Goal: Information Seeking & Learning: Learn about a topic

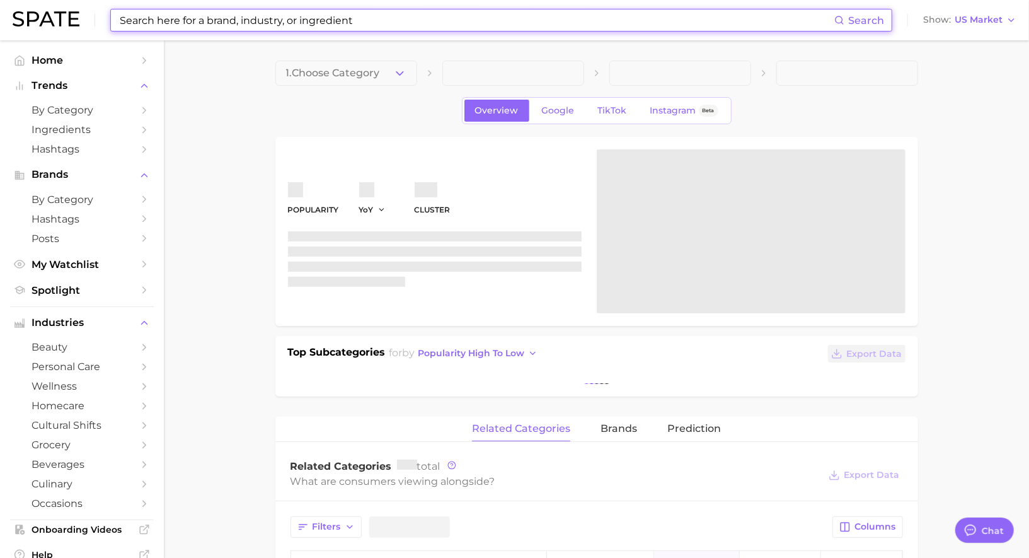
click at [346, 22] on input at bounding box center [476, 19] width 716 height 21
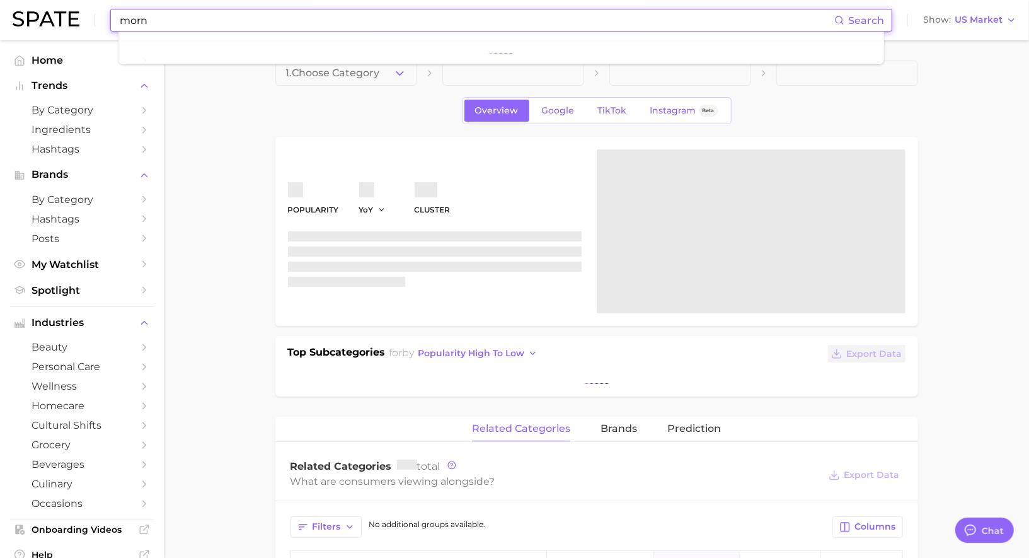
scroll to position [1229, 0]
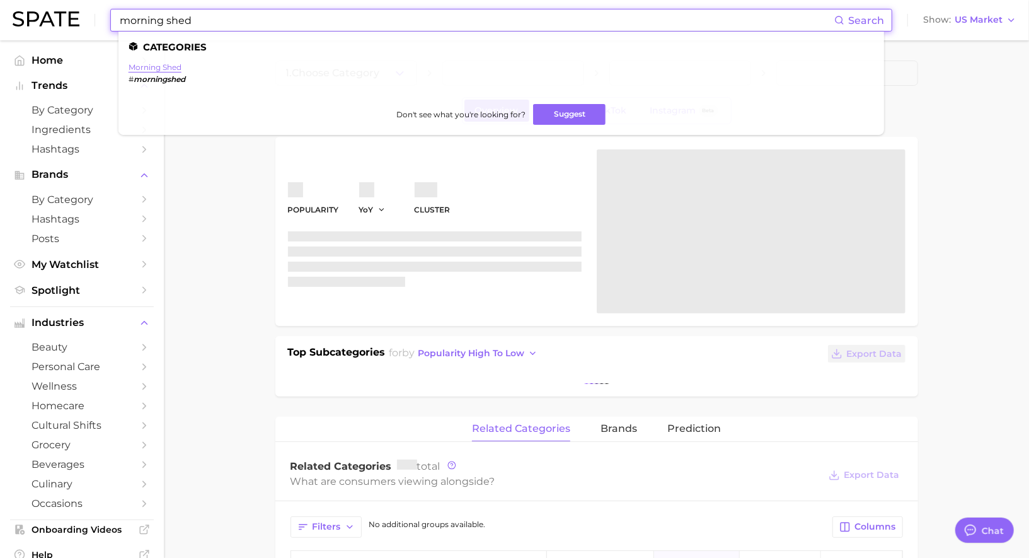
type input "morning shed"
click at [173, 71] on link "morning shed" at bounding box center [155, 66] width 53 height 9
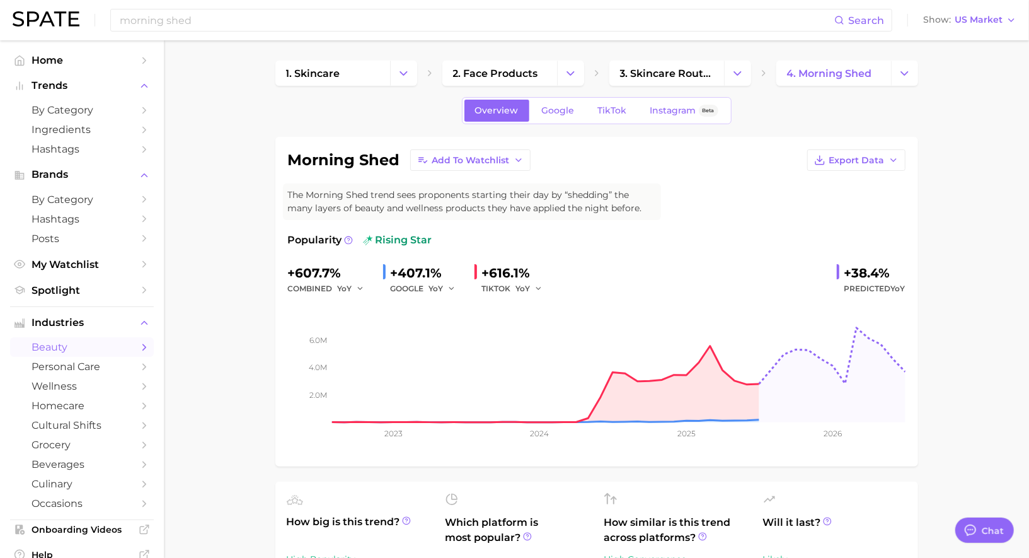
type textarea "x"
click at [612, 113] on span "TikTok" at bounding box center [612, 110] width 29 height 11
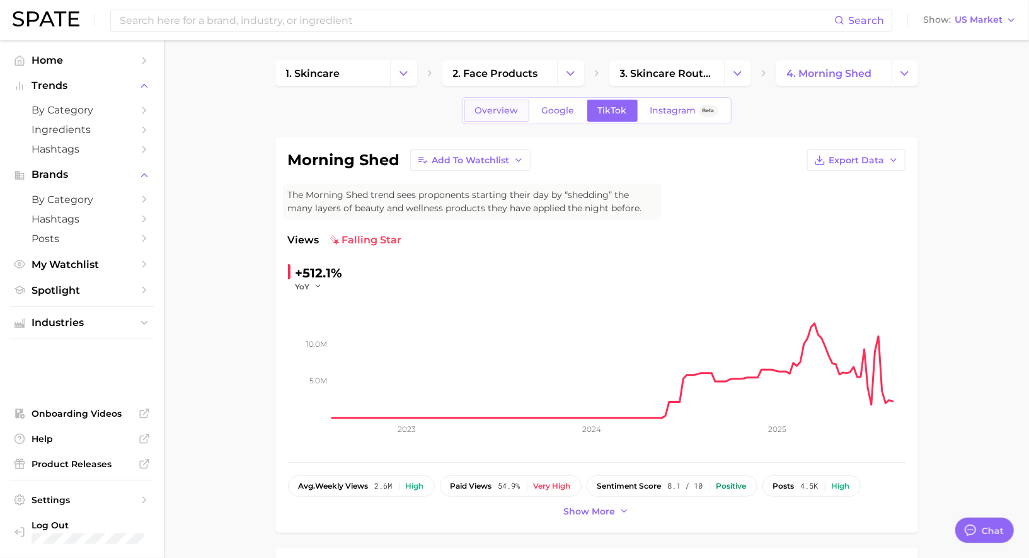
click at [502, 108] on span "Overview" at bounding box center [496, 110] width 43 height 11
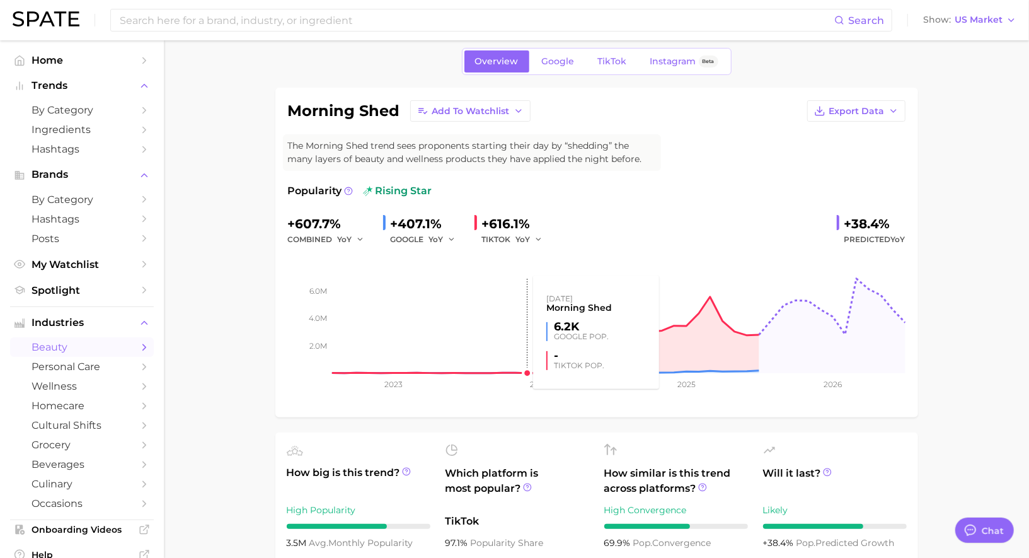
scroll to position [10, 0]
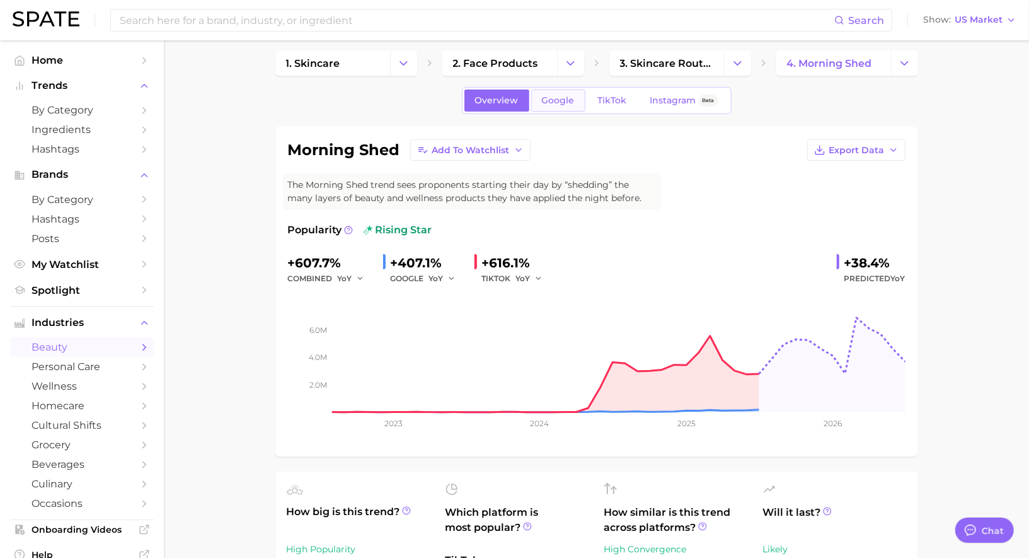
click at [553, 103] on span "Google" at bounding box center [558, 100] width 33 height 11
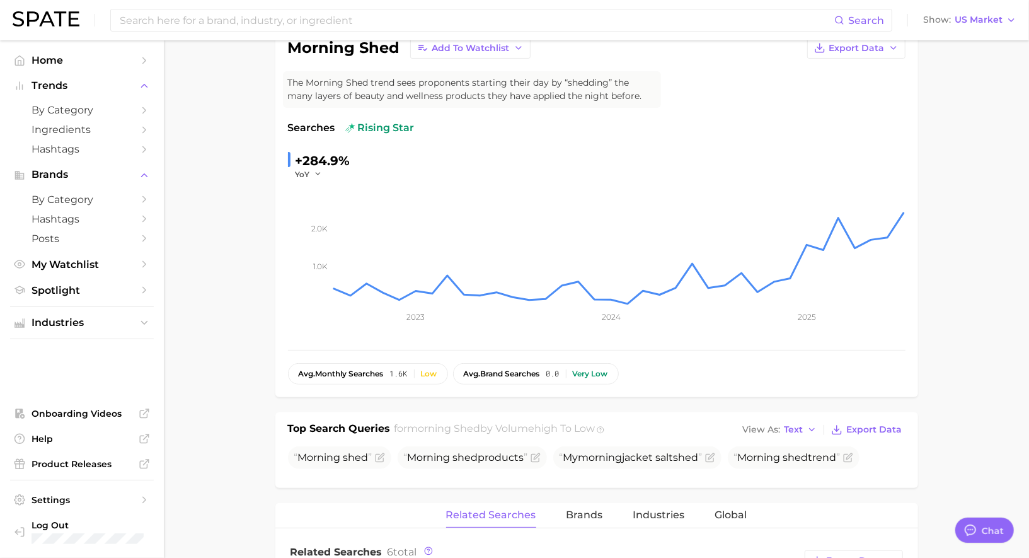
scroll to position [115, 0]
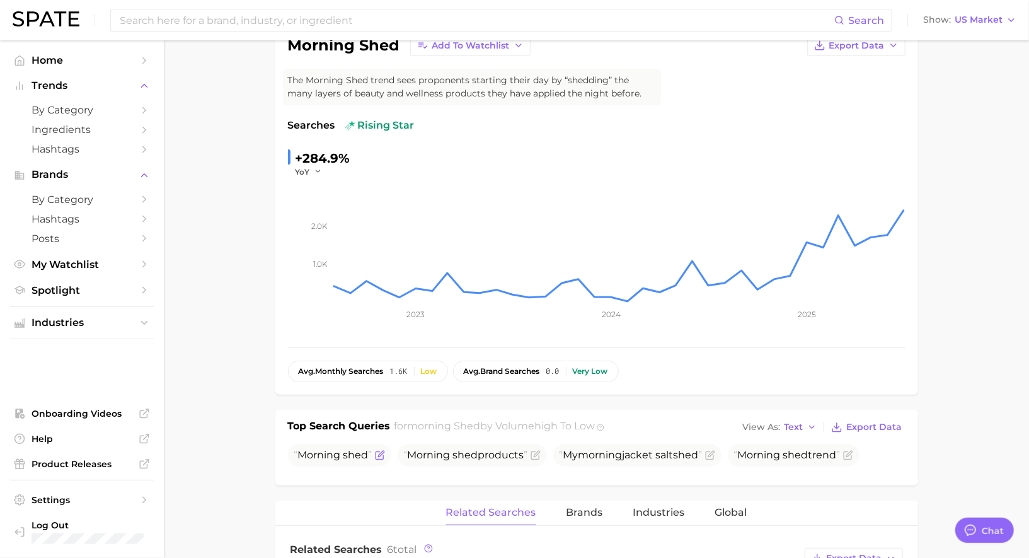
click at [340, 455] on span "Morning" at bounding box center [319, 455] width 43 height 12
copy span "Morning shed"
click at [714, 452] on icon "Flag as miscategorized or irrelevant" at bounding box center [711, 453] width 6 height 6
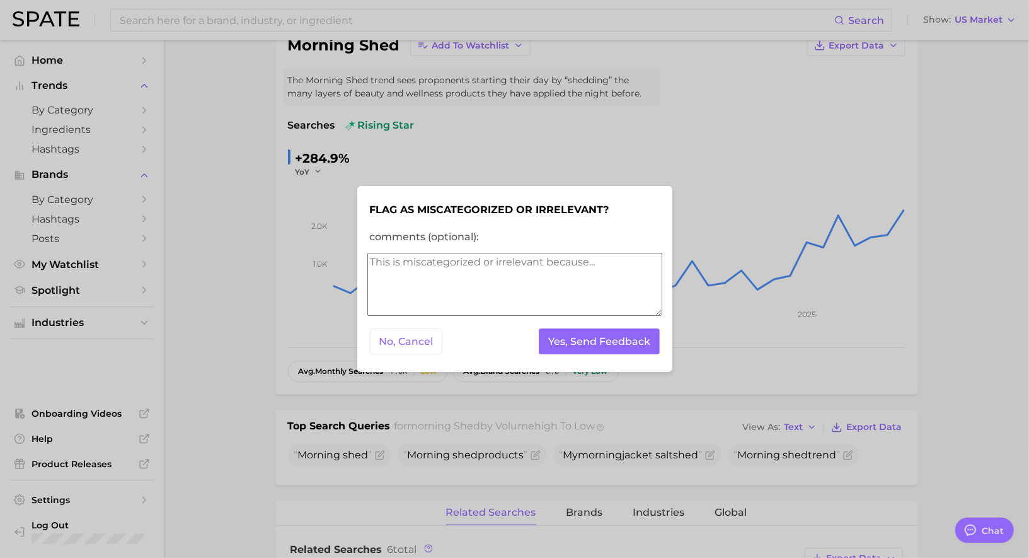
click at [524, 278] on textarea "comments (optional):" at bounding box center [514, 284] width 295 height 63
type textarea "irrelevant"
click at [604, 342] on button "Yes, Send Feedback" at bounding box center [599, 341] width 121 height 26
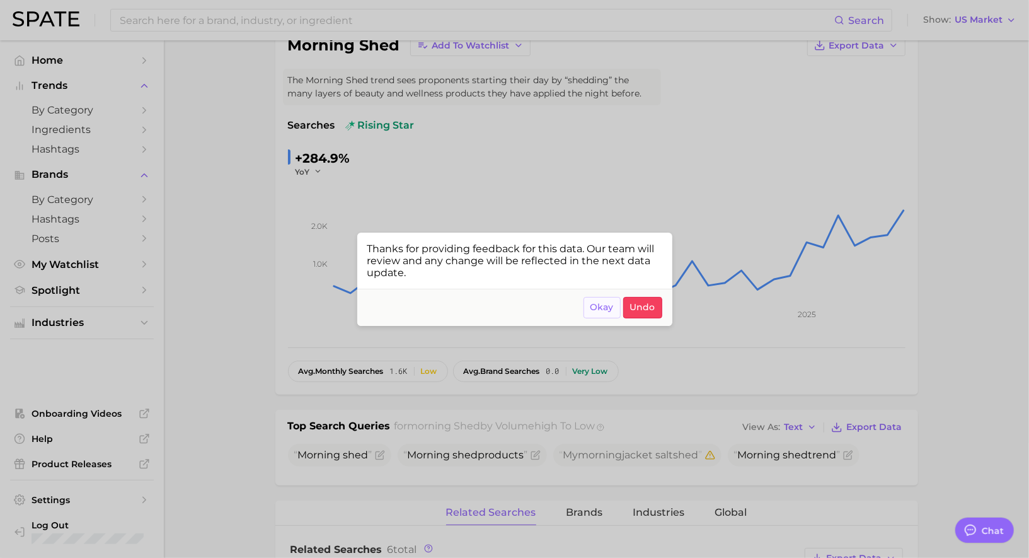
click at [603, 305] on span "Okay" at bounding box center [601, 307] width 23 height 11
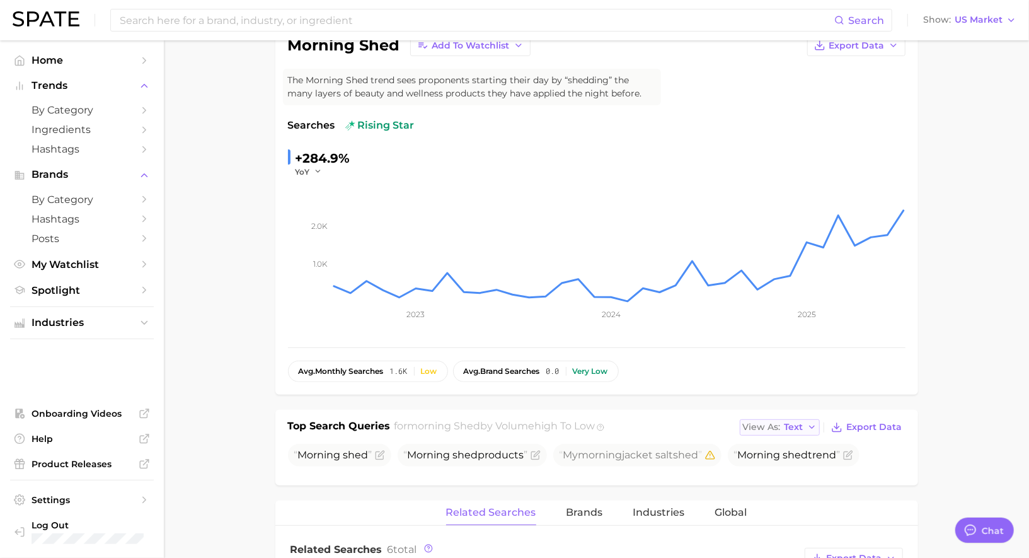
drag, startPoint x: 778, startPoint y: 418, endPoint x: 775, endPoint y: 427, distance: 8.8
click at [778, 419] on button "View As Text" at bounding box center [780, 427] width 81 height 16
click at [767, 460] on button "Table" at bounding box center [809, 470] width 139 height 23
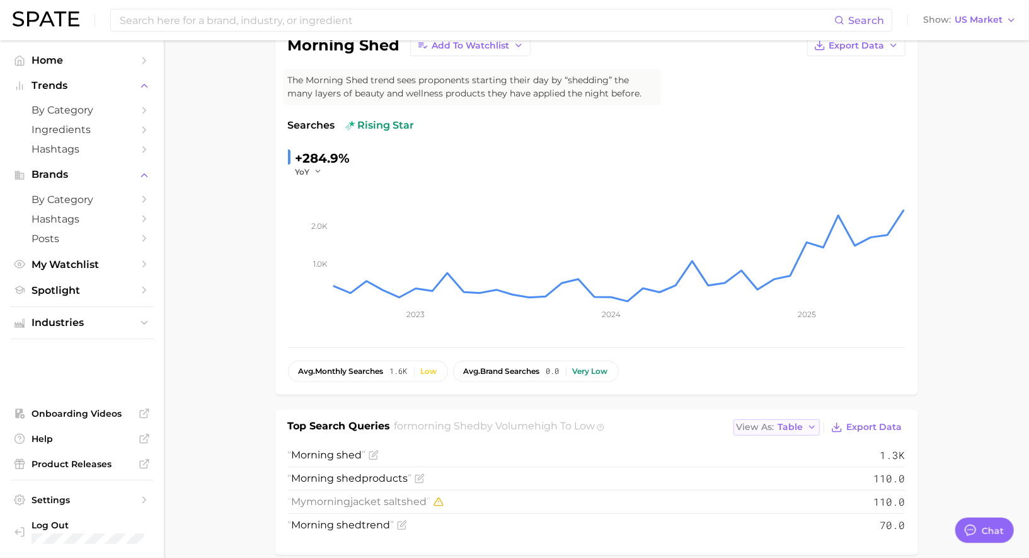
click at [769, 430] on span "View As" at bounding box center [755, 426] width 38 height 7
click at [769, 445] on span "Text" at bounding box center [764, 447] width 19 height 11
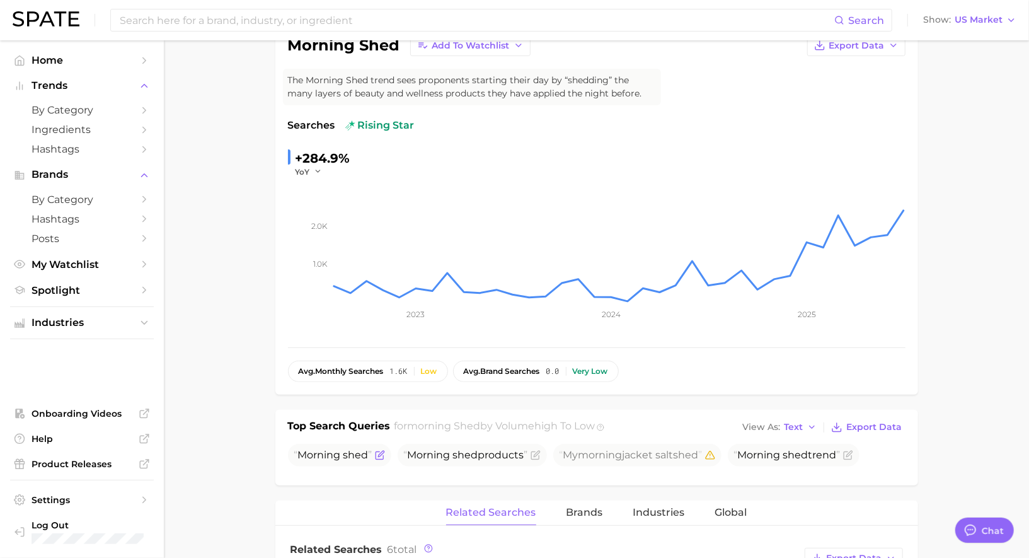
click at [333, 449] on span "Morning" at bounding box center [319, 455] width 43 height 12
copy span "Morning shed"
click at [450, 459] on span "Morning" at bounding box center [429, 455] width 43 height 12
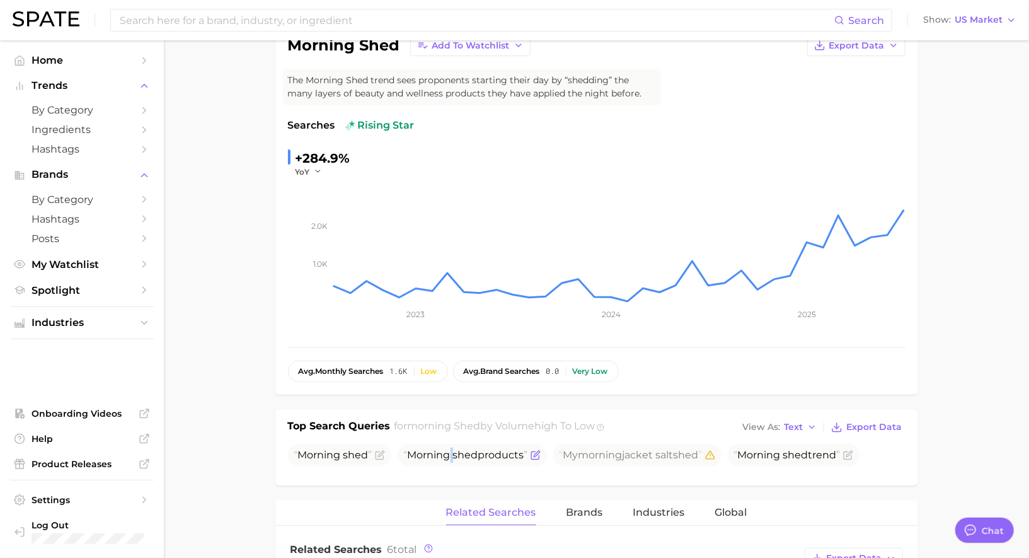
click at [450, 459] on span "Morning" at bounding box center [429, 455] width 43 height 12
copy span "Morning shed products"
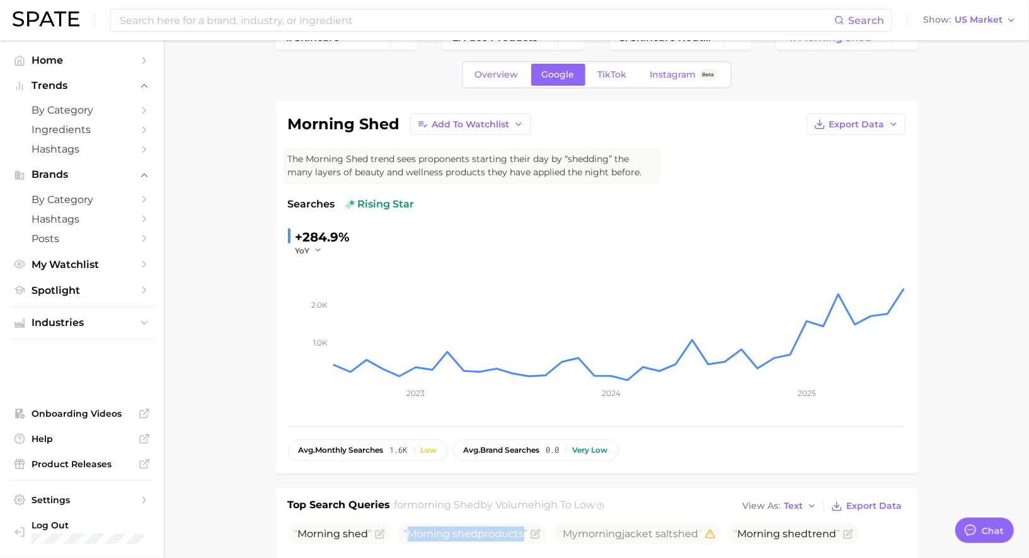
scroll to position [0, 0]
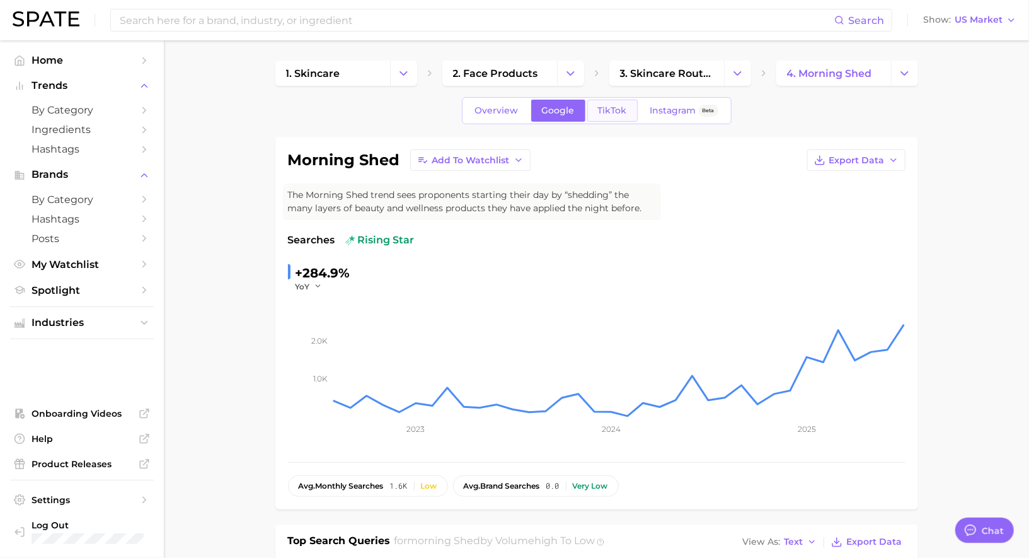
click at [621, 110] on span "TikTok" at bounding box center [612, 110] width 29 height 11
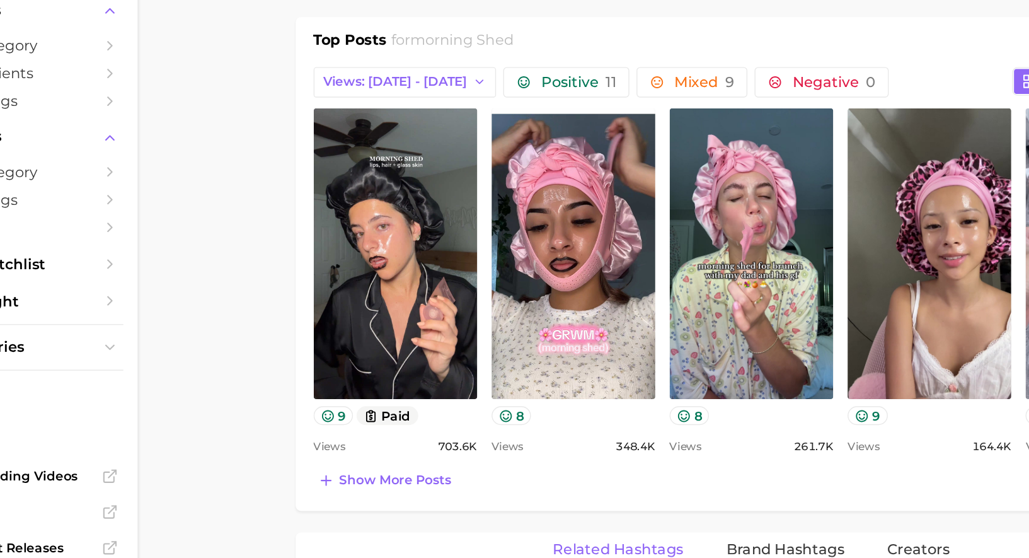
scroll to position [548, 0]
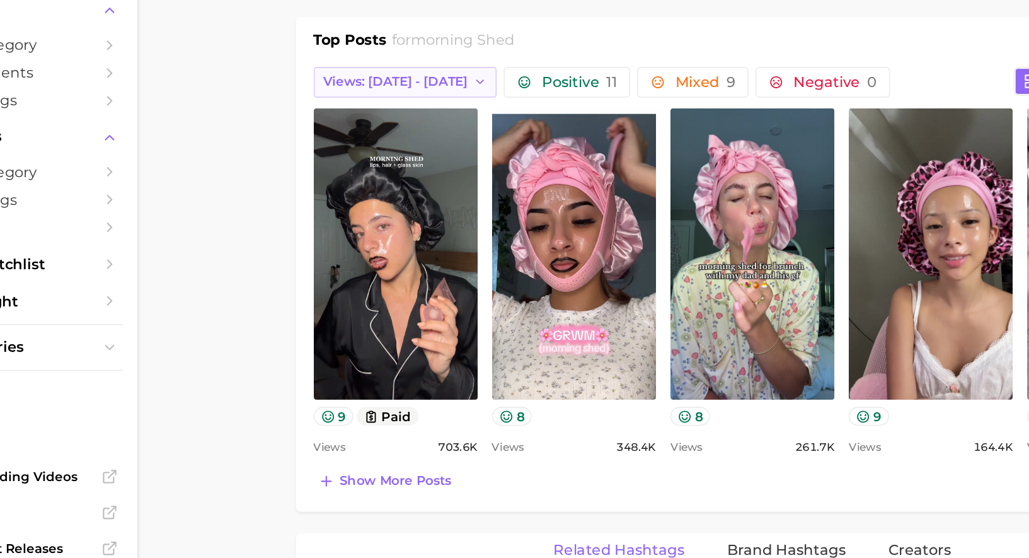
click at [322, 130] on span "Views: [DATE] - [DATE]" at bounding box center [345, 135] width 101 height 11
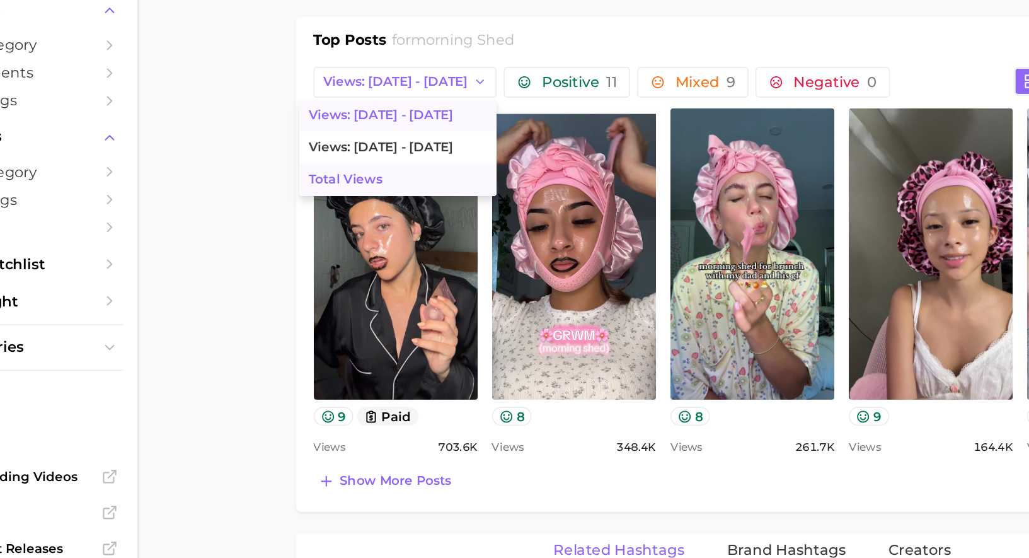
click at [304, 207] on button "Total Views" at bounding box center [347, 204] width 139 height 23
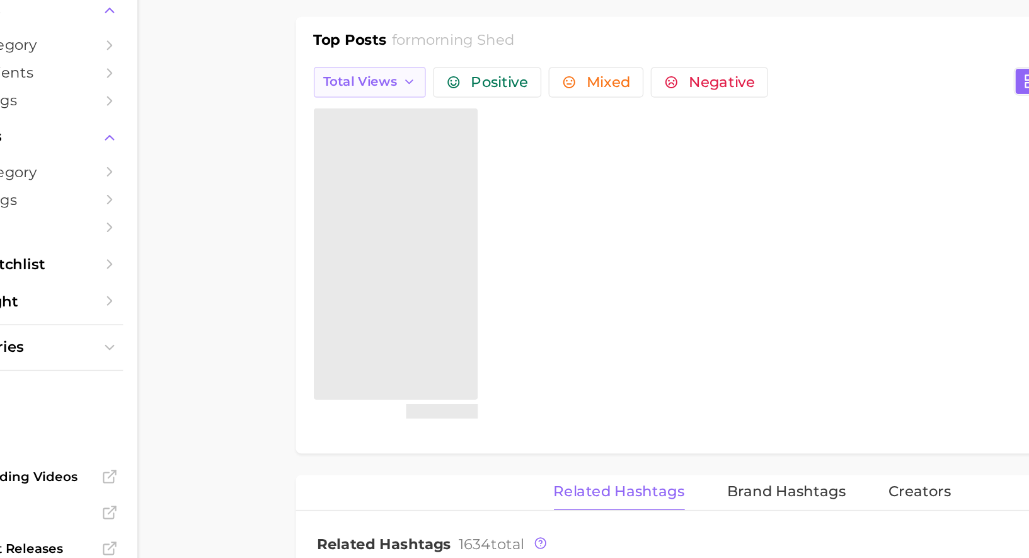
click at [327, 134] on span "Total Views" at bounding box center [321, 135] width 52 height 11
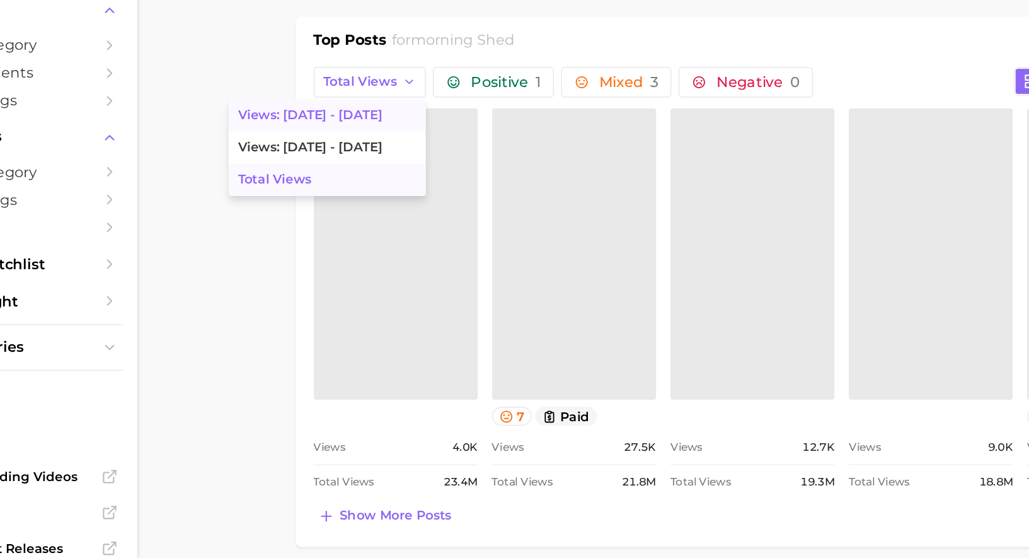
click at [326, 154] on button "Views: [DATE] - [DATE]" at bounding box center [297, 159] width 139 height 23
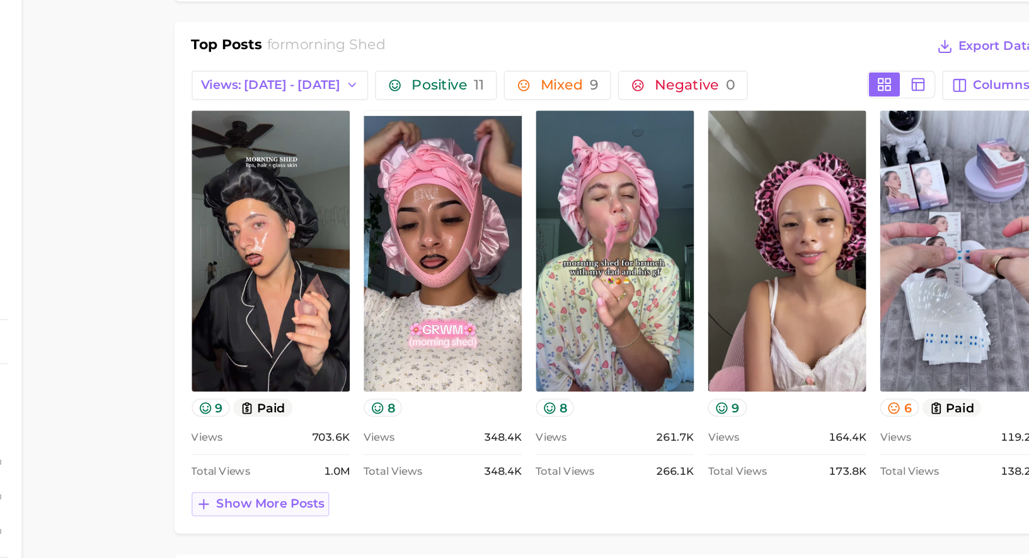
click at [347, 438] on span "Show more posts" at bounding box center [345, 440] width 79 height 11
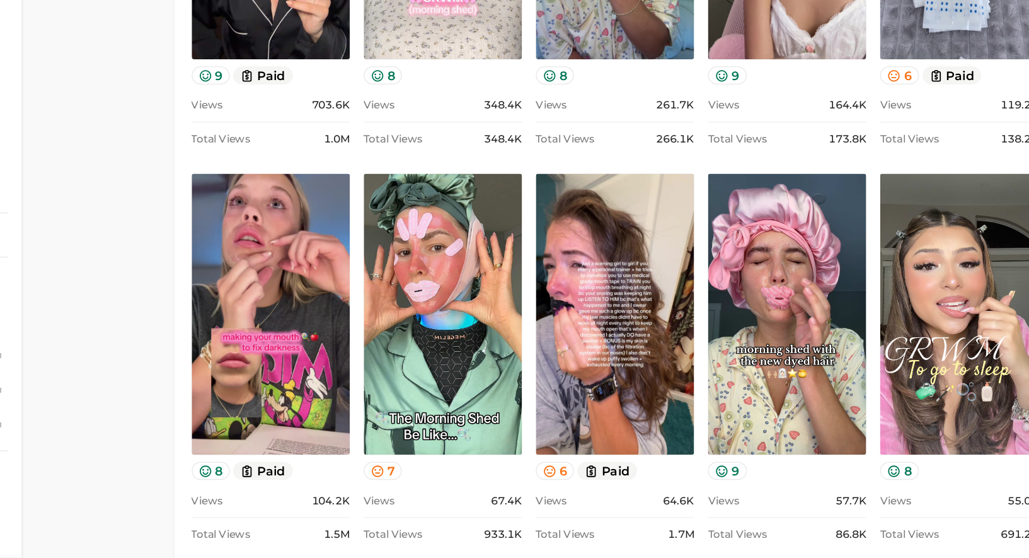
scroll to position [714, 0]
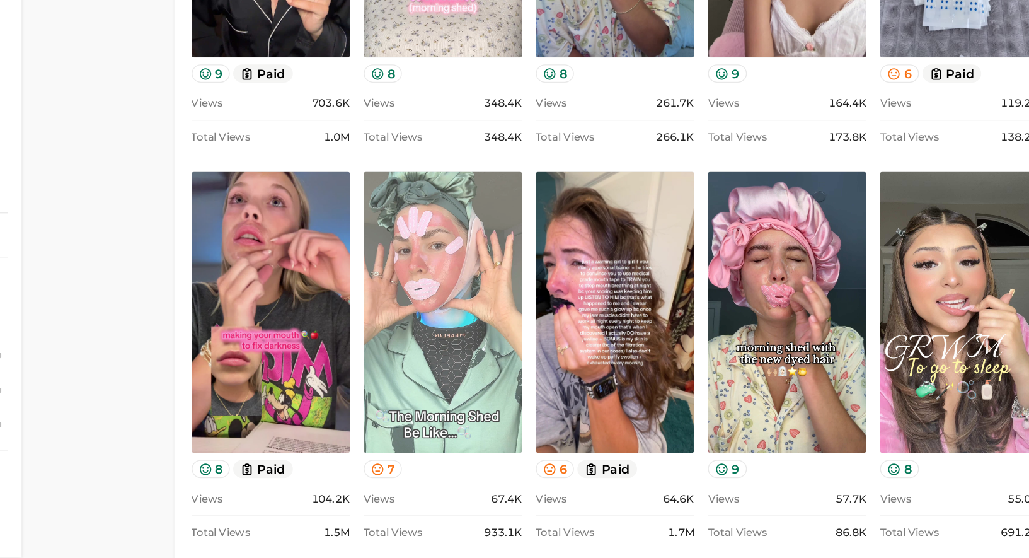
click at [469, 341] on link "view post on TikTok" at bounding box center [470, 379] width 115 height 205
click at [496, 338] on link "view post on TikTok" at bounding box center [470, 379] width 115 height 205
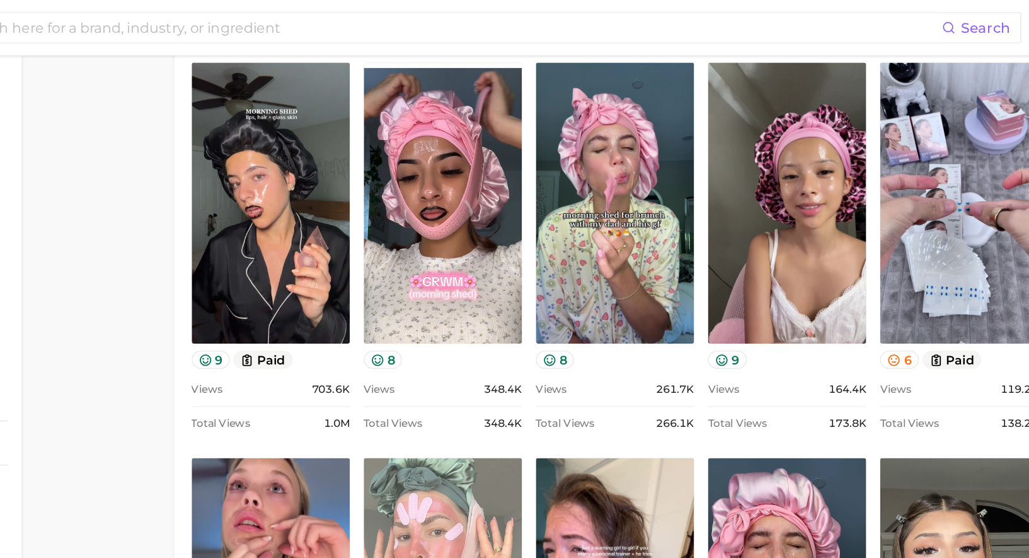
scroll to position [629, 0]
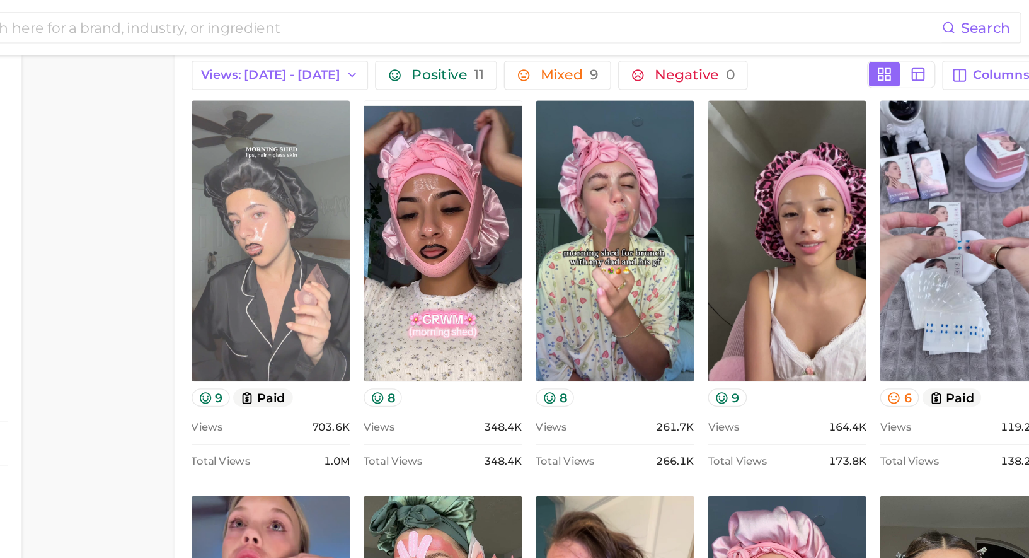
click at [369, 172] on link "view post on TikTok" at bounding box center [345, 175] width 115 height 205
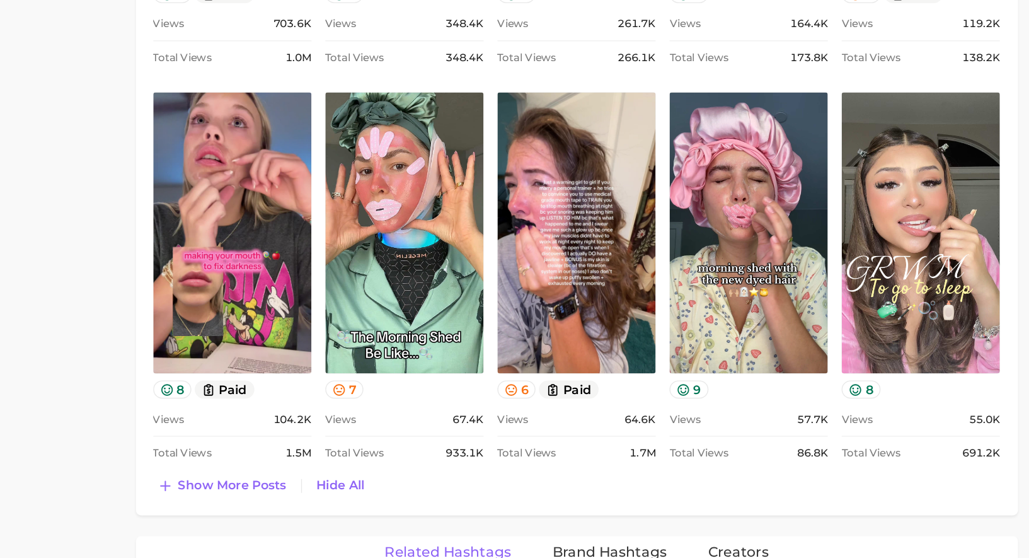
scroll to position [771, 0]
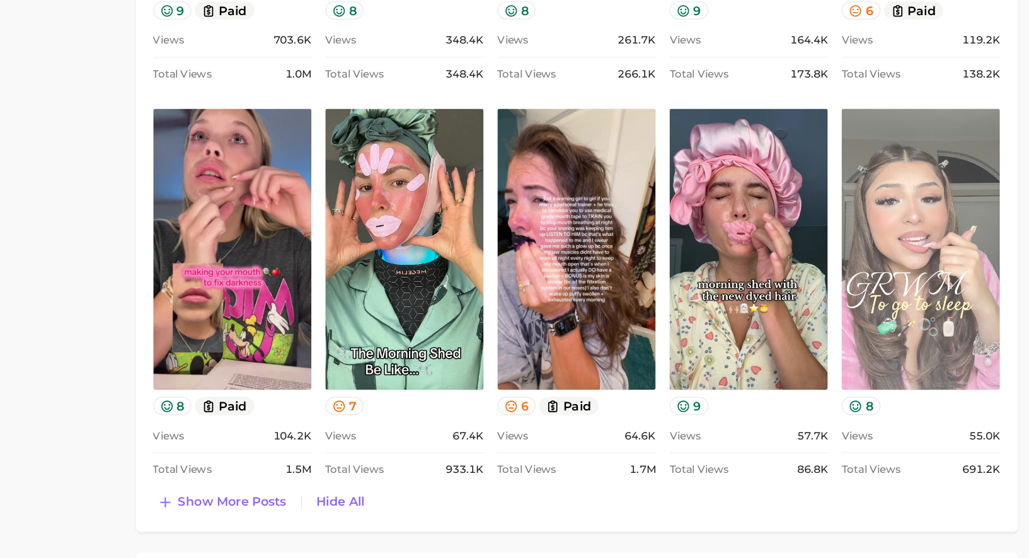
click at [822, 340] on link "view post on TikTok" at bounding box center [846, 321] width 115 height 205
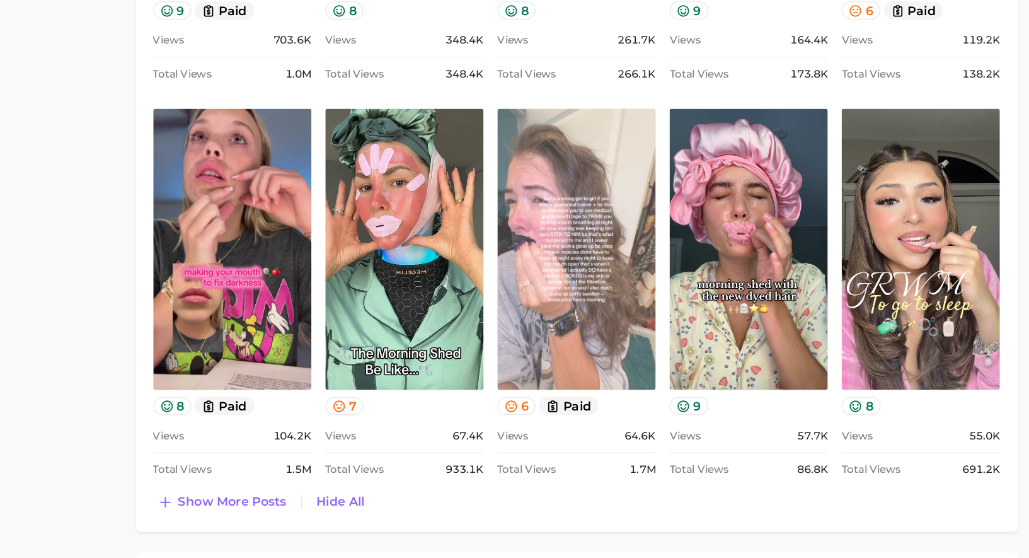
click at [565, 382] on link "view post on TikTok" at bounding box center [596, 321] width 115 height 205
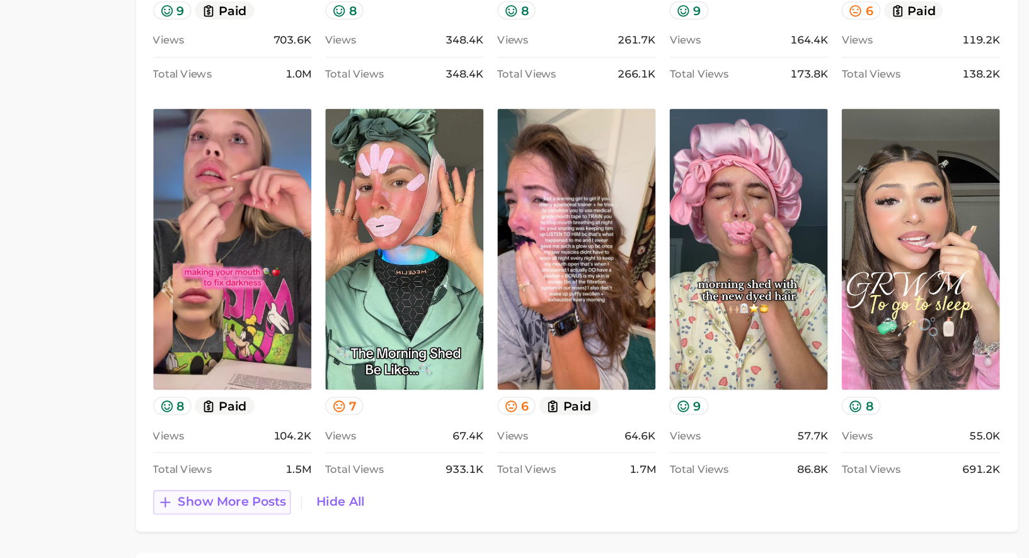
click at [353, 505] on span "Show more posts" at bounding box center [345, 505] width 79 height 11
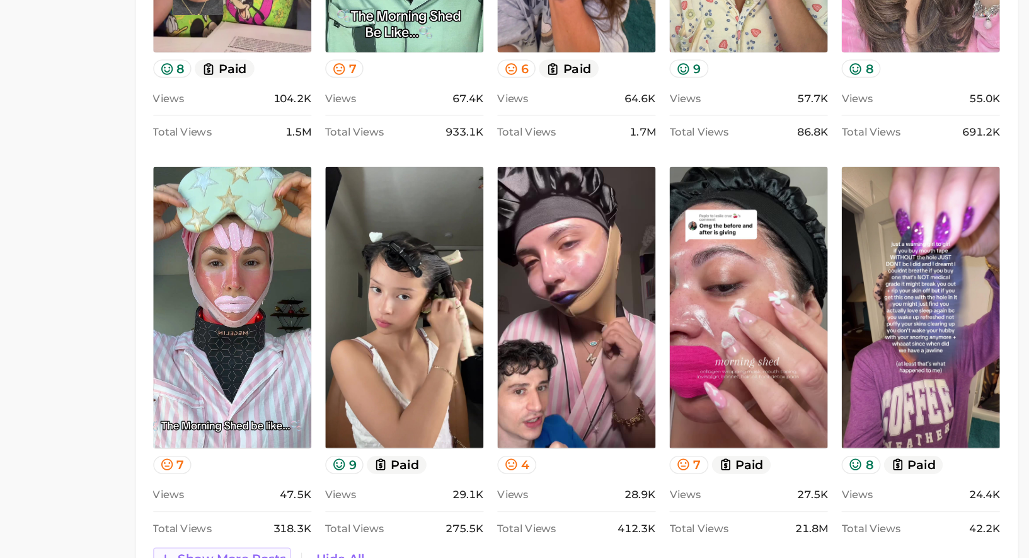
scroll to position [1023, 0]
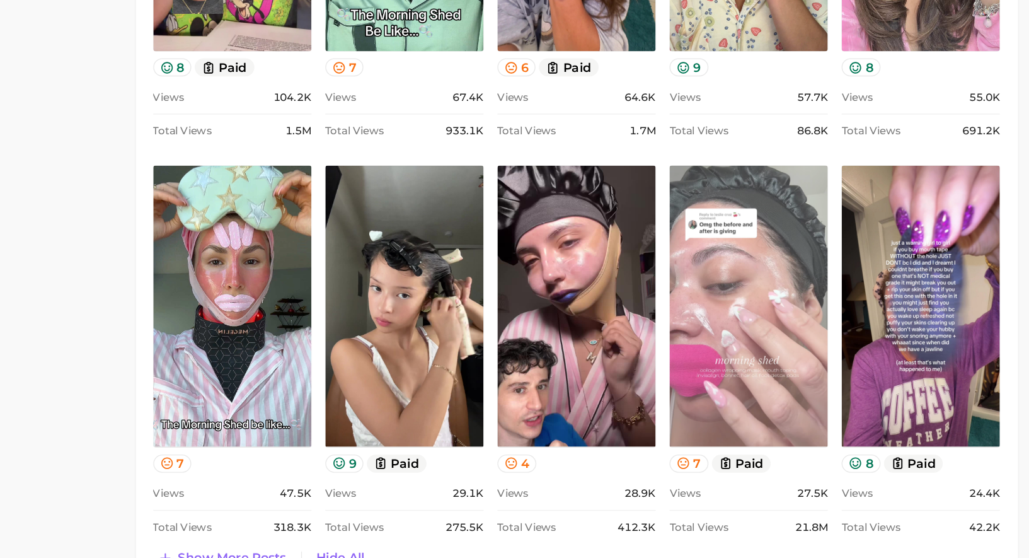
click at [688, 408] on link "view post on TikTok" at bounding box center [721, 357] width 115 height 205
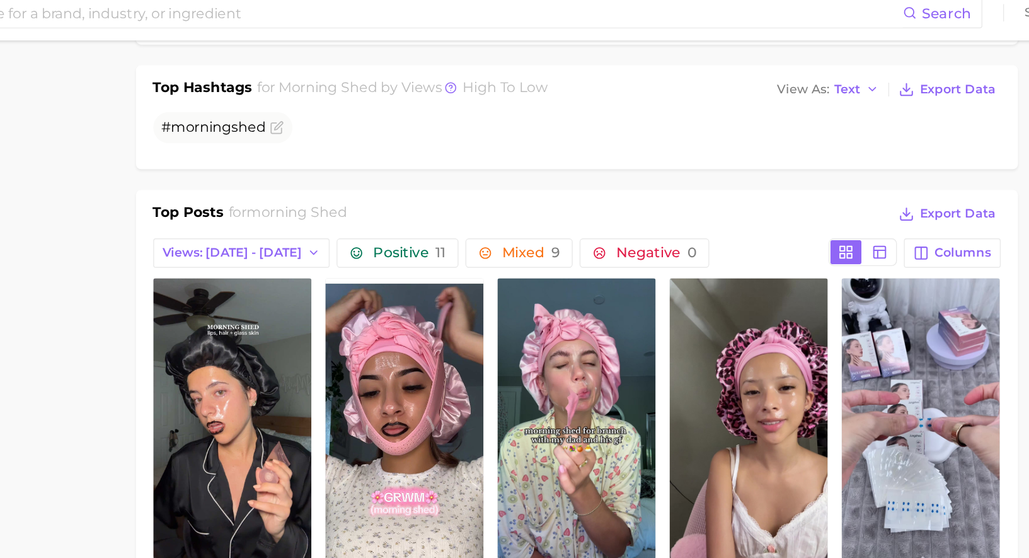
scroll to position [489, 0]
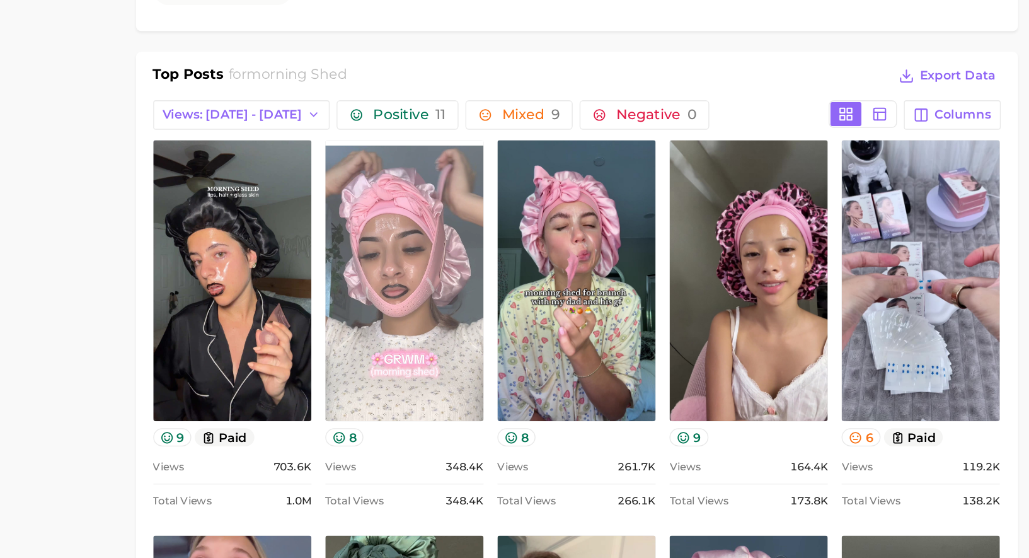
click at [505, 364] on link "view post on TikTok" at bounding box center [470, 316] width 115 height 205
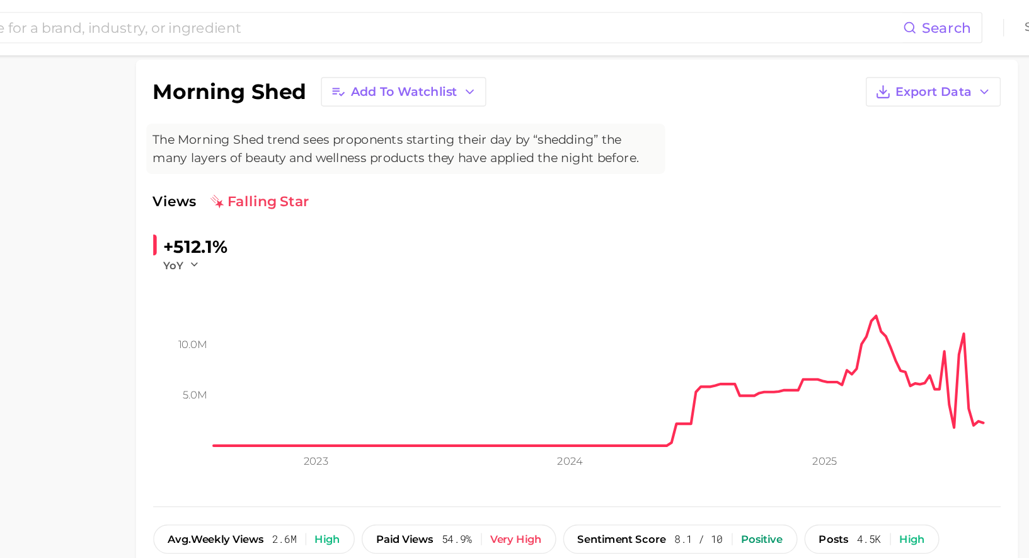
scroll to position [0, 0]
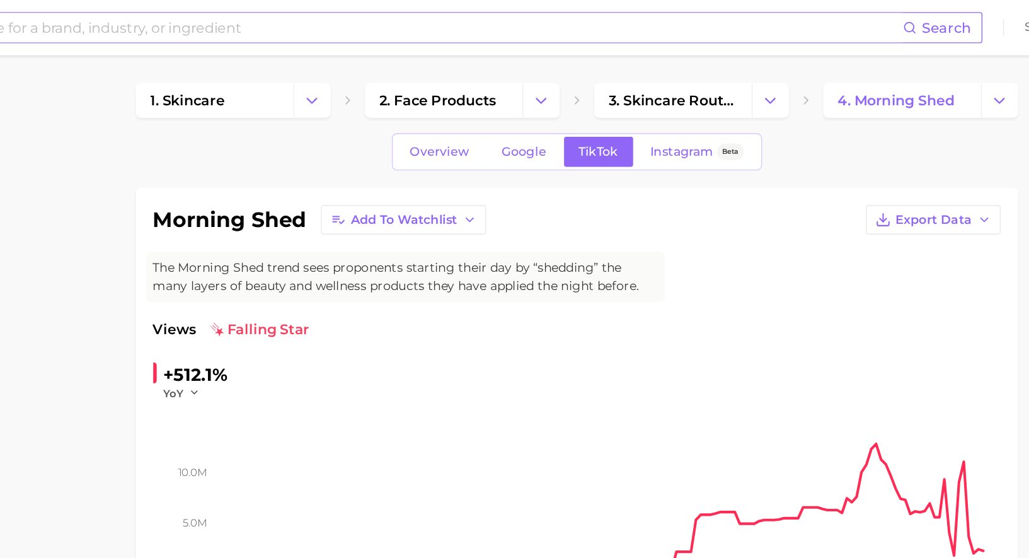
click at [464, 16] on input at bounding box center [476, 19] width 716 height 21
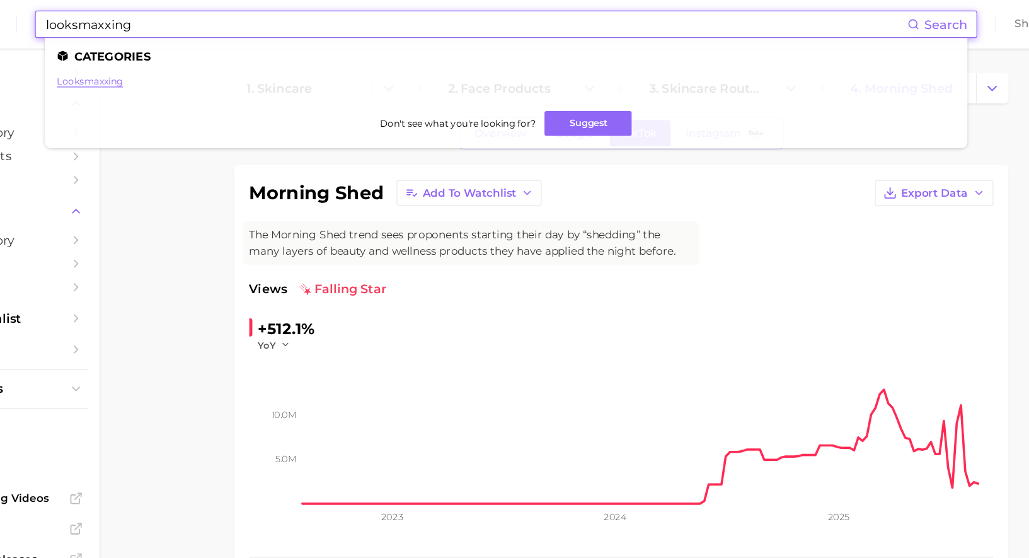
type input "looksmaxxing"
click at [166, 71] on link "looksmaxxing" at bounding box center [156, 66] width 55 height 9
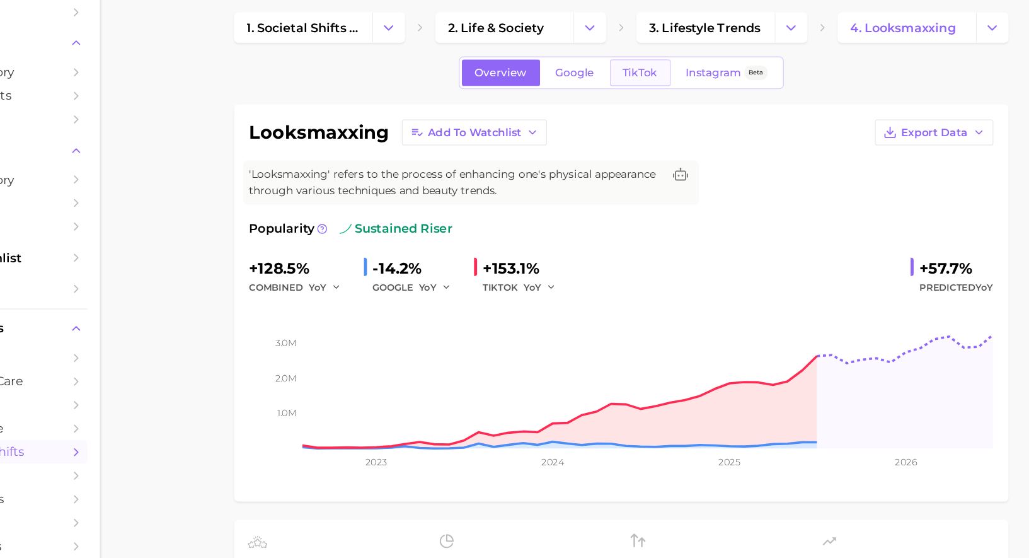
click at [611, 113] on span "TikTok" at bounding box center [612, 110] width 29 height 11
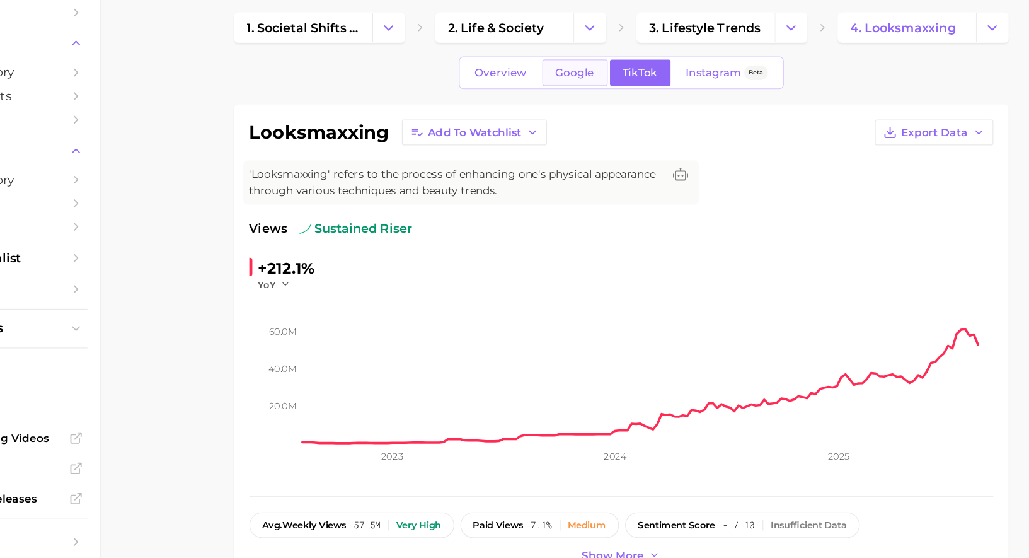
click at [570, 108] on span "Google" at bounding box center [558, 110] width 33 height 11
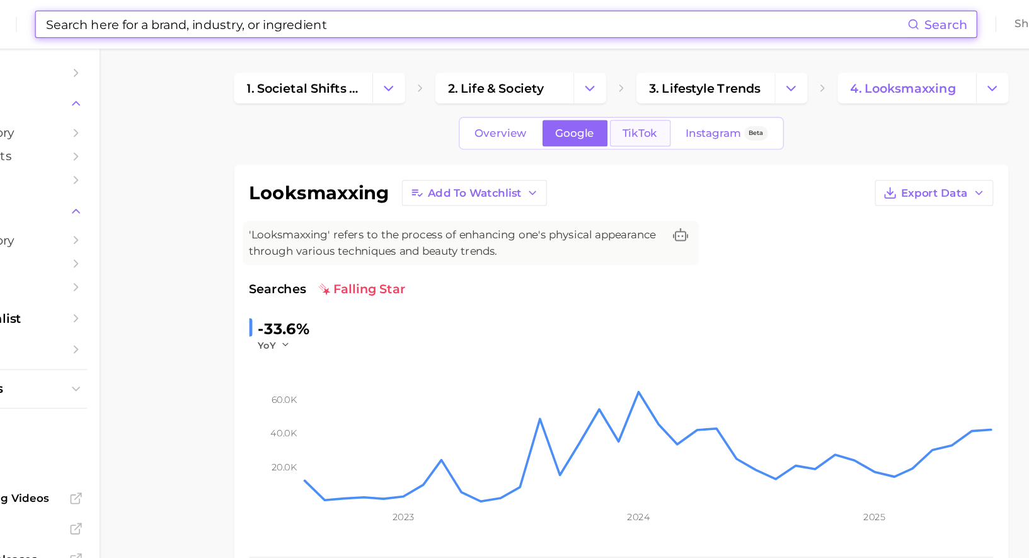
click at [617, 116] on link "TikTok" at bounding box center [612, 111] width 50 height 22
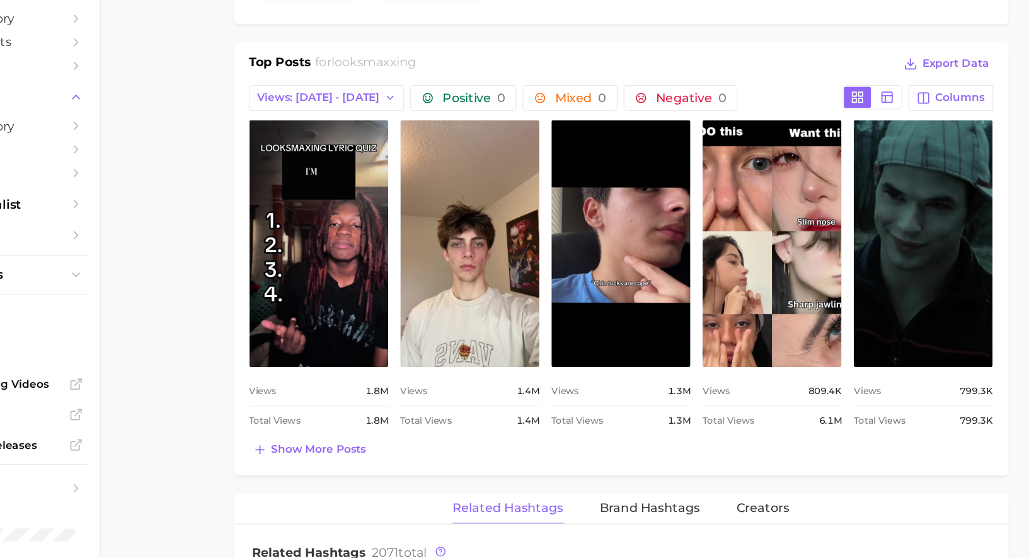
scroll to position [512, 0]
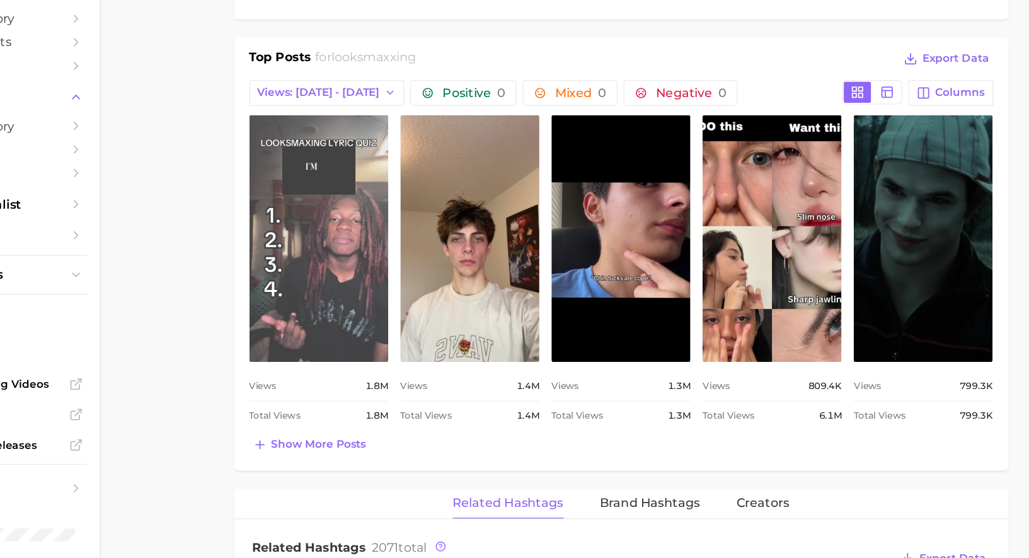
click at [375, 353] on link "view post on TikTok" at bounding box center [345, 292] width 115 height 205
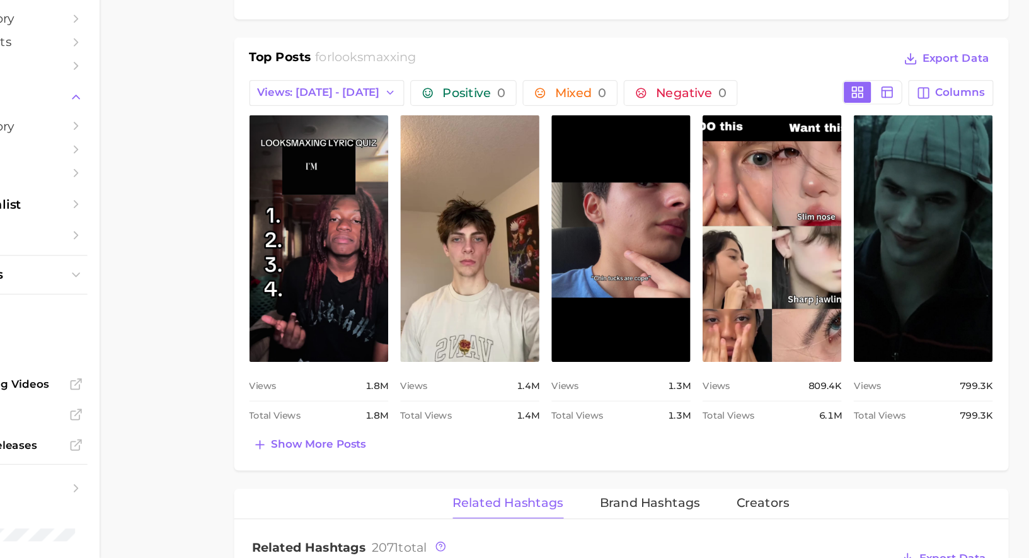
click at [532, 275] on div "view post on TikTok Views 1.8m Total Views 1.8m view post on TikTok Views 1.4m …" at bounding box center [596, 318] width 617 height 257
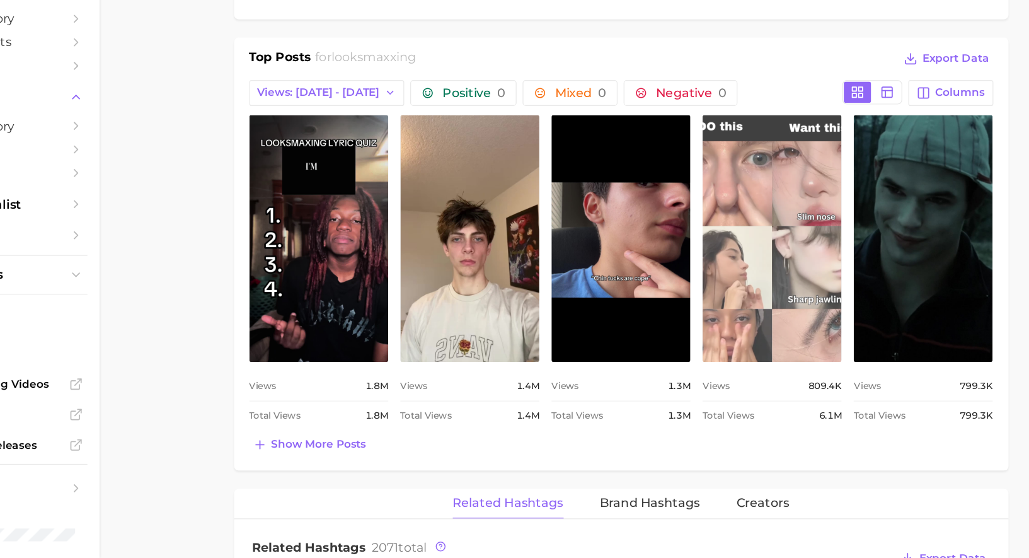
click at [747, 261] on link "view post on TikTok" at bounding box center [721, 292] width 115 height 205
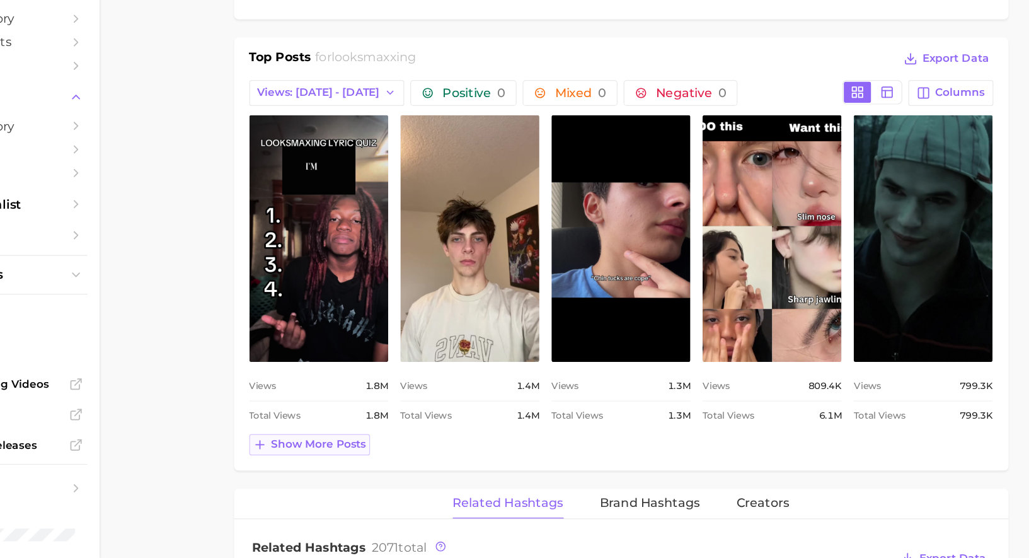
click at [341, 463] on span "Show more posts" at bounding box center [345, 463] width 79 height 11
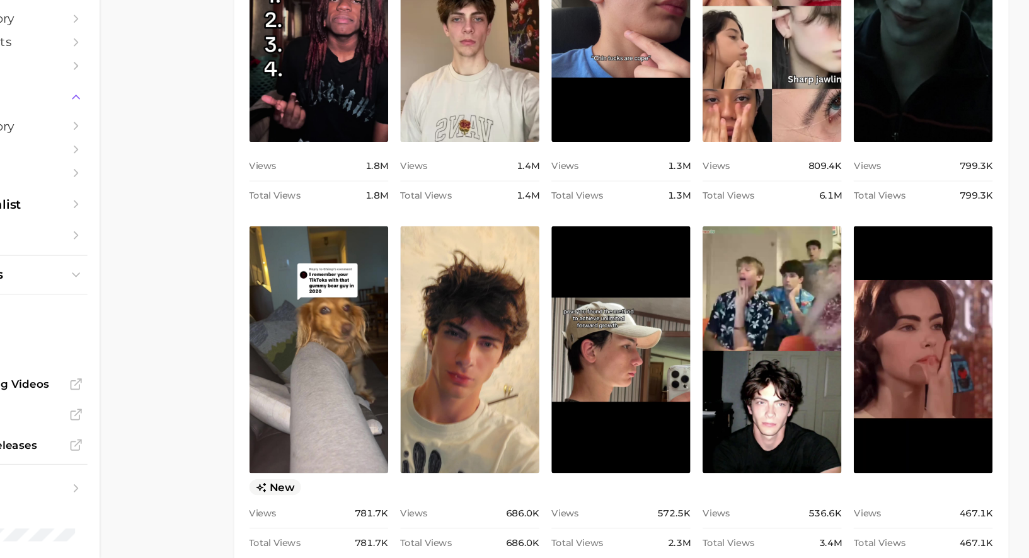
scroll to position [696, 0]
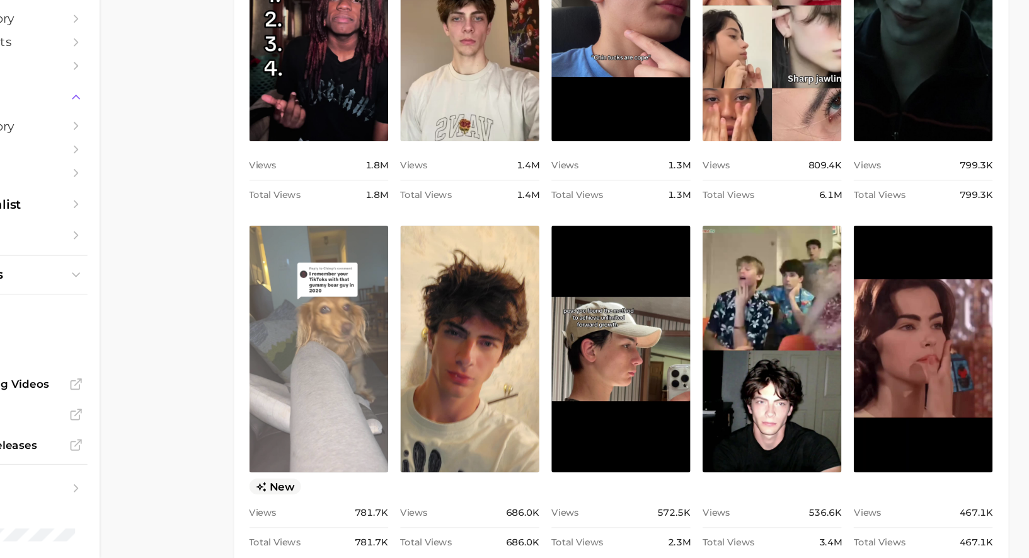
click at [331, 433] on link "view post on TikTok" at bounding box center [345, 384] width 115 height 205
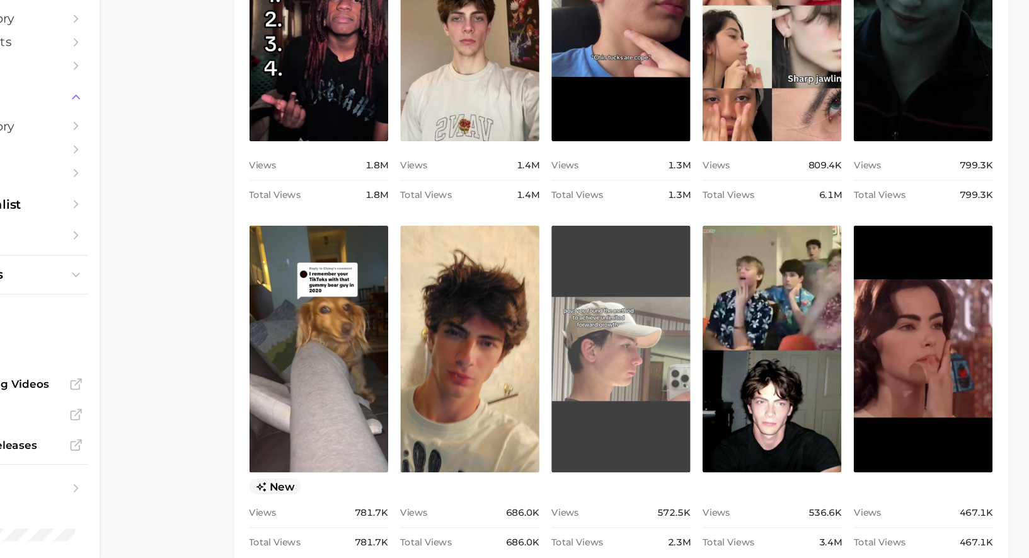
click at [607, 358] on link "view post on TikTok" at bounding box center [596, 384] width 115 height 205
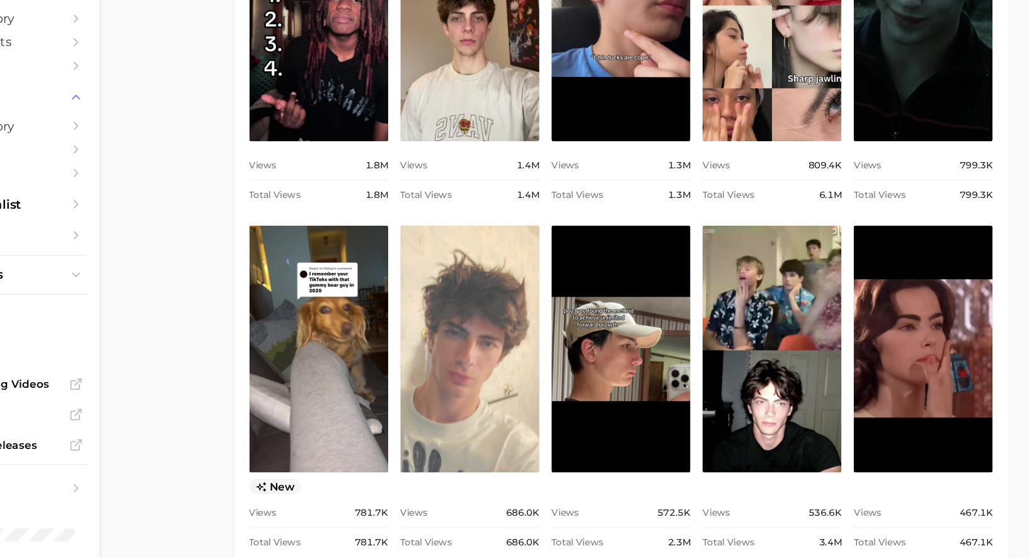
click at [461, 372] on link "view post on TikTok" at bounding box center [470, 384] width 115 height 205
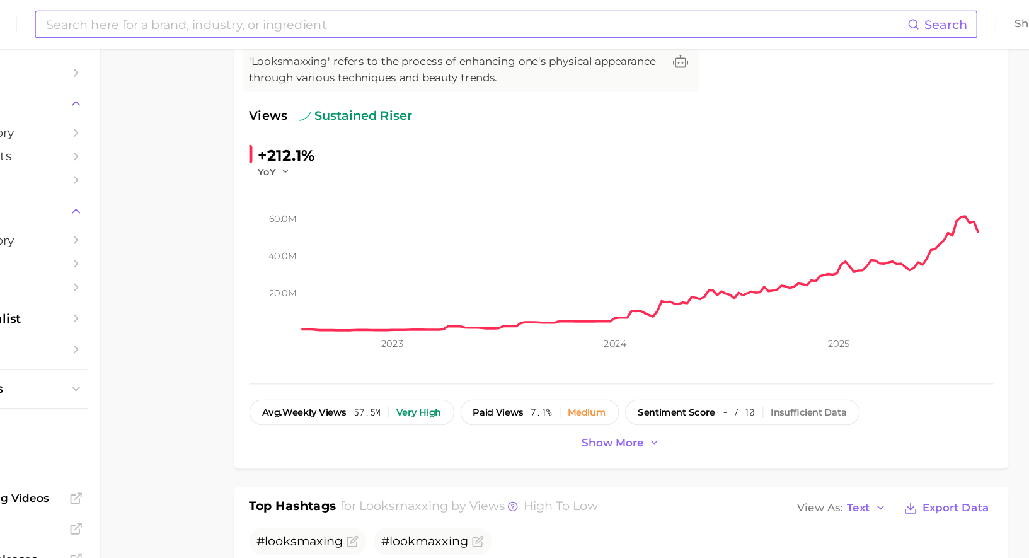
scroll to position [0, 0]
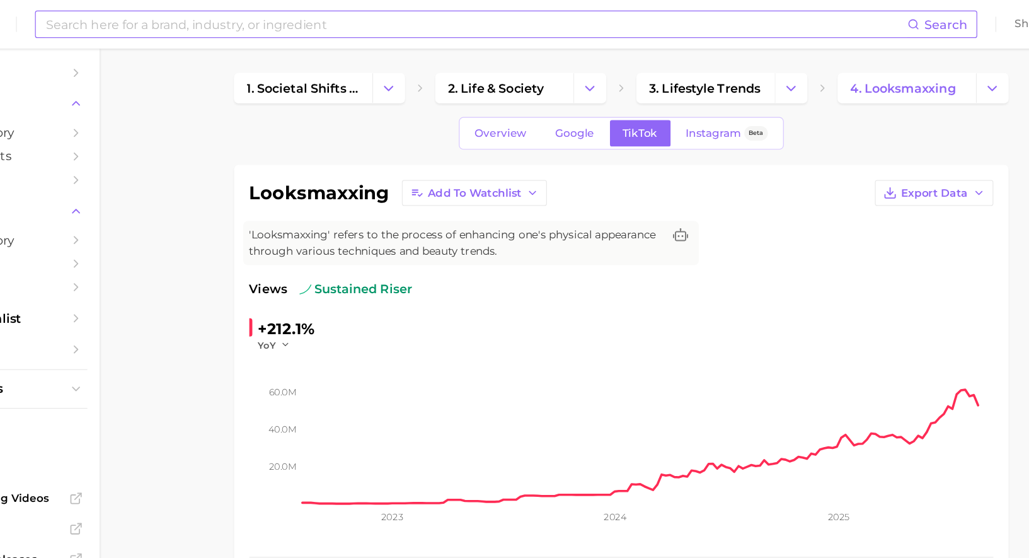
click at [433, 25] on input at bounding box center [476, 19] width 716 height 21
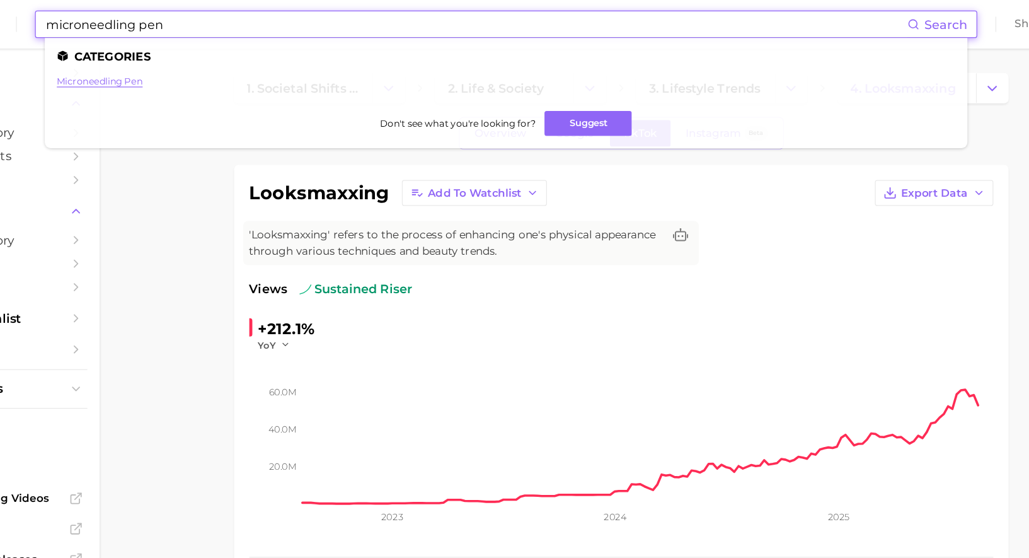
type input "microneedling pen"
click at [179, 67] on link "microneedling pen" at bounding box center [164, 66] width 71 height 9
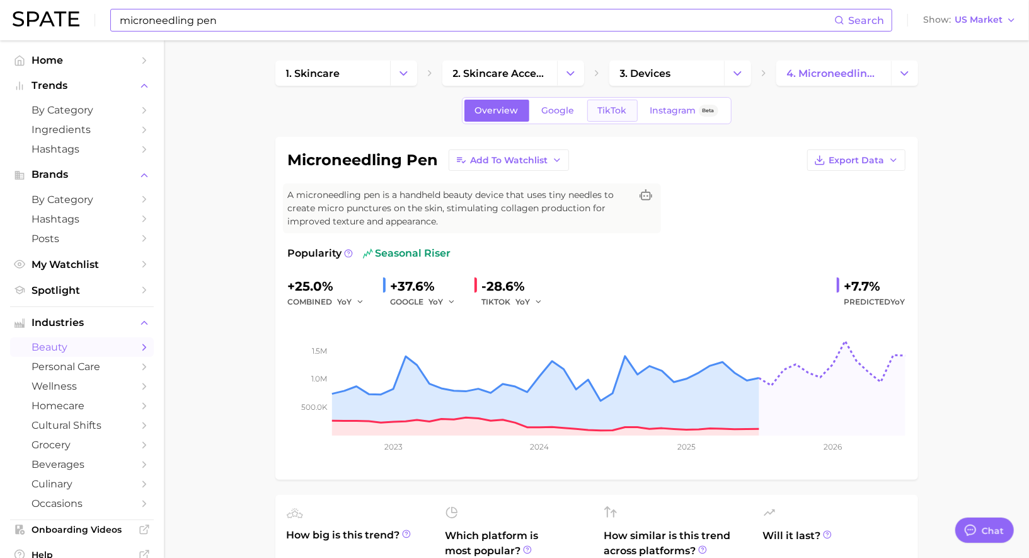
click at [617, 112] on span "TikTok" at bounding box center [612, 110] width 29 height 11
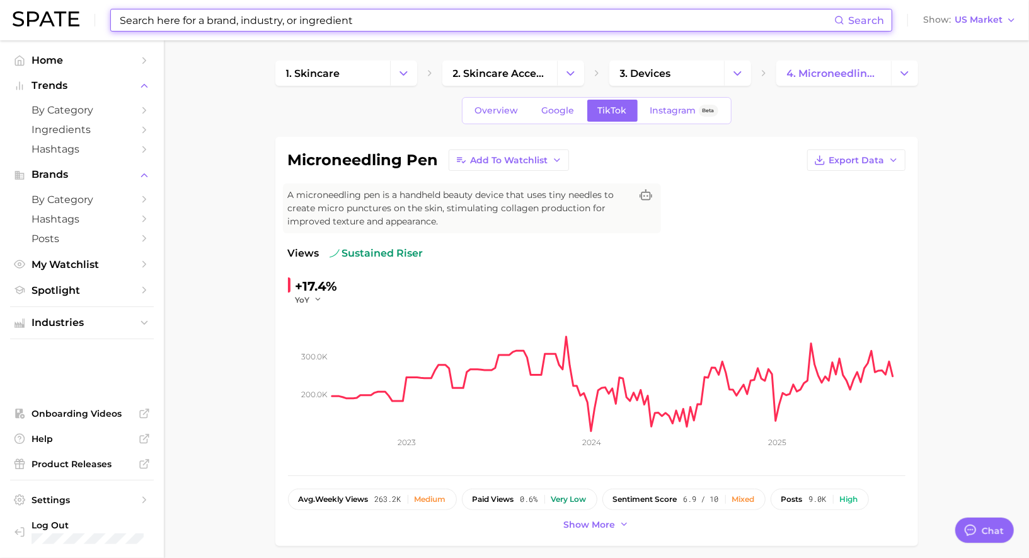
click at [328, 16] on input at bounding box center [476, 19] width 716 height 21
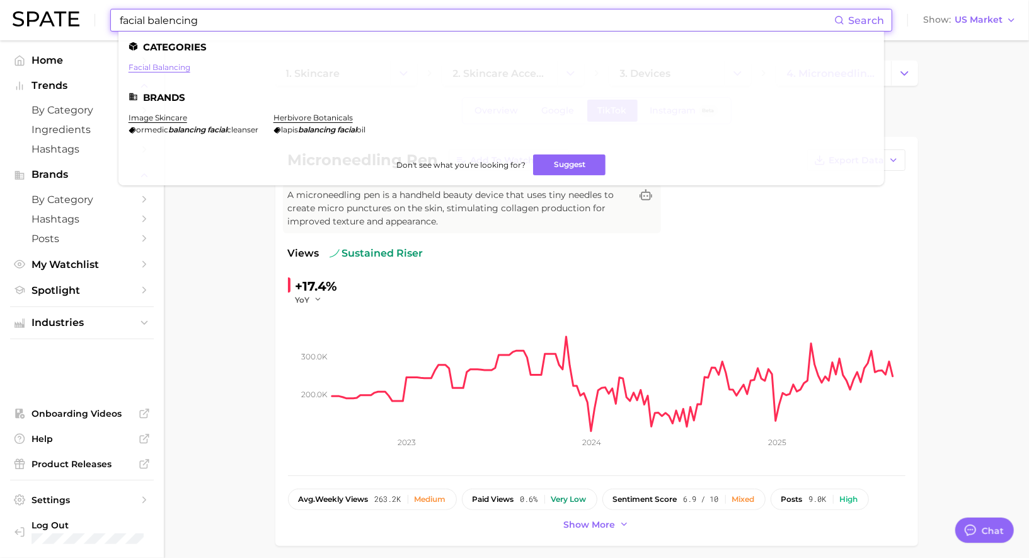
type input "facial balencing"
click at [182, 69] on link "facial balancing" at bounding box center [160, 66] width 62 height 9
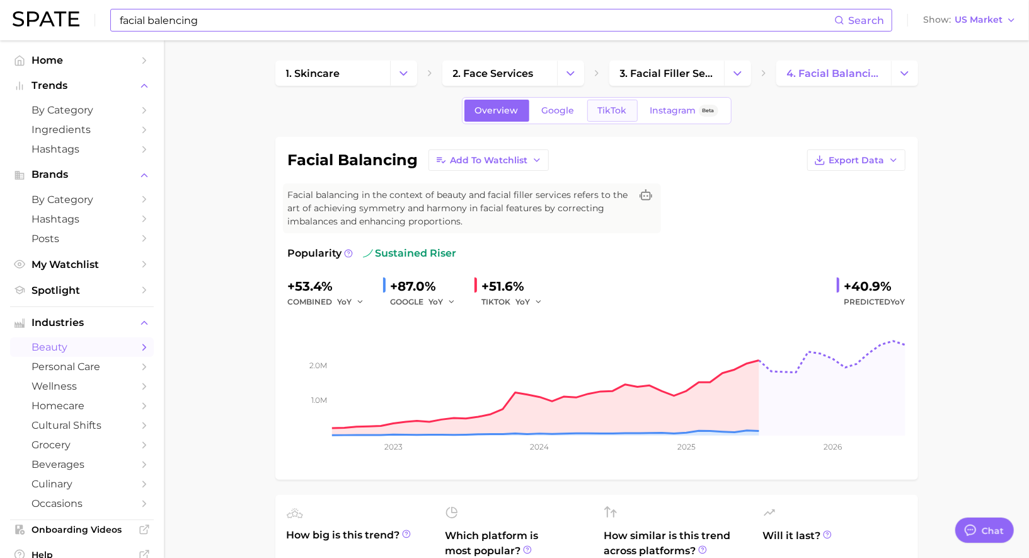
click at [623, 109] on span "TikTok" at bounding box center [612, 110] width 29 height 11
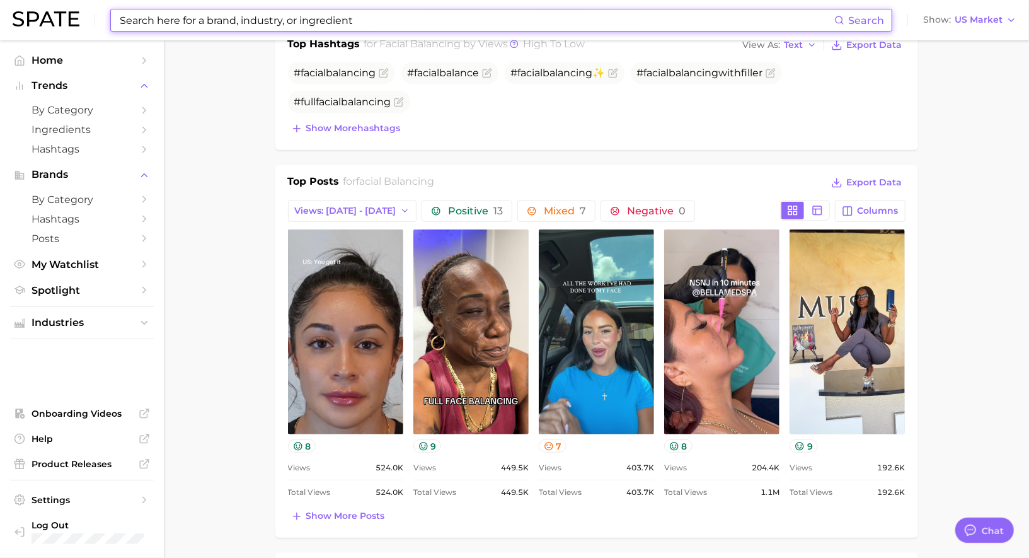
scroll to position [532, 0]
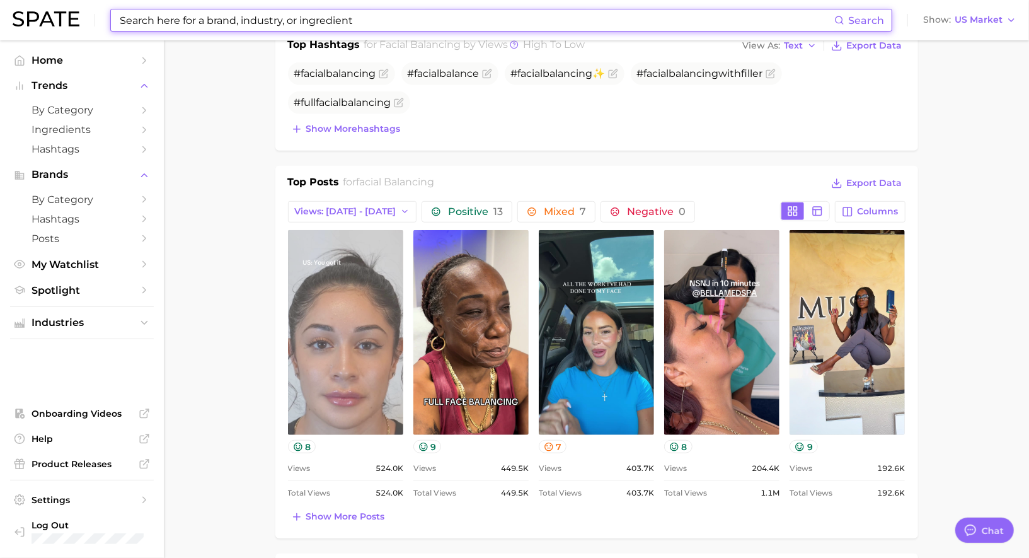
click at [307, 370] on link "view post on TikTok" at bounding box center [345, 332] width 115 height 205
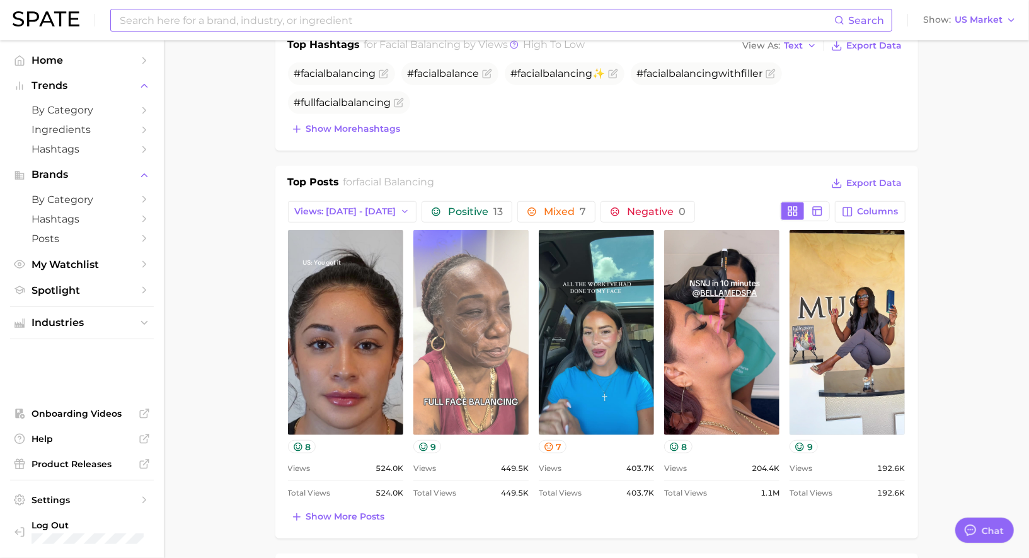
click at [498, 326] on link "view post on TikTok" at bounding box center [470, 332] width 115 height 205
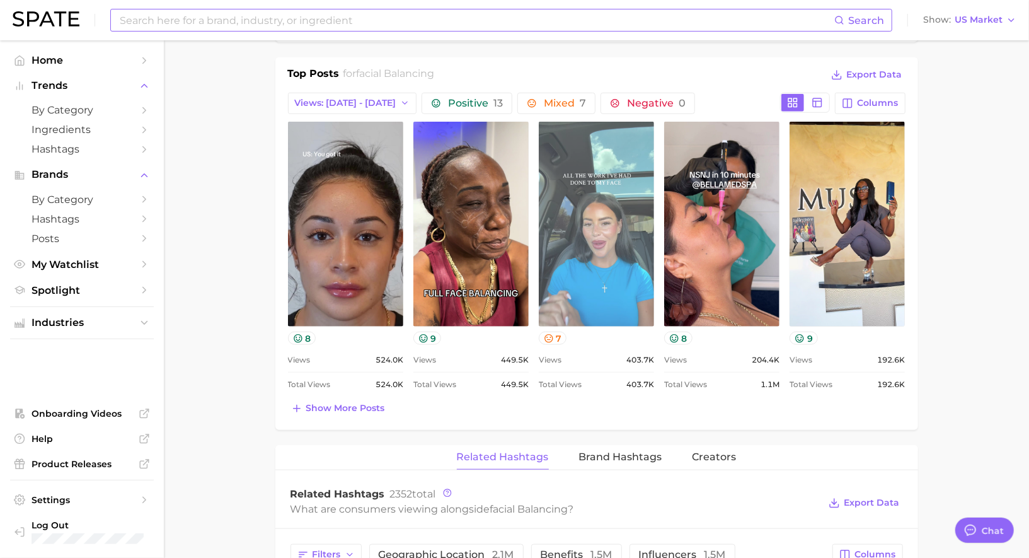
scroll to position [641, 0]
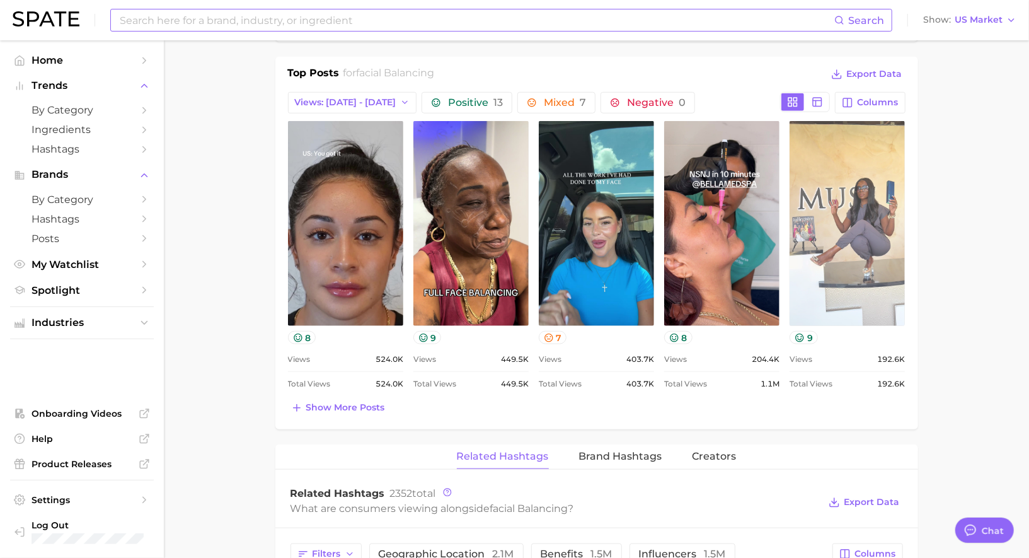
click at [797, 221] on link "view post on TikTok" at bounding box center [846, 223] width 115 height 205
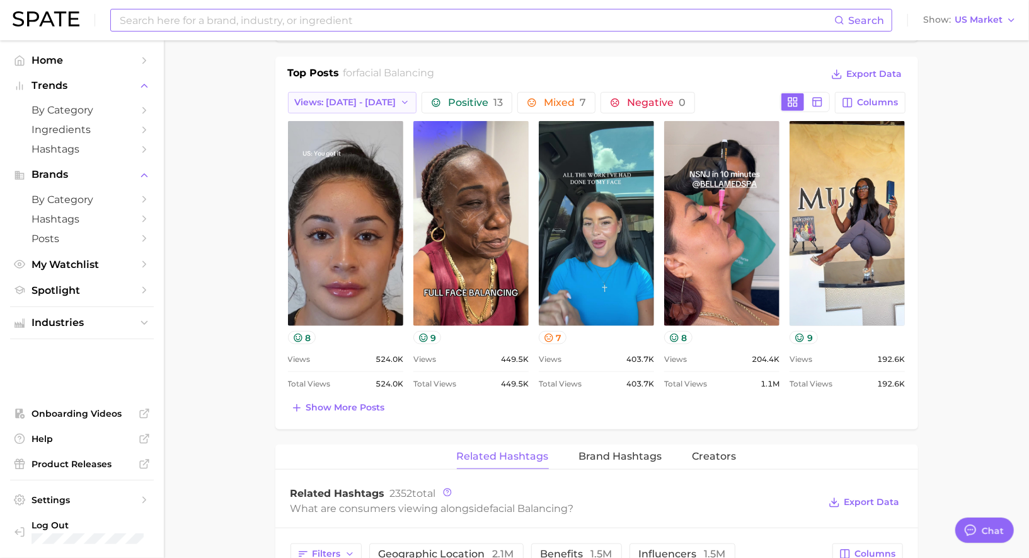
click at [348, 98] on span "Views: [DATE] - [DATE]" at bounding box center [345, 102] width 101 height 11
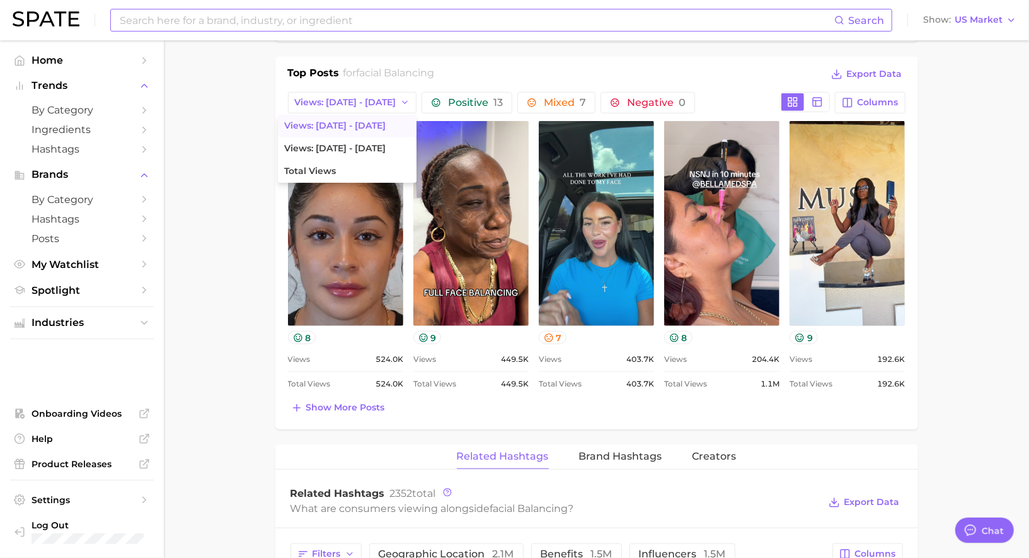
click at [362, 70] on span "facial balancing" at bounding box center [395, 73] width 78 height 12
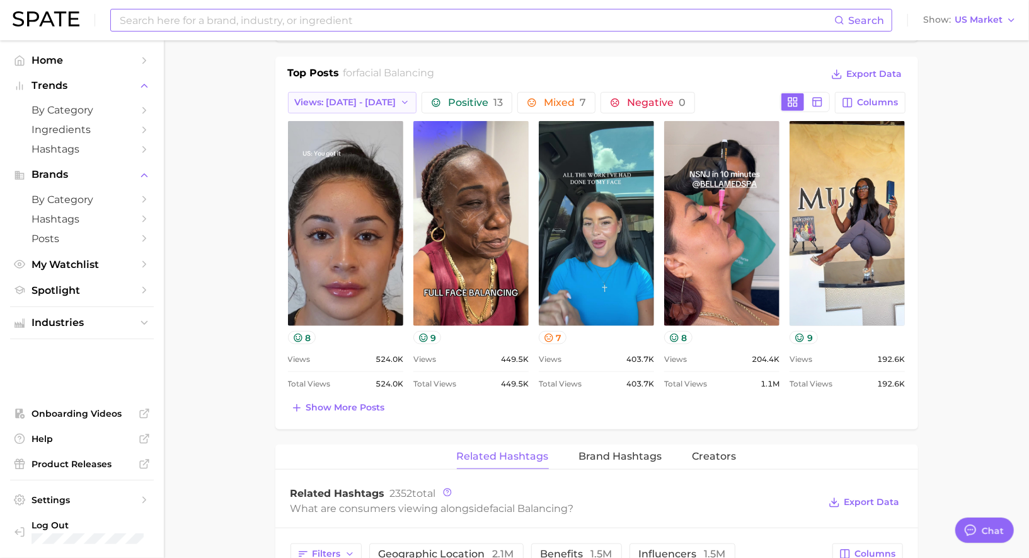
click at [362, 98] on span "Views: [DATE] - [DATE]" at bounding box center [345, 102] width 101 height 11
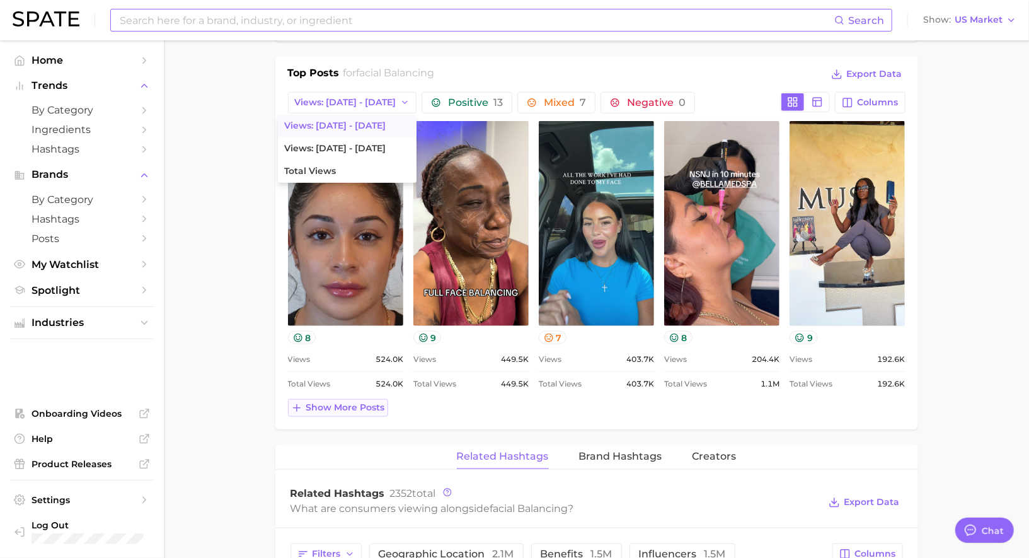
click at [344, 402] on span "Show more posts" at bounding box center [345, 407] width 79 height 11
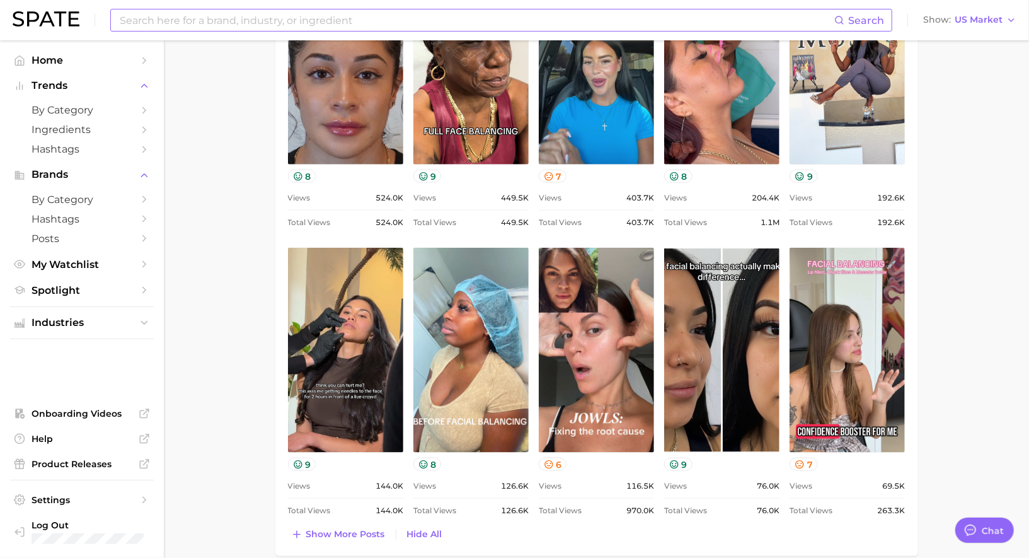
scroll to position [803, 0]
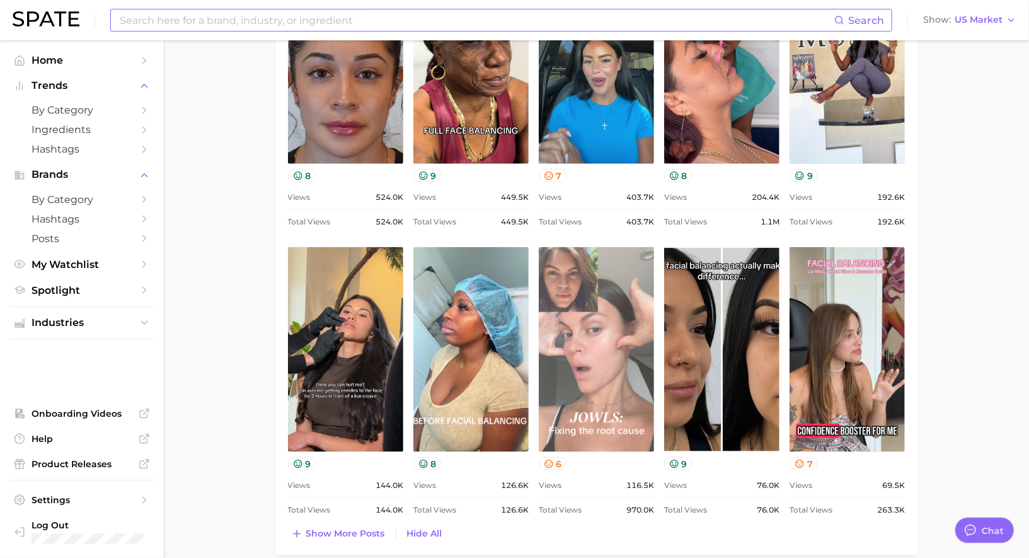
click at [569, 353] on link "view post on TikTok" at bounding box center [596, 349] width 115 height 205
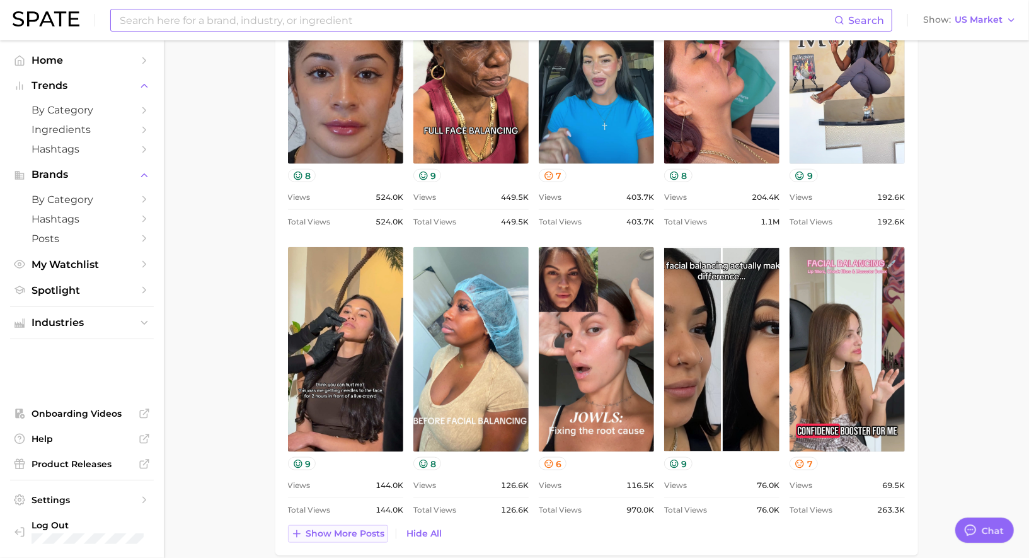
click at [338, 528] on span "Show more posts" at bounding box center [345, 533] width 79 height 11
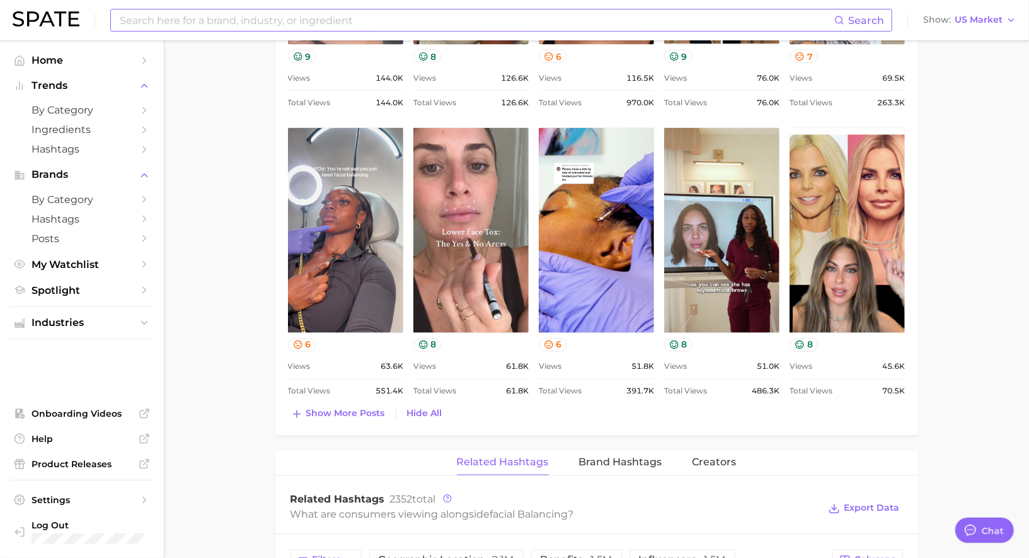
scroll to position [1212, 0]
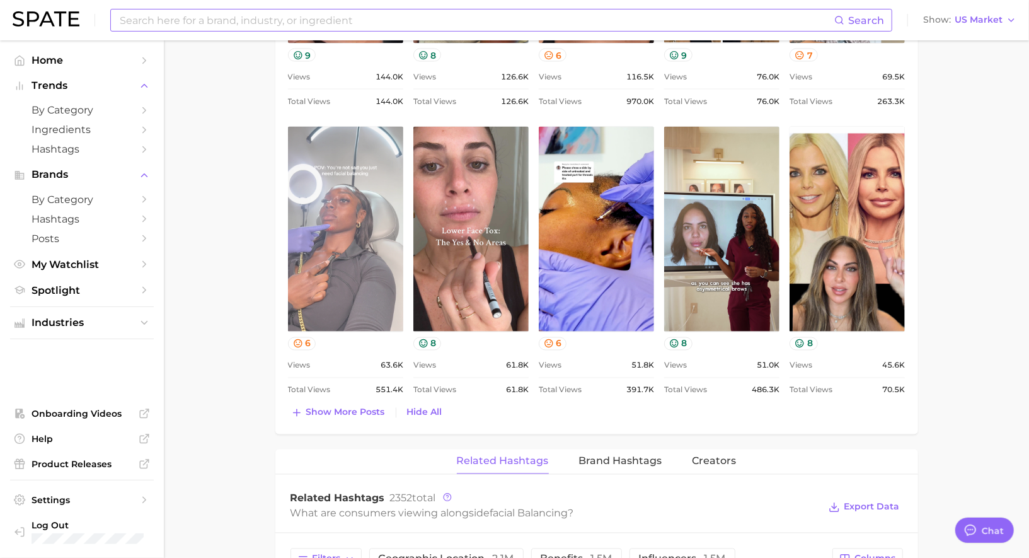
click at [363, 262] on link "view post on TikTok" at bounding box center [345, 229] width 115 height 205
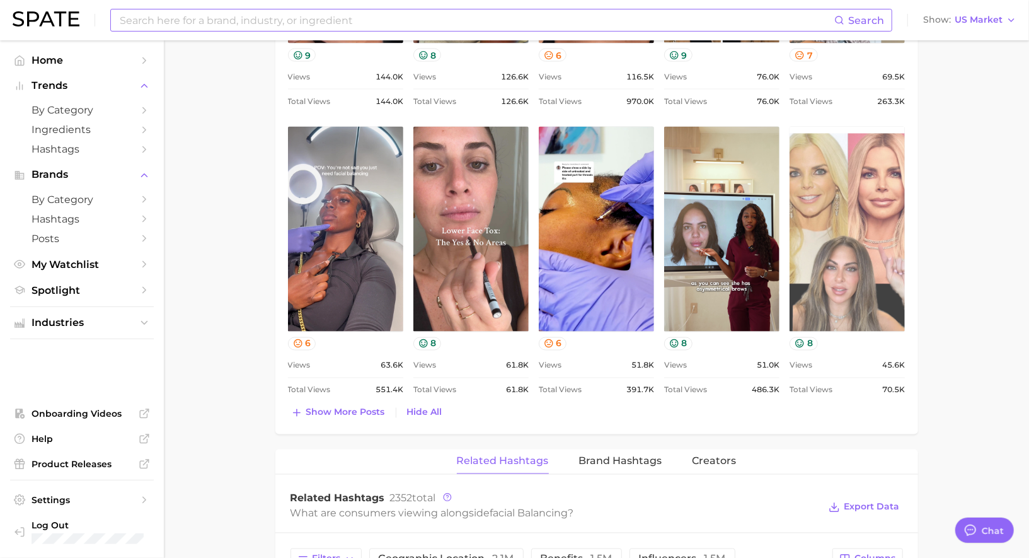
click at [862, 201] on link "view post on TikTok" at bounding box center [846, 229] width 115 height 205
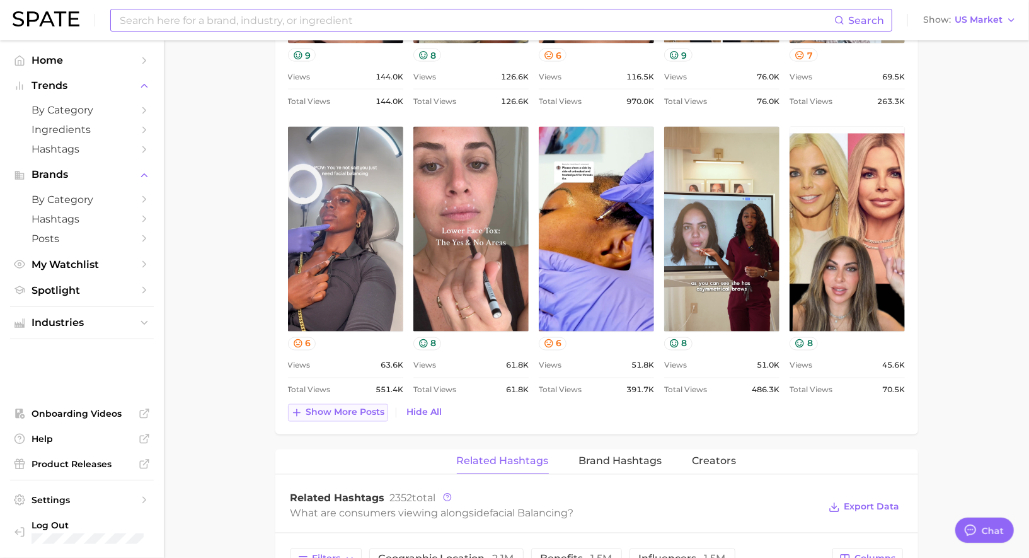
click at [361, 407] on span "Show more posts" at bounding box center [345, 412] width 79 height 11
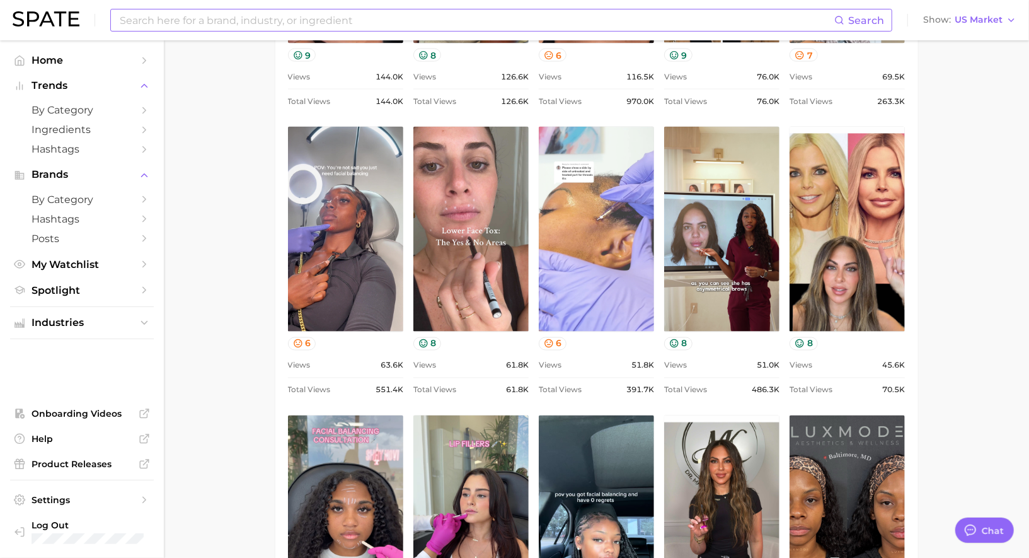
scroll to position [0, 0]
click at [622, 268] on link "view post on TikTok" at bounding box center [596, 229] width 115 height 205
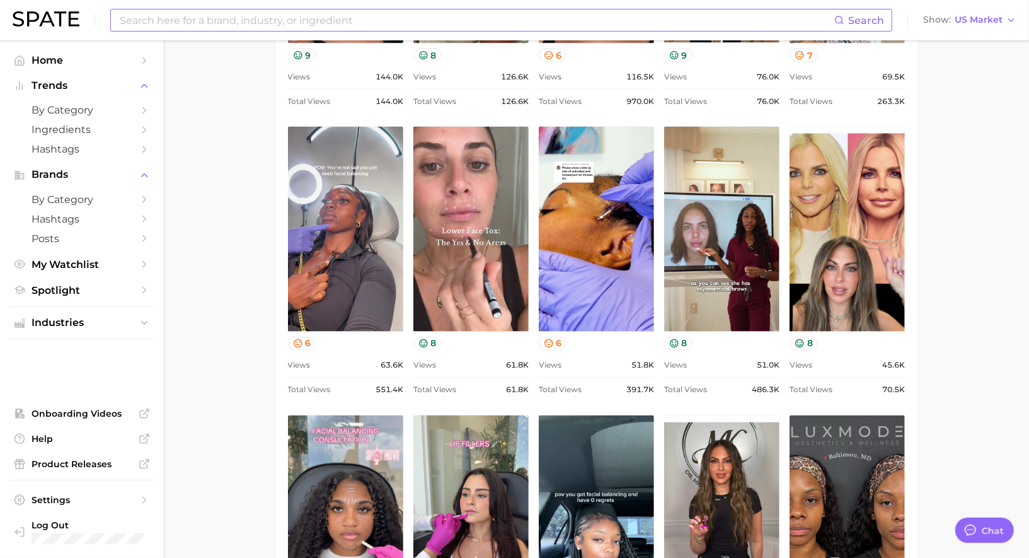
scroll to position [1217, 0]
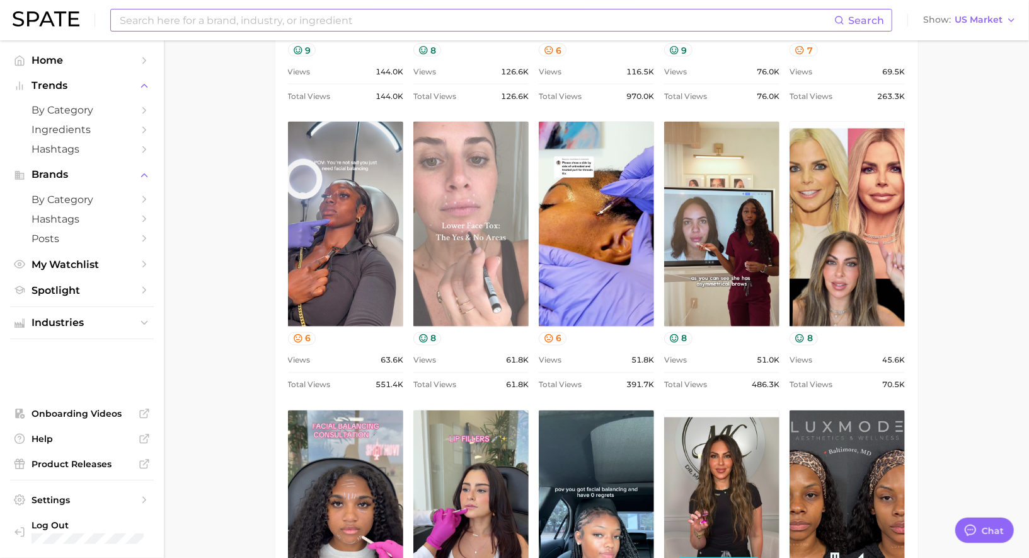
click at [473, 258] on link "view post on TikTok" at bounding box center [470, 224] width 115 height 205
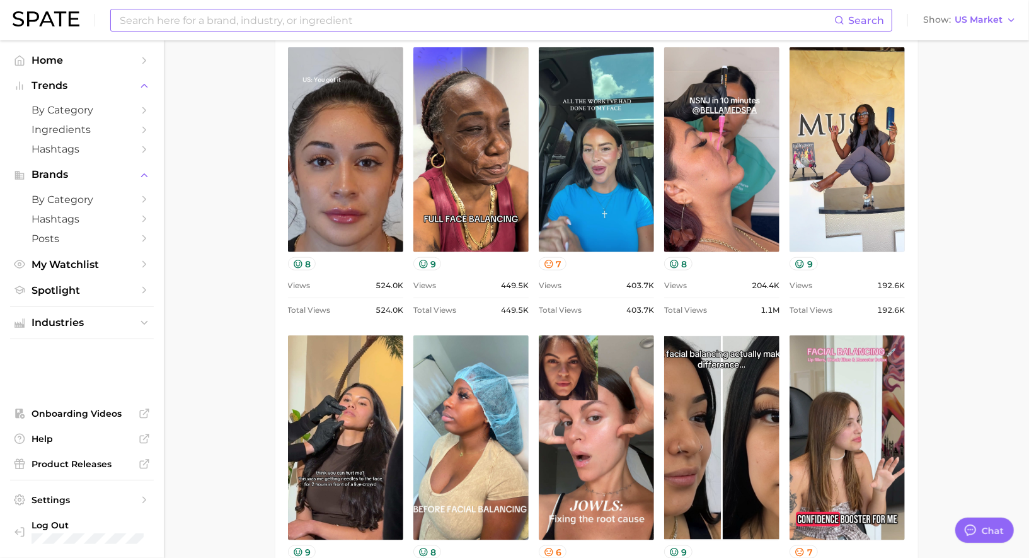
scroll to position [655, 0]
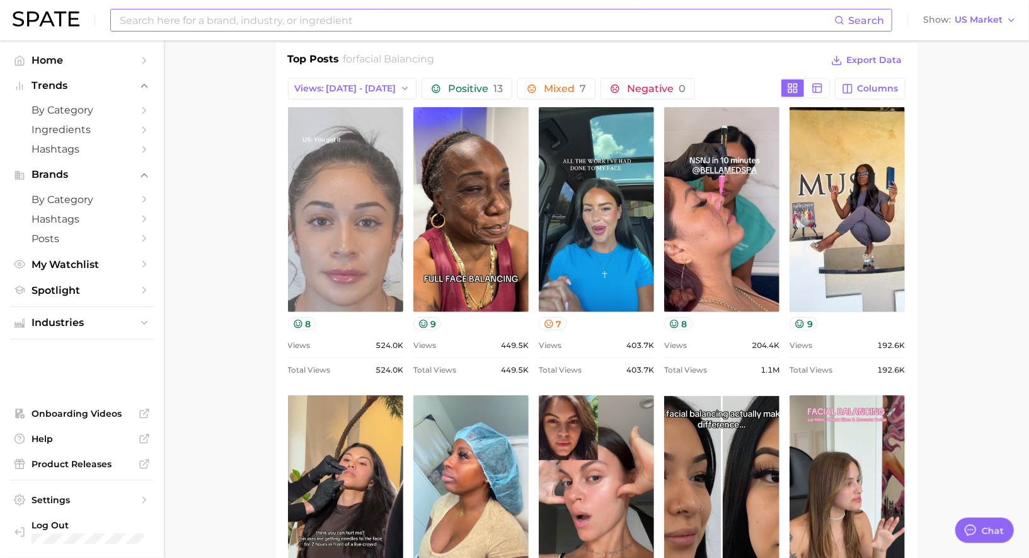
click at [348, 234] on link "view post on TikTok" at bounding box center [345, 209] width 115 height 205
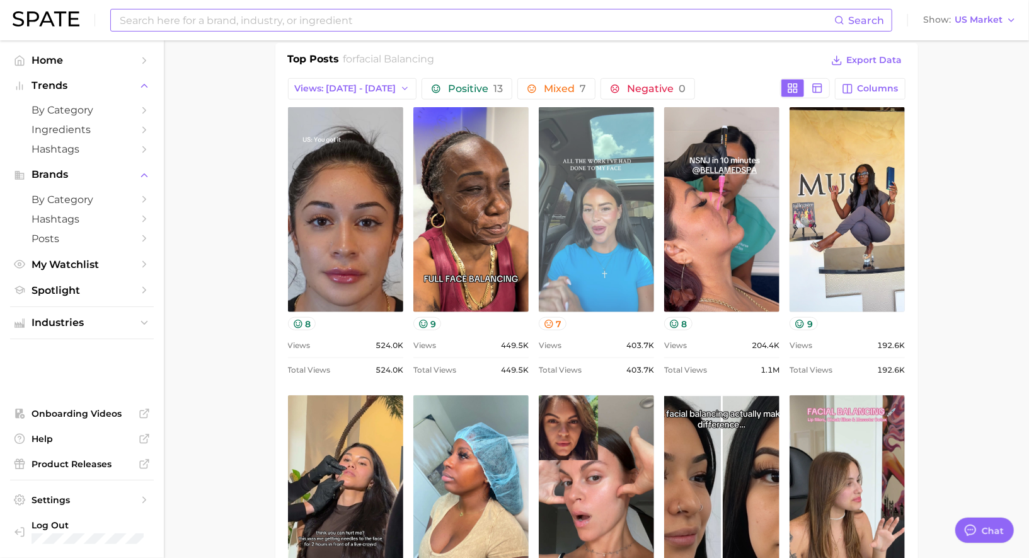
click at [619, 222] on link "view post on TikTok" at bounding box center [596, 209] width 115 height 205
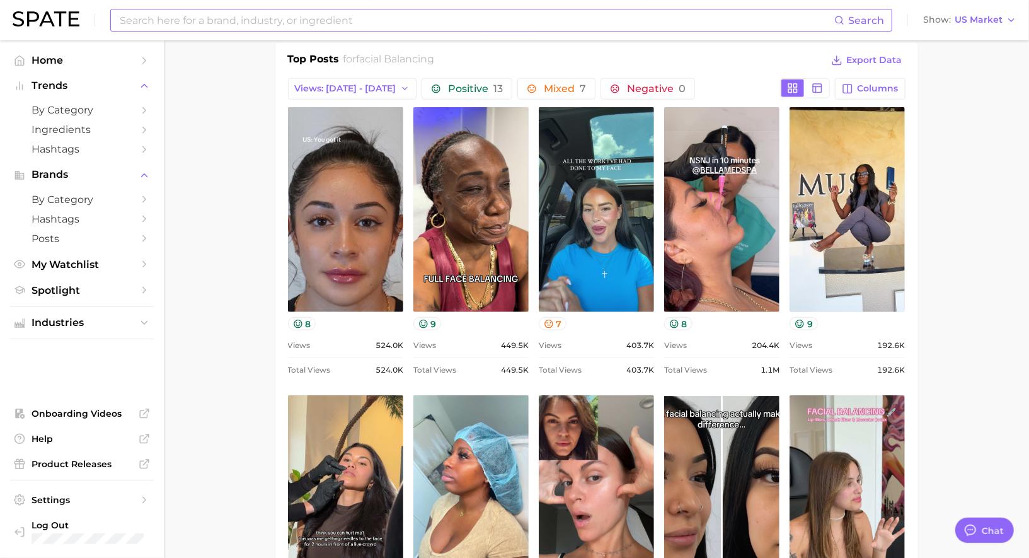
click at [733, 61] on div "Top Posts for facial balancing Export Data" at bounding box center [596, 61] width 617 height 19
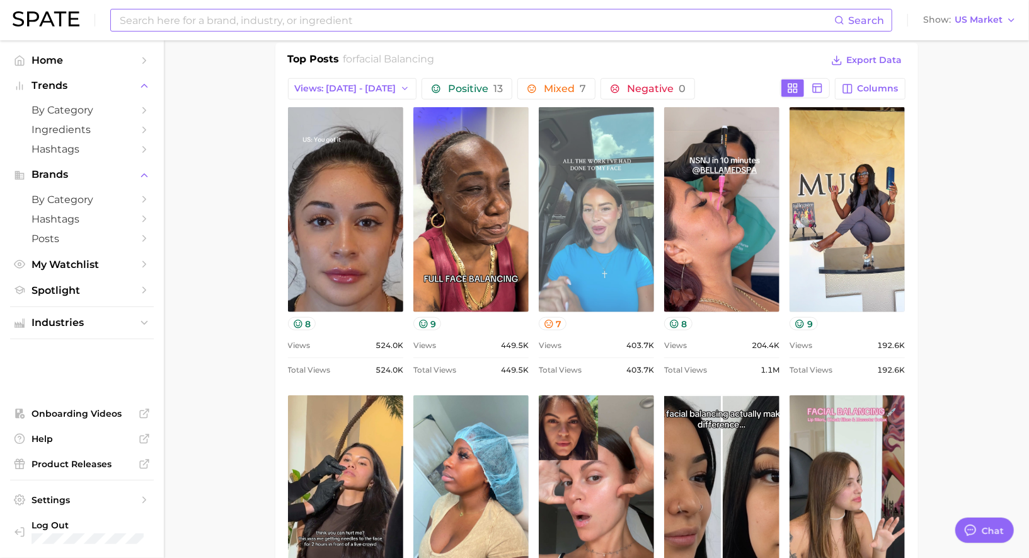
click at [643, 200] on link "view post on TikTok" at bounding box center [596, 209] width 115 height 205
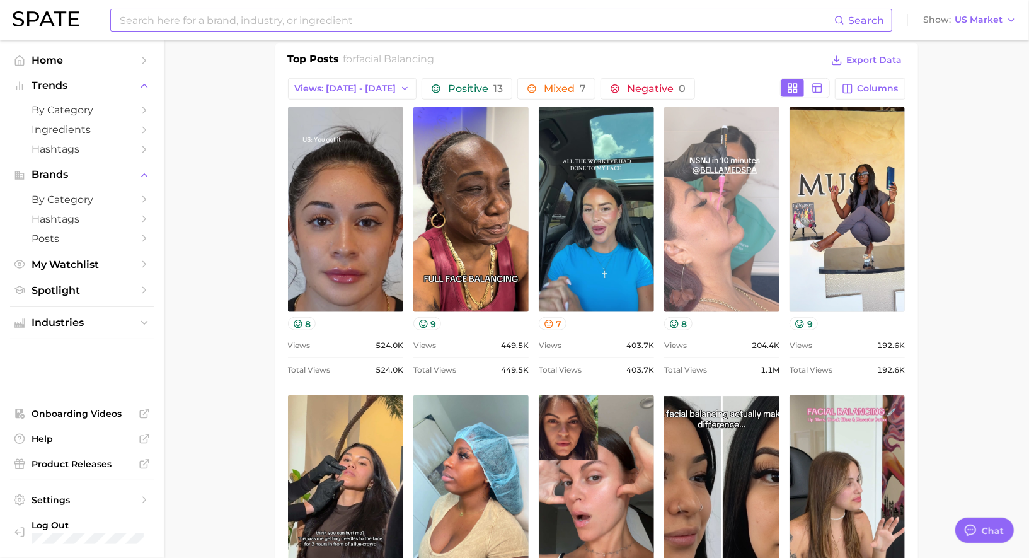
click at [740, 207] on link "view post on TikTok" at bounding box center [721, 209] width 115 height 205
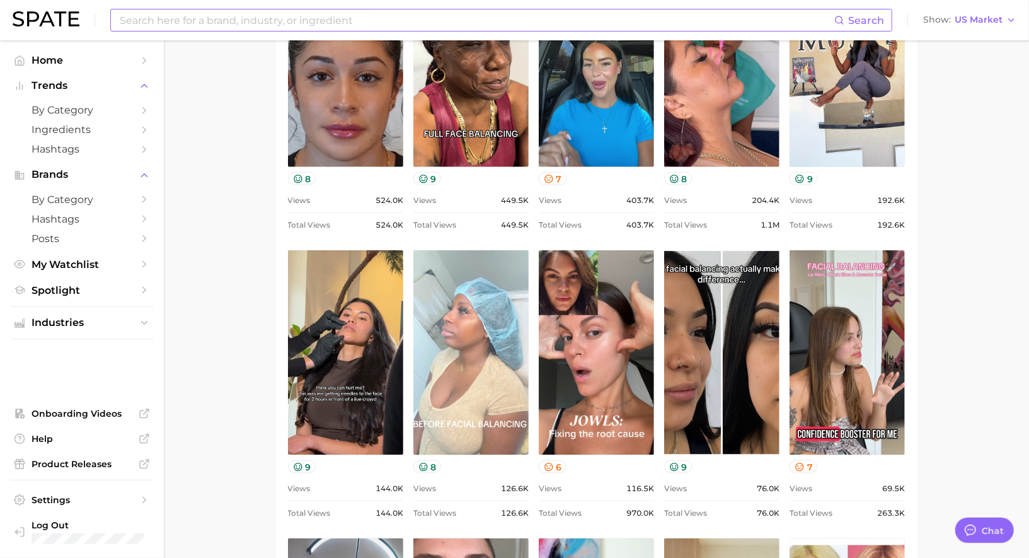
scroll to position [811, 0]
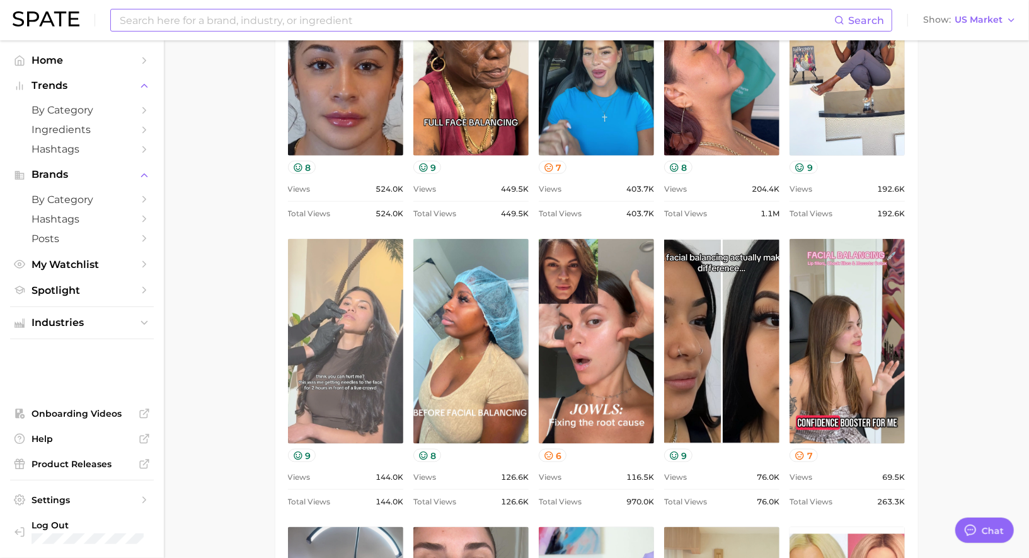
click at [358, 340] on link "view post on TikTok" at bounding box center [345, 341] width 115 height 205
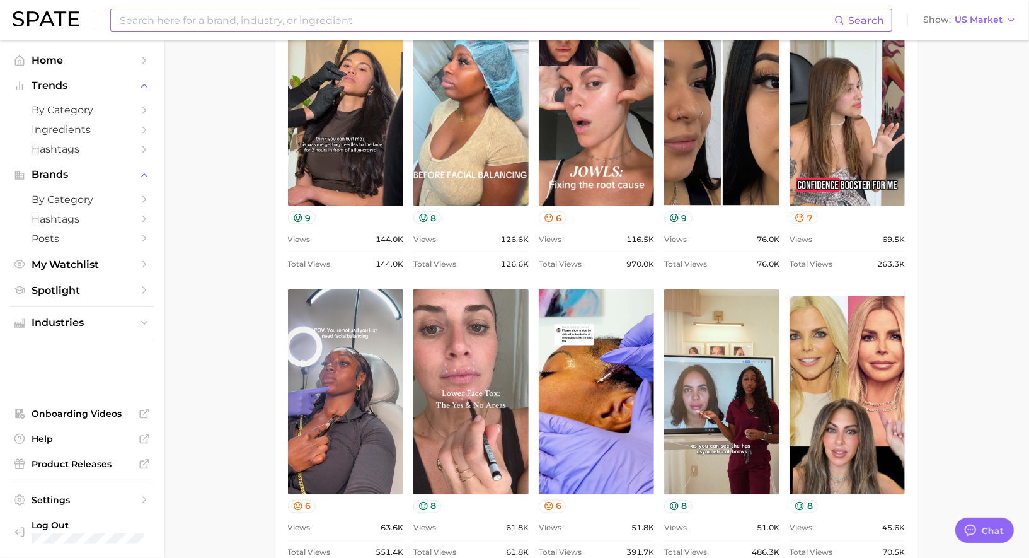
scroll to position [1059, 0]
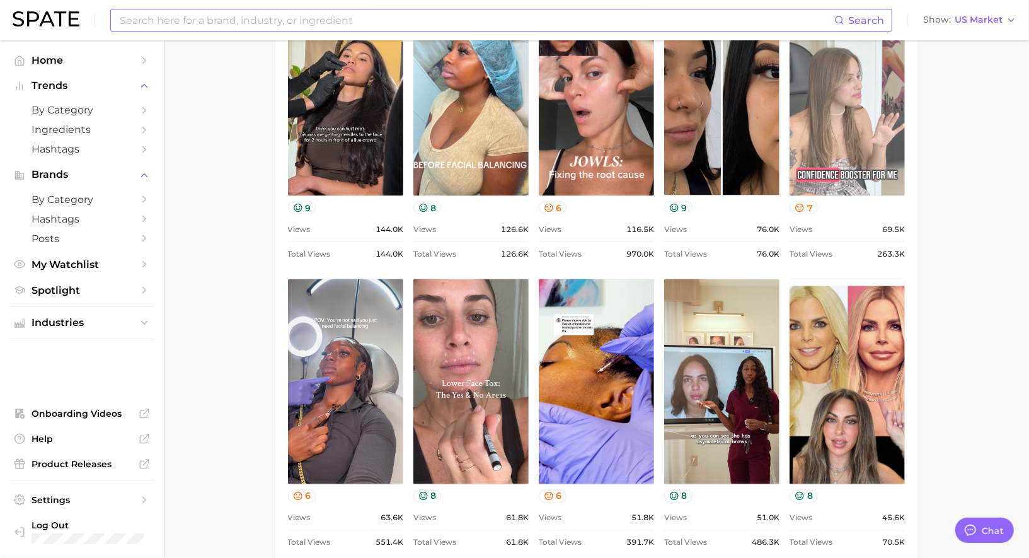
click at [834, 122] on link "view post on TikTok" at bounding box center [846, 93] width 115 height 205
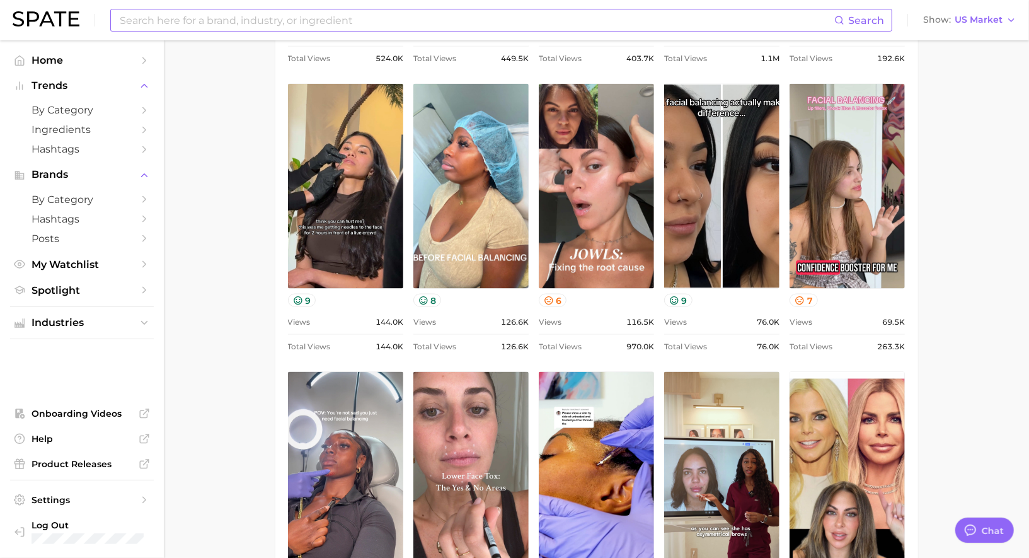
scroll to position [963, 0]
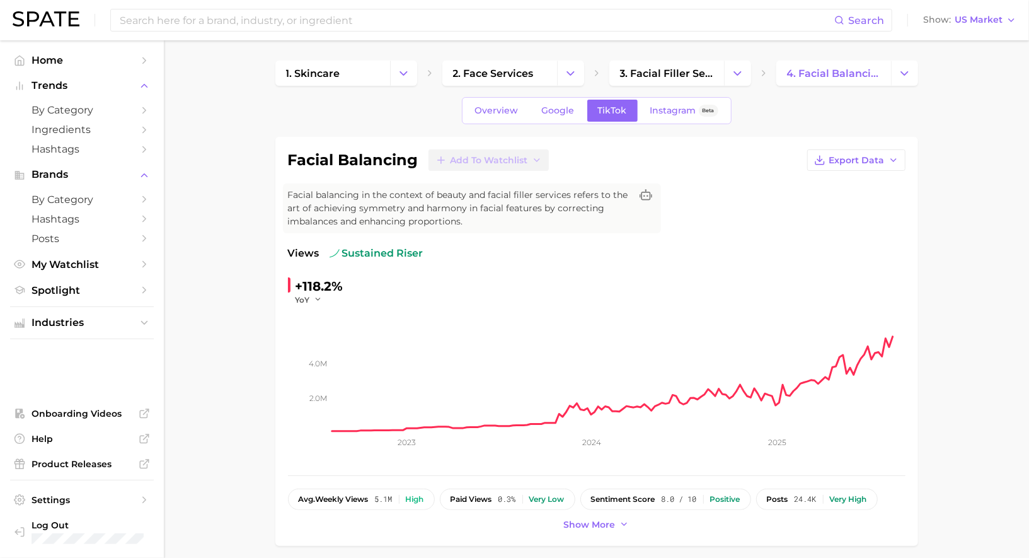
type input "facial balencing"
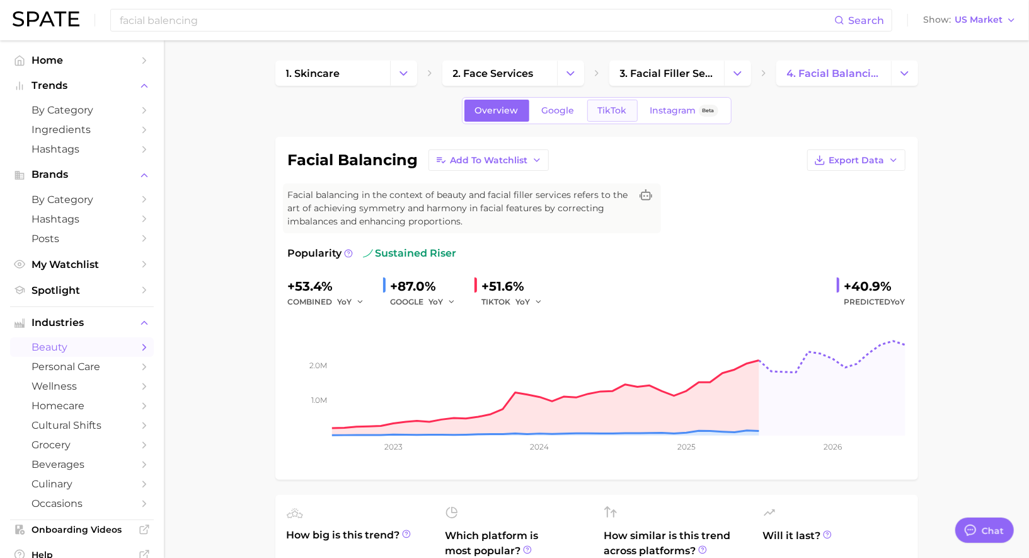
click at [611, 120] on link "TikTok" at bounding box center [612, 111] width 50 height 22
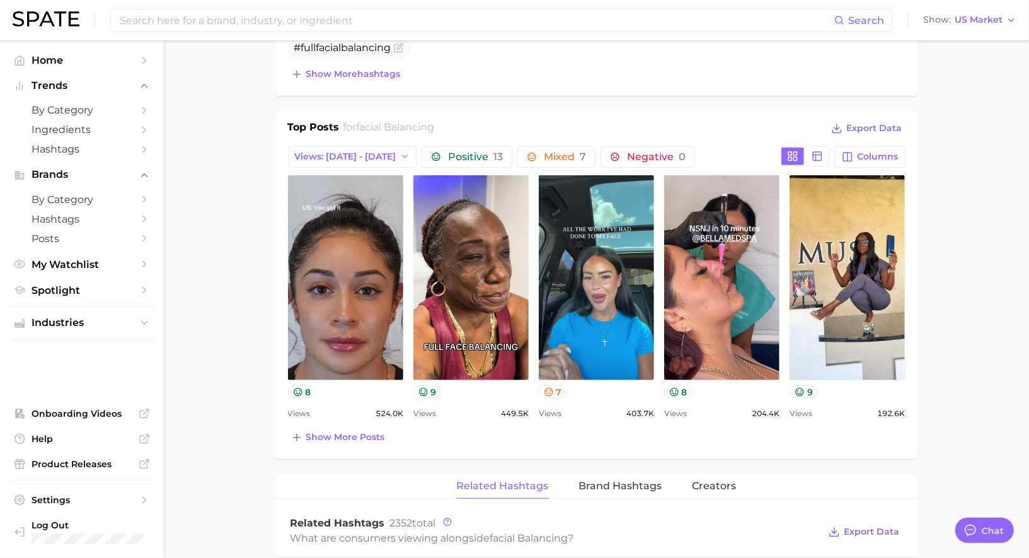
scroll to position [588, 0]
click at [355, 436] on span "Show more posts" at bounding box center [345, 436] width 79 height 11
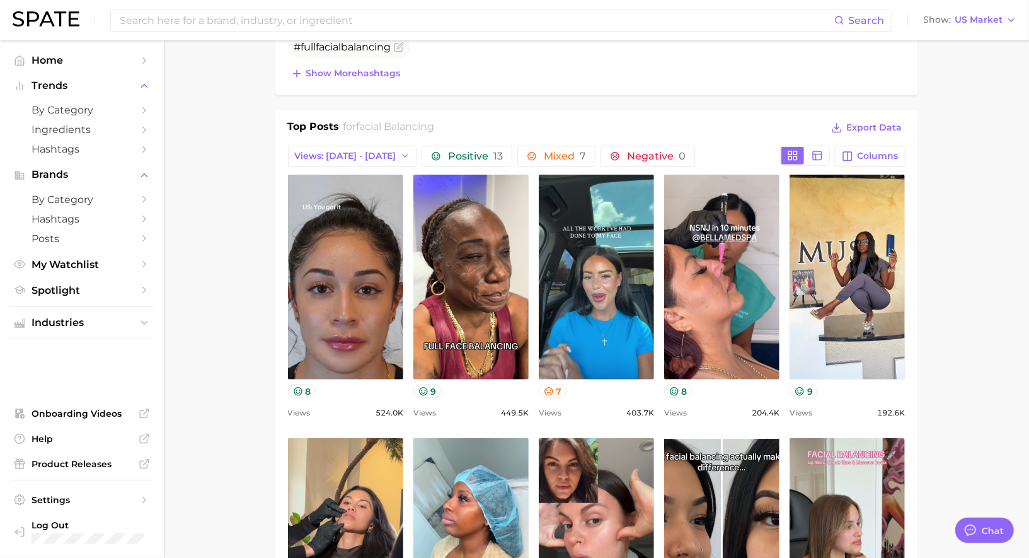
scroll to position [328, 0]
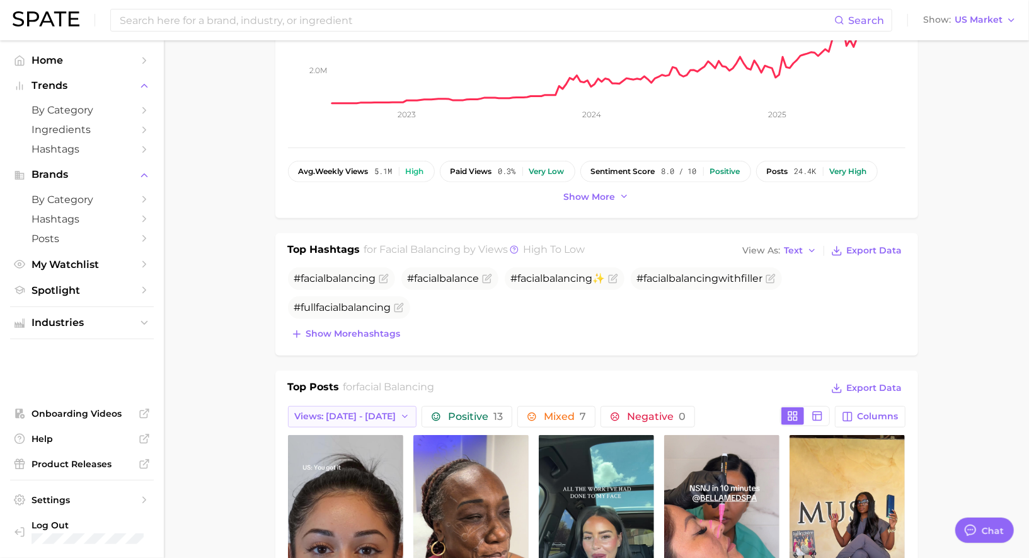
click at [328, 406] on button "Views: [DATE] - [DATE]" at bounding box center [352, 416] width 129 height 21
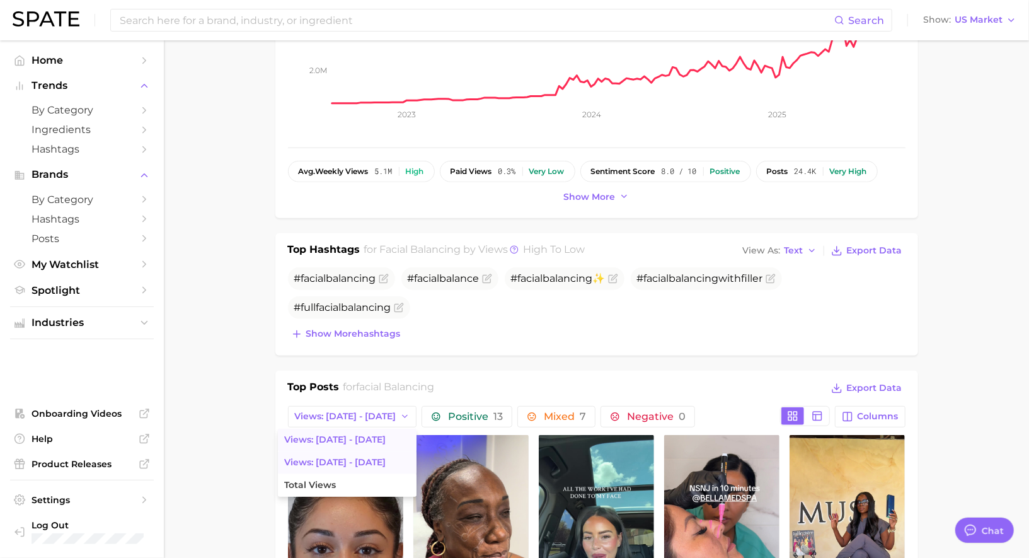
click at [319, 459] on span "Views: Aug 3 - 10" at bounding box center [334, 462] width 101 height 11
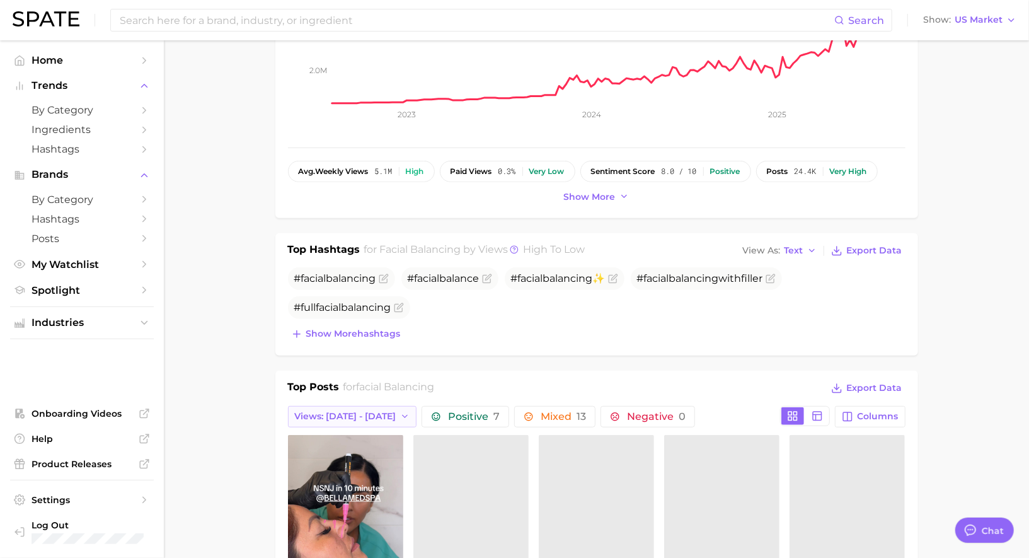
scroll to position [0, 0]
click at [326, 420] on button "Views: Aug 3 - 10" at bounding box center [352, 416] width 129 height 21
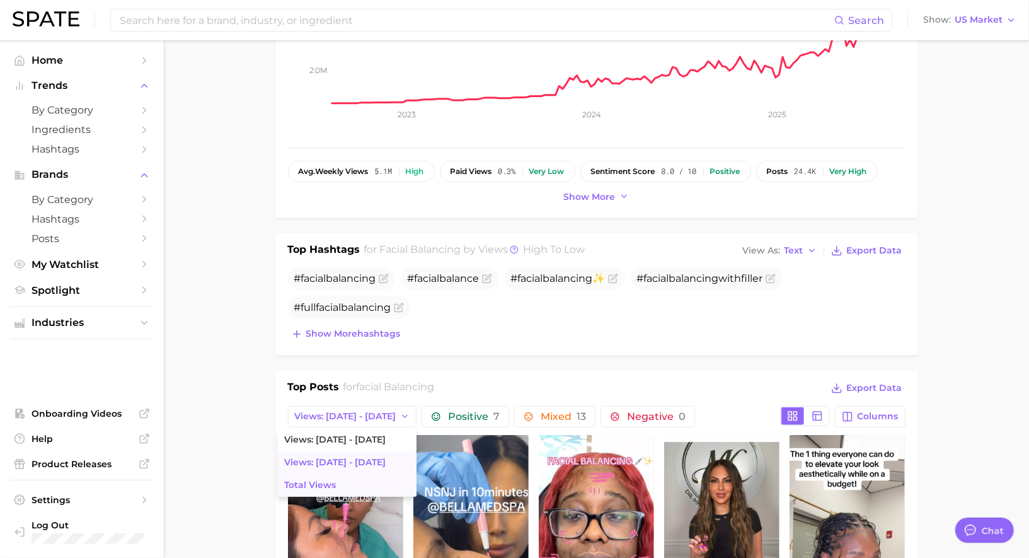
click at [312, 476] on button "Total Views" at bounding box center [347, 485] width 139 height 23
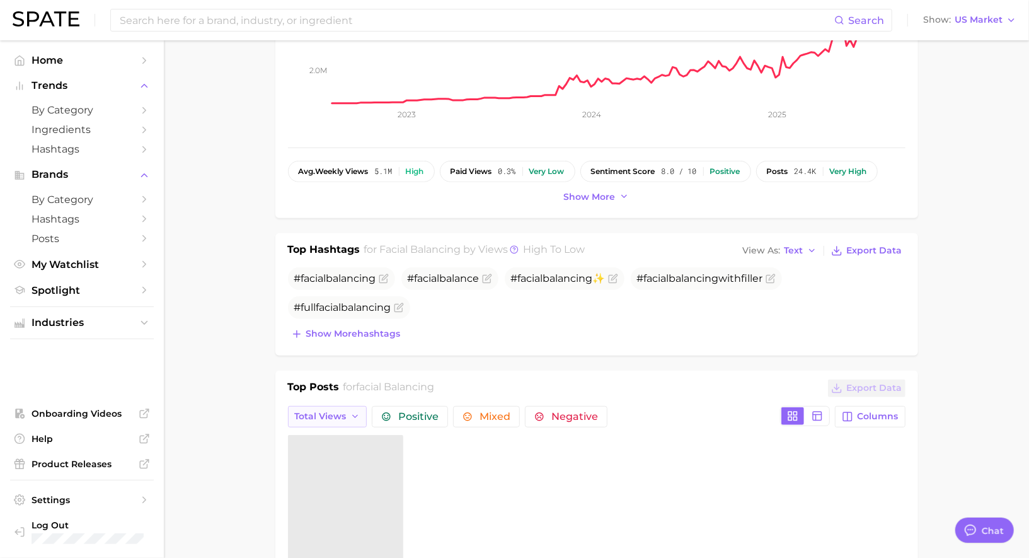
click at [330, 411] on span "Total Views" at bounding box center [321, 416] width 52 height 11
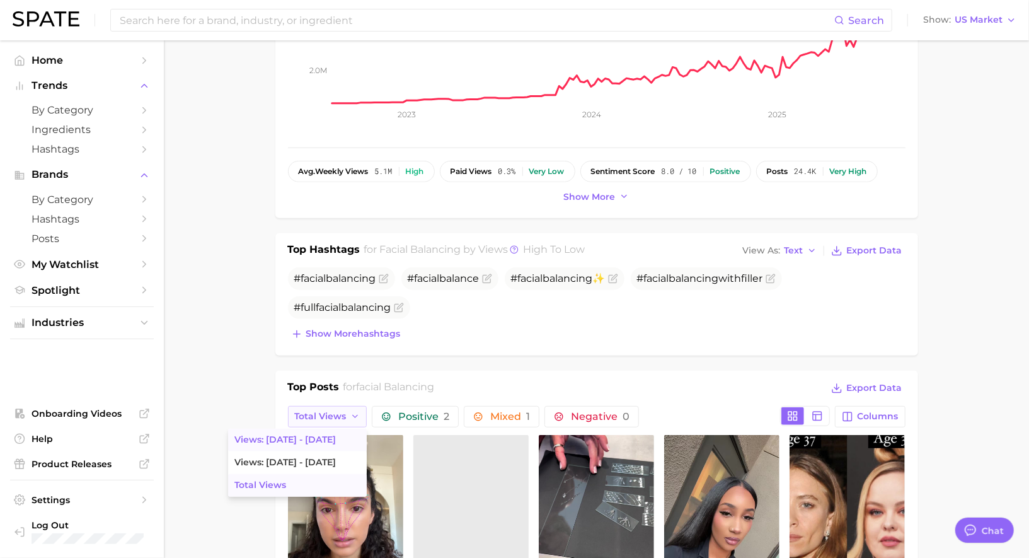
click at [326, 435] on button "Views: [DATE] - [DATE]" at bounding box center [297, 439] width 139 height 23
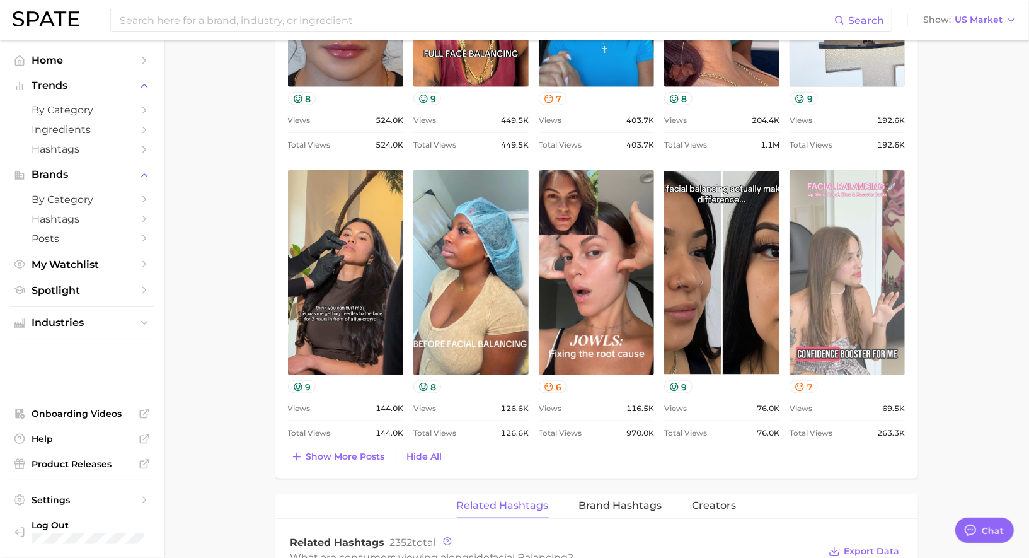
click at [811, 302] on link "view post on TikTok" at bounding box center [846, 272] width 115 height 205
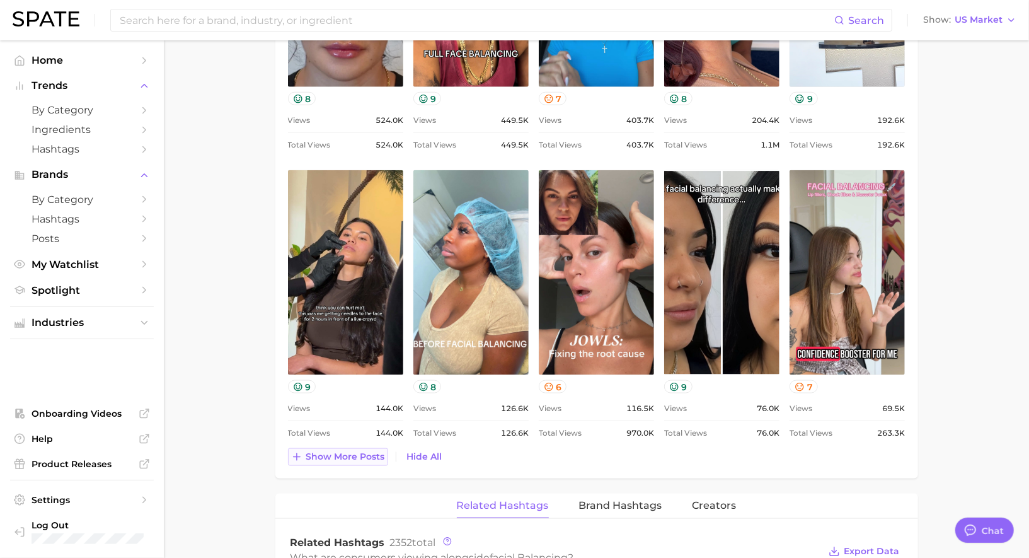
click at [360, 457] on span "Show more posts" at bounding box center [345, 456] width 79 height 11
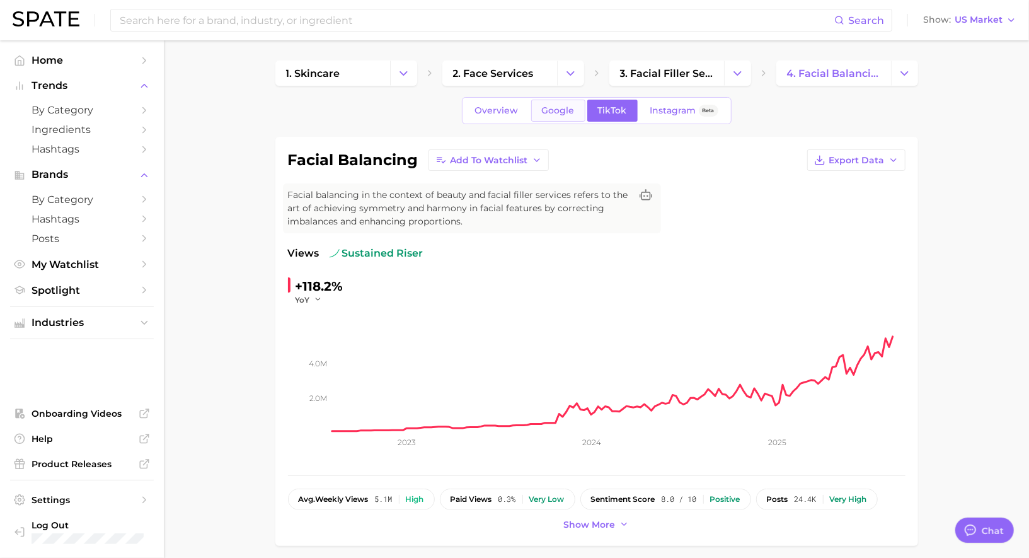
click at [565, 110] on span "Google" at bounding box center [558, 110] width 33 height 11
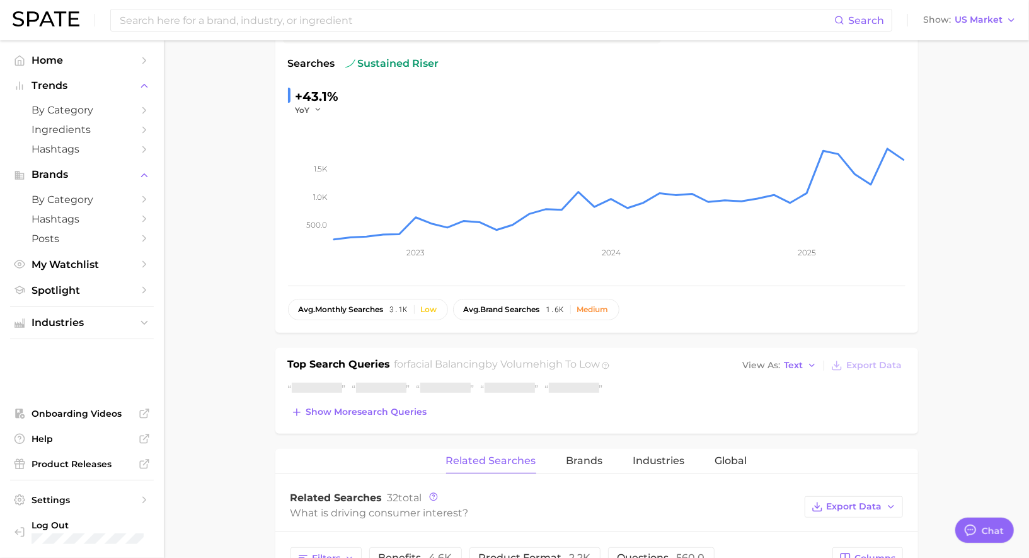
scroll to position [242, 0]
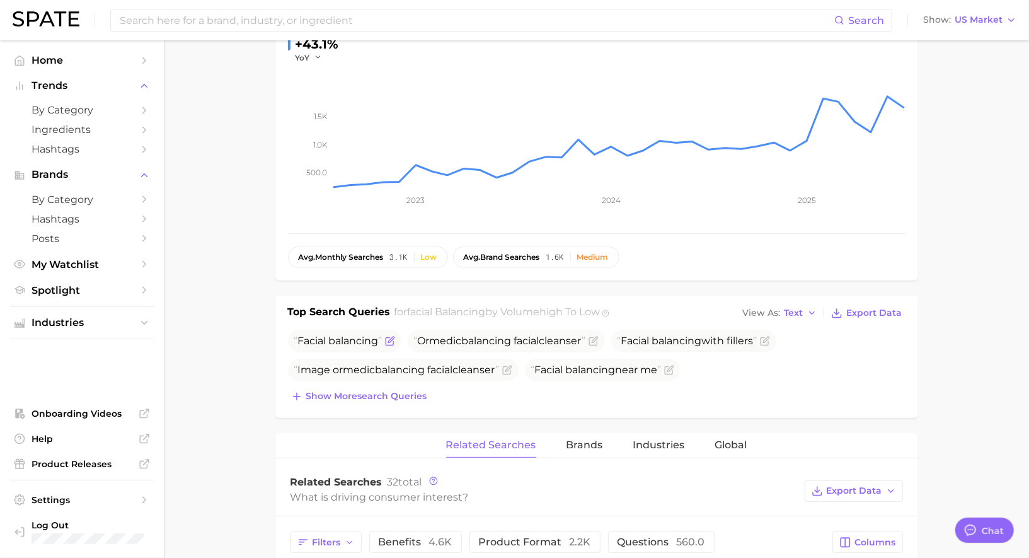
click at [343, 336] on span "balancing" at bounding box center [354, 341] width 50 height 12
copy span "Facial balancing"
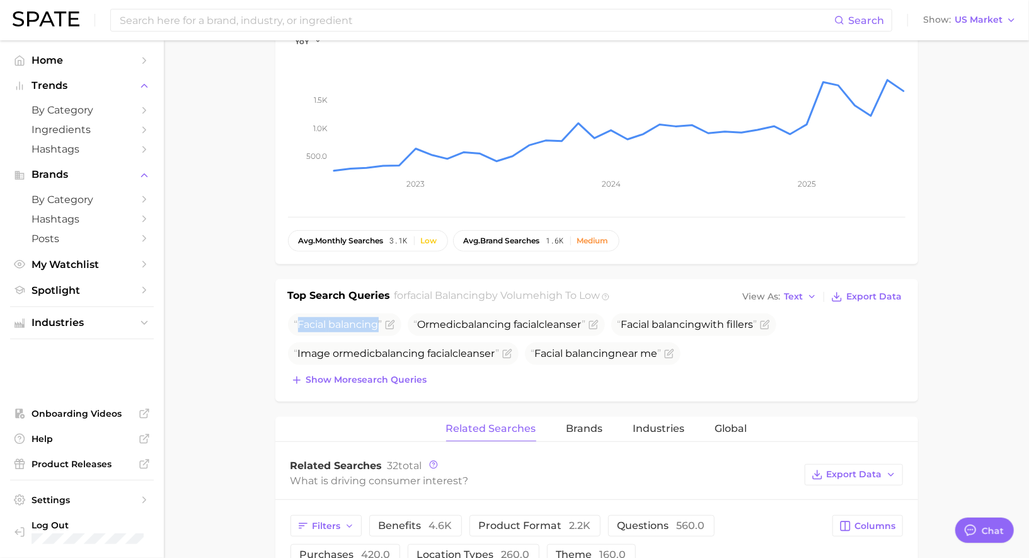
scroll to position [252, 0]
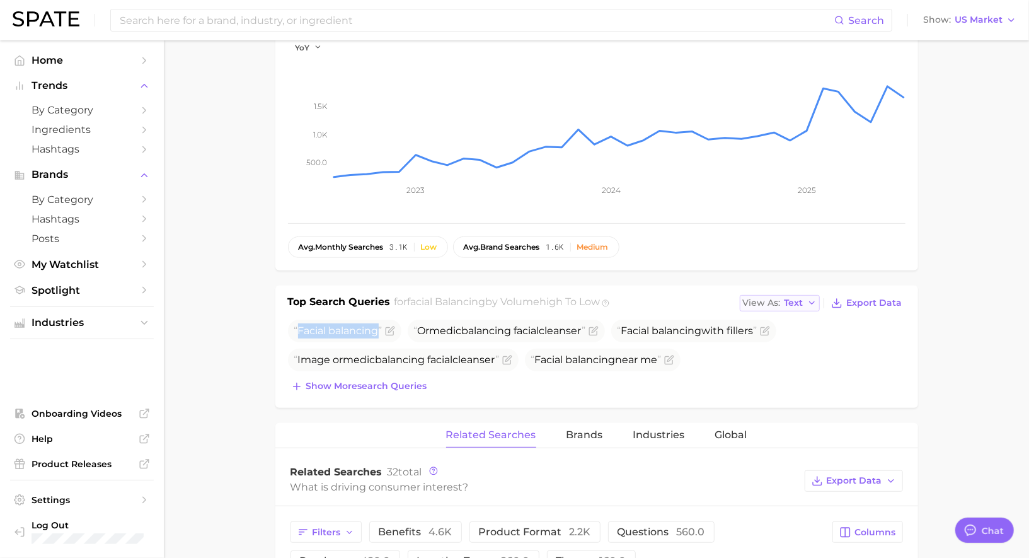
click at [787, 306] on span "Text" at bounding box center [793, 302] width 19 height 7
click at [764, 343] on span "Table" at bounding box center [773, 346] width 25 height 11
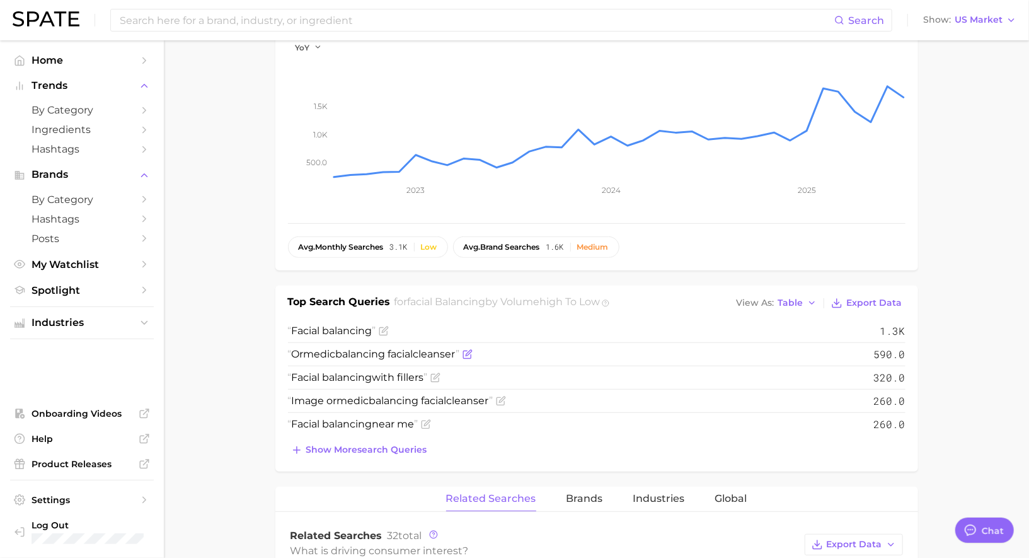
click at [467, 353] on span at bounding box center [466, 354] width 13 height 10
click at [473, 354] on icon "Flag as miscategorized or irrelevant" at bounding box center [467, 354] width 10 height 10
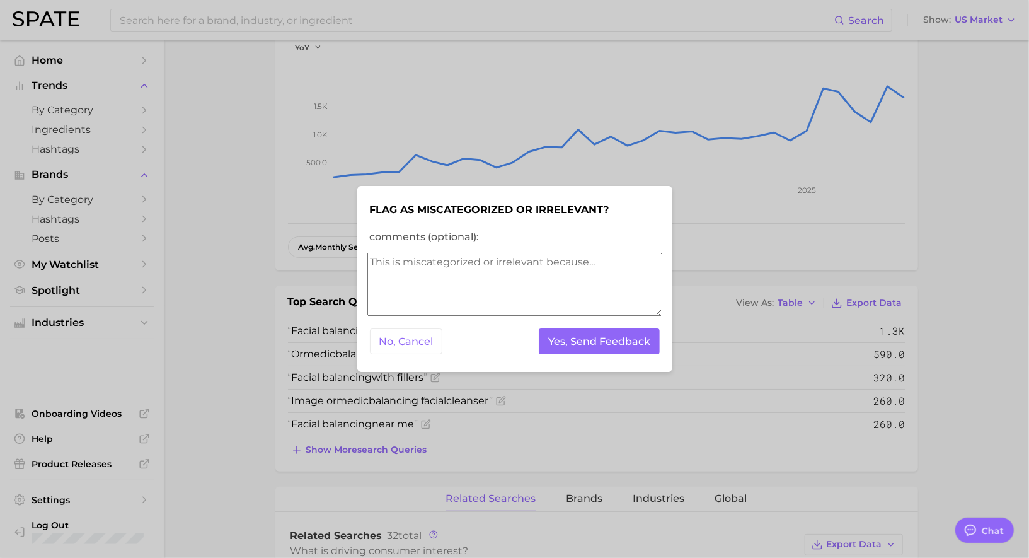
click at [427, 287] on textarea "comments (optional):" at bounding box center [514, 284] width 295 height 63
type textarea "irrelevant here"
click at [601, 341] on button "Yes, Send Feedback" at bounding box center [599, 341] width 121 height 26
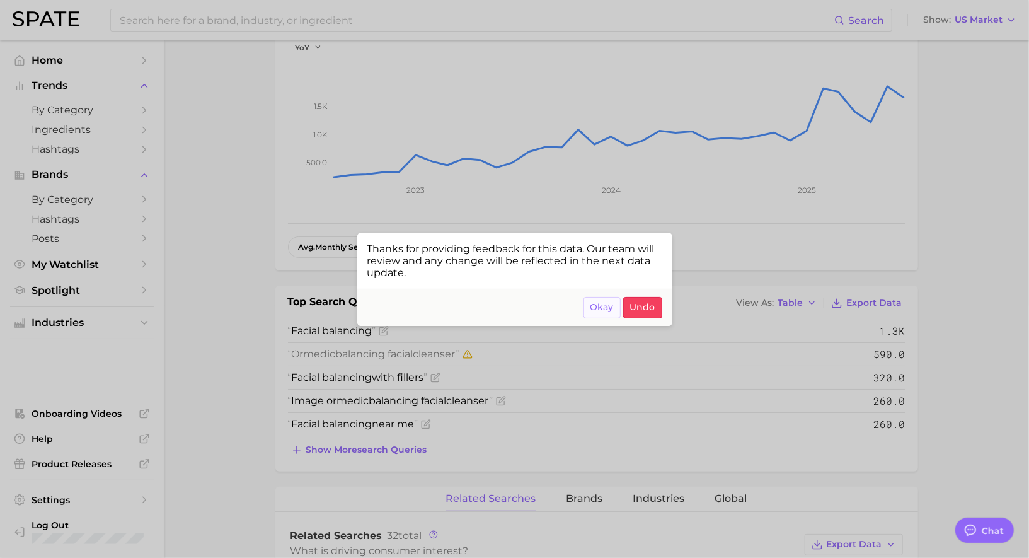
click at [604, 309] on span "Okay" at bounding box center [601, 307] width 23 height 11
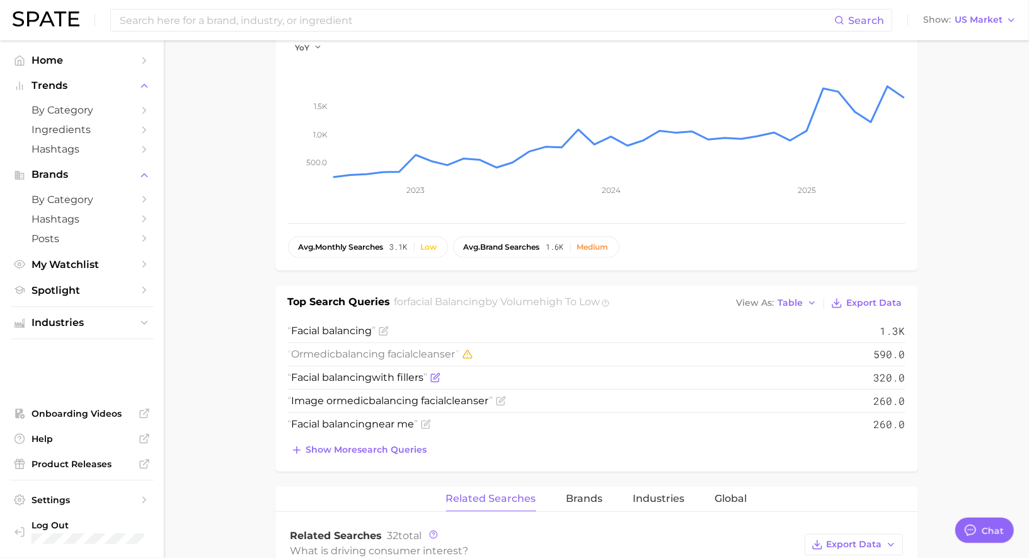
click at [388, 374] on span "Facial balancing with fillers" at bounding box center [358, 377] width 140 height 12
copy span "Facial balancing with fillers"
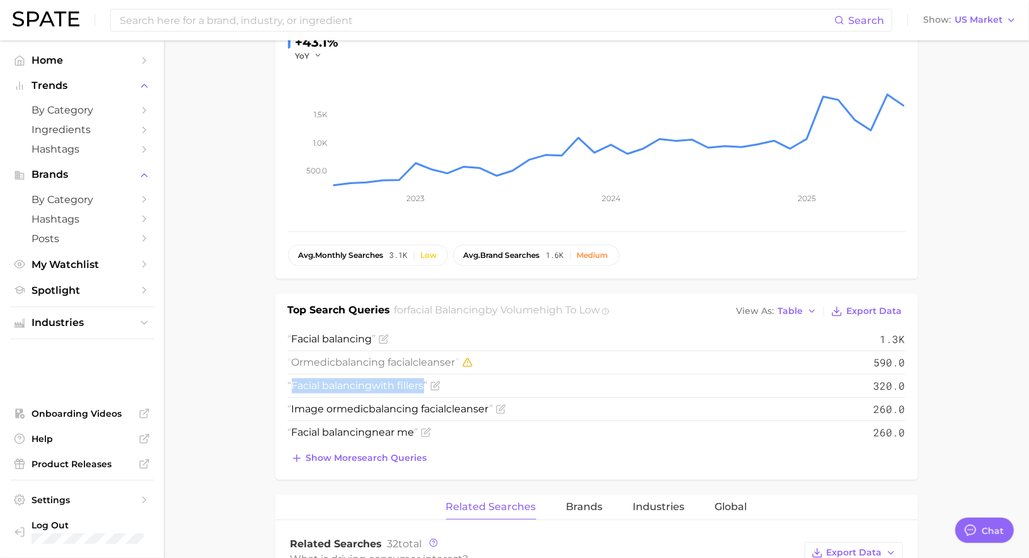
scroll to position [238, 0]
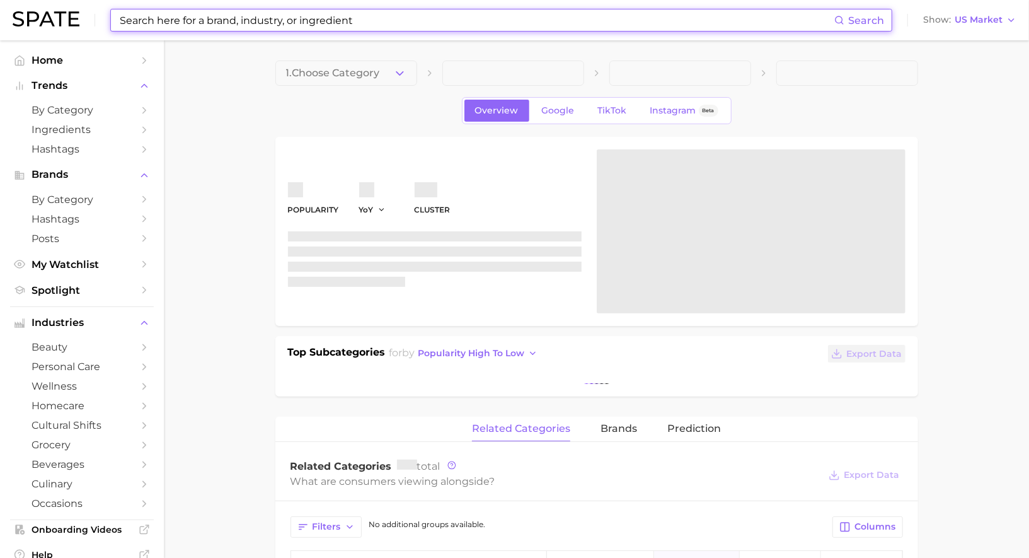
click at [339, 22] on input at bounding box center [476, 19] width 716 height 21
click at [50, 110] on span "by Category" at bounding box center [82, 110] width 101 height 12
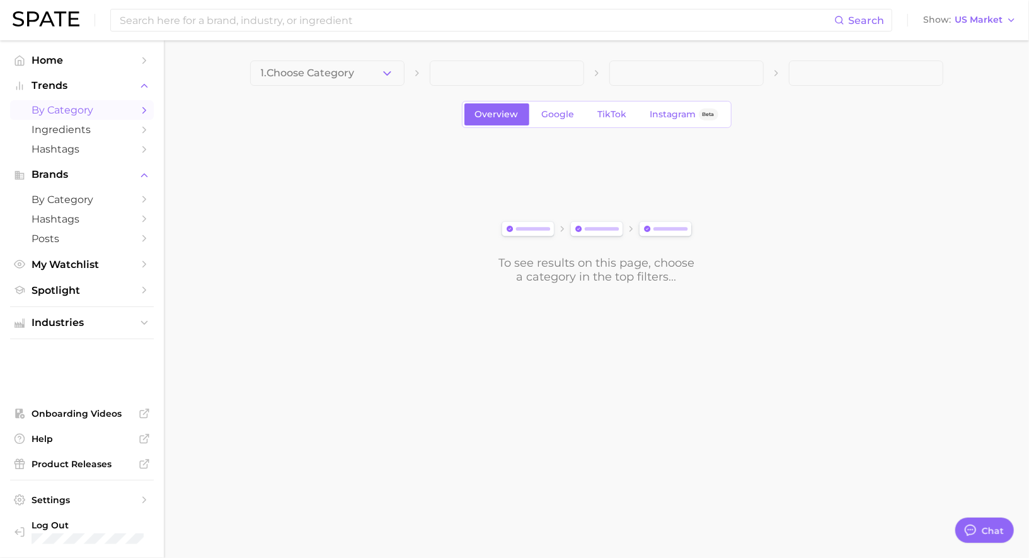
click at [364, 74] on button "1. Choose Category" at bounding box center [327, 72] width 154 height 25
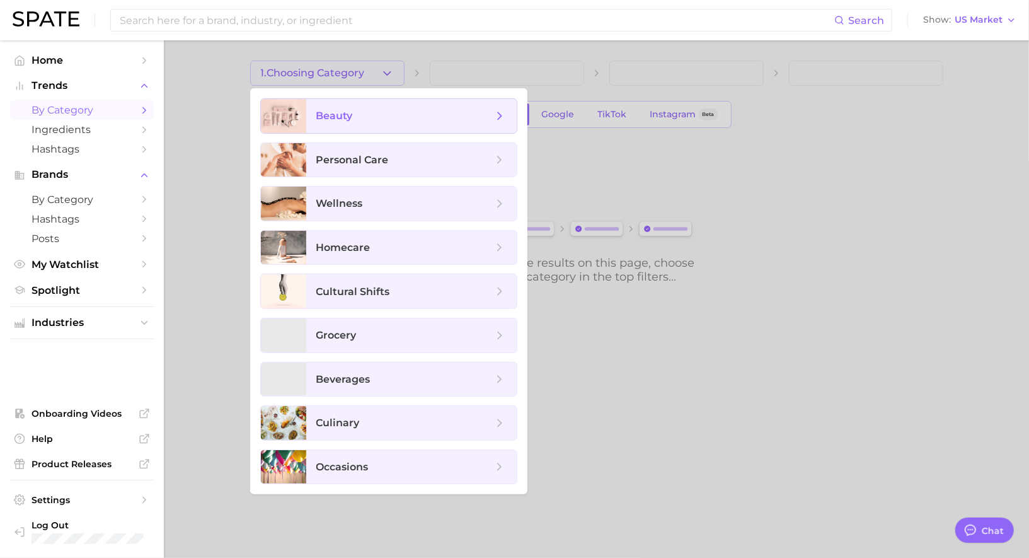
click at [372, 120] on span "beauty" at bounding box center [404, 116] width 176 height 14
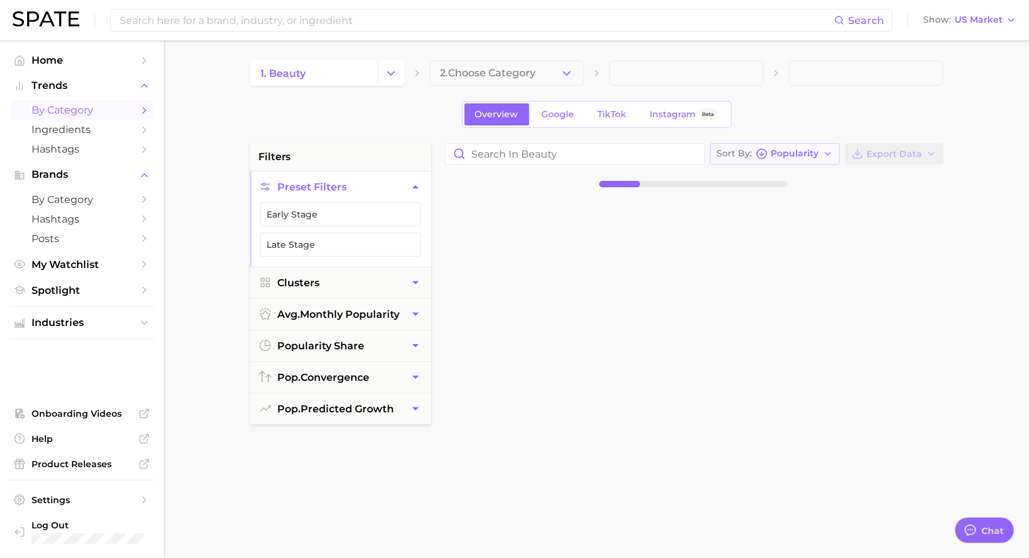
click at [763, 156] on circle "button" at bounding box center [761, 153] width 9 height 9
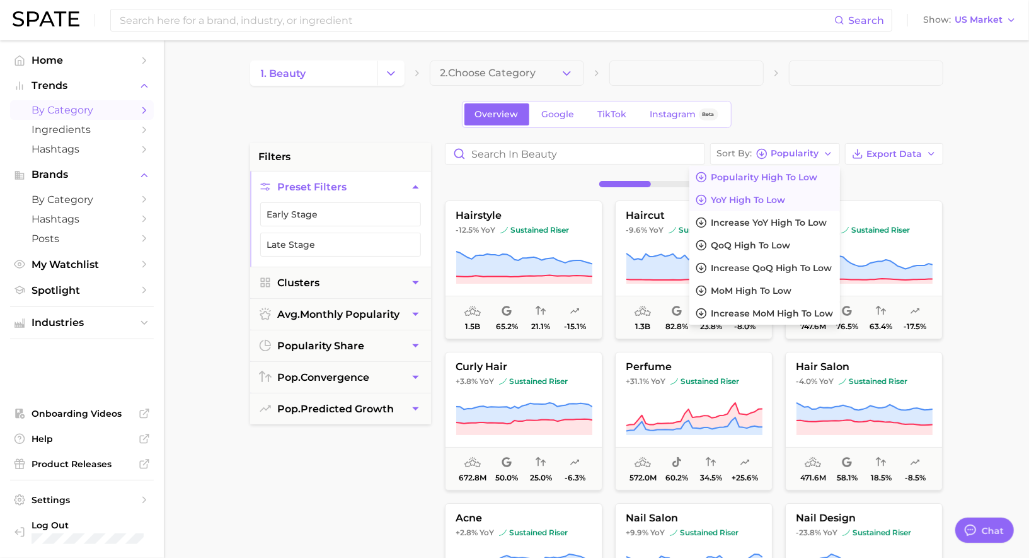
click at [758, 206] on button "YoY high to low" at bounding box center [764, 199] width 150 height 23
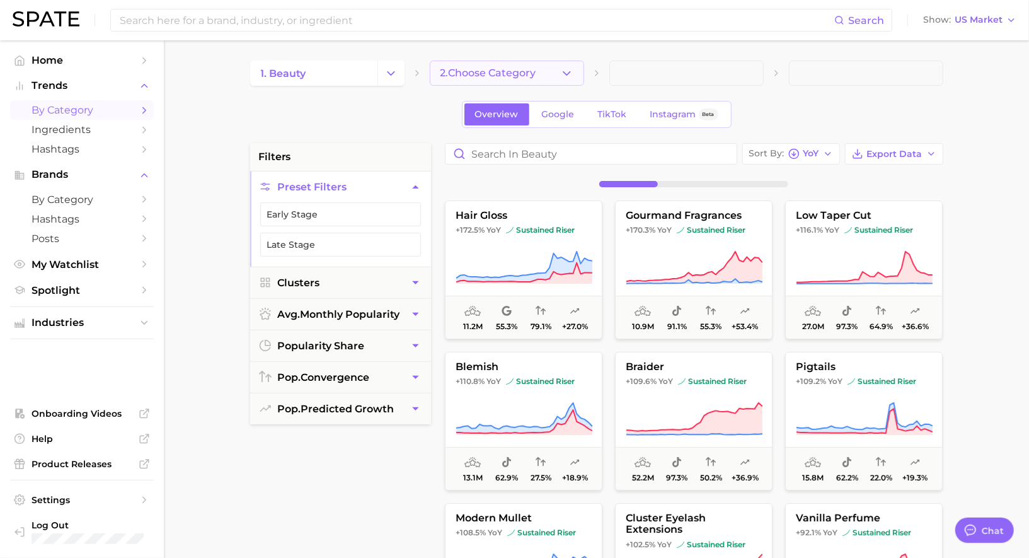
click at [539, 73] on button "2. Choose Category" at bounding box center [507, 72] width 154 height 25
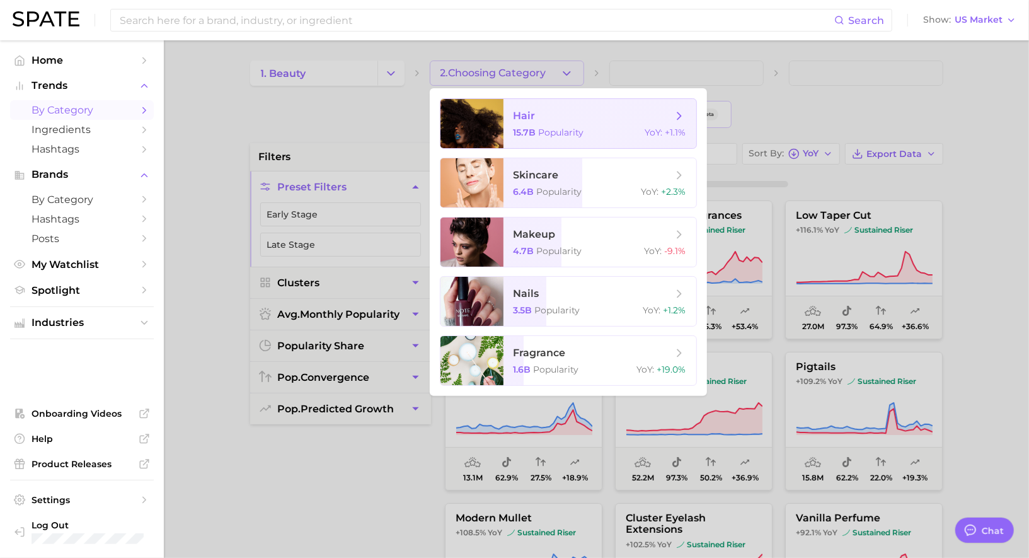
click at [546, 118] on span "hair" at bounding box center [592, 116] width 159 height 14
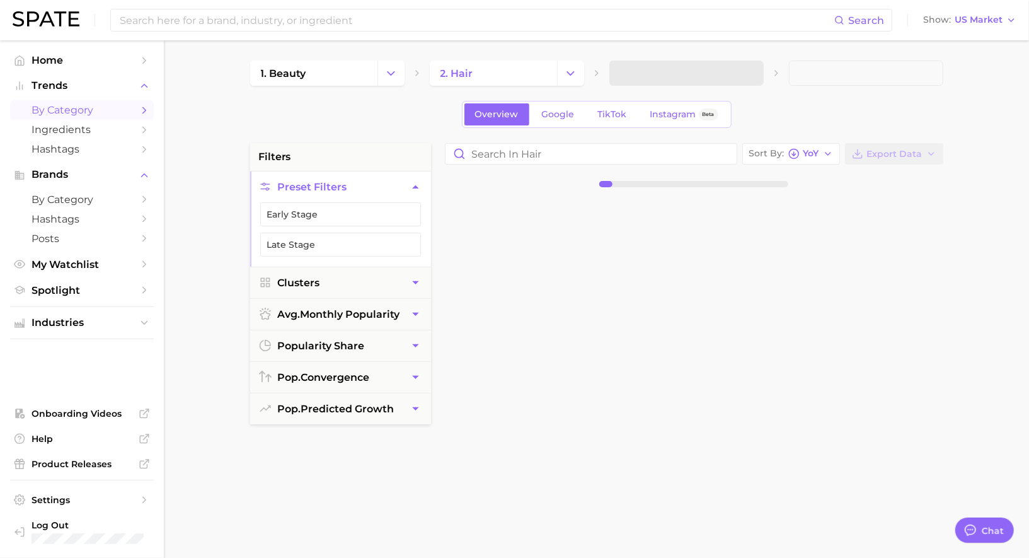
click at [651, 79] on span at bounding box center [686, 72] width 154 height 25
click at [657, 75] on span "3. Subcategory" at bounding box center [658, 72] width 77 height 11
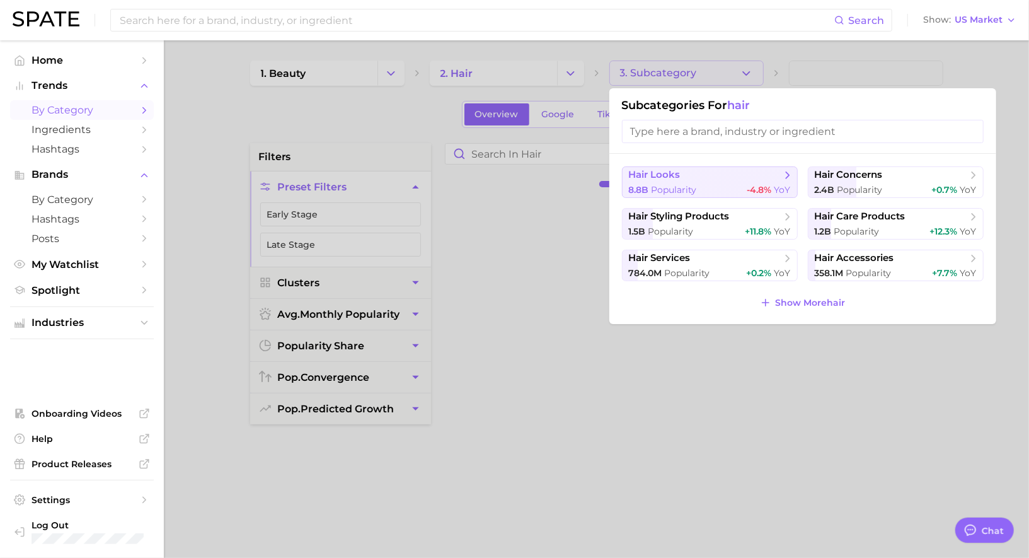
click at [668, 180] on span "hair looks" at bounding box center [705, 175] width 153 height 13
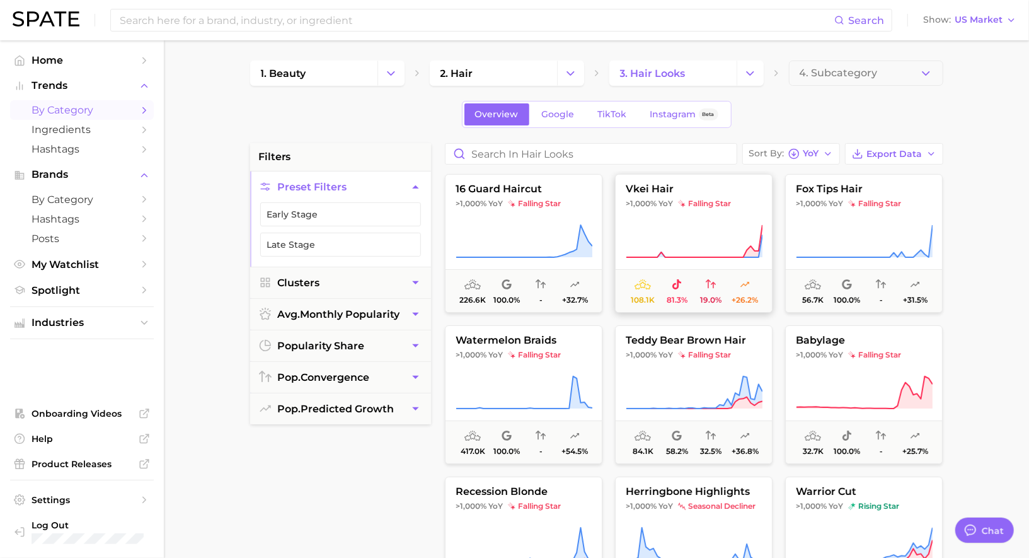
click at [661, 256] on icon at bounding box center [694, 245] width 136 height 23
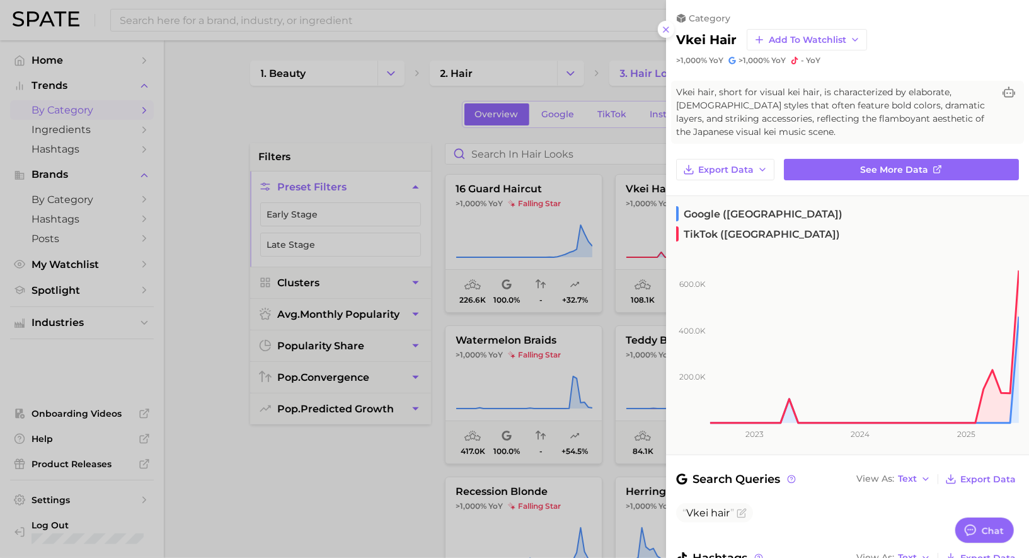
click at [626, 262] on div at bounding box center [514, 279] width 1029 height 558
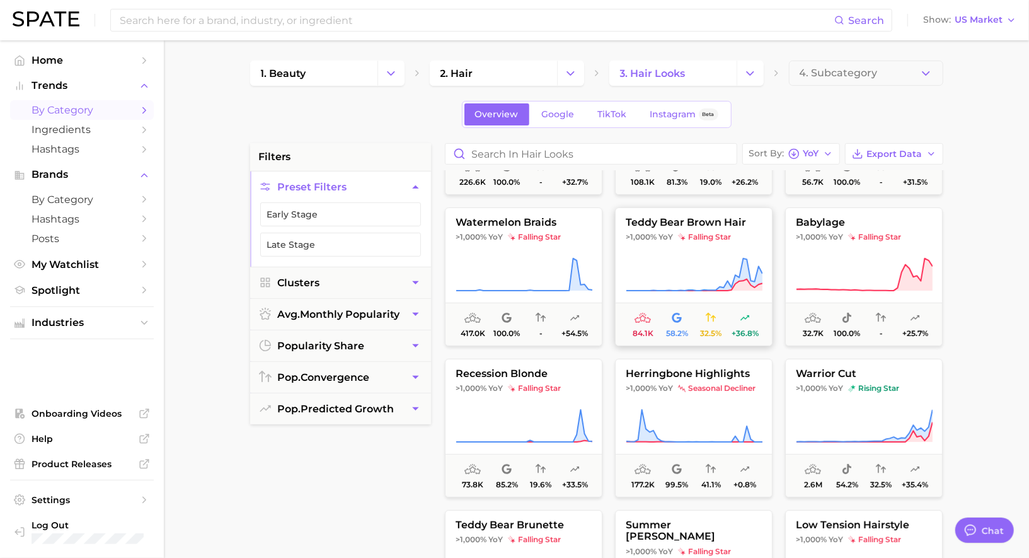
scroll to position [118, 0]
click at [824, 151] on icon "button" at bounding box center [828, 154] width 10 height 10
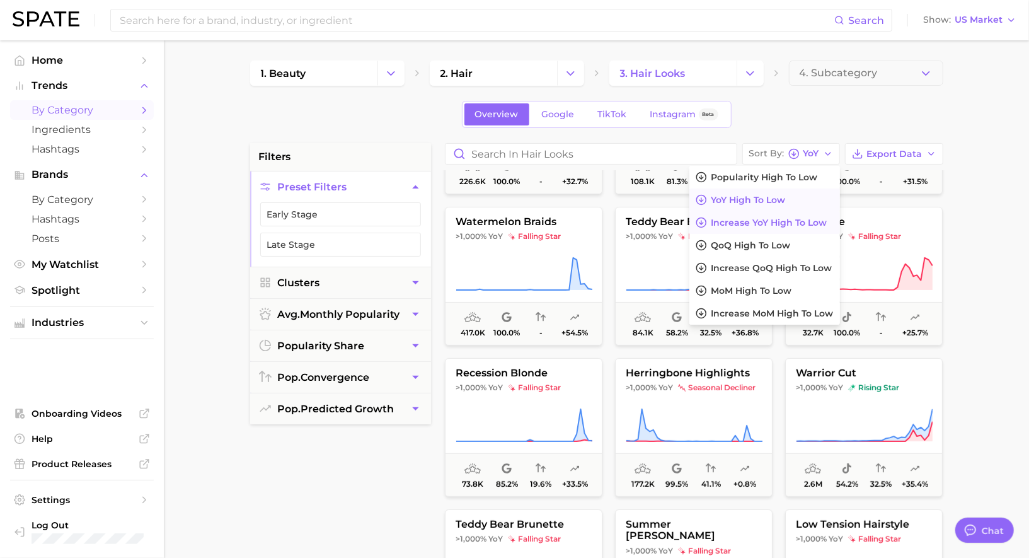
click at [781, 220] on span "Increase YoY high to low" at bounding box center [769, 222] width 116 height 11
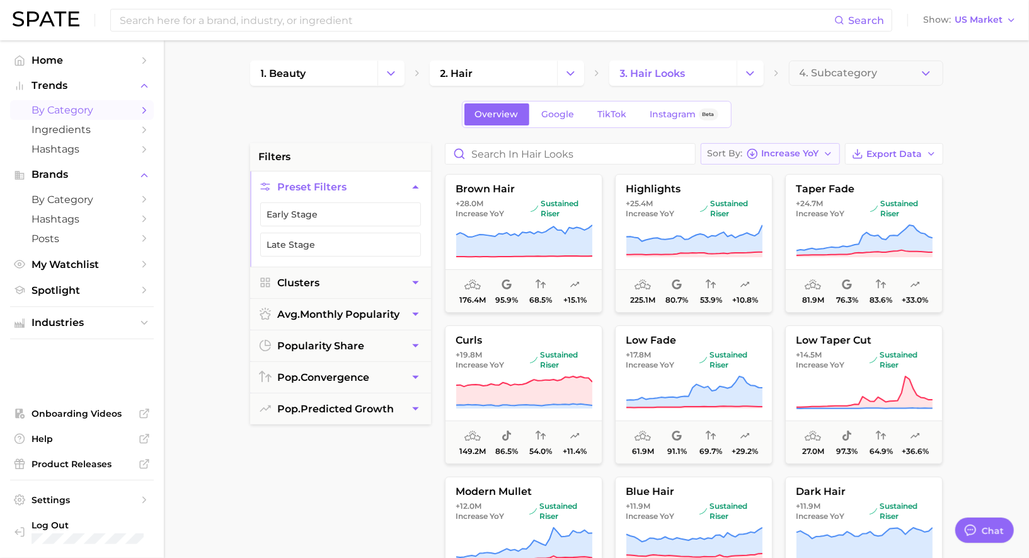
click at [801, 154] on span "Increase YoY" at bounding box center [790, 153] width 57 height 7
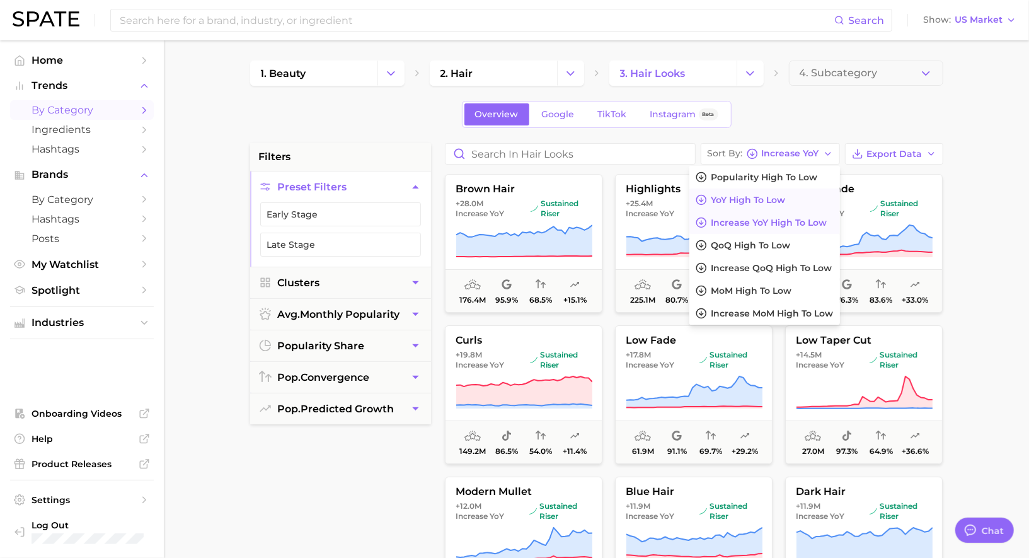
click at [771, 197] on span "YoY high to low" at bounding box center [748, 200] width 74 height 11
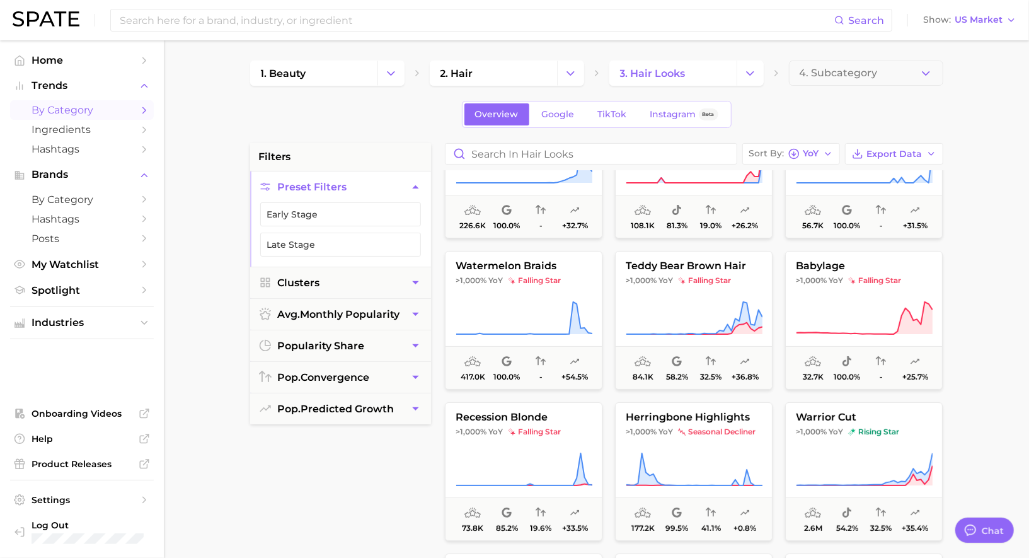
scroll to position [78, 0]
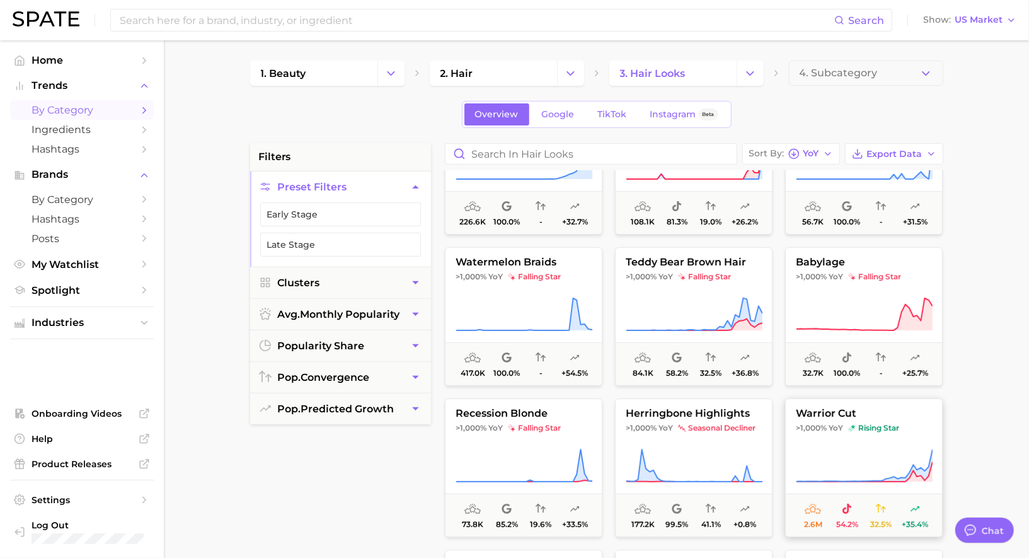
click at [853, 446] on button "warrior cut >1,000% YoY rising star 2.6m 54.2% 32.5% +35.4%" at bounding box center [864, 467] width 158 height 139
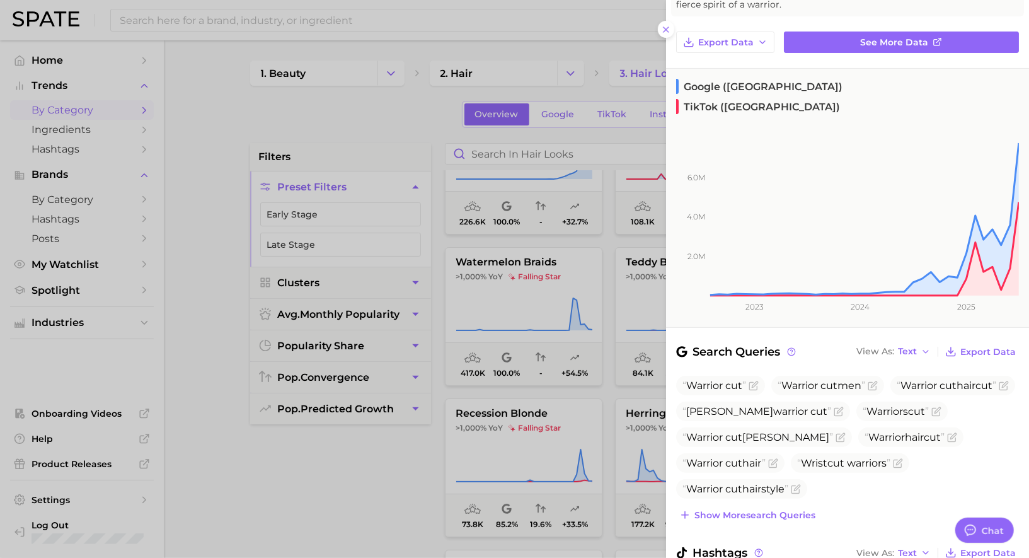
scroll to position [11, 0]
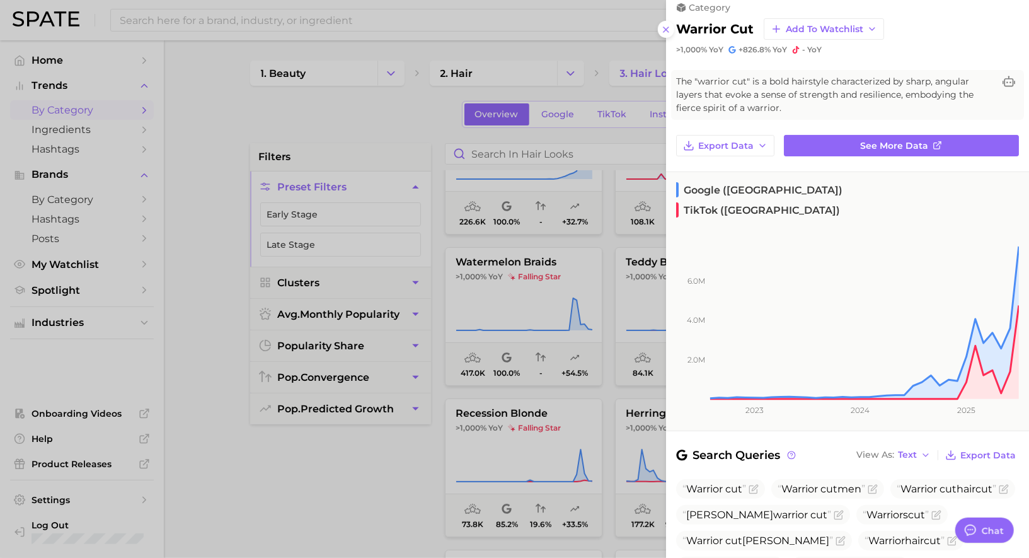
click at [570, 355] on div at bounding box center [514, 279] width 1029 height 558
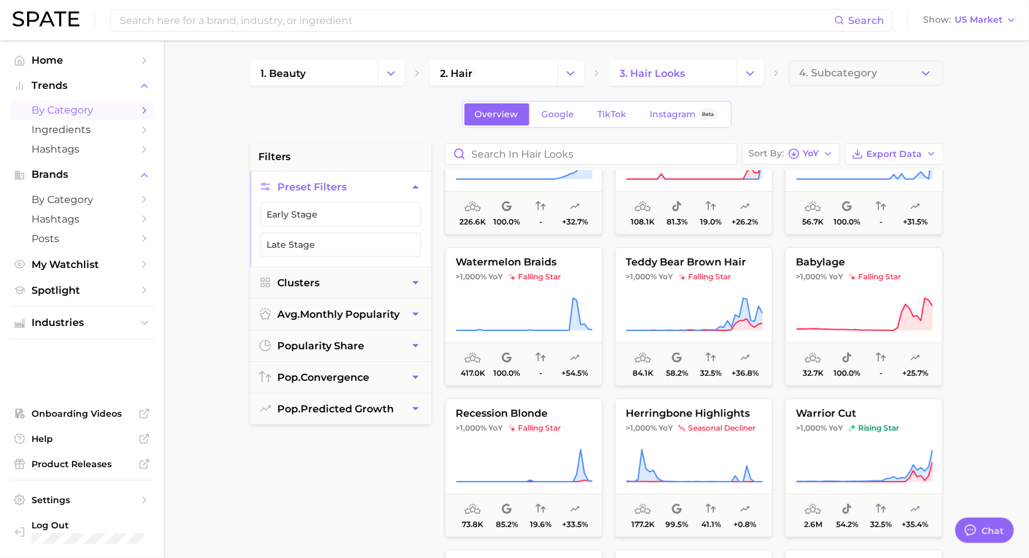
scroll to position [0, 0]
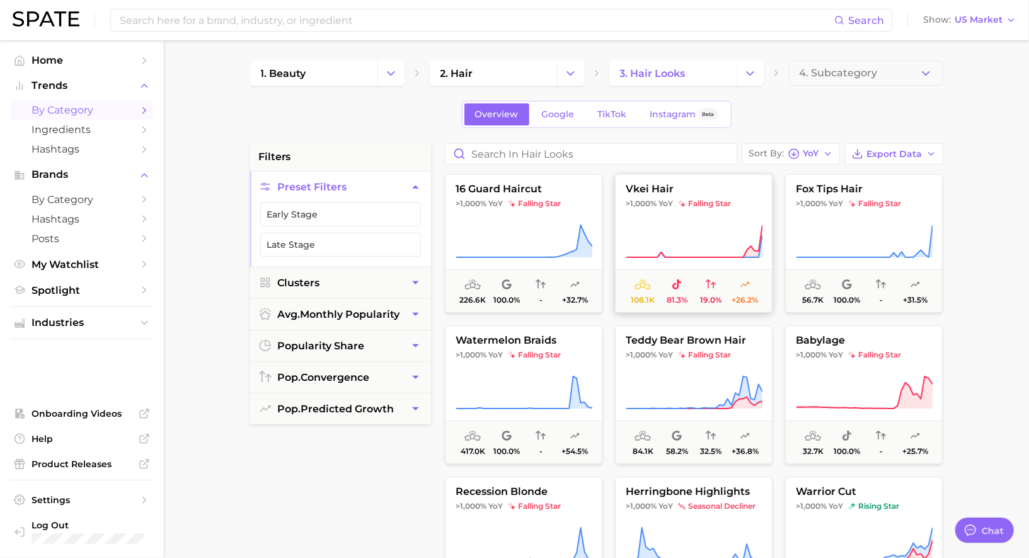
click at [718, 174] on button "vkei hair >1,000% YoY falling star 108.1k 81.3% 19.0% +26.2%" at bounding box center [694, 243] width 158 height 139
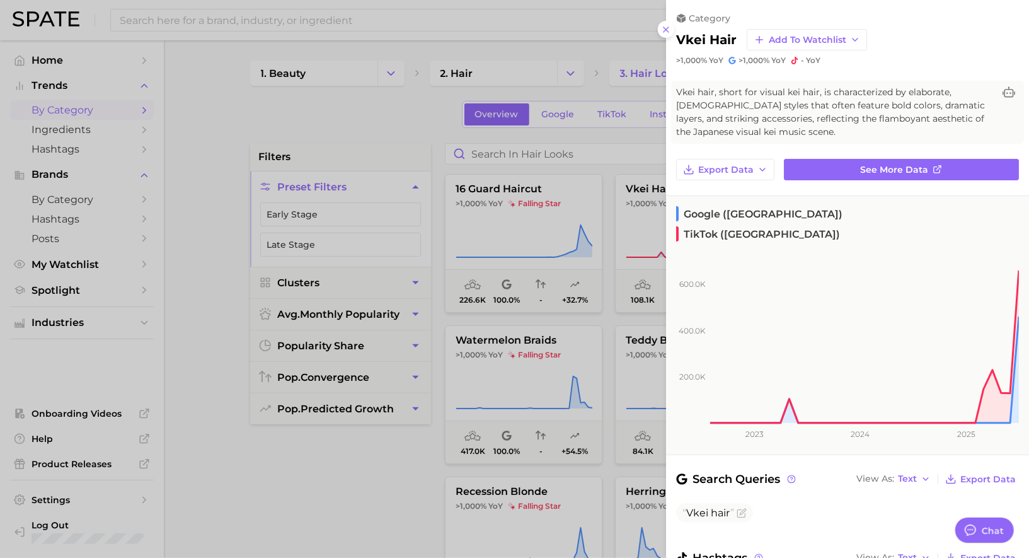
click at [588, 255] on div at bounding box center [514, 279] width 1029 height 558
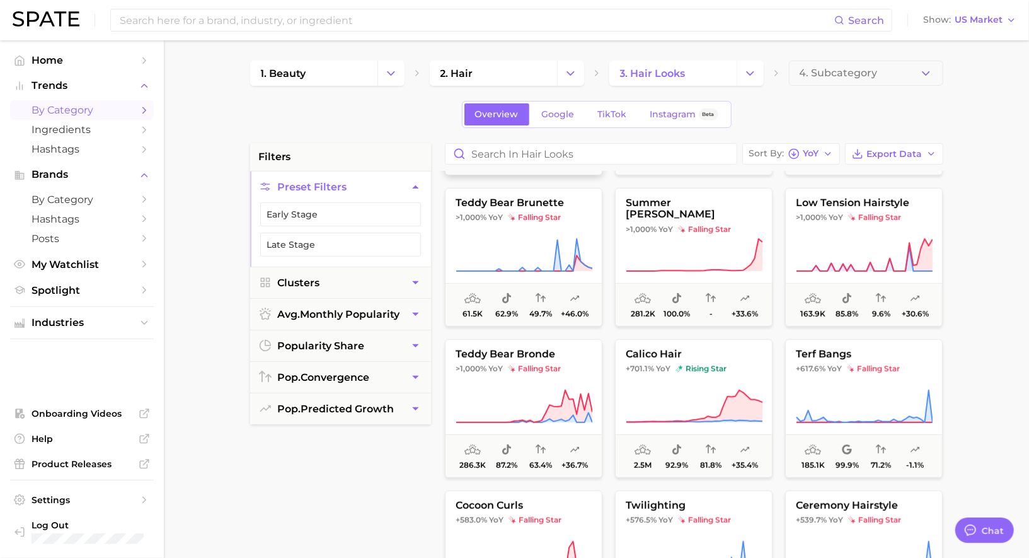
scroll to position [444, 0]
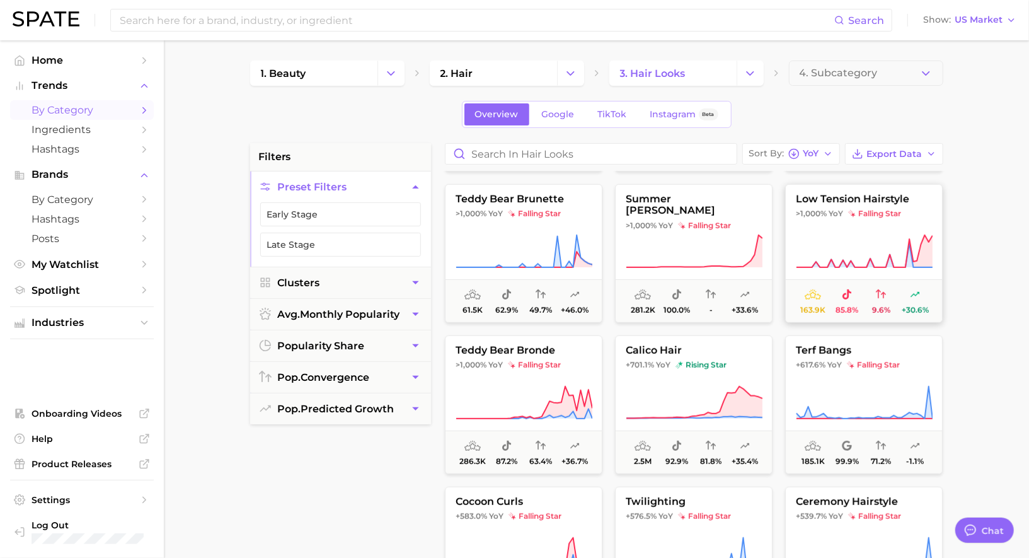
click at [864, 241] on icon at bounding box center [864, 251] width 137 height 35
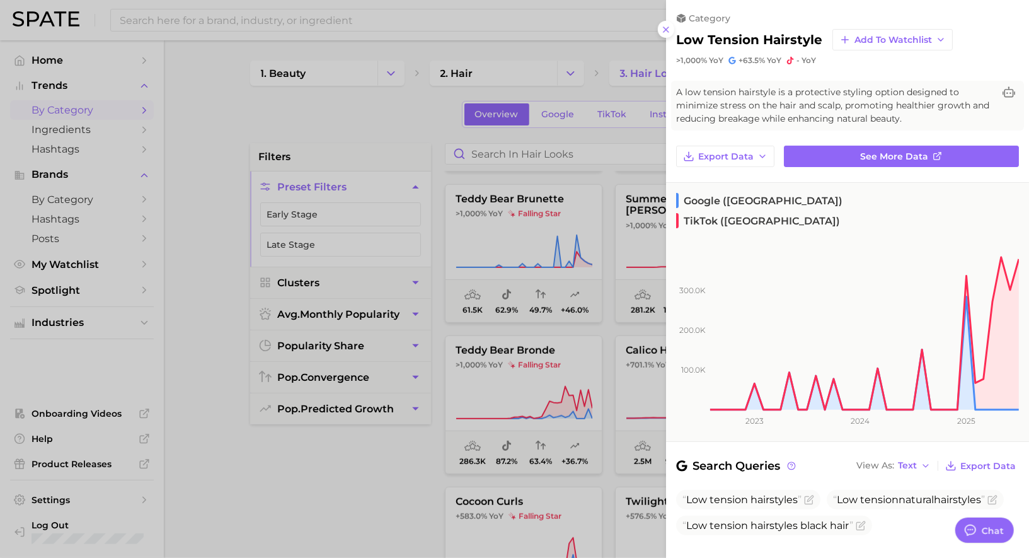
click at [607, 300] on div at bounding box center [514, 279] width 1029 height 558
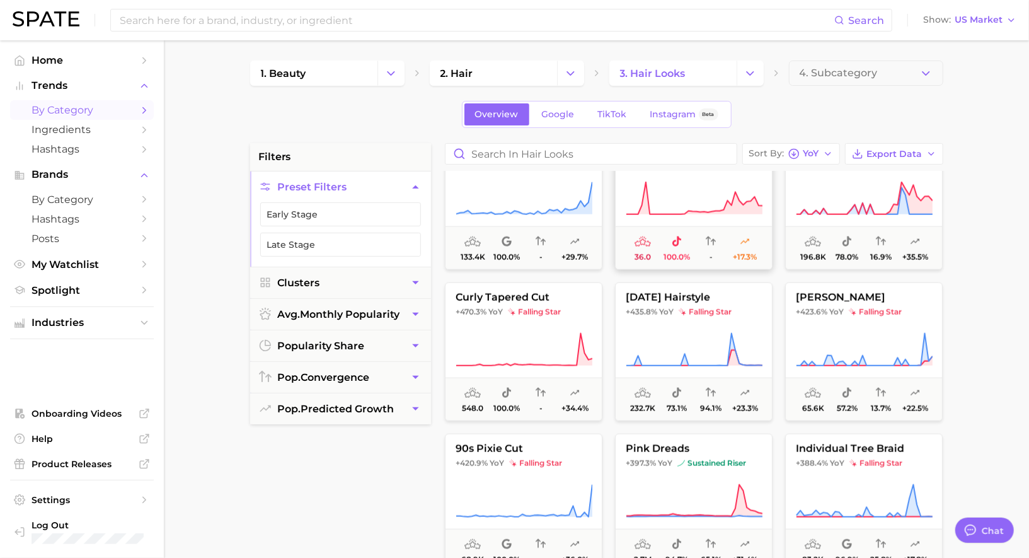
scroll to position [953, 0]
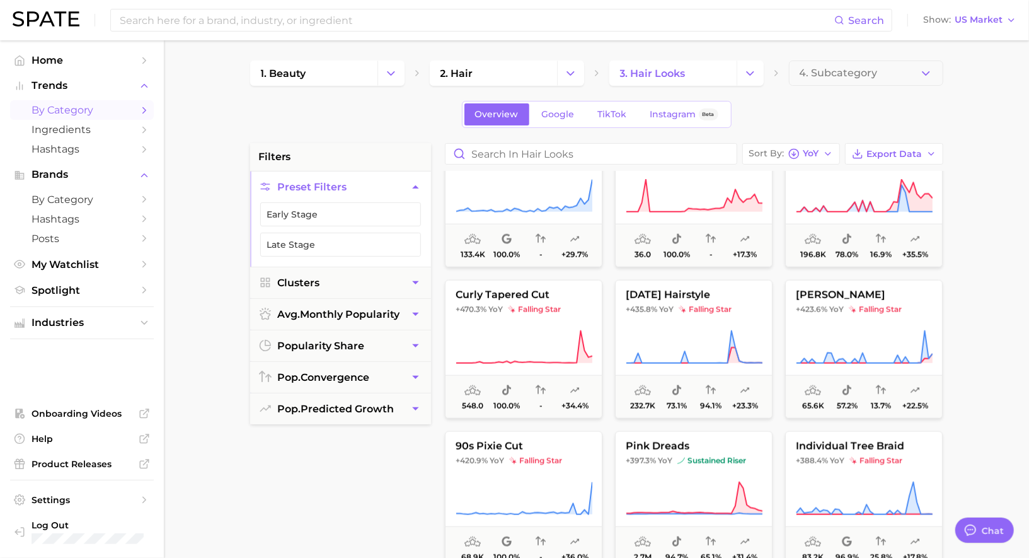
click at [837, 60] on main "1. beauty 2. hair 3. hair looks 4. Subcategory Overview Google TikTok Instagram…" at bounding box center [596, 518] width 865 height 956
click at [837, 71] on span "4. Subcategory" at bounding box center [838, 72] width 78 height 11
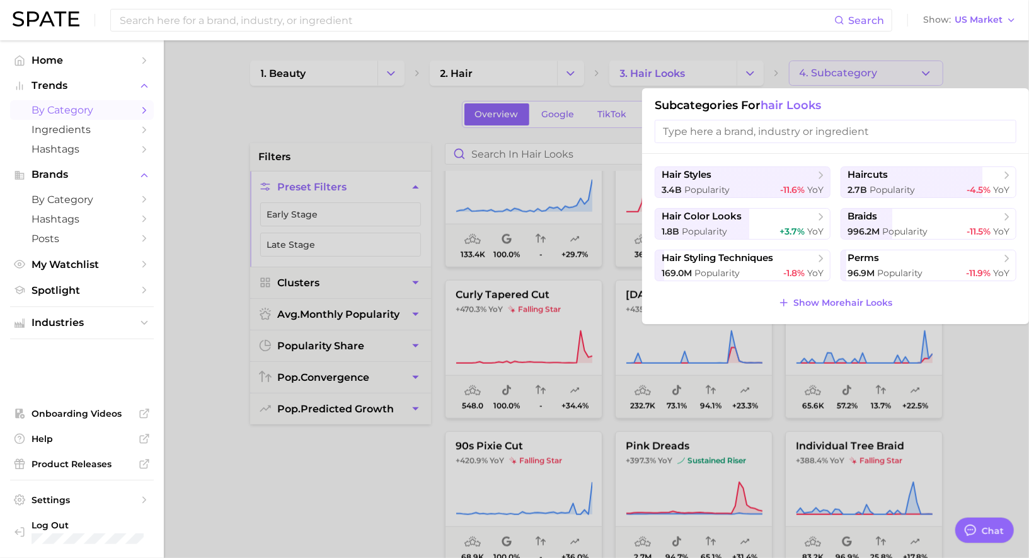
click at [590, 243] on div at bounding box center [514, 279] width 1029 height 558
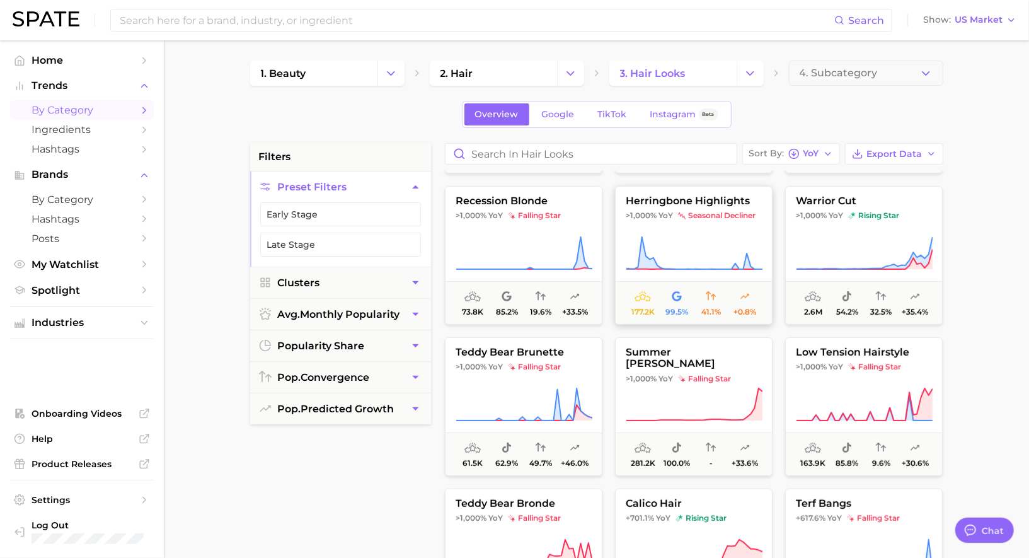
scroll to position [0, 0]
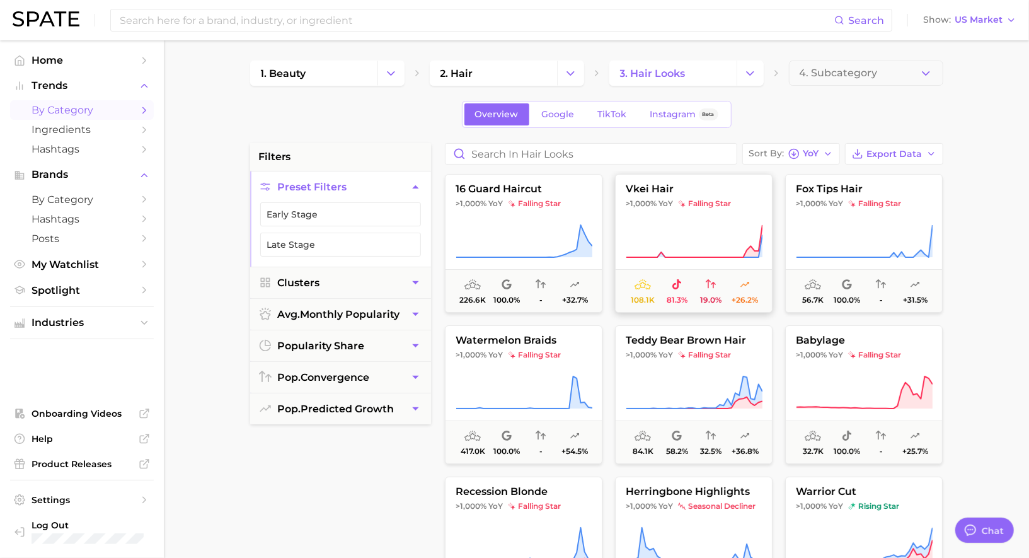
click at [674, 232] on icon at bounding box center [694, 241] width 137 height 35
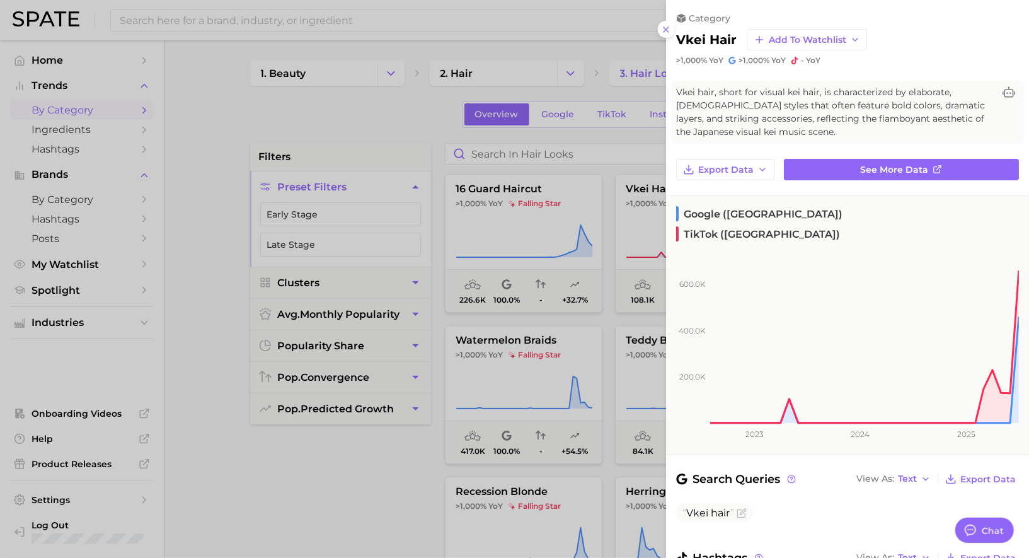
click at [709, 35] on h2 "vkei hair" at bounding box center [706, 39] width 60 height 15
copy div "vkei hair Add to Watchlist"
click at [886, 175] on link "See more data" at bounding box center [901, 169] width 235 height 21
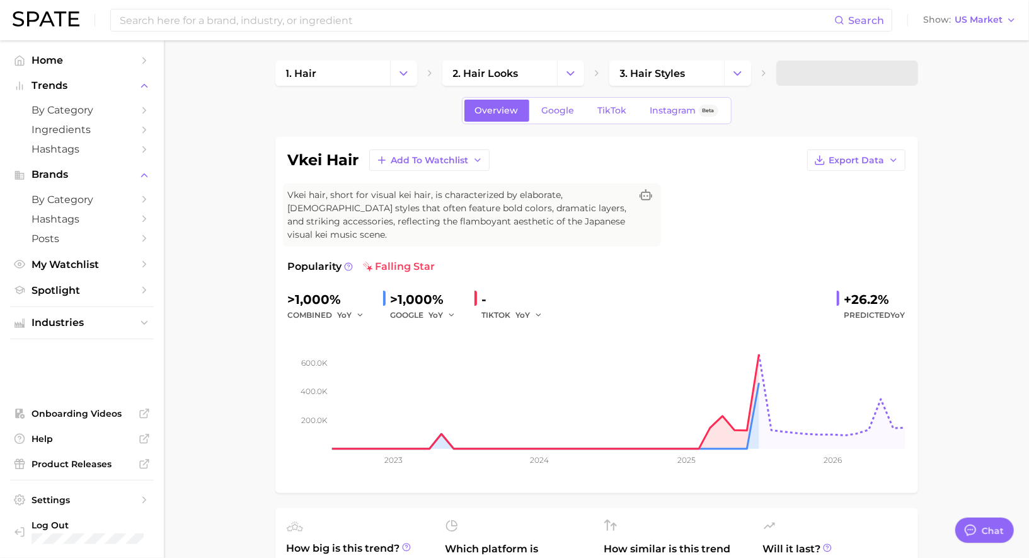
type textarea "x"
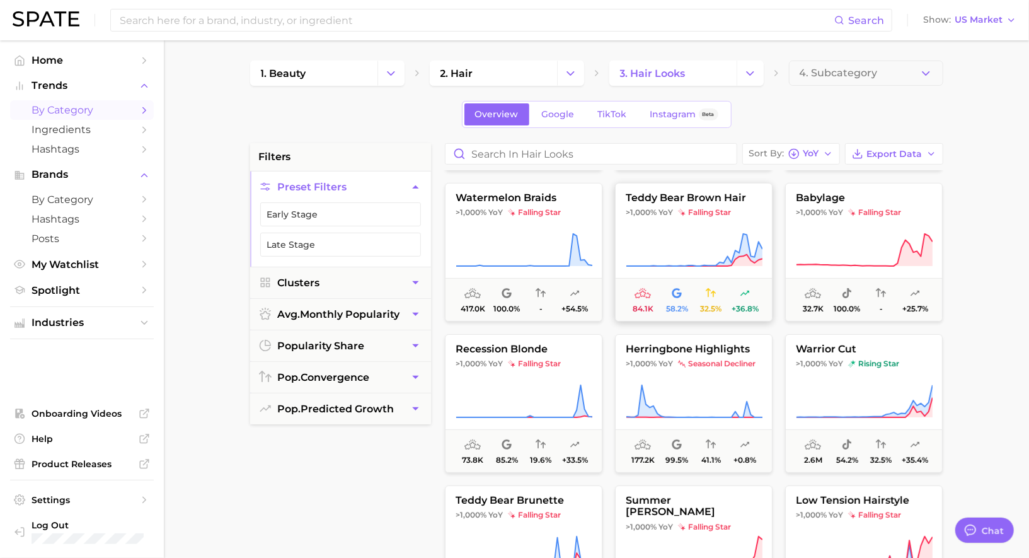
scroll to position [205, 0]
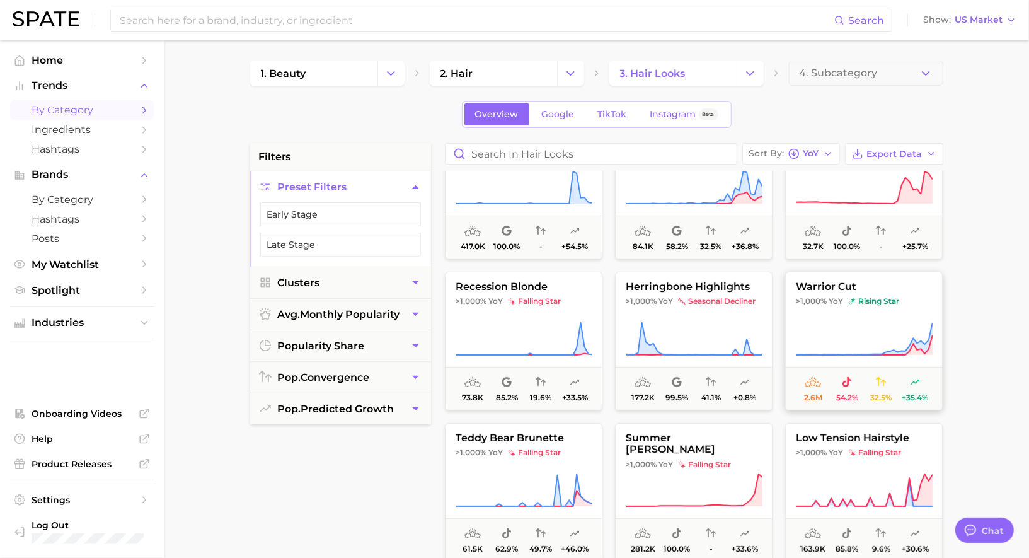
click at [835, 323] on icon at bounding box center [864, 338] width 137 height 35
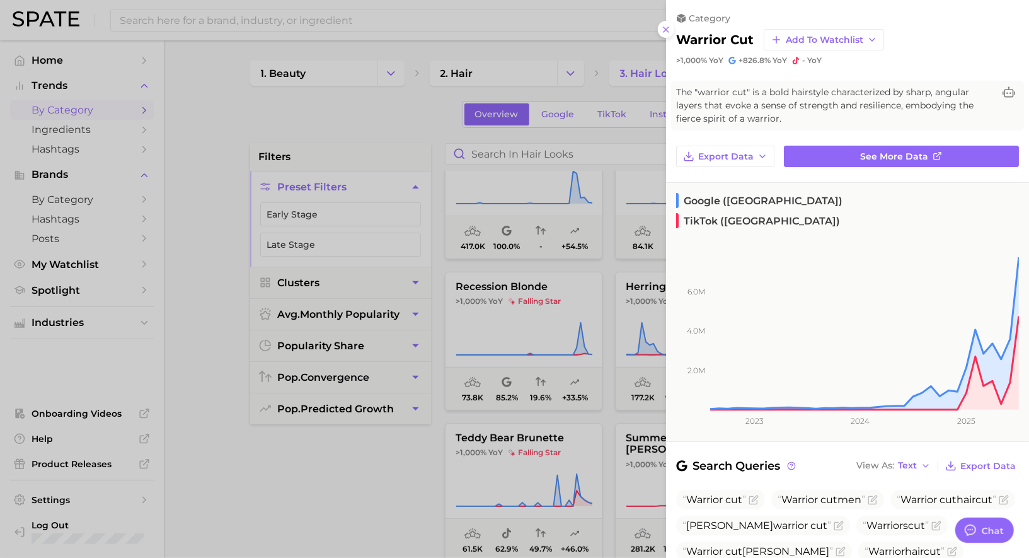
click at [617, 329] on div at bounding box center [514, 279] width 1029 height 558
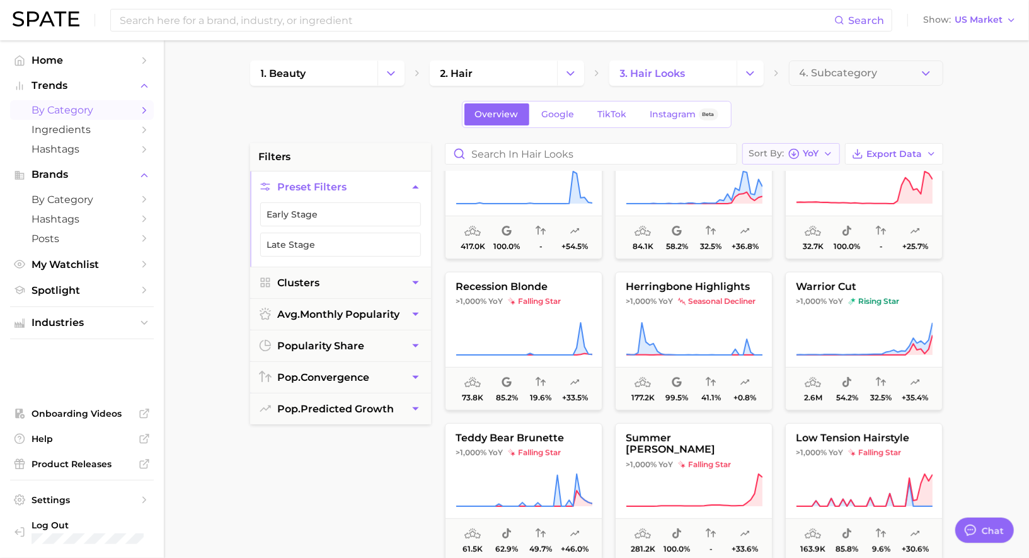
click at [811, 150] on span "YoY" at bounding box center [811, 153] width 16 height 7
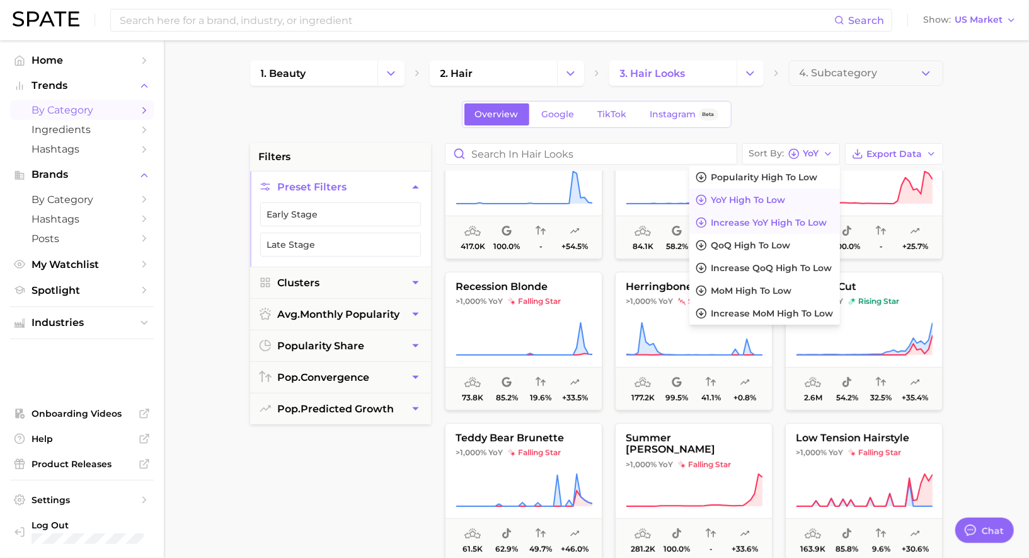
click at [786, 220] on span "Increase YoY high to low" at bounding box center [769, 222] width 116 height 11
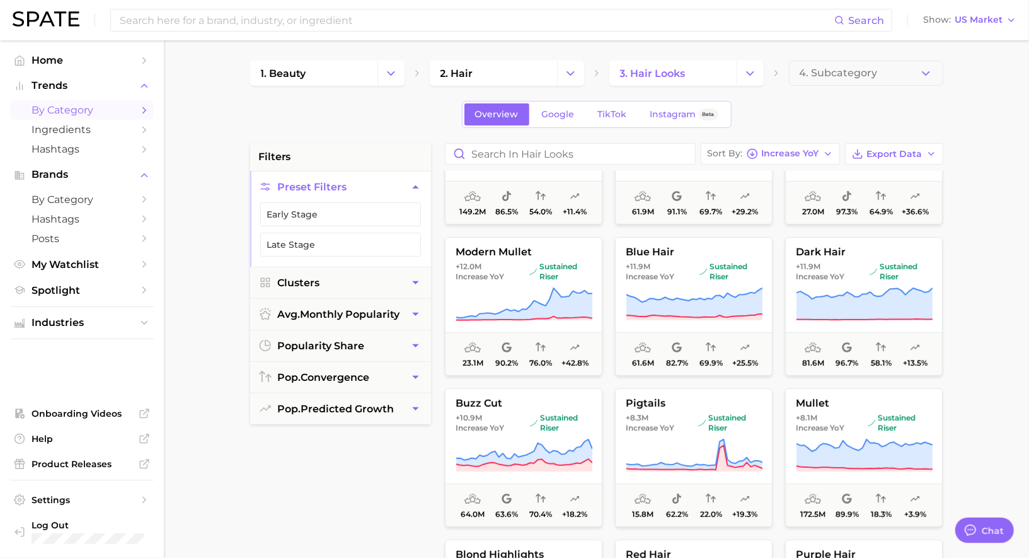
scroll to position [240, 0]
click at [809, 161] on button "Sort By Increase YoY" at bounding box center [770, 153] width 139 height 21
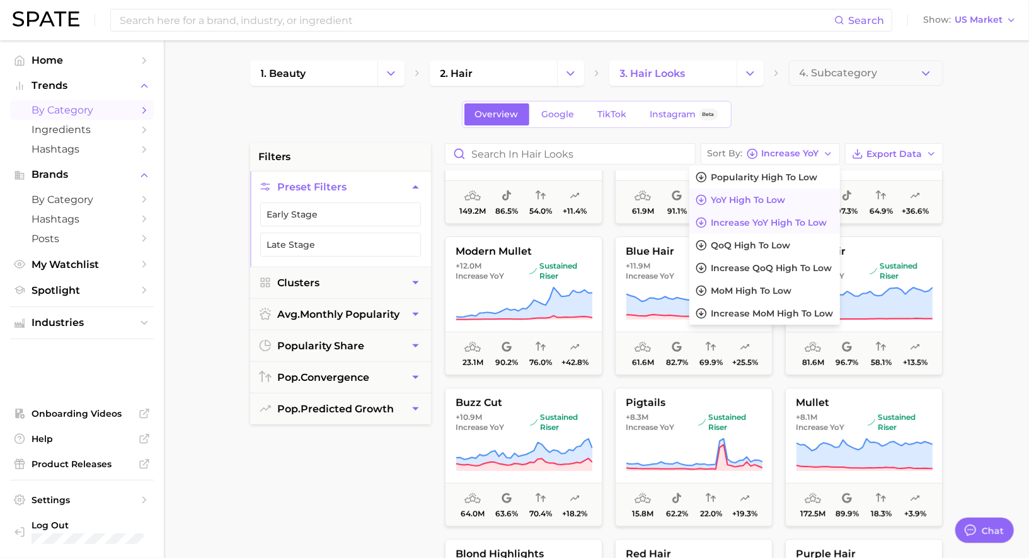
click at [769, 203] on span "YoY high to low" at bounding box center [748, 200] width 74 height 11
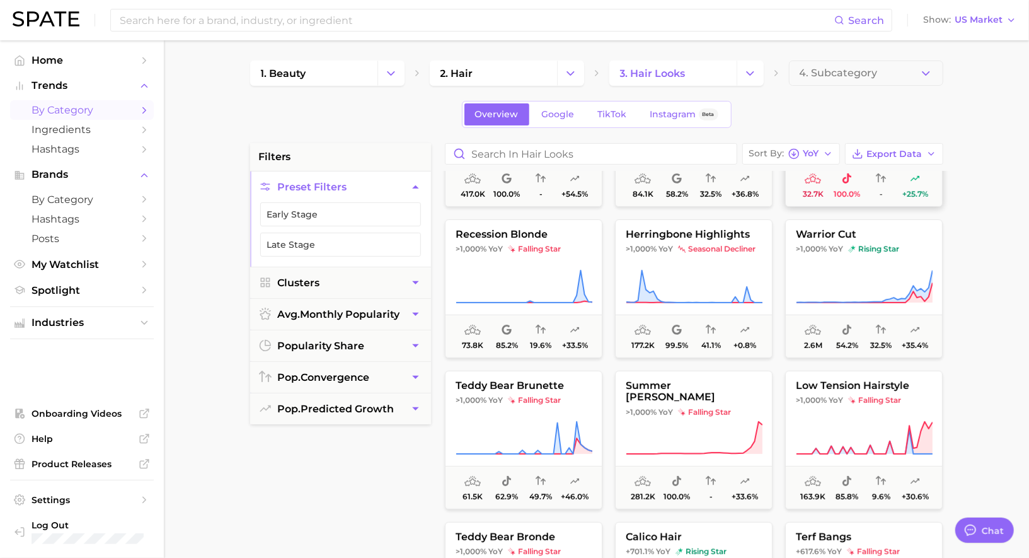
scroll to position [261, 0]
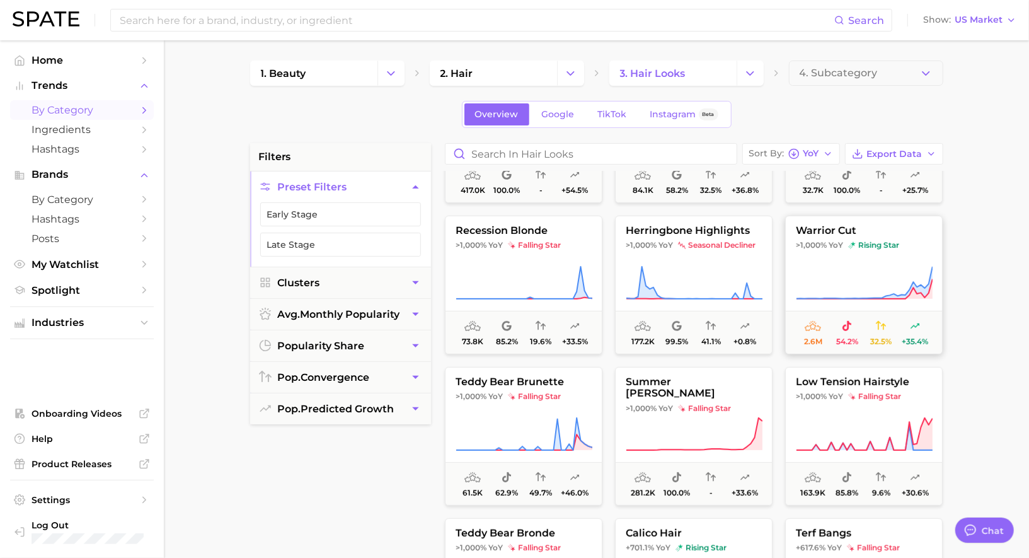
click at [868, 244] on span "rising star" at bounding box center [873, 245] width 51 height 10
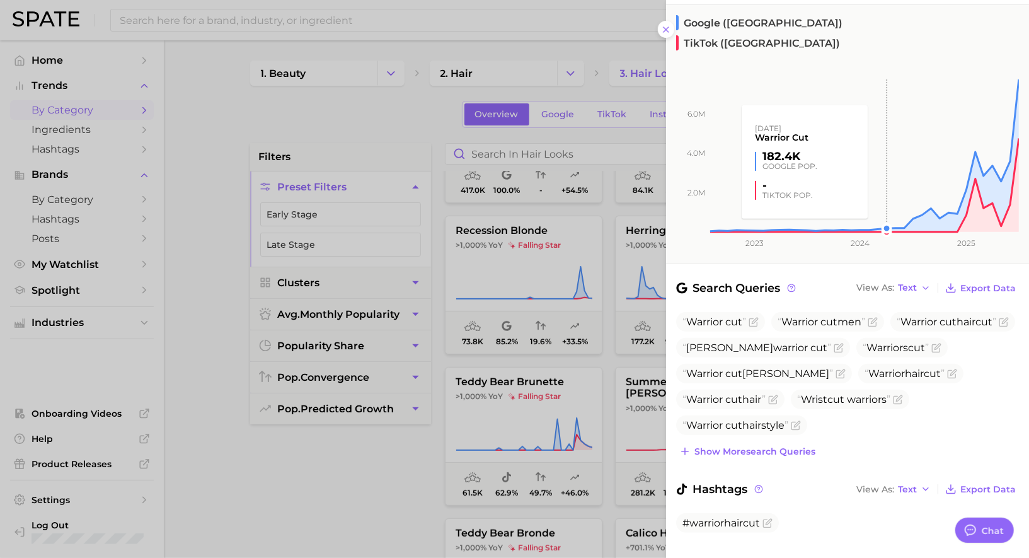
scroll to position [0, 0]
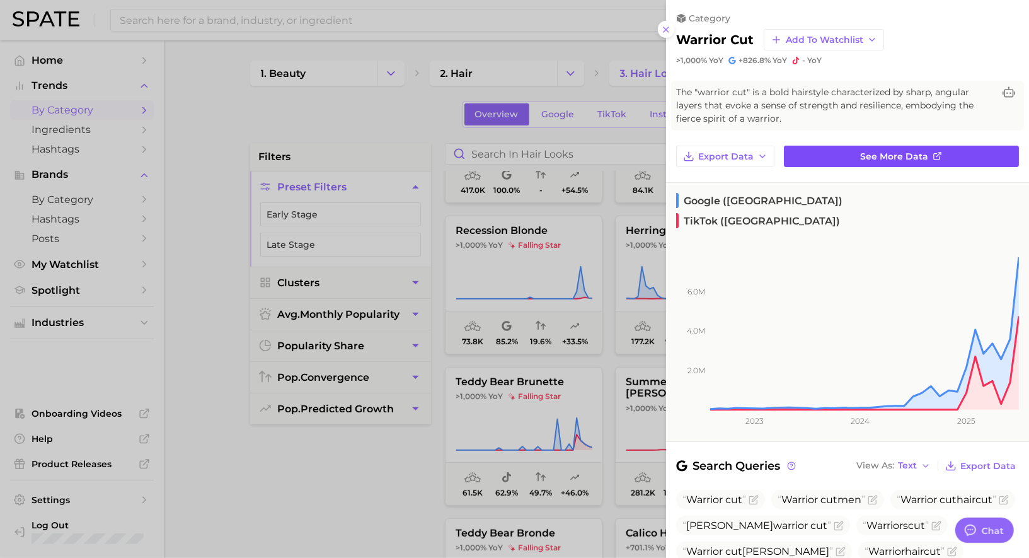
click at [879, 156] on span "See more data" at bounding box center [895, 156] width 68 height 11
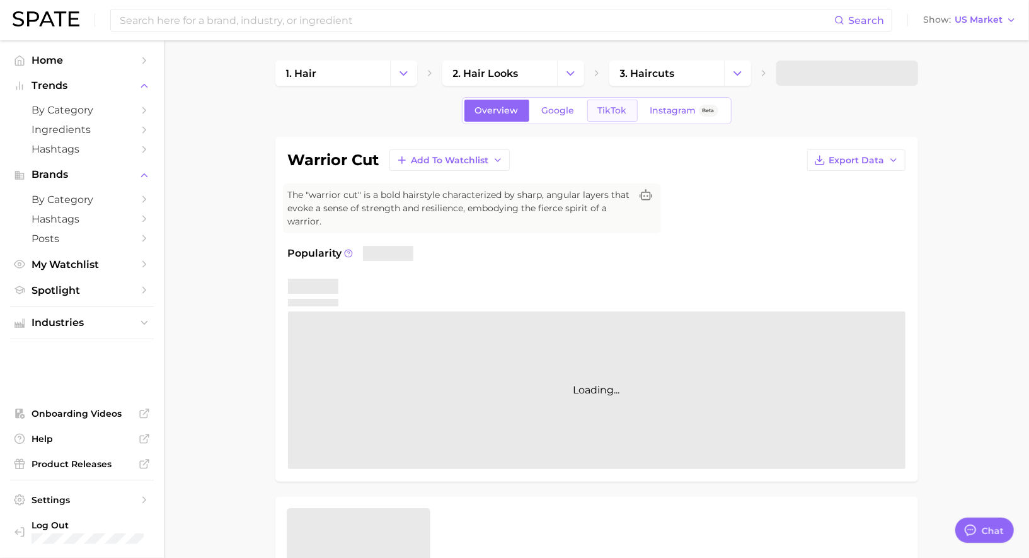
click at [615, 112] on span "TikTok" at bounding box center [612, 110] width 29 height 11
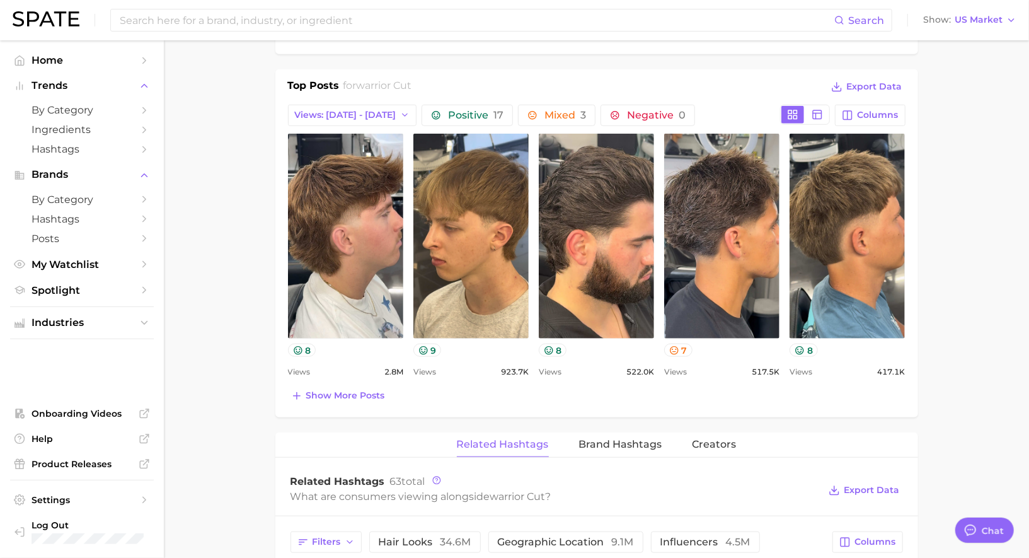
scroll to position [583, 0]
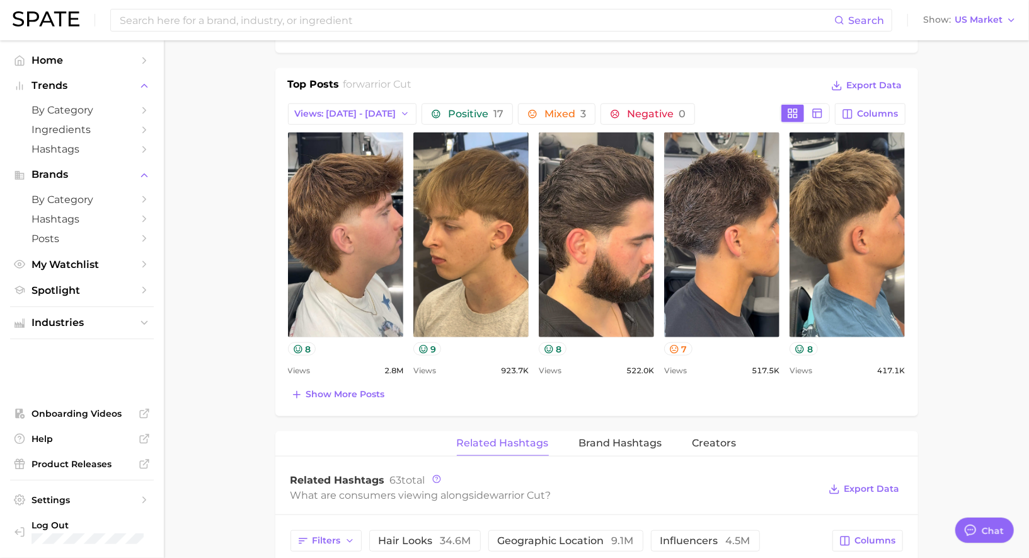
click at [357, 380] on div "Top Posts for warrior cut Export Data Views: Aug 10 - 17 Positive 17 Mixed 3 Ne…" at bounding box center [596, 240] width 617 height 326
click at [357, 389] on span "Show more posts" at bounding box center [345, 394] width 79 height 11
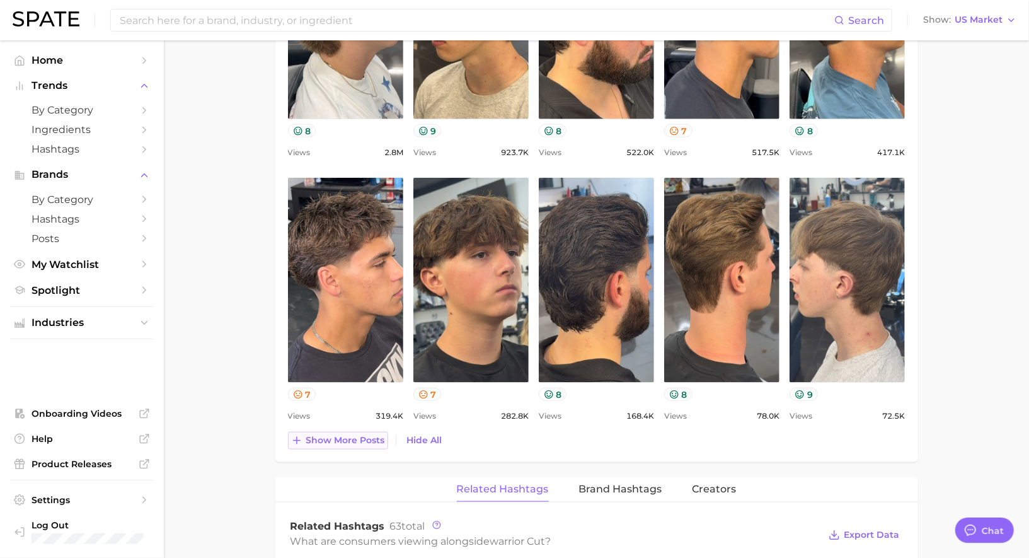
scroll to position [803, 0]
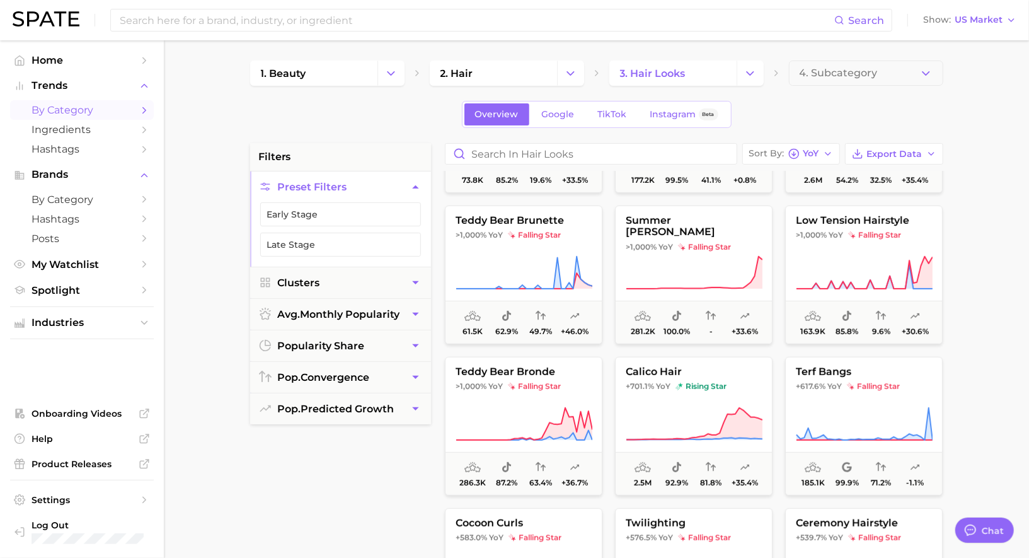
scroll to position [403, 0]
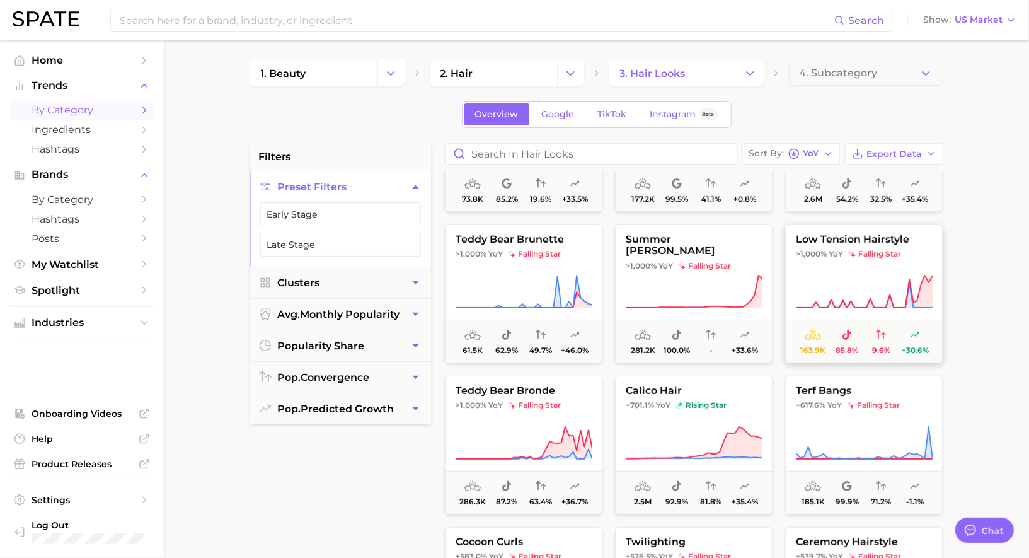
click at [864, 258] on button "low tension hairstyle >1,000% YoY falling star 163.9k 85.8% 9.6% +30.6%" at bounding box center [864, 293] width 158 height 139
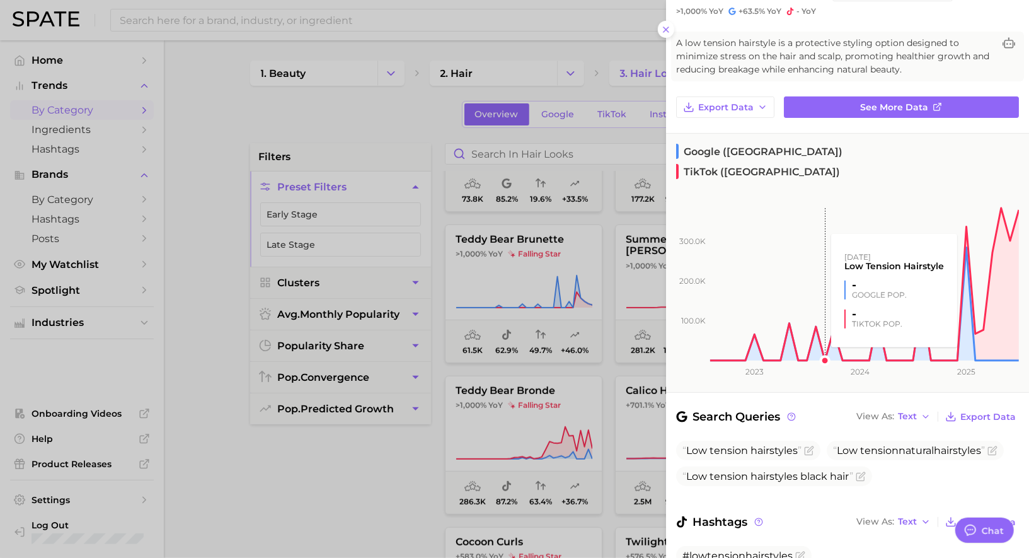
scroll to position [83, 0]
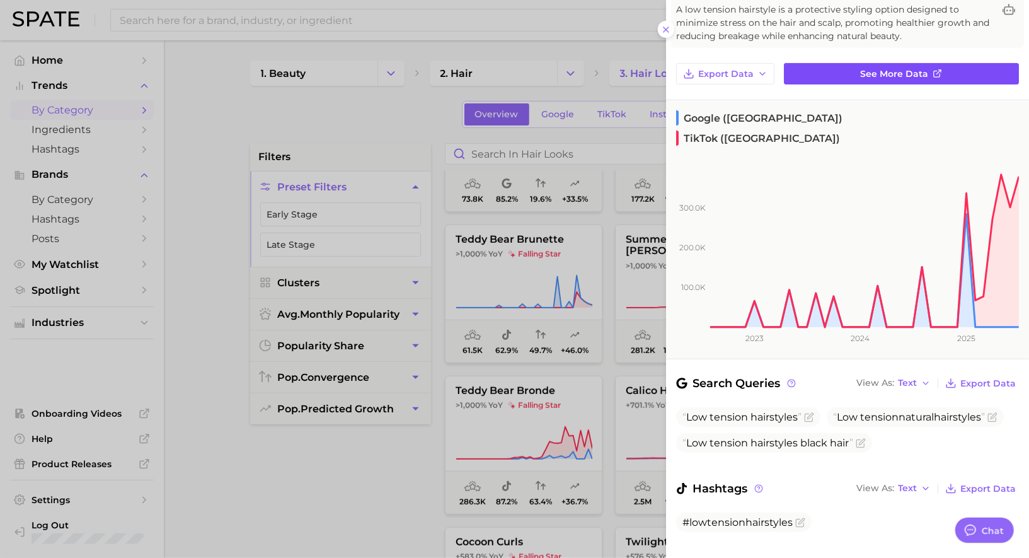
click at [894, 69] on span "See more data" at bounding box center [895, 74] width 68 height 11
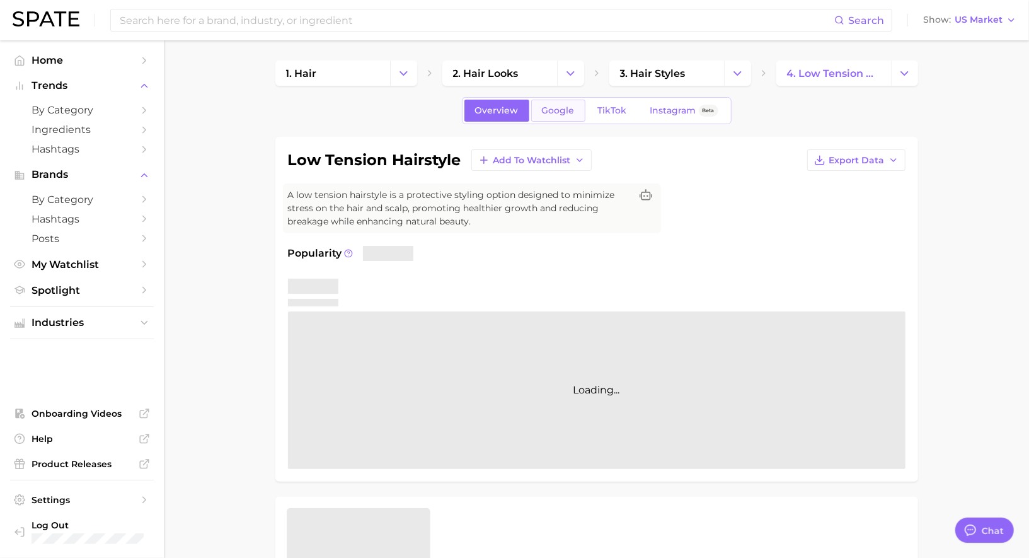
click at [559, 112] on span "Google" at bounding box center [558, 110] width 33 height 11
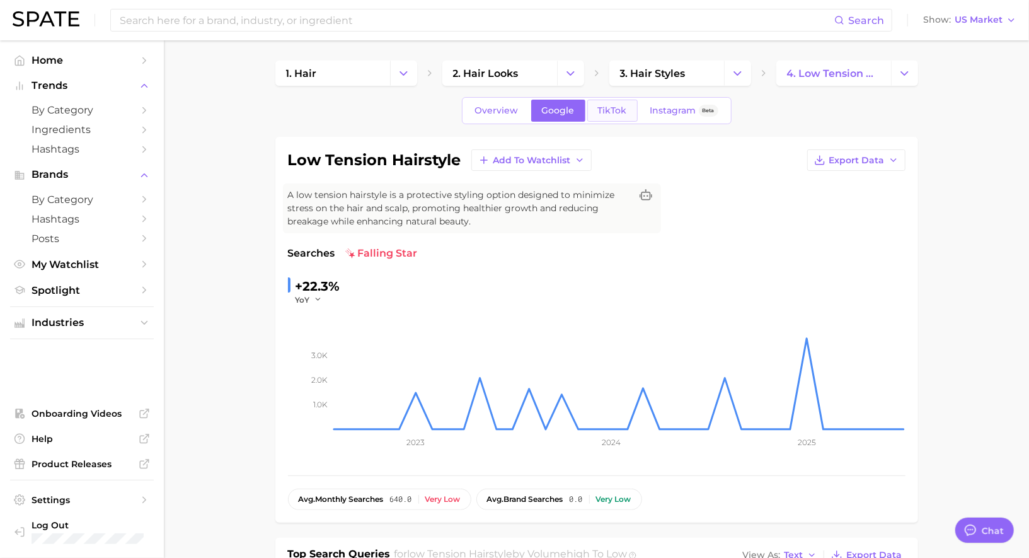
click at [611, 114] on span "TikTok" at bounding box center [612, 110] width 29 height 11
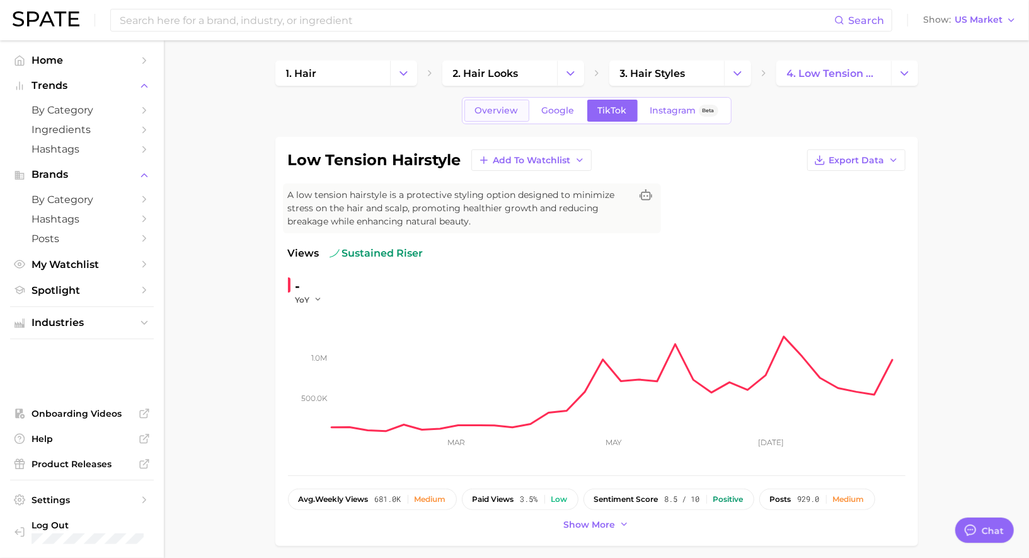
click at [493, 113] on span "Overview" at bounding box center [496, 110] width 43 height 11
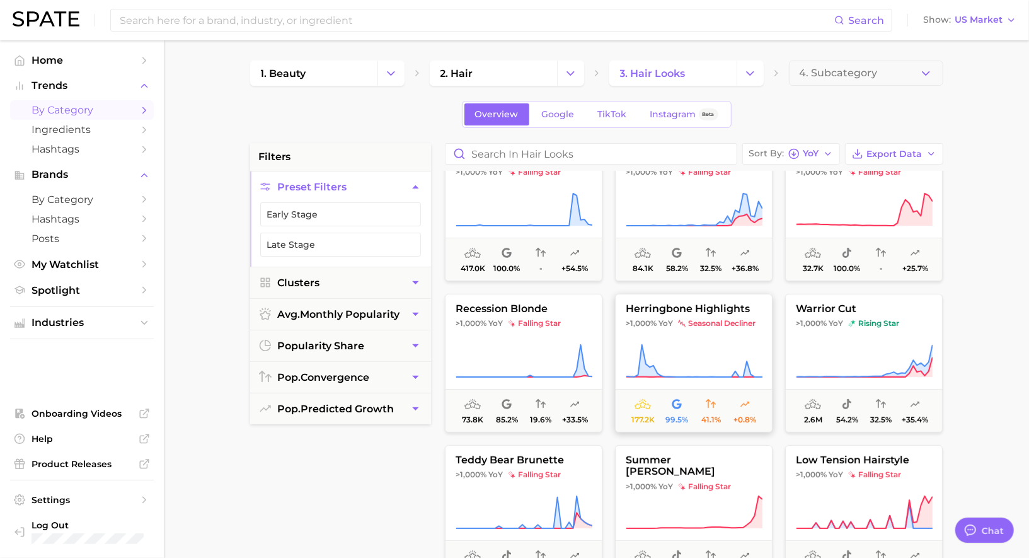
scroll to position [186, 0]
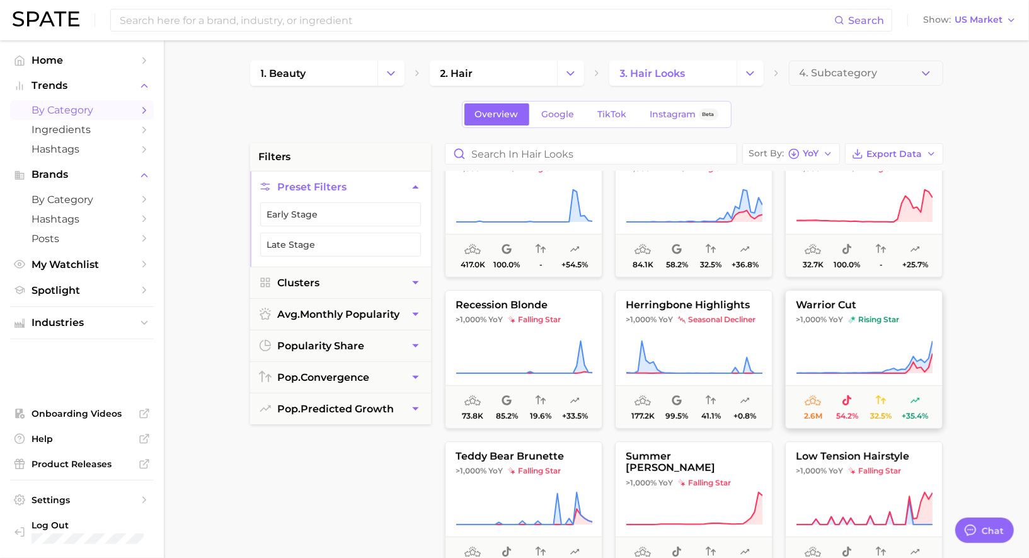
click at [886, 349] on icon at bounding box center [864, 357] width 137 height 35
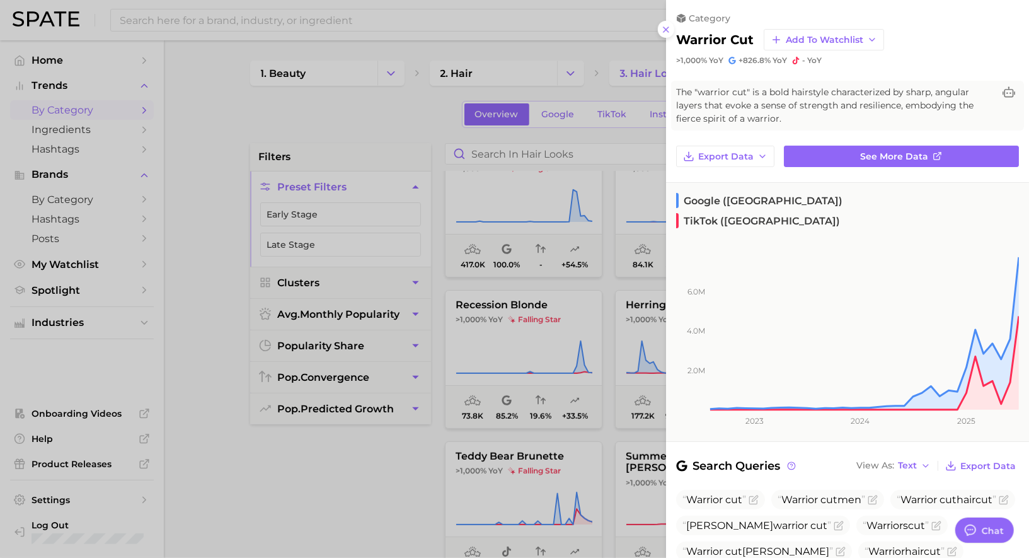
click at [594, 168] on div at bounding box center [514, 279] width 1029 height 558
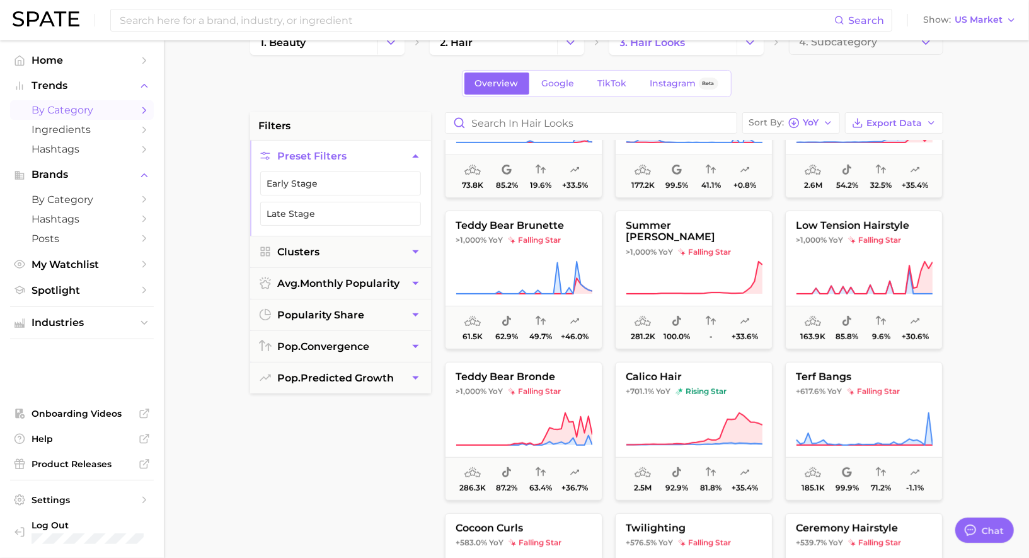
scroll to position [403, 0]
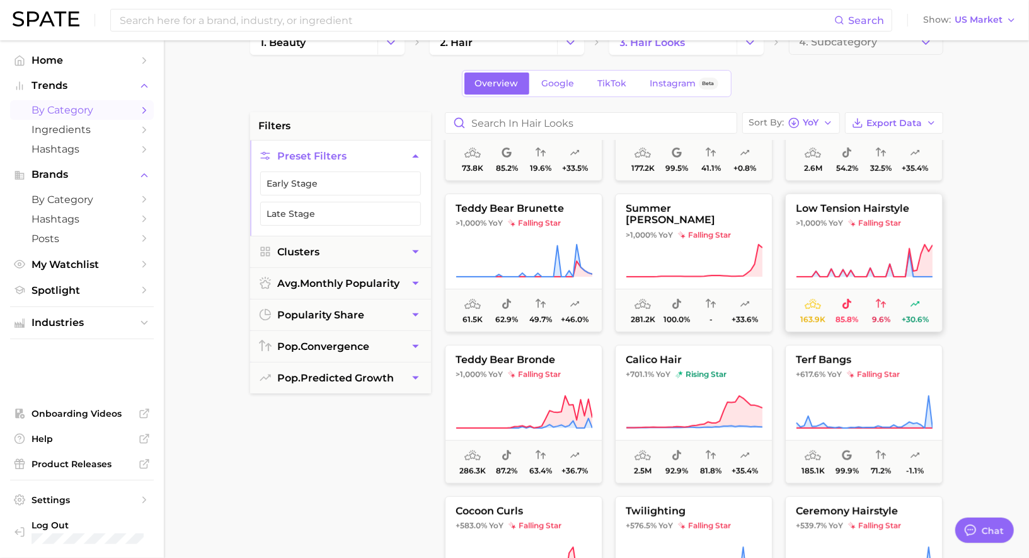
click at [864, 210] on span "low tension hairstyle" at bounding box center [864, 208] width 156 height 11
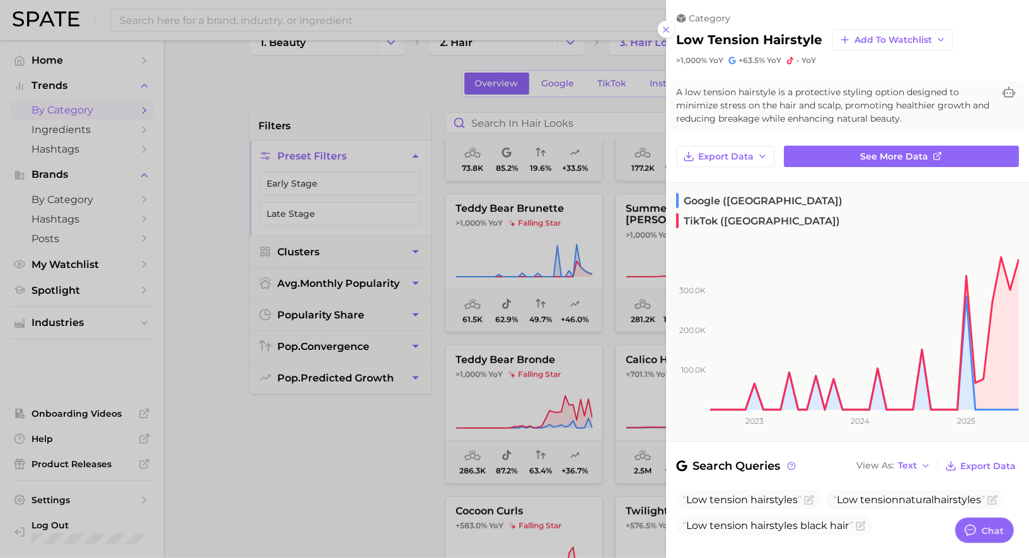
click at [757, 44] on h2 "low tension hairstyle" at bounding box center [749, 39] width 146 height 15
copy div "low tension hairstyle Add to Watchlist"
click at [583, 295] on div at bounding box center [514, 279] width 1029 height 558
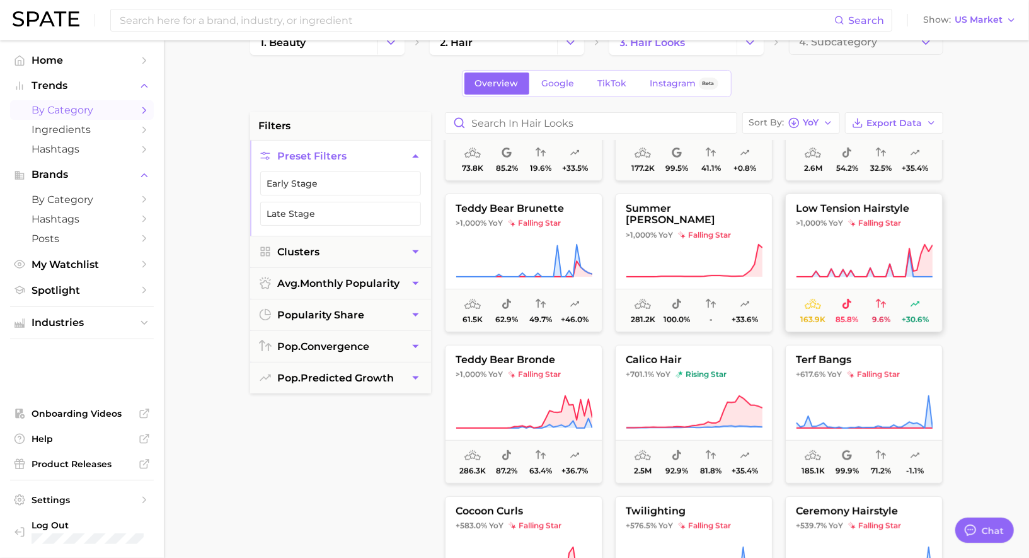
click at [845, 233] on button "low tension hairstyle >1,000% YoY falling star 163.9k 85.8% 9.6% +30.6%" at bounding box center [864, 262] width 158 height 139
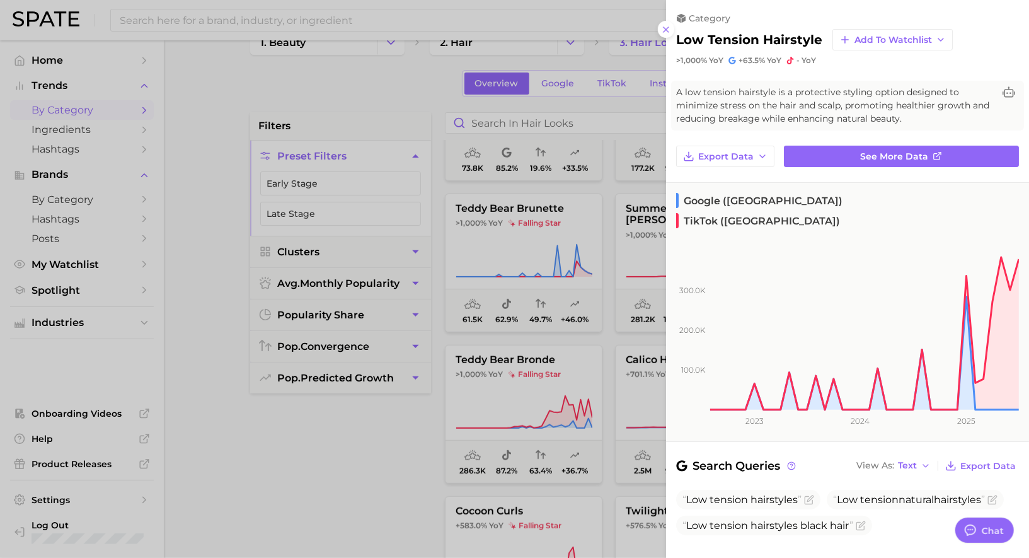
scroll to position [83, 0]
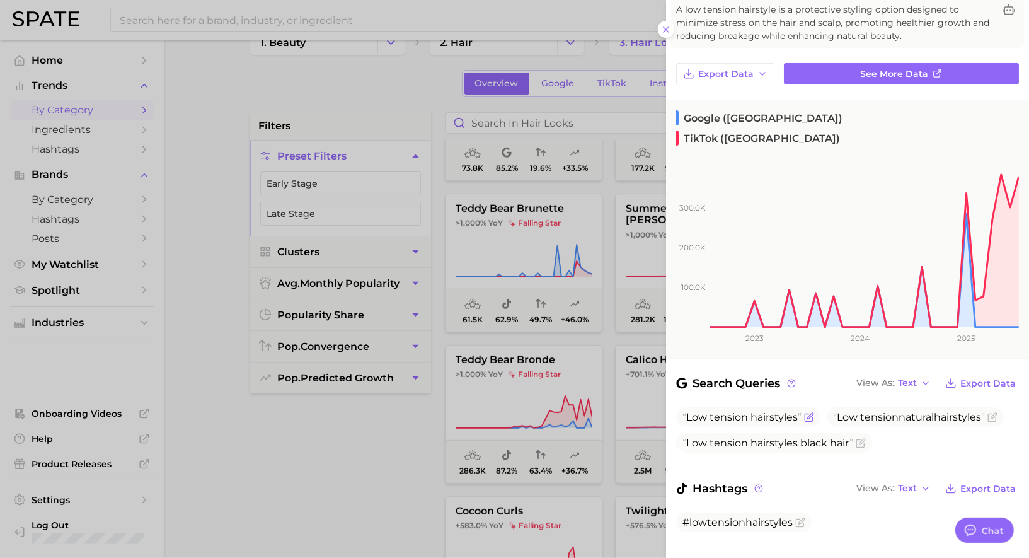
click at [684, 411] on span "Low tension hairstyle s" at bounding box center [741, 417] width 119 height 12
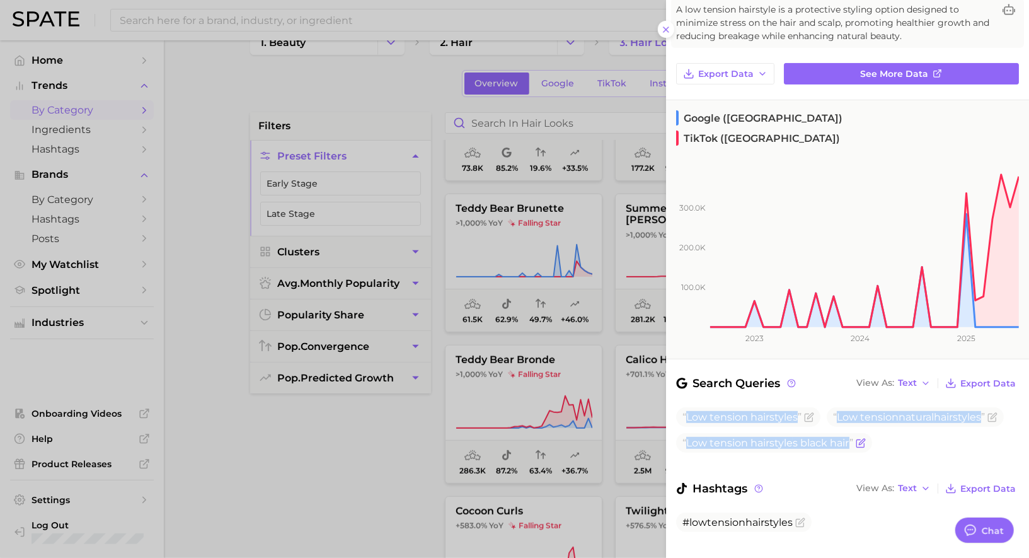
drag, startPoint x: 684, startPoint y: 396, endPoint x: 836, endPoint y: 425, distance: 155.2
click at [836, 425] on ul "Low tension hairstyle s Low tension natural hairstyle s Low tension hairstyle s…" at bounding box center [847, 429] width 343 height 45
copy ul "Low tension hairstyle s Low tension natural hairstyle s Low tension hairstyle s…"
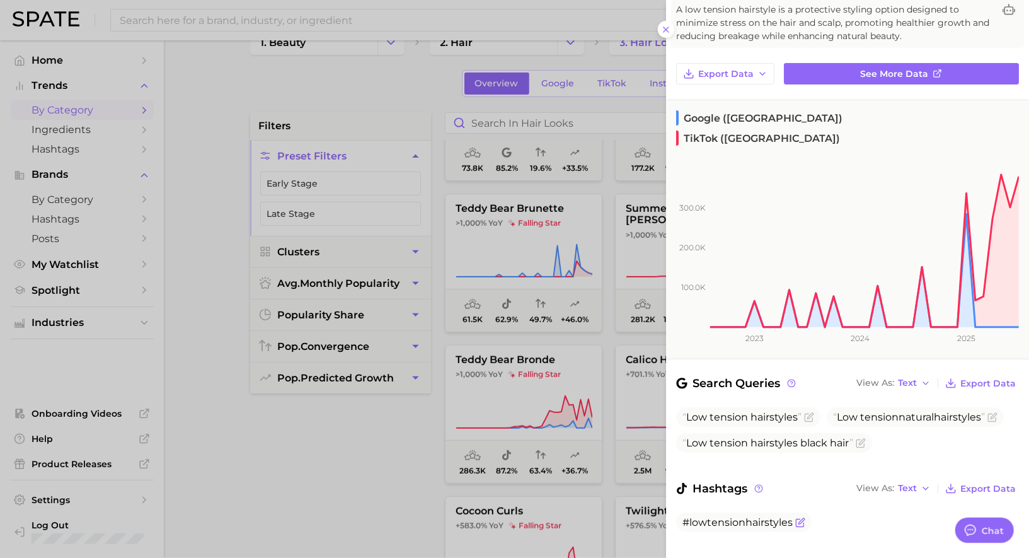
click at [721, 516] on span "#lowtensionhairstyles" at bounding box center [737, 522] width 110 height 12
copy div "#lowtensionhairstyles"
click at [836, 77] on link "See more data" at bounding box center [901, 73] width 235 height 21
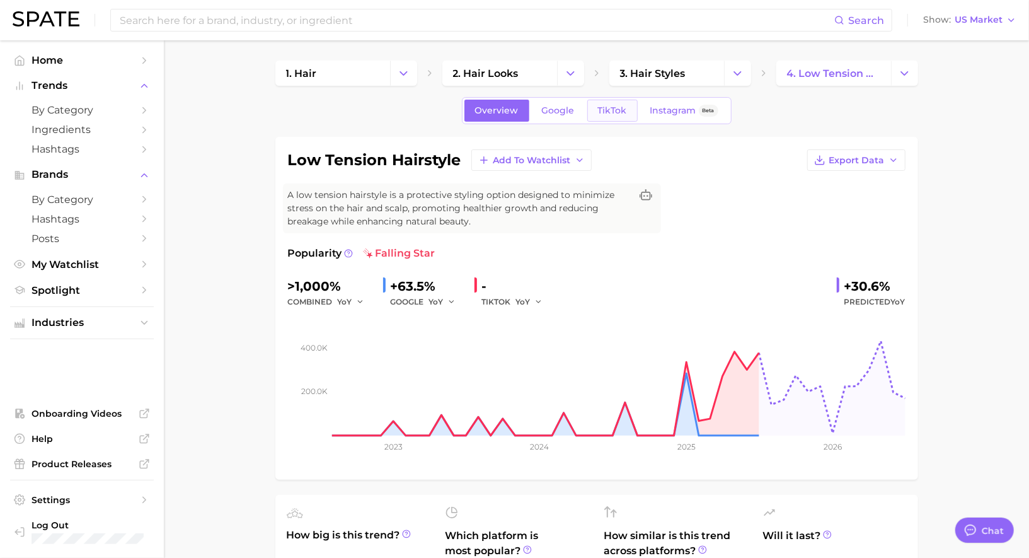
click at [607, 100] on link "TikTok" at bounding box center [612, 111] width 50 height 22
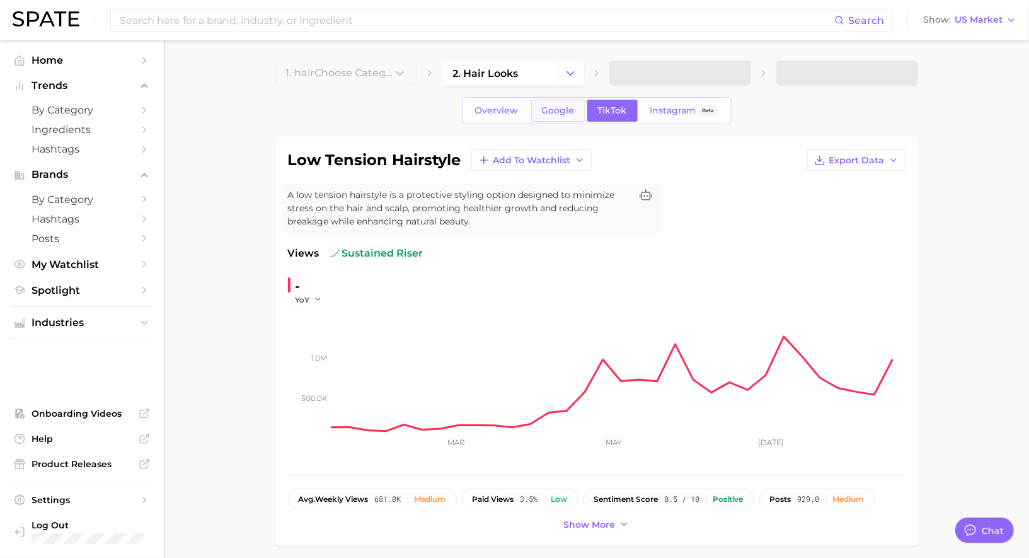
click at [546, 107] on span "Google" at bounding box center [558, 110] width 33 height 11
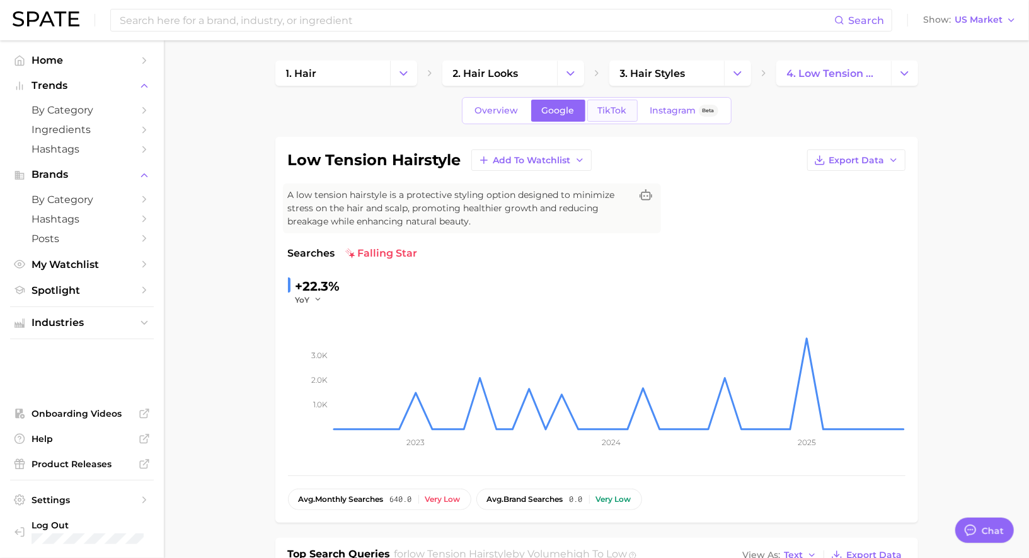
click at [609, 110] on span "TikTok" at bounding box center [612, 110] width 29 height 11
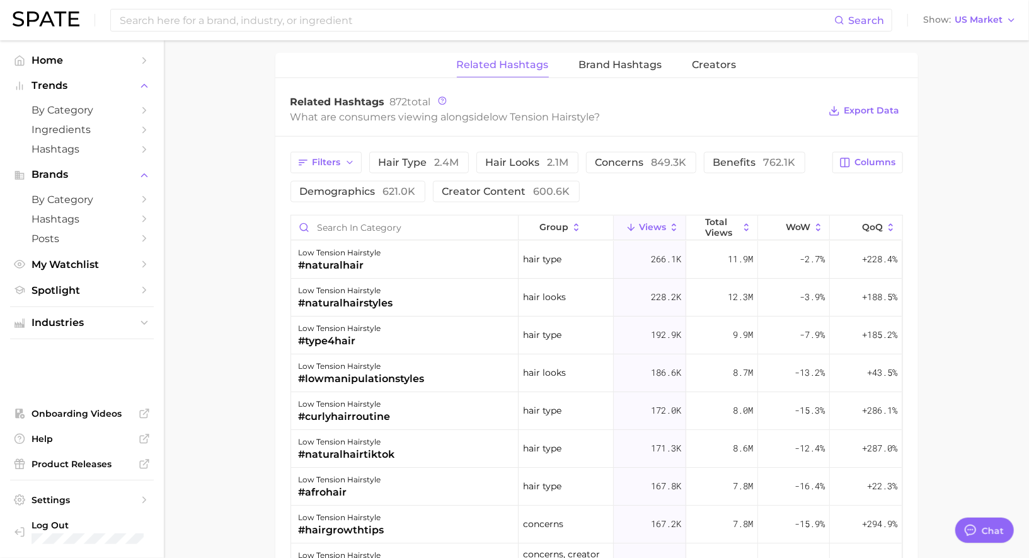
scroll to position [963, 0]
click at [430, 254] on div "low tension hairstyle #naturalhair" at bounding box center [404, 258] width 227 height 38
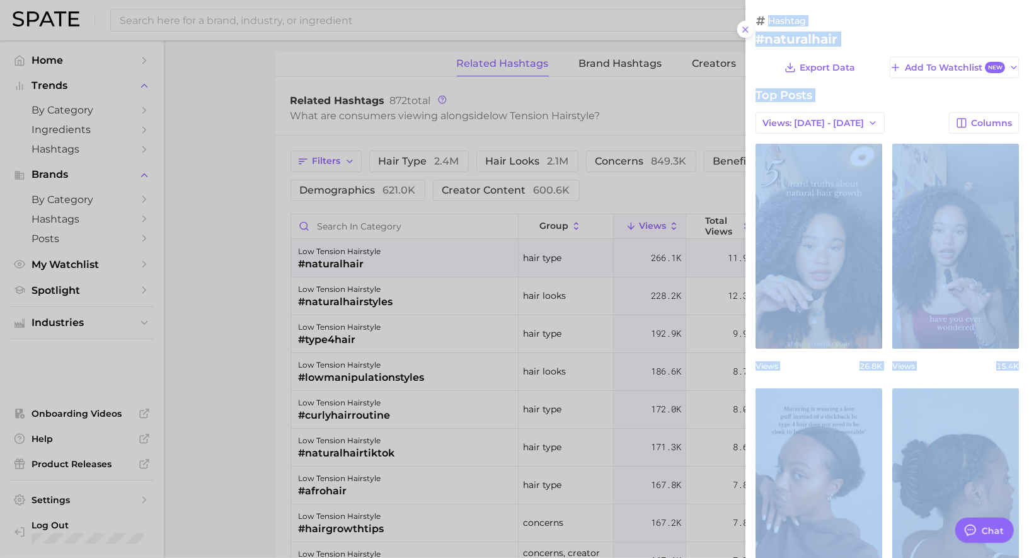
scroll to position [0, 0]
click at [779, 37] on h2 "#naturalhair" at bounding box center [886, 39] width 263 height 15
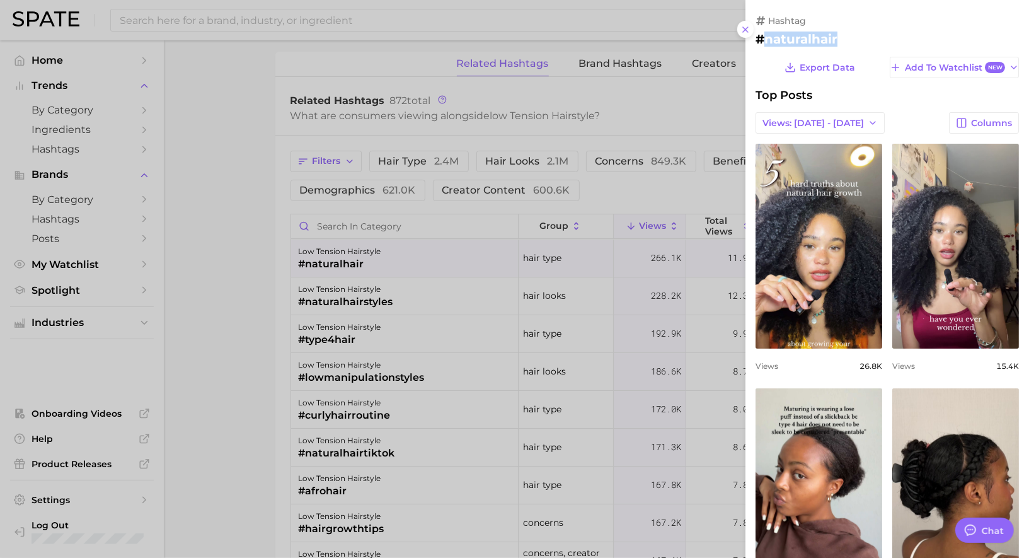
click at [779, 37] on h2 "#naturalhair" at bounding box center [886, 39] width 263 height 15
click at [800, 42] on h2 "#naturalhair" at bounding box center [886, 39] width 263 height 15
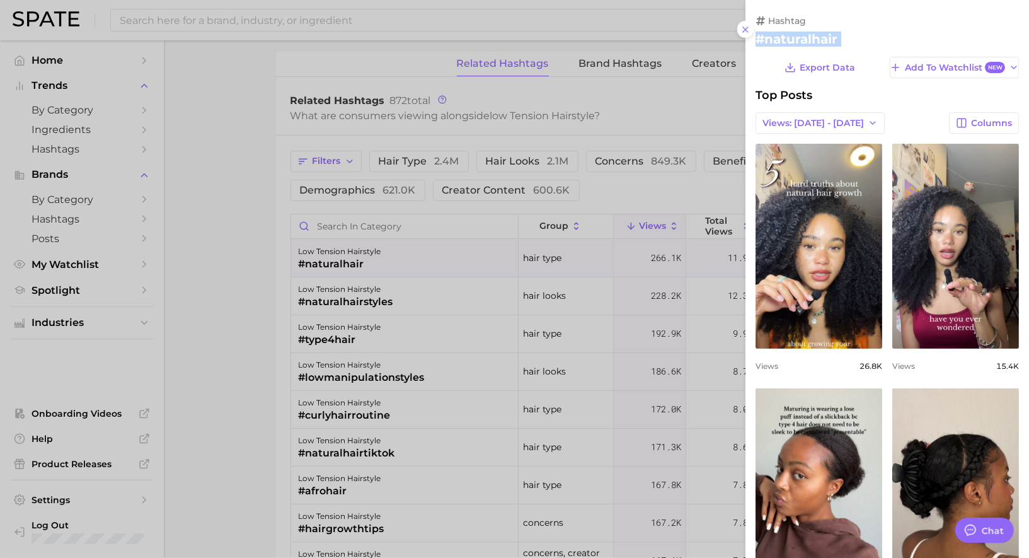
copy div "#naturalhair Export Data Add to Watchlist New"
click at [433, 288] on div at bounding box center [514, 279] width 1029 height 558
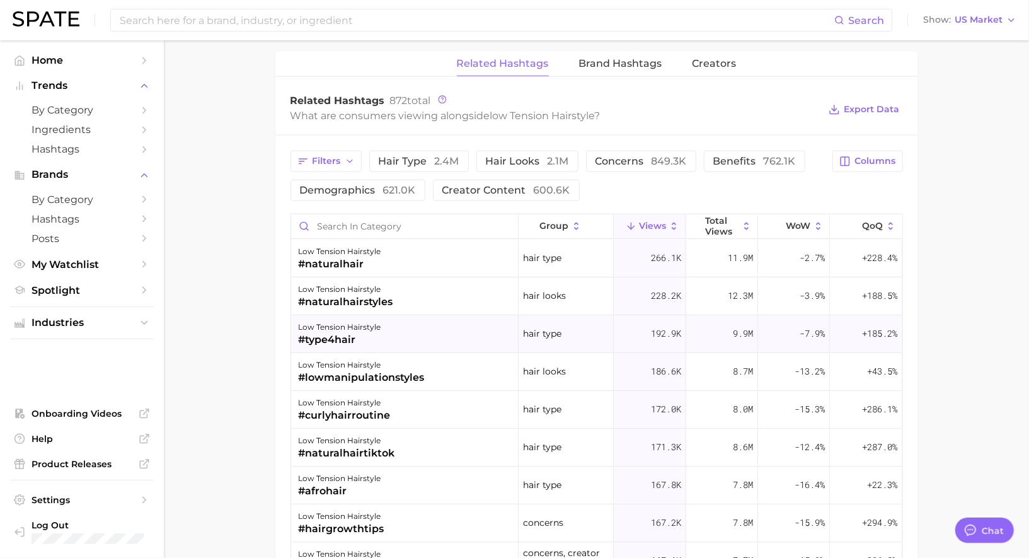
click at [361, 338] on div "#type4hair" at bounding box center [340, 339] width 83 height 15
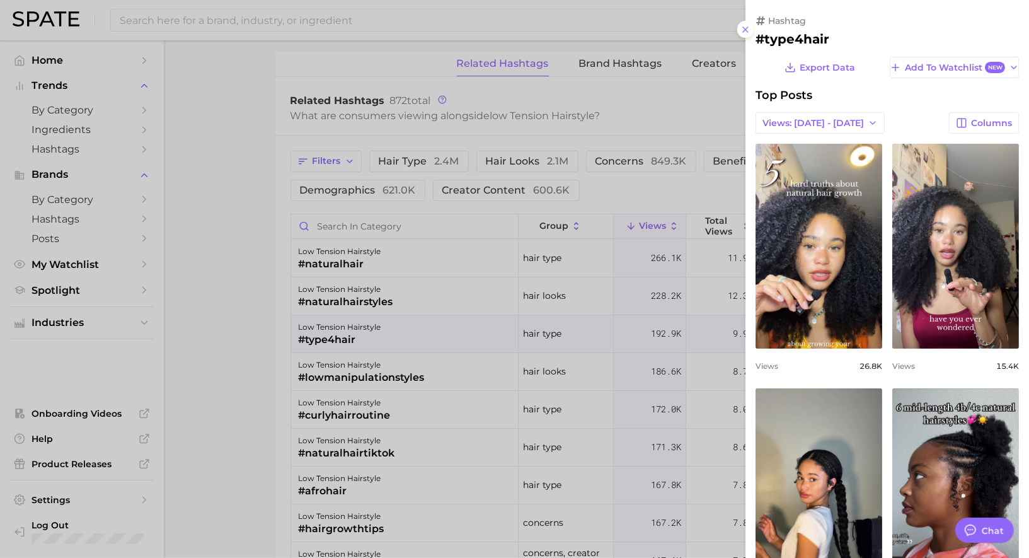
click at [803, 40] on h2 "#type4hair" at bounding box center [886, 39] width 263 height 15
copy h2 "type4hair"
click at [545, 330] on div at bounding box center [514, 279] width 1029 height 558
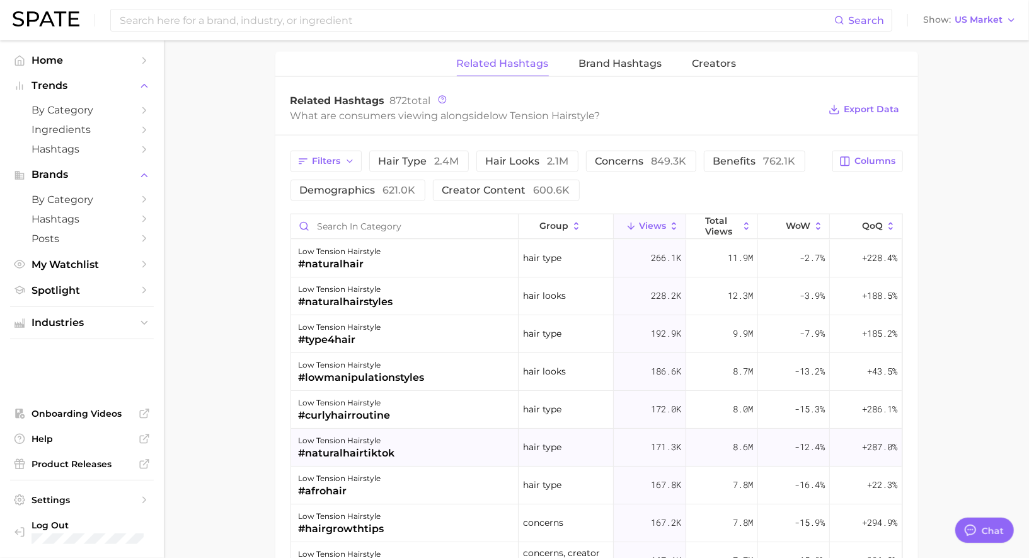
click at [416, 435] on div "low tension hairstyle #naturalhairtiktok" at bounding box center [404, 447] width 227 height 38
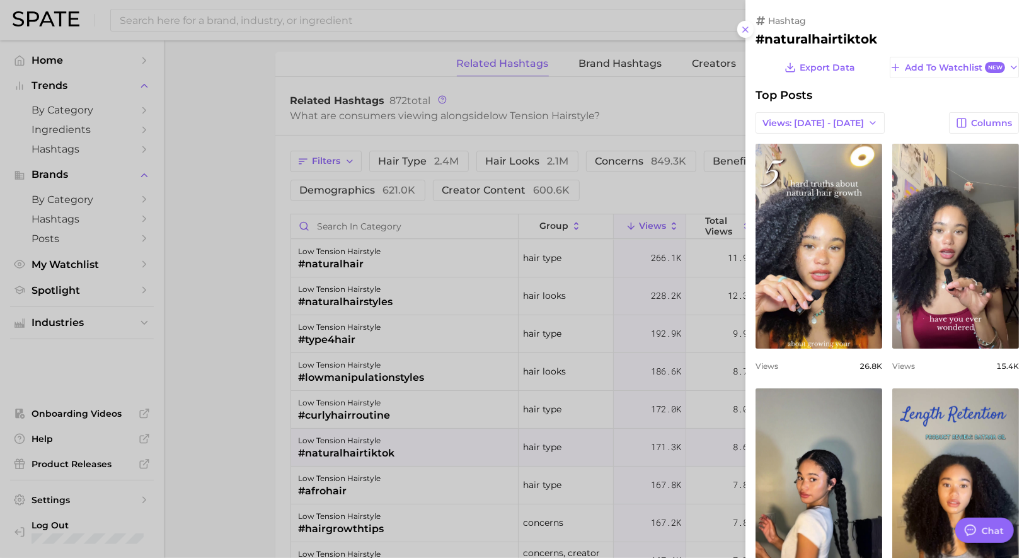
click at [787, 42] on h2 "#naturalhairtiktok" at bounding box center [886, 39] width 263 height 15
copy h2 "naturalhairtiktok"
click at [515, 285] on div at bounding box center [514, 279] width 1029 height 558
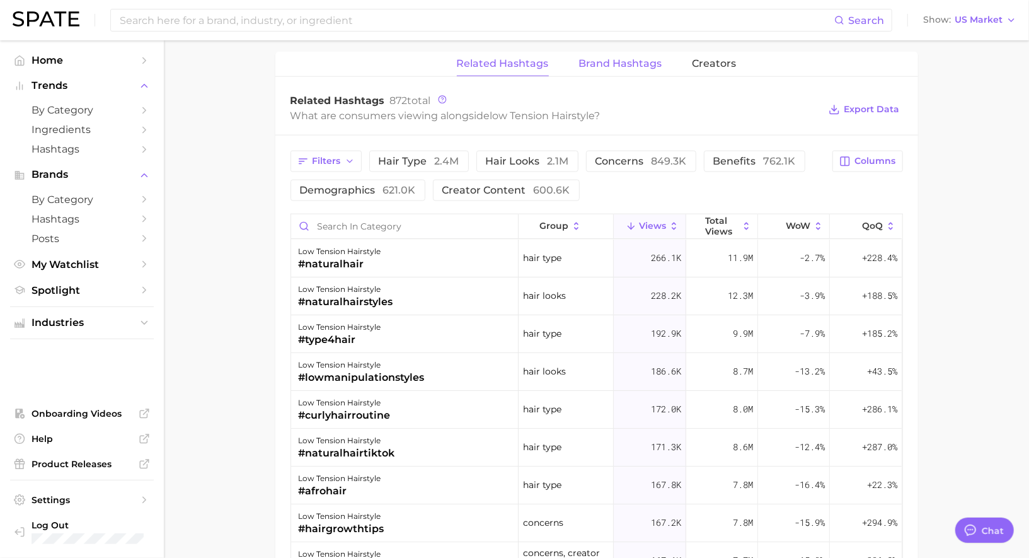
click at [630, 58] on span "Brand Hashtags" at bounding box center [620, 63] width 83 height 11
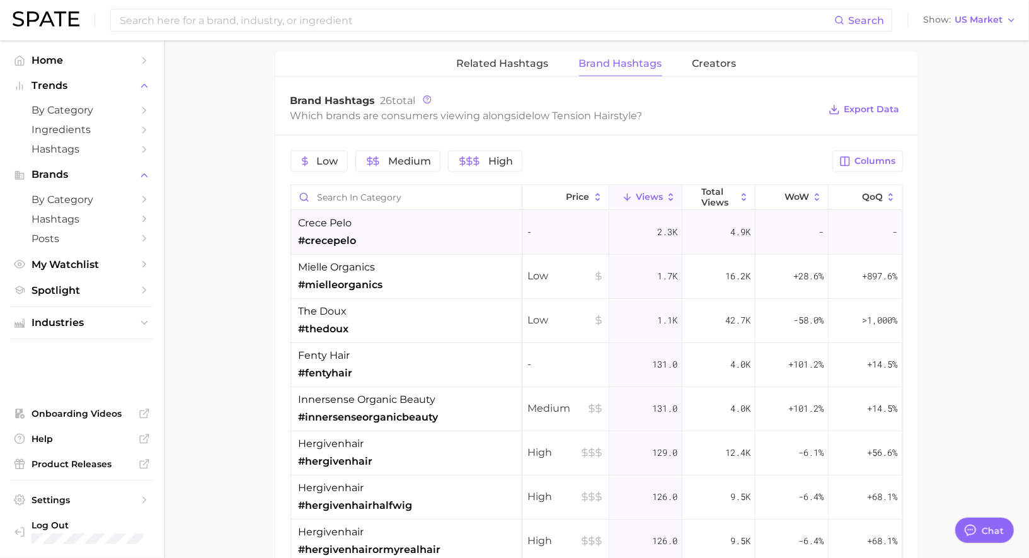
click at [406, 223] on div "crece pelo #crecepelo" at bounding box center [406, 232] width 231 height 44
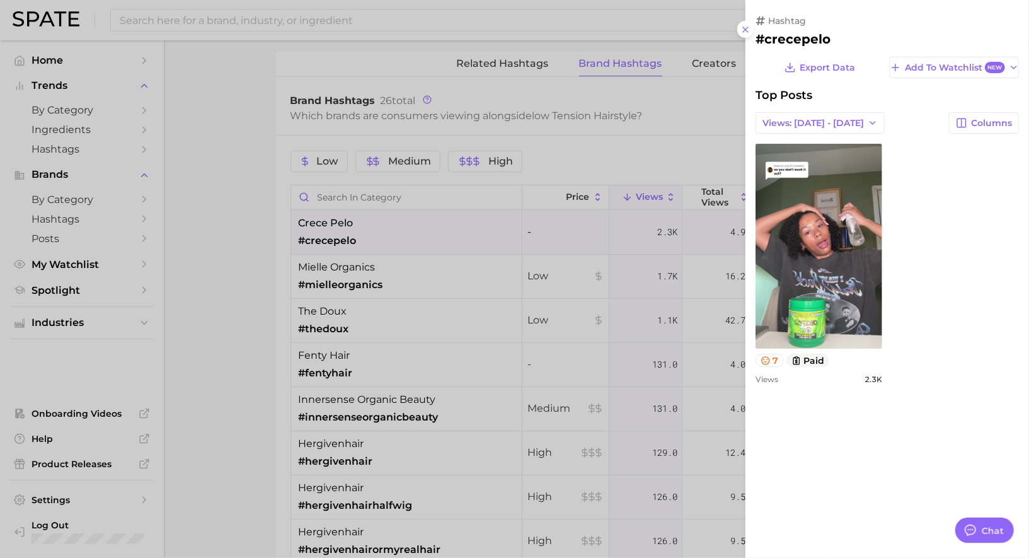
click at [406, 223] on div at bounding box center [514, 279] width 1029 height 558
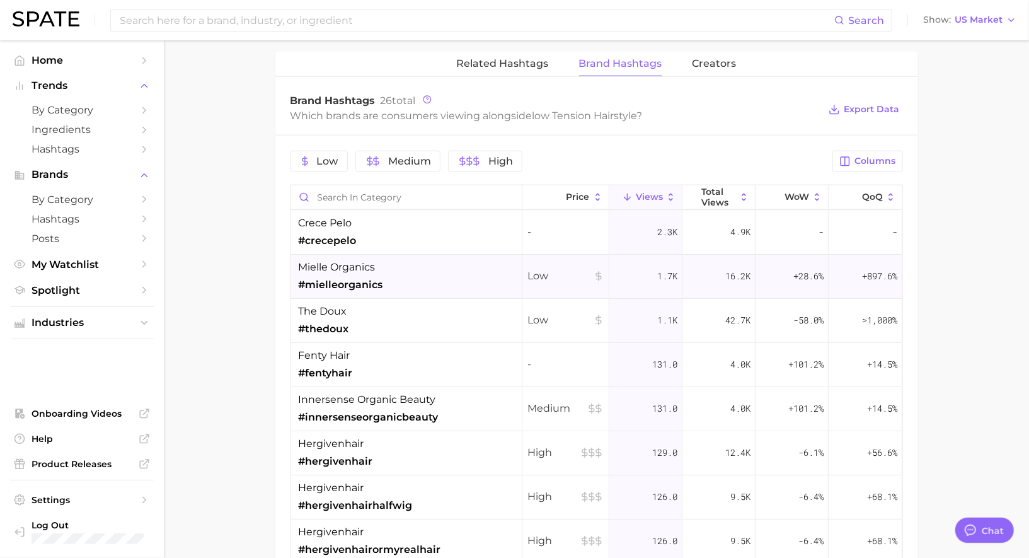
click at [406, 275] on div "mielle organics #mielleorganics" at bounding box center [406, 277] width 231 height 44
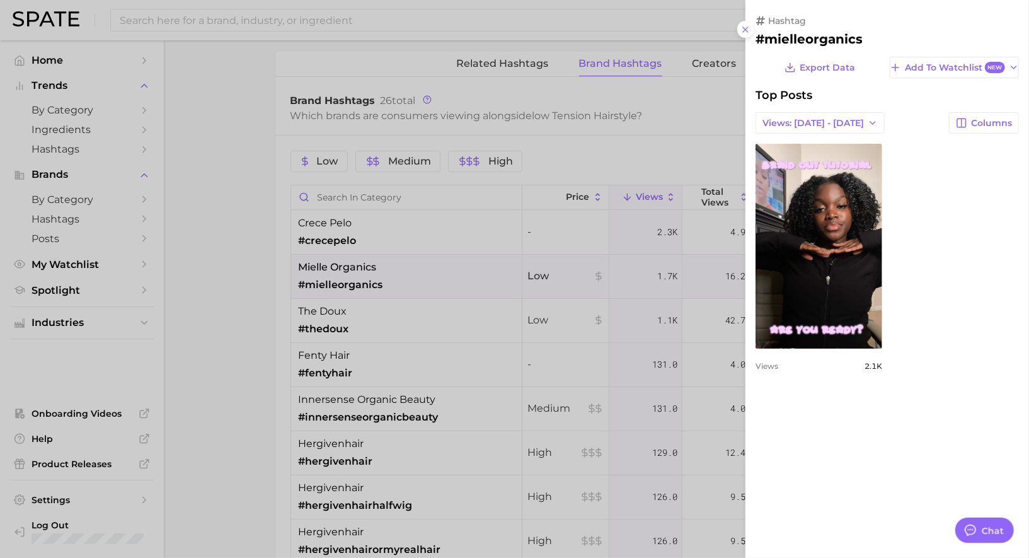
click at [404, 273] on div at bounding box center [514, 279] width 1029 height 558
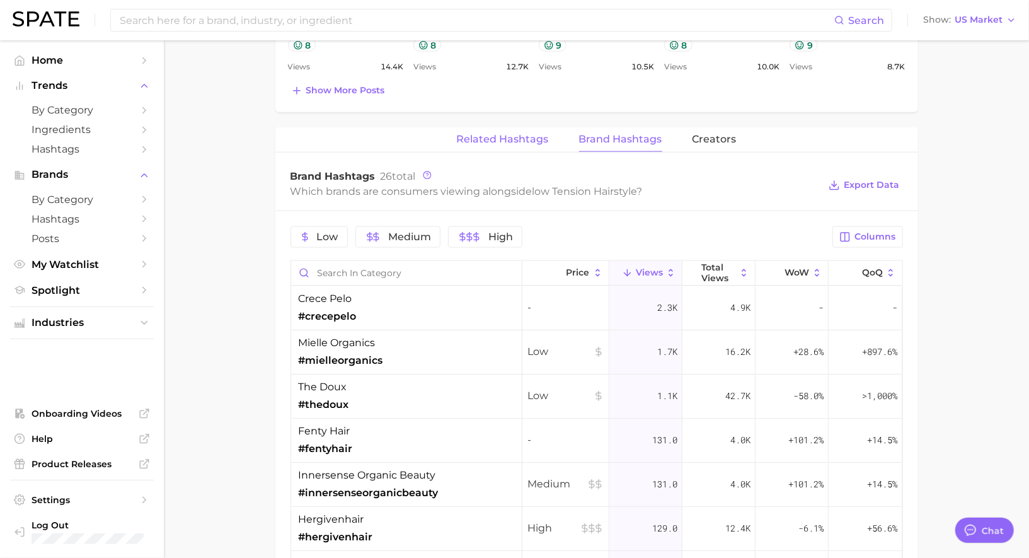
click at [526, 134] on span "Related Hashtags" at bounding box center [503, 139] width 92 height 11
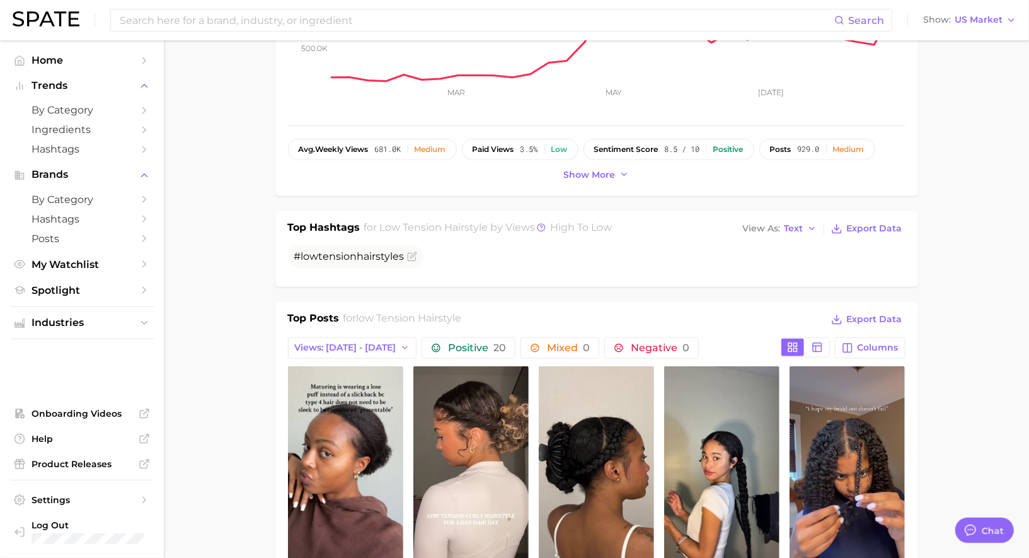
scroll to position [338, 0]
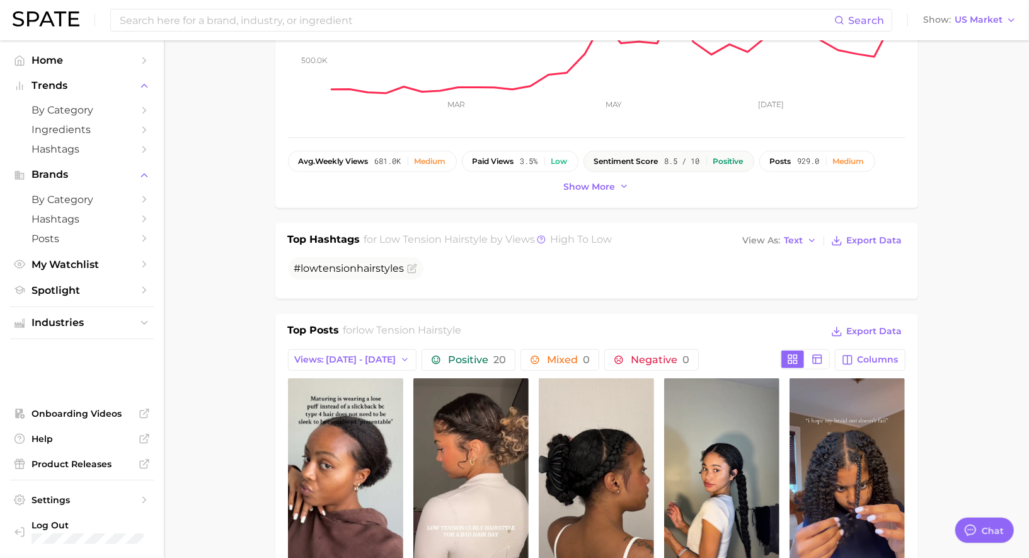
click at [716, 158] on div "sentiment score 8.5 / 10 Positive" at bounding box center [668, 161] width 149 height 9
click at [742, 158] on div "Positive" at bounding box center [728, 161] width 30 height 9
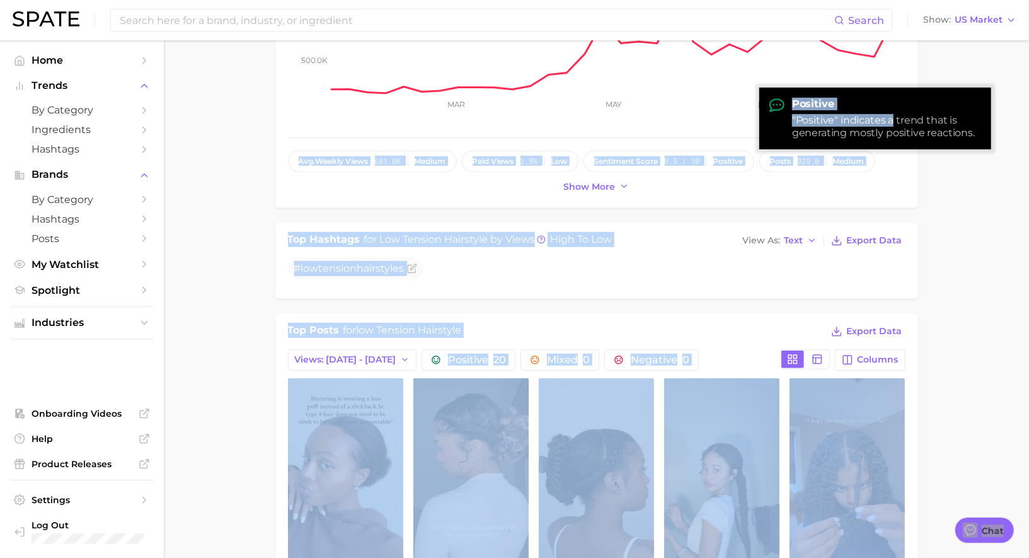
drag, startPoint x: 893, startPoint y: 120, endPoint x: 994, endPoint y: 130, distance: 100.7
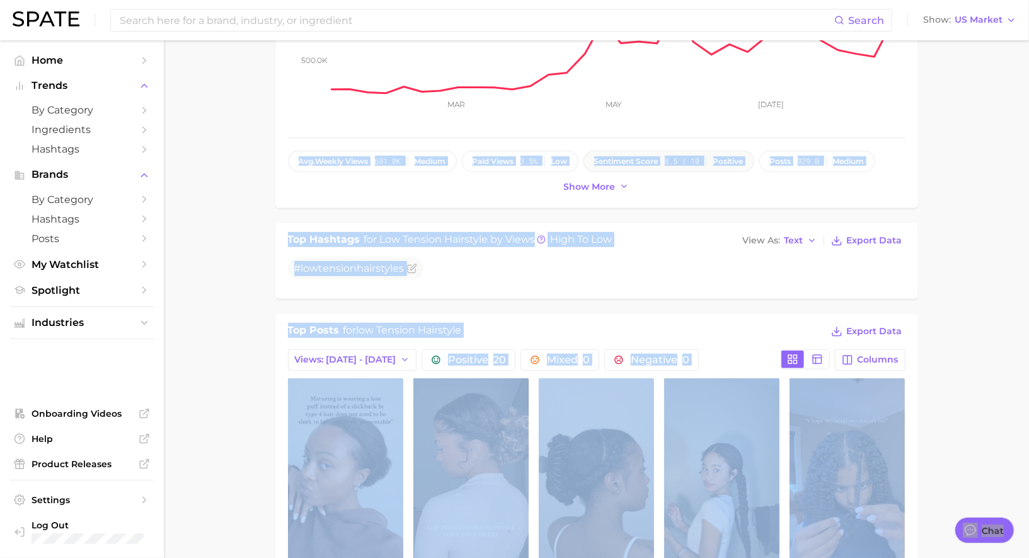
click at [720, 166] on button "sentiment score 8.5 / 10 Positive" at bounding box center [668, 161] width 171 height 21
click at [730, 162] on div "Positive" at bounding box center [728, 161] width 30 height 9
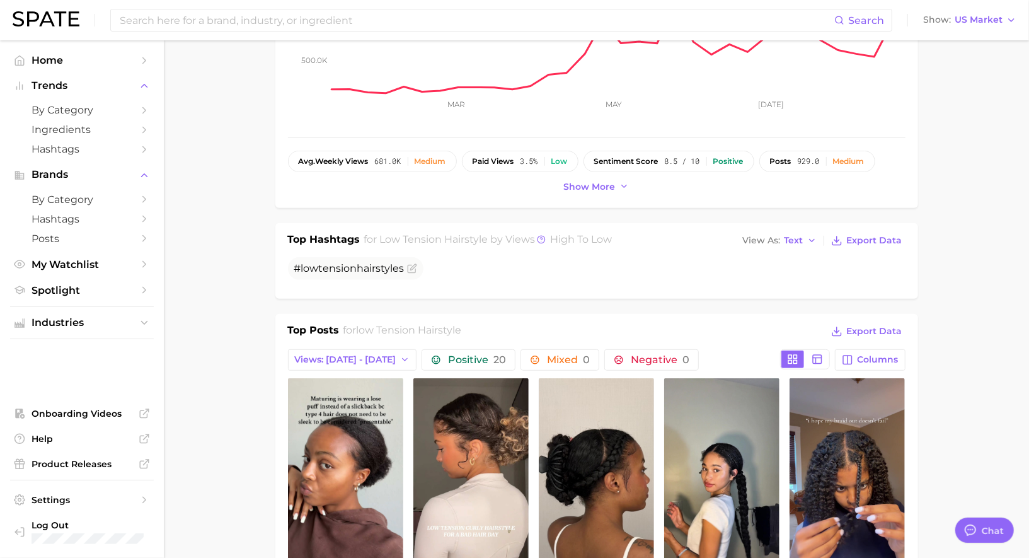
click at [730, 223] on div "Top Hashtags for low tension hairstyle by Views high to low View As Text Export…" at bounding box center [596, 261] width 643 height 76
click at [730, 157] on div "Positive" at bounding box center [728, 161] width 30 height 9
click at [721, 163] on div "Positive" at bounding box center [728, 161] width 30 height 9
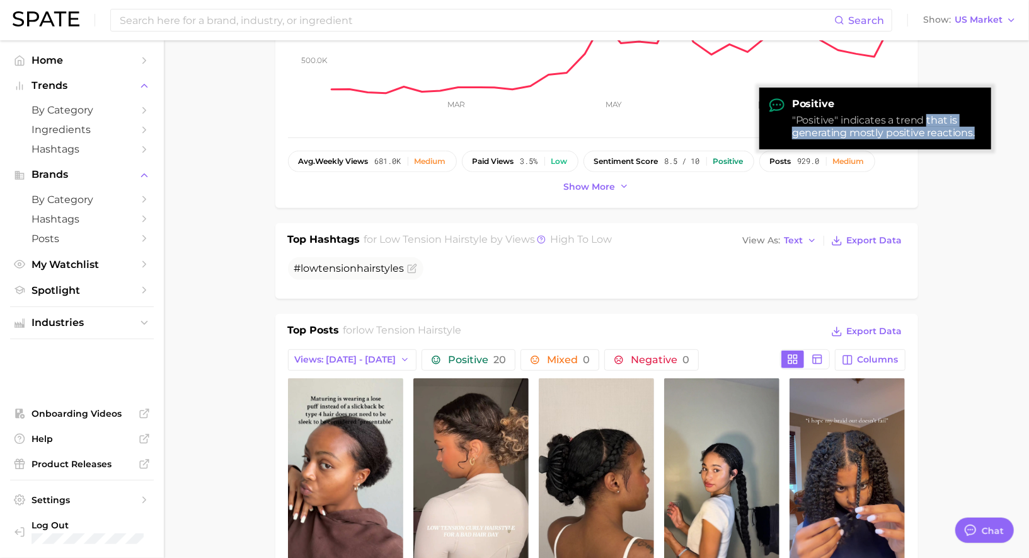
drag, startPoint x: 924, startPoint y: 120, endPoint x: 982, endPoint y: 137, distance: 60.2
click at [983, 137] on div "Positive "Positive" indicates a trend that is generating mostly positive reacti…" at bounding box center [875, 119] width 232 height 62
copy div "that is generating mostly positive reactions."
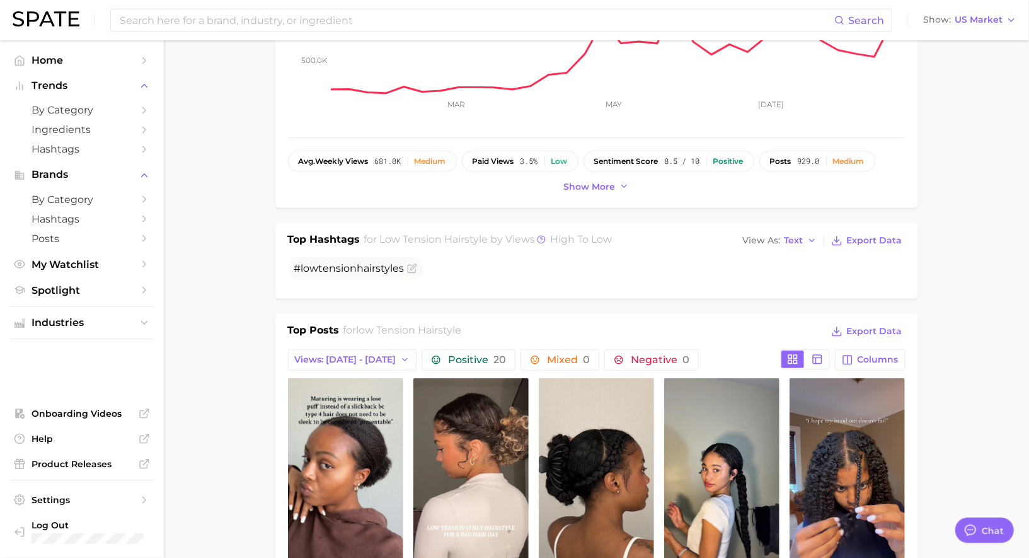
click at [611, 195] on div "low tension hairstyle Add to Watchlist Export Data A low tension hairstyle is a…" at bounding box center [596, 3] width 643 height 409
click at [603, 190] on button "Show more" at bounding box center [597, 186] width 72 height 17
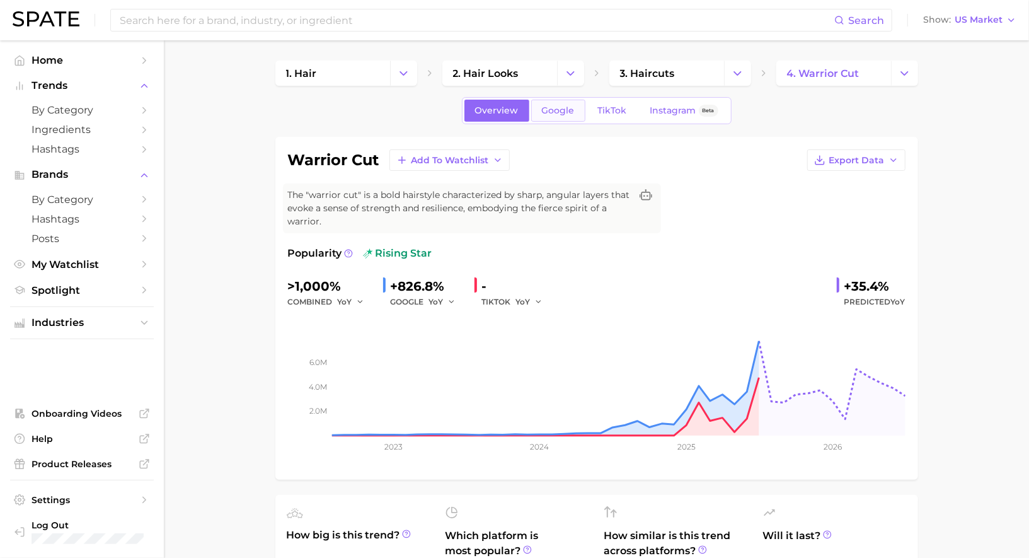
click at [558, 105] on span "Google" at bounding box center [558, 110] width 33 height 11
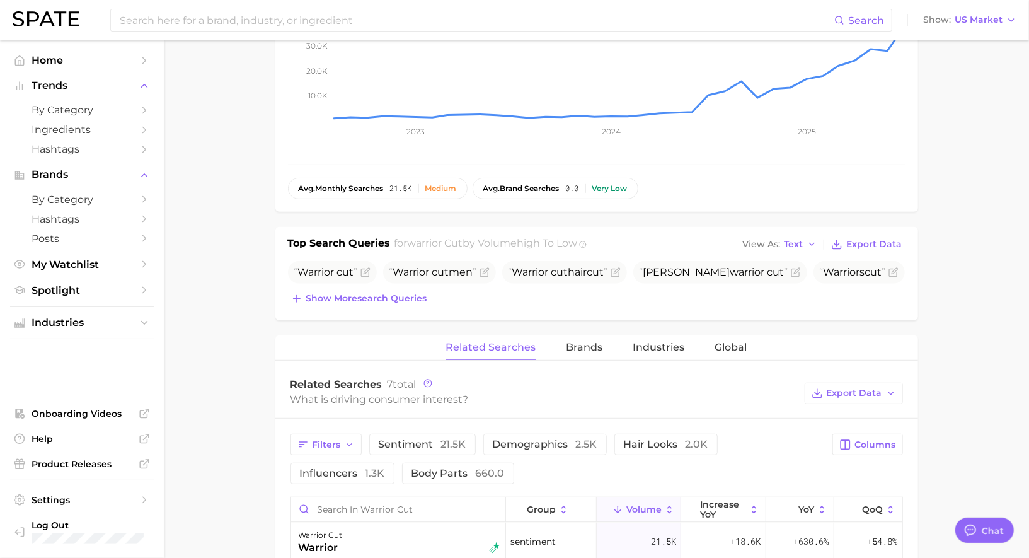
scroll to position [1229, 0]
click at [326, 305] on div "Top Search Queries for warrior cut by Volume high to low View As Text Export Da…" at bounding box center [596, 273] width 643 height 93
click at [331, 295] on span "Show more search queries" at bounding box center [366, 298] width 121 height 11
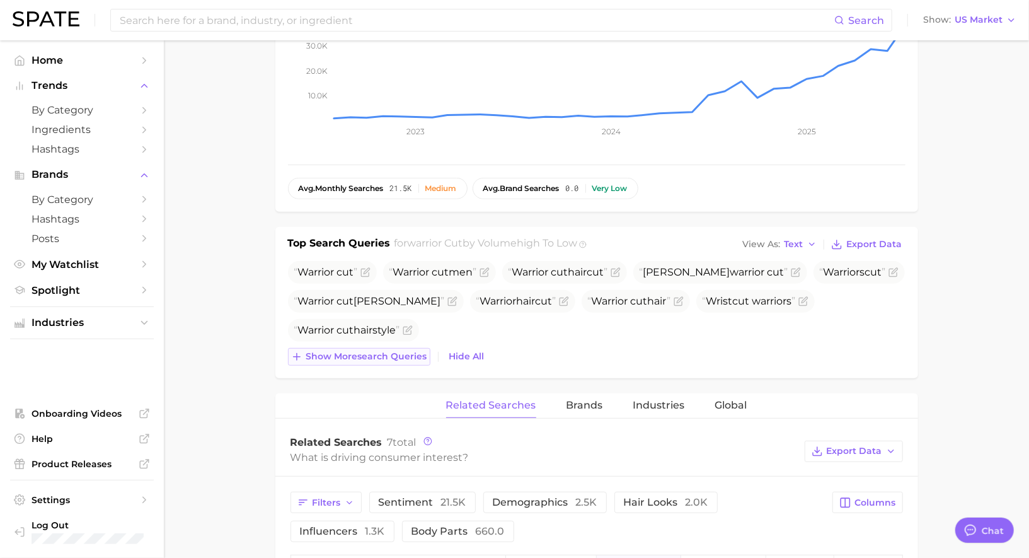
click at [329, 353] on span "Show more search queries" at bounding box center [366, 356] width 121 height 11
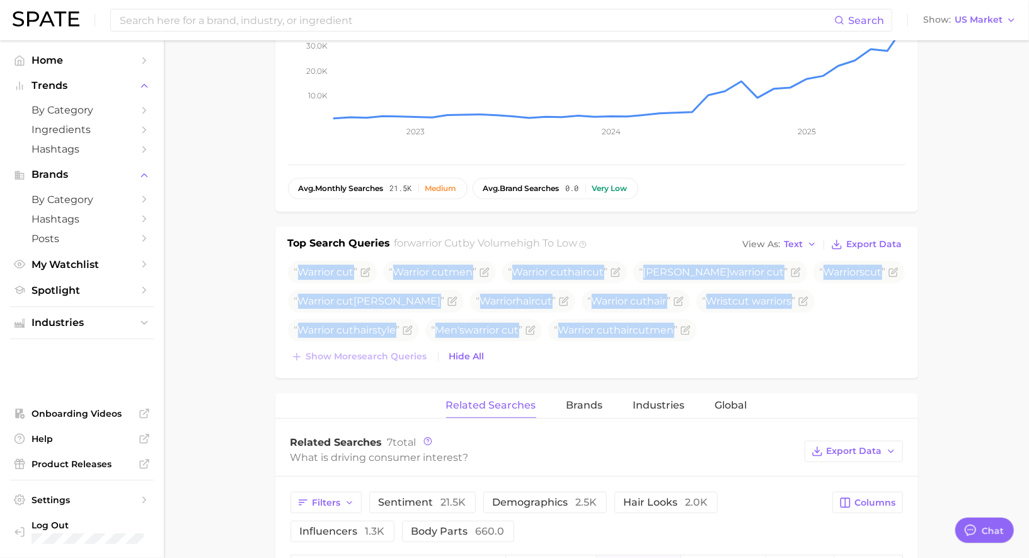
drag, startPoint x: 301, startPoint y: 269, endPoint x: 651, endPoint y: 343, distance: 358.1
click at [651, 343] on div "Warrior cut Warrior cut men Warrior cut hair cut [PERSON_NAME] warrior cut Warr…" at bounding box center [596, 313] width 617 height 105
copy div "Warrior cut Warrior cut men Warrior cut hair cut [PERSON_NAME] warrior cut Warr…"
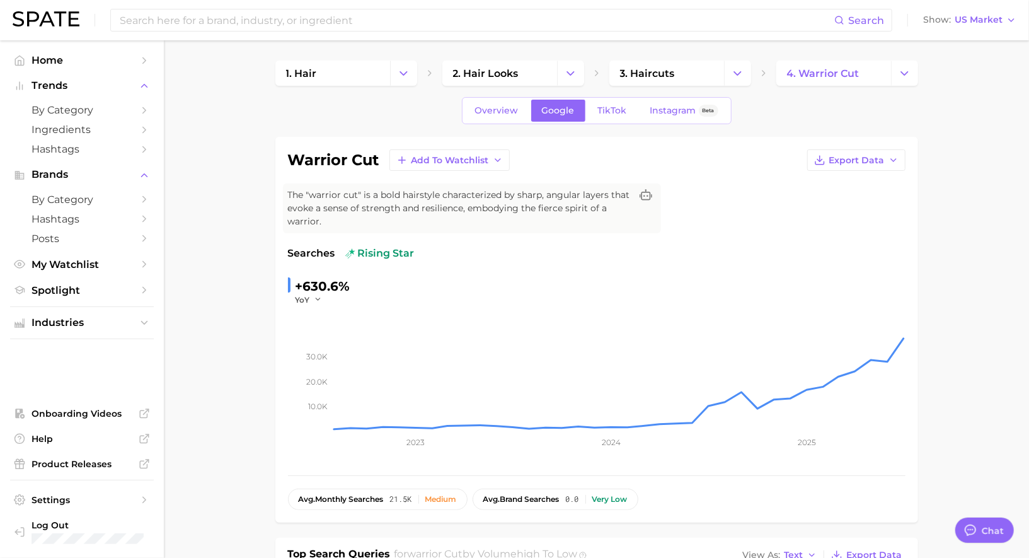
click at [612, 123] on div "Overview Google TikTok Instagram Beta" at bounding box center [596, 110] width 643 height 27
click at [612, 110] on span "TikTok" at bounding box center [612, 110] width 29 height 11
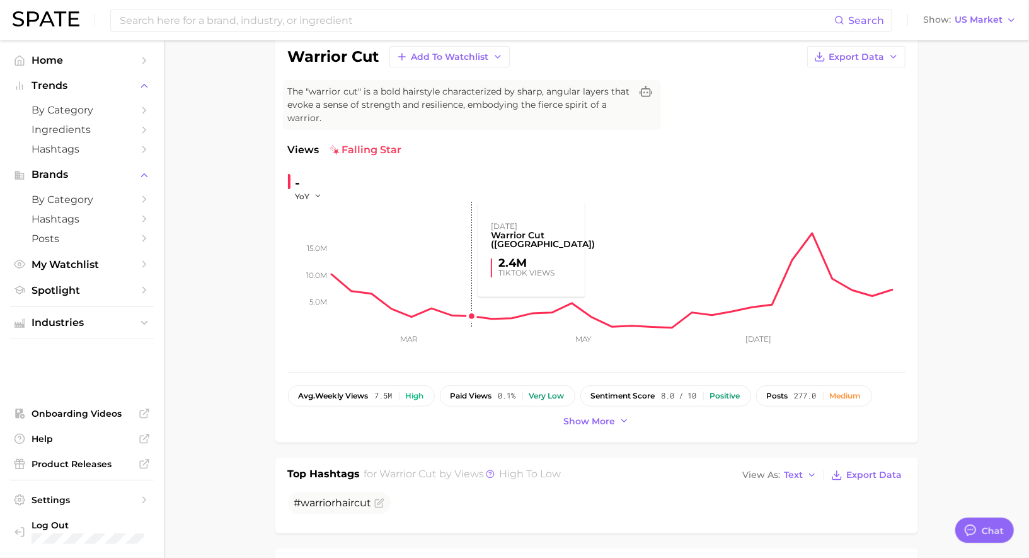
scroll to position [338, 0]
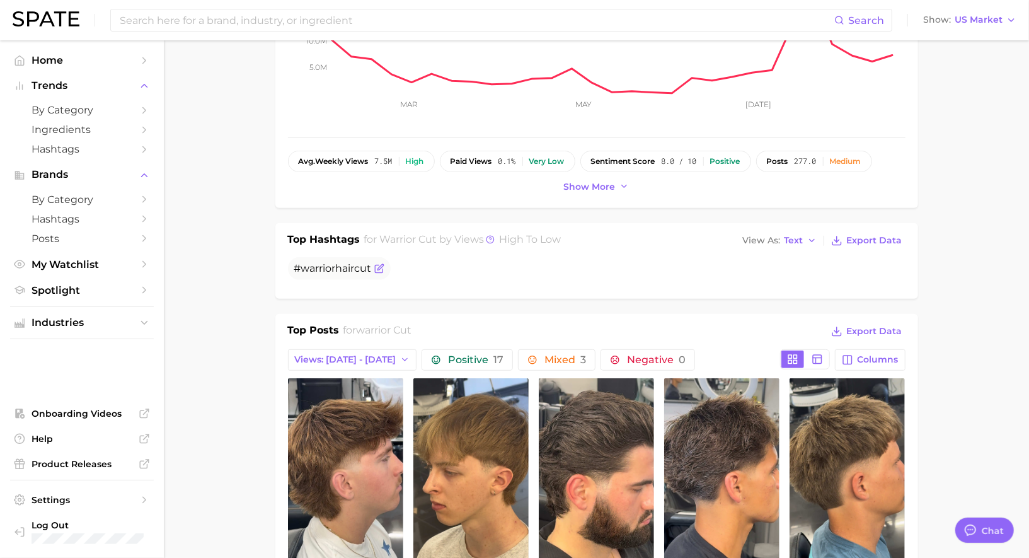
click at [341, 266] on span "# warrior hair cut" at bounding box center [332, 268] width 77 height 12
copy div "# warrior hair cut"
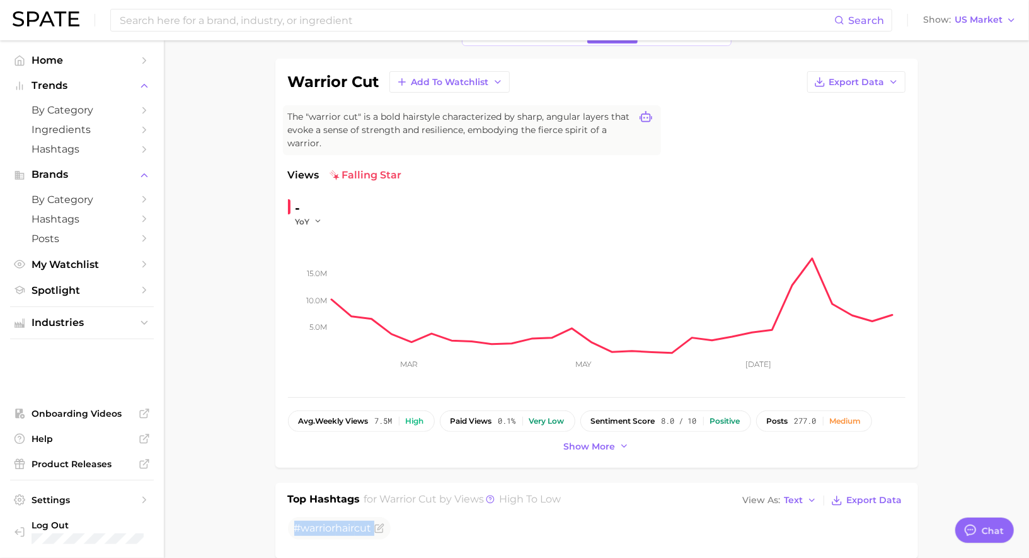
scroll to position [0, 0]
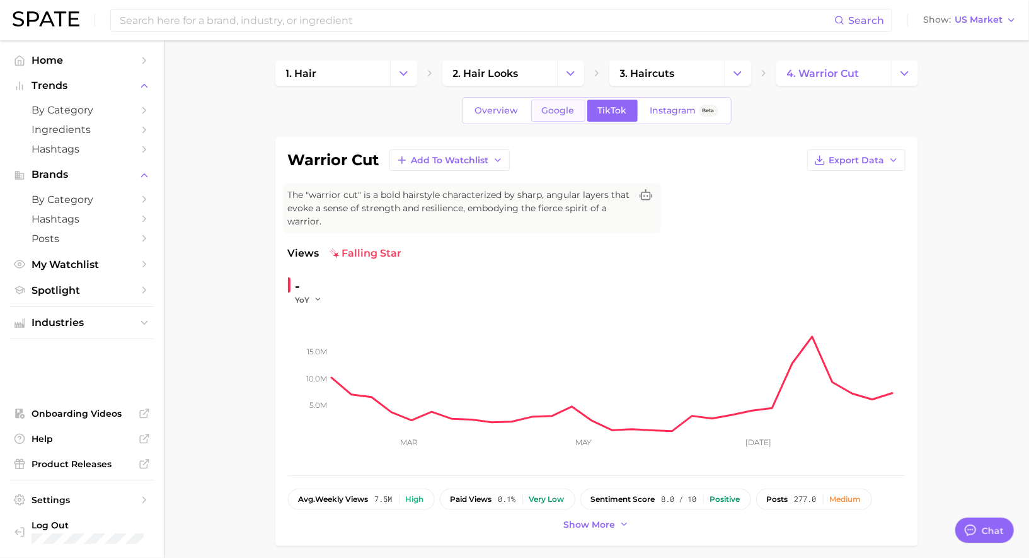
click at [567, 104] on link "Google" at bounding box center [558, 111] width 54 height 22
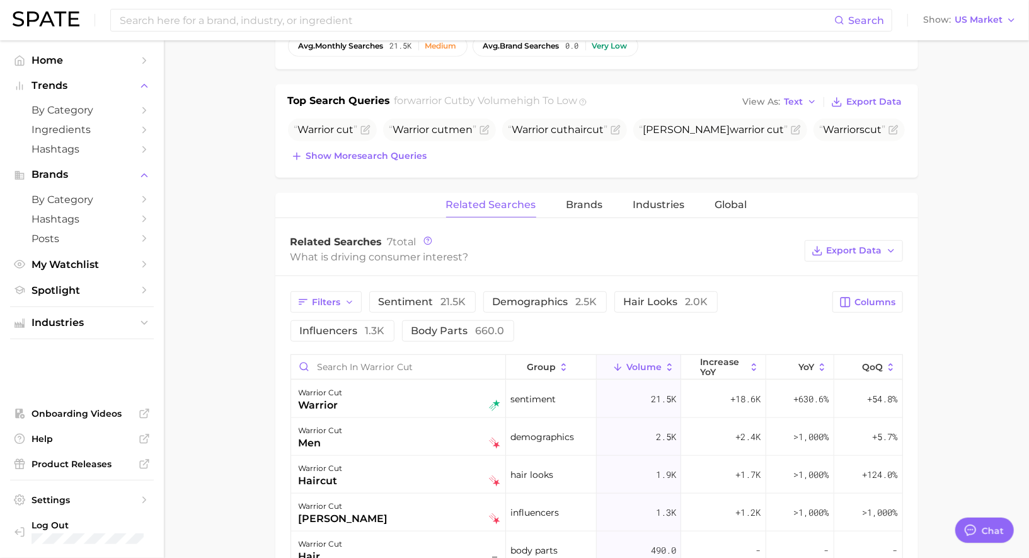
scroll to position [454, 0]
click at [578, 201] on span "Brands" at bounding box center [584, 203] width 37 height 11
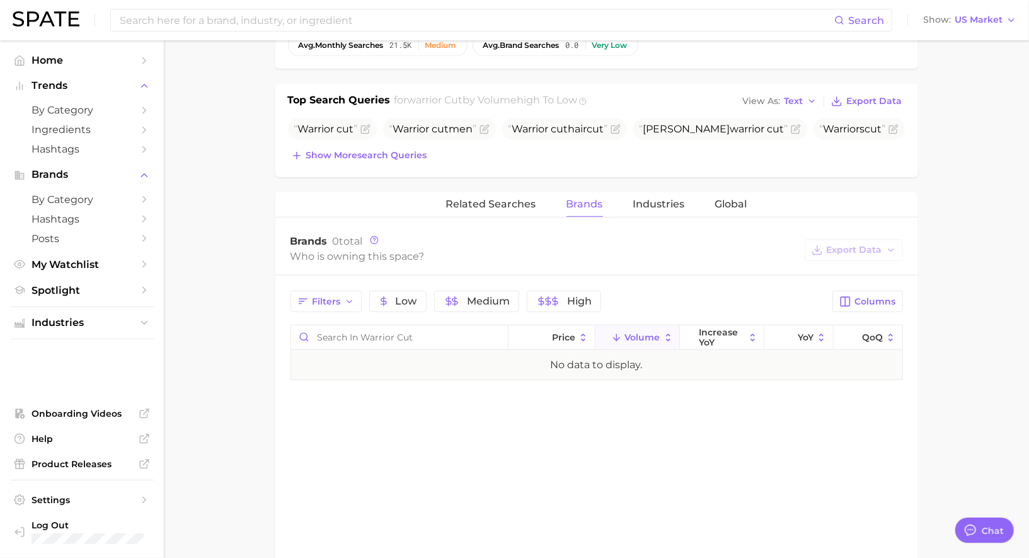
scroll to position [0, 0]
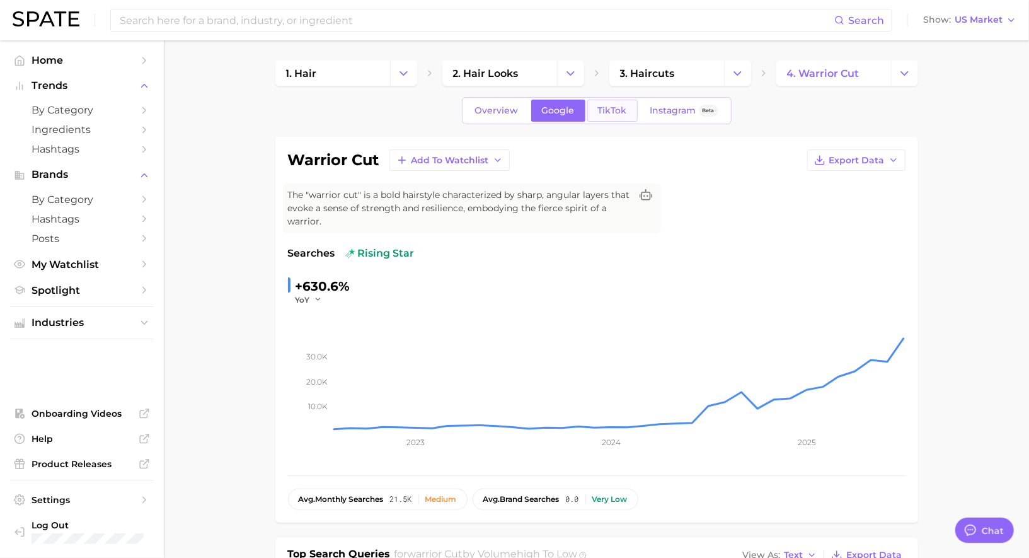
click at [619, 106] on span "TikTok" at bounding box center [612, 110] width 29 height 11
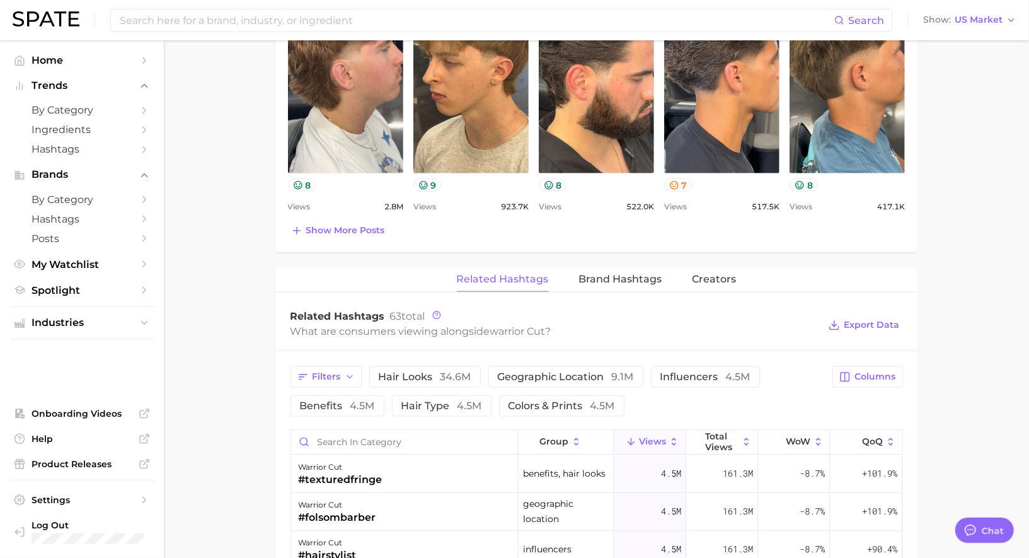
scroll to position [778, 0]
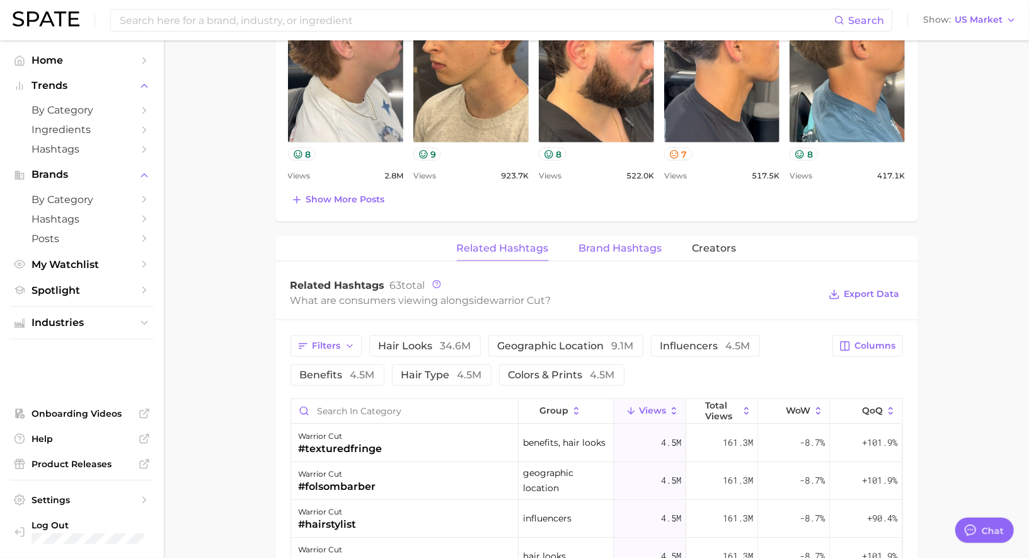
click at [612, 243] on span "Brand Hashtags" at bounding box center [620, 248] width 83 height 11
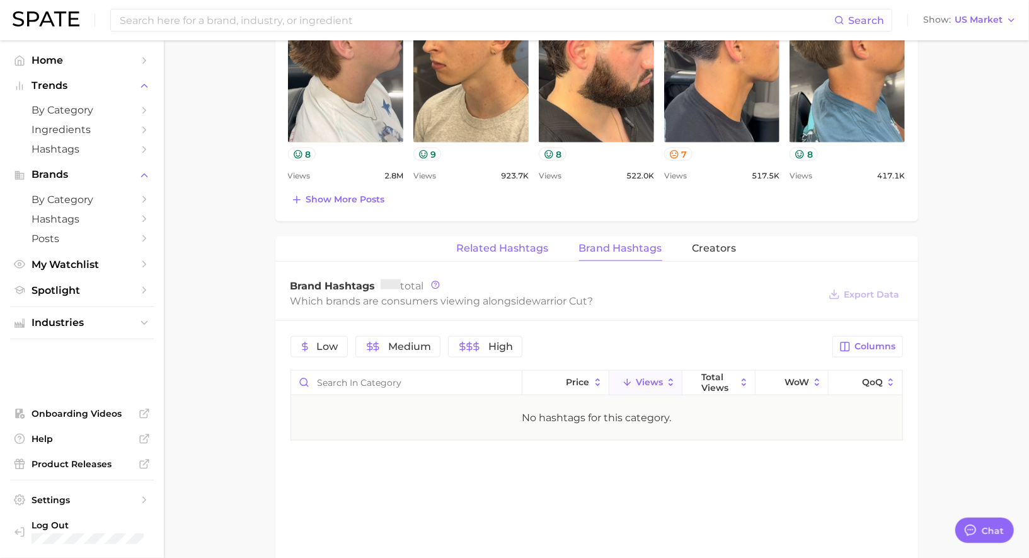
click at [493, 236] on button "Related Hashtags" at bounding box center [503, 248] width 92 height 25
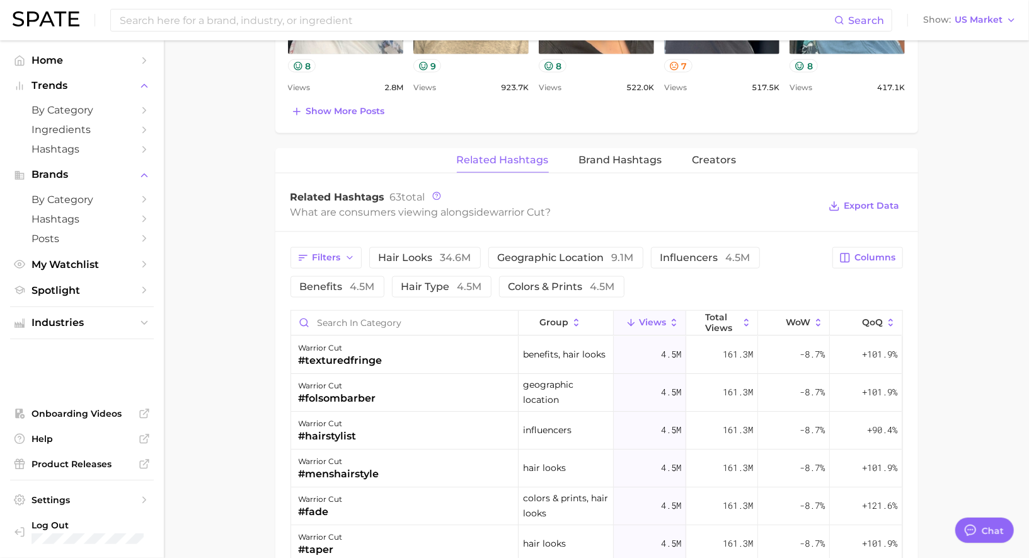
scroll to position [886, 0]
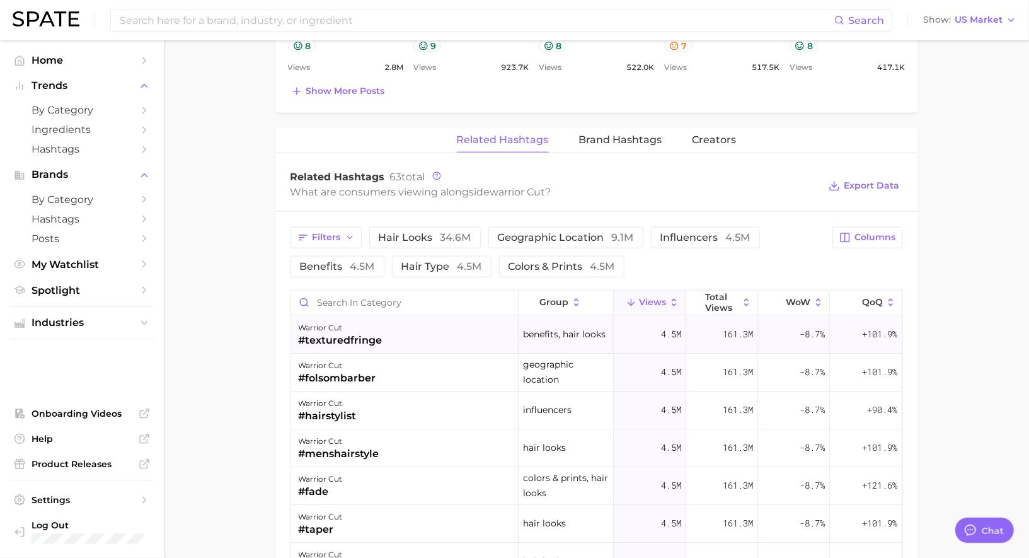
click at [470, 318] on div "warrior cut #texturedfringe" at bounding box center [404, 335] width 227 height 38
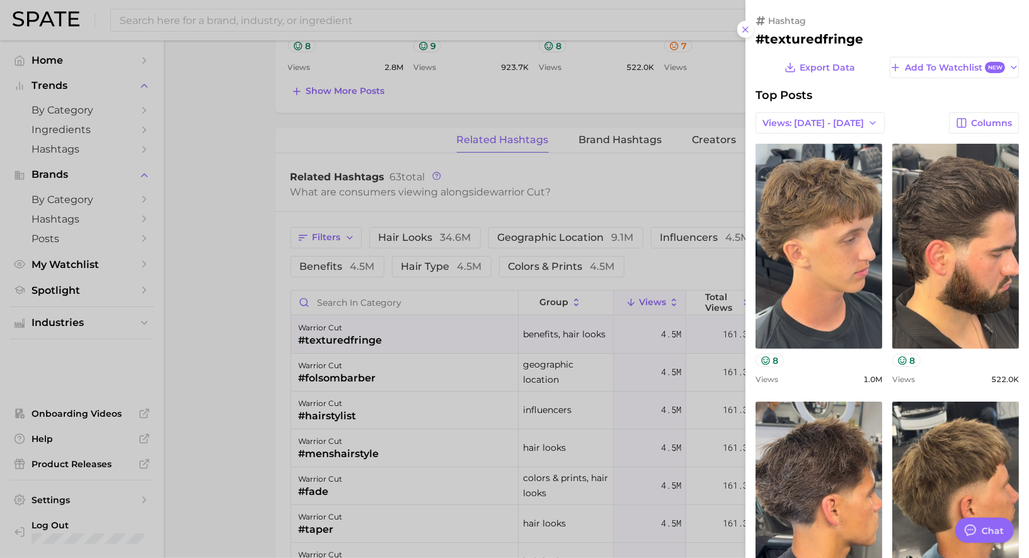
scroll to position [0, 0]
click at [470, 318] on div at bounding box center [514, 279] width 1029 height 558
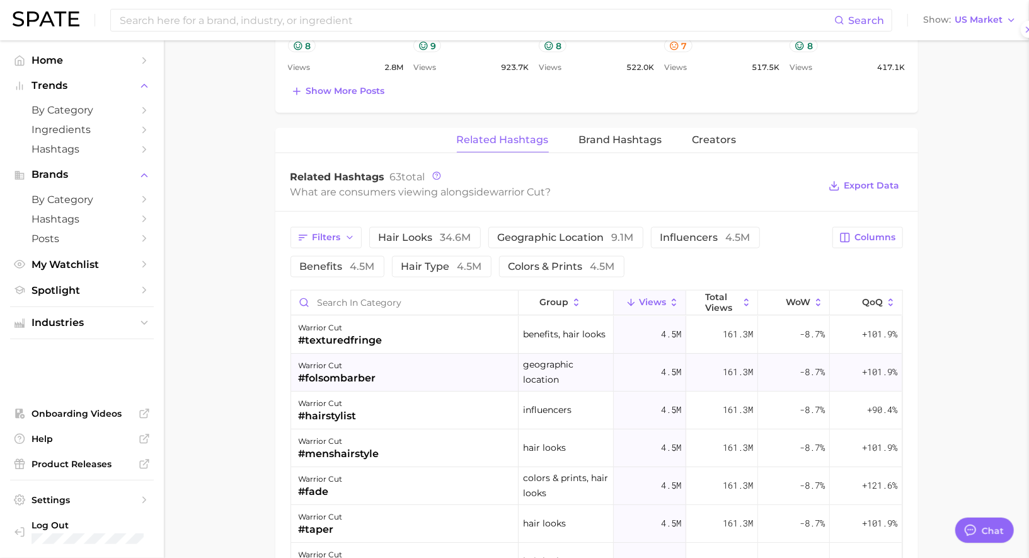
click at [439, 369] on div "warrior cut #folsombarber" at bounding box center [404, 372] width 227 height 38
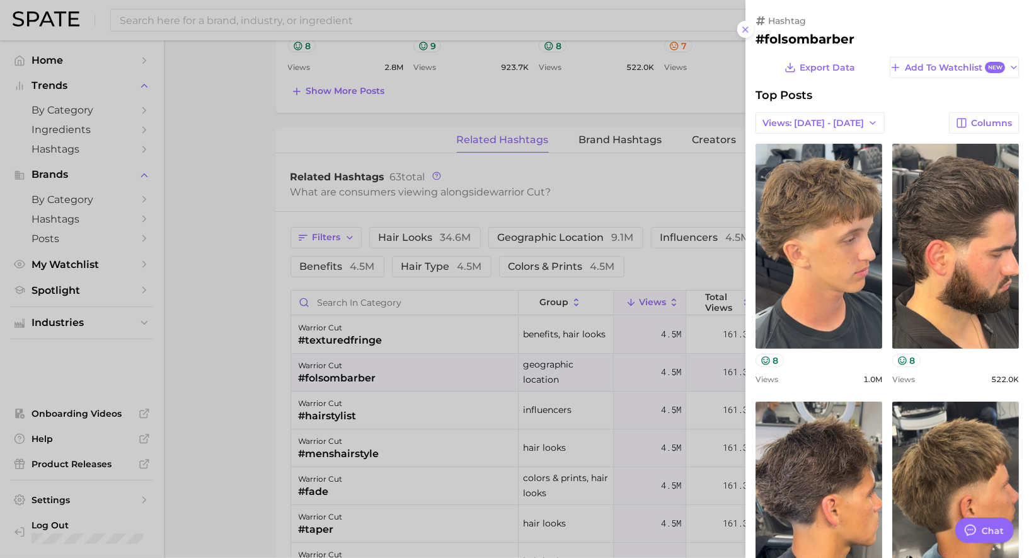
click at [439, 369] on div at bounding box center [514, 279] width 1029 height 558
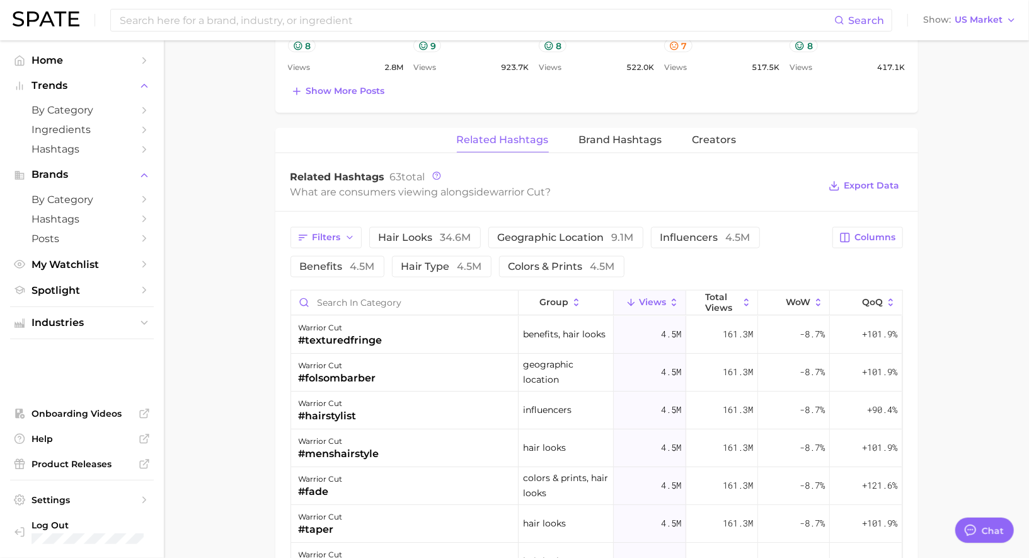
click at [432, 402] on div "warrior cut #hairstylist" at bounding box center [404, 410] width 227 height 38
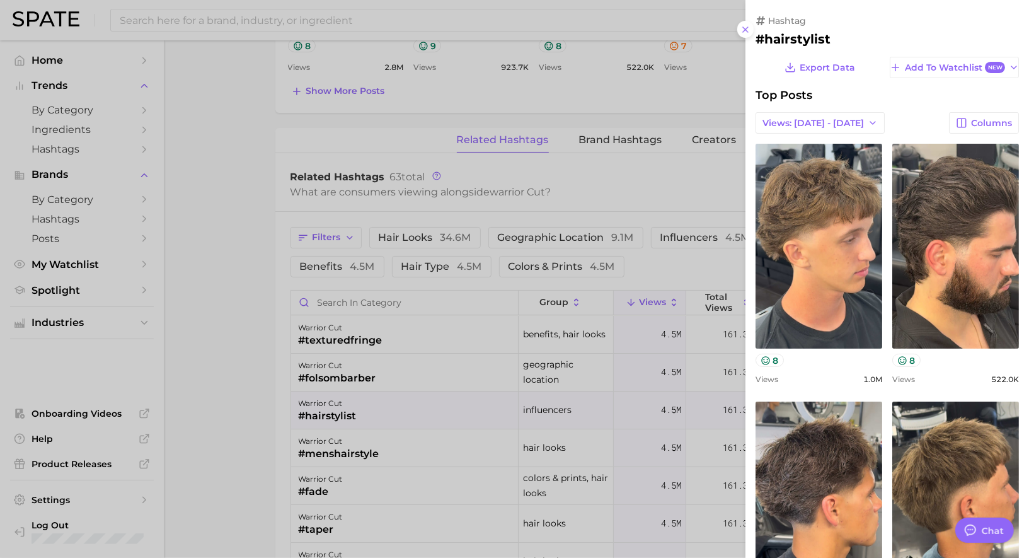
click at [432, 402] on div at bounding box center [514, 279] width 1029 height 558
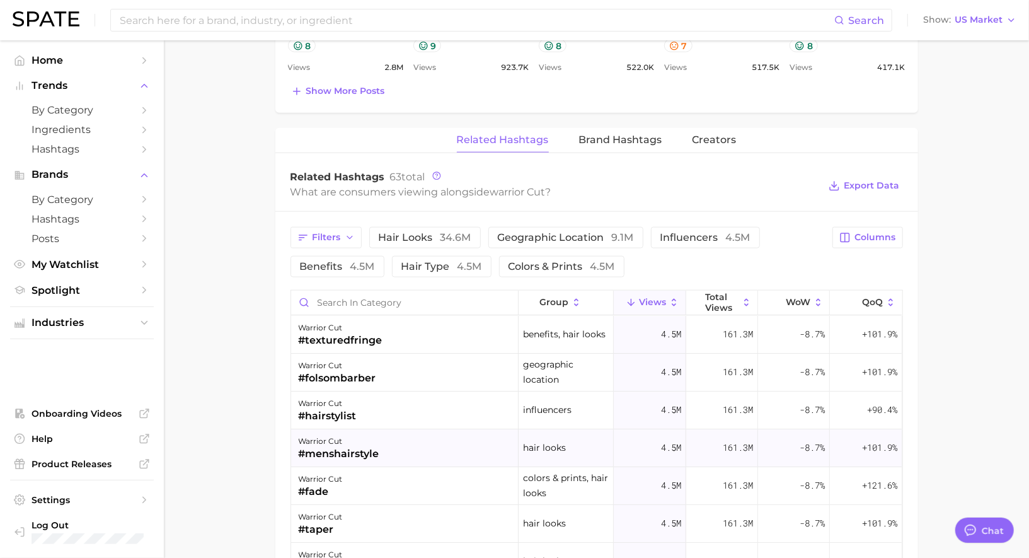
click at [432, 443] on div "warrior cut #menshairstyle" at bounding box center [404, 448] width 227 height 38
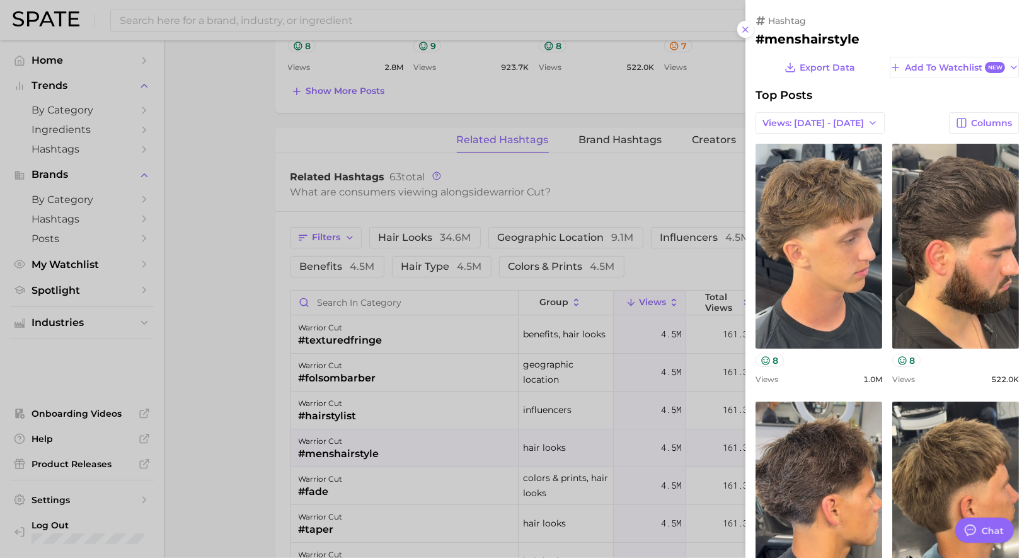
click at [432, 443] on div at bounding box center [514, 279] width 1029 height 558
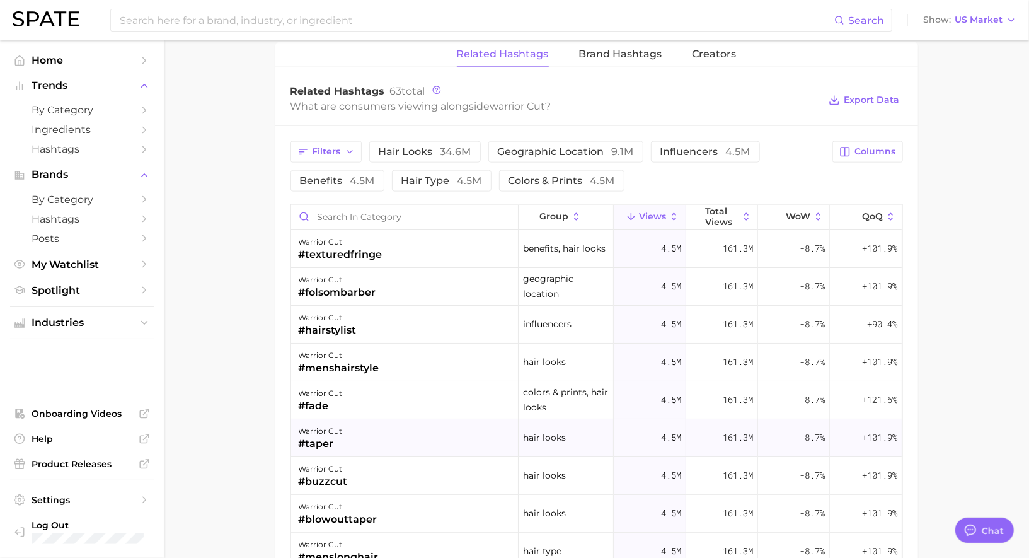
click at [424, 436] on div "warrior cut #taper" at bounding box center [404, 438] width 227 height 38
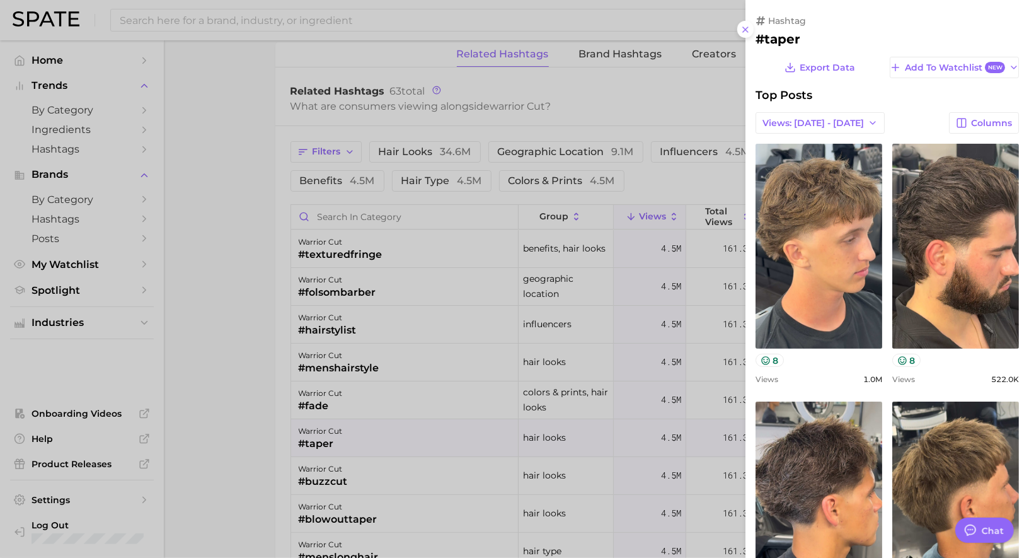
click at [425, 434] on div at bounding box center [514, 279] width 1029 height 558
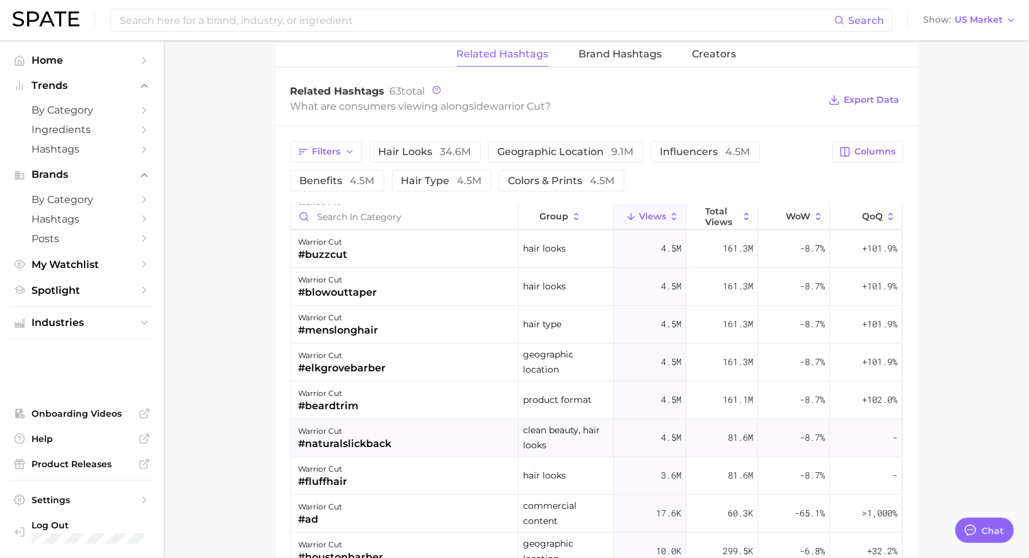
click at [432, 427] on div "warrior cut #naturalslickback" at bounding box center [404, 438] width 227 height 38
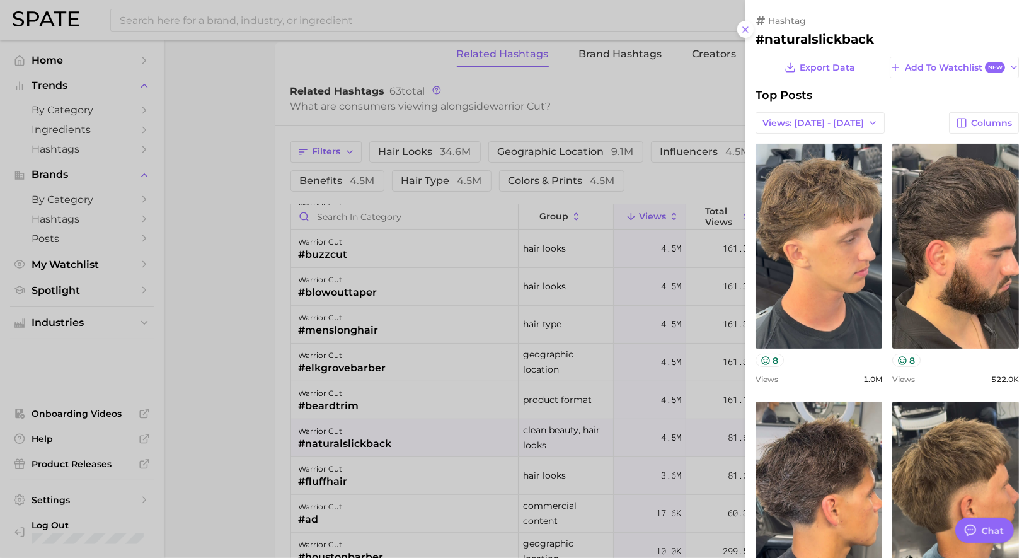
click at [432, 427] on div at bounding box center [514, 279] width 1029 height 558
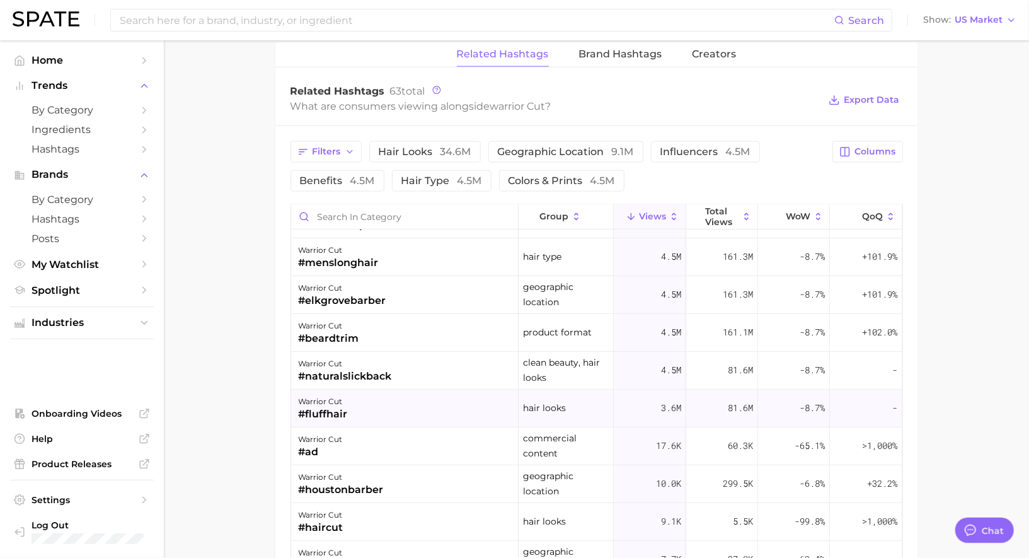
click at [433, 410] on div "warrior cut #fluffhair" at bounding box center [404, 408] width 227 height 38
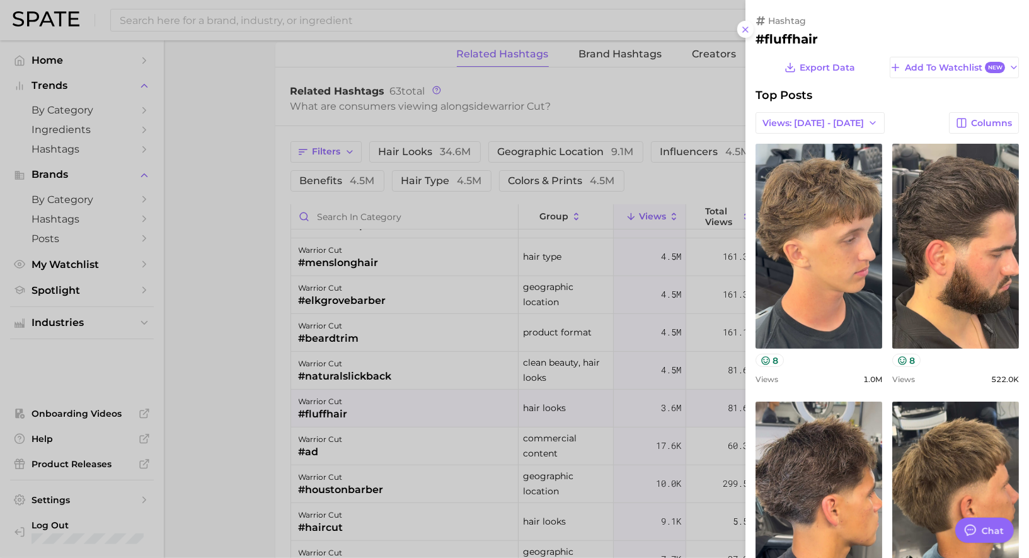
click at [433, 410] on div at bounding box center [514, 279] width 1029 height 558
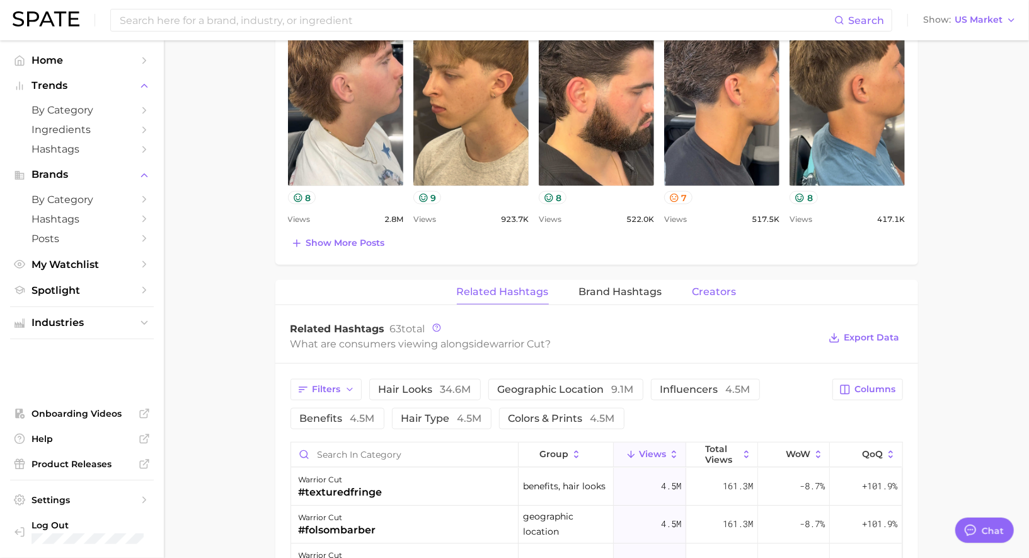
click at [707, 292] on span "Creators" at bounding box center [714, 291] width 44 height 11
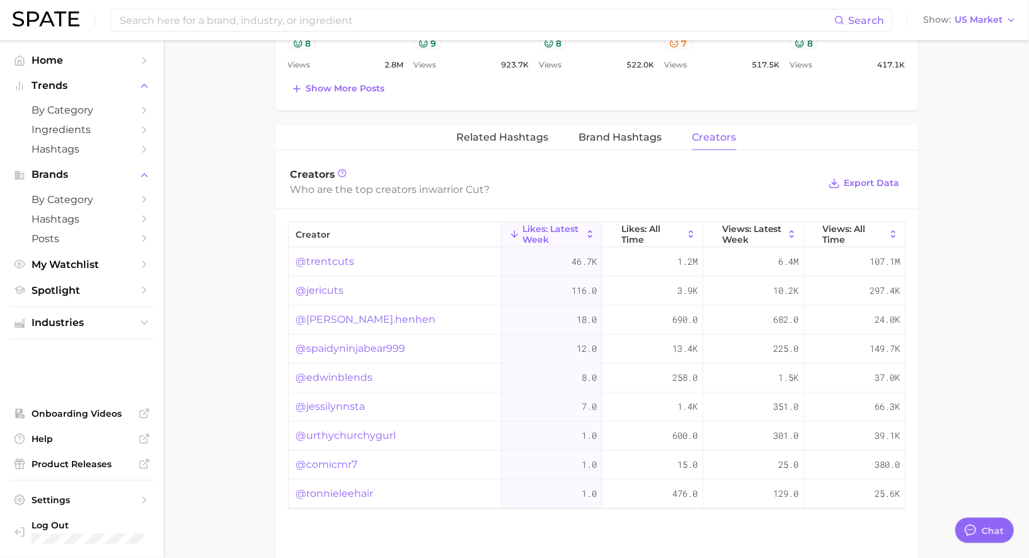
click at [323, 258] on link "@trentcuts" at bounding box center [325, 261] width 59 height 15
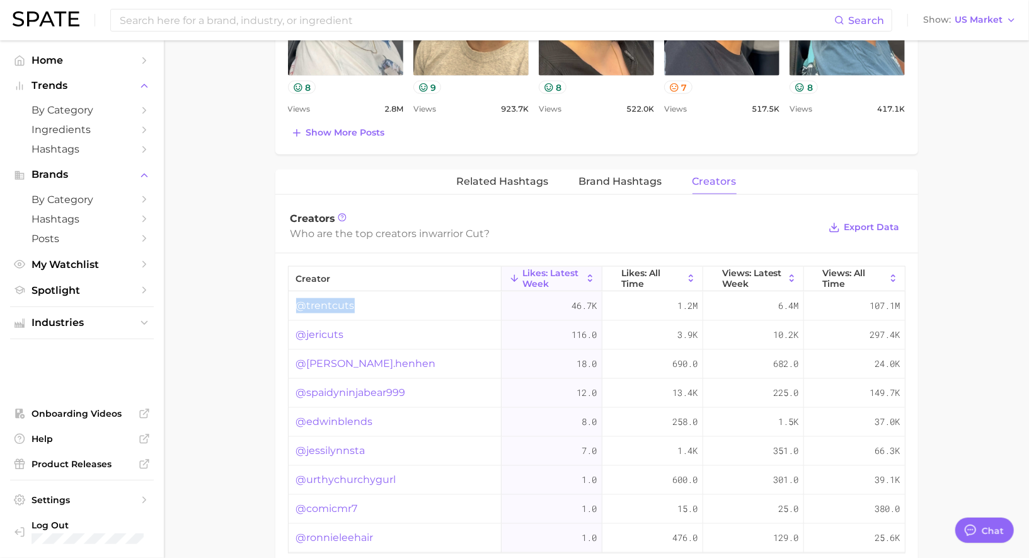
drag, startPoint x: 370, startPoint y: 292, endPoint x: 367, endPoint y: 301, distance: 10.0
click at [367, 301] on div "@trentcuts" at bounding box center [395, 306] width 213 height 29
copy link "@trentcuts"
click at [333, 298] on link "@trentcuts" at bounding box center [325, 305] width 59 height 15
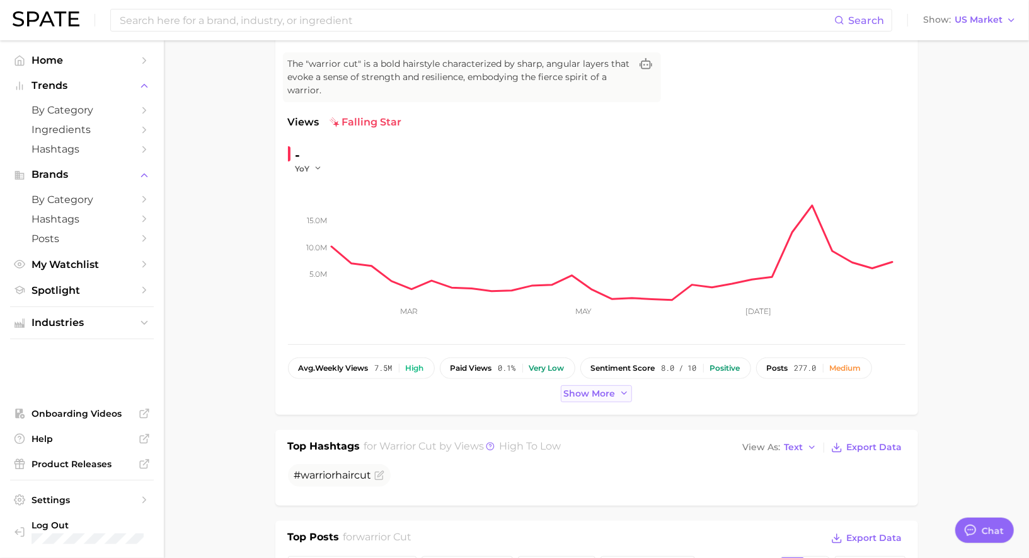
click at [570, 397] on button "Show more" at bounding box center [597, 393] width 72 height 17
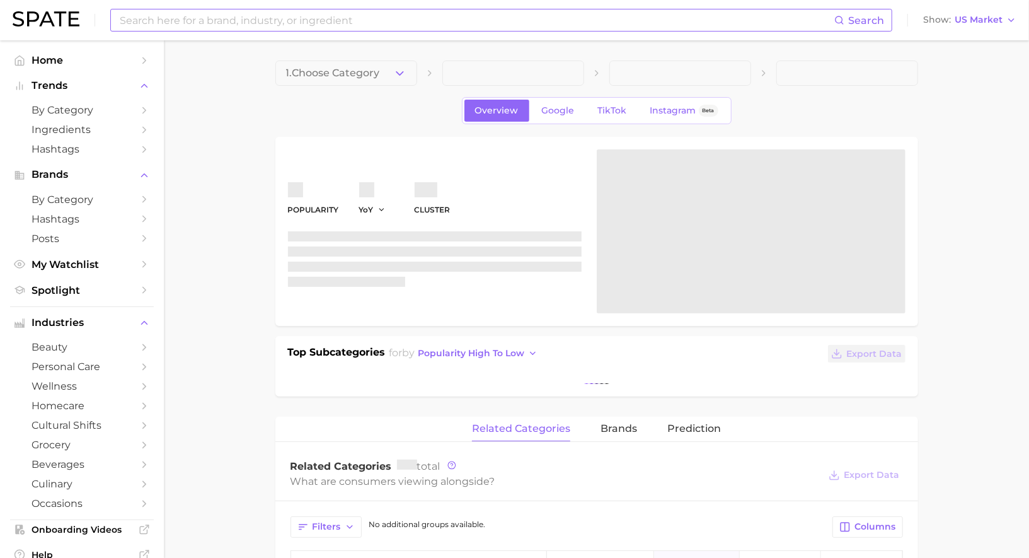
click at [481, 28] on input at bounding box center [476, 19] width 716 height 21
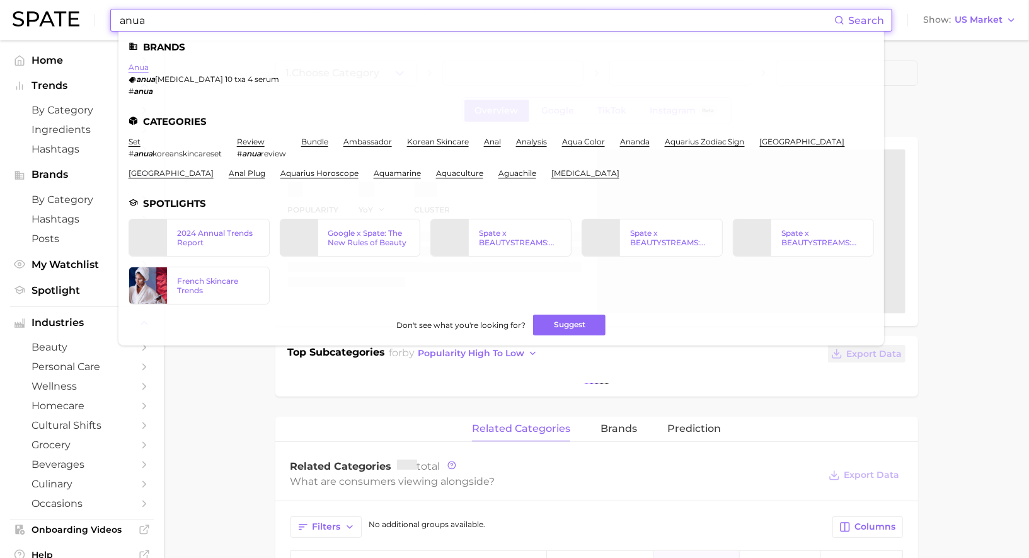
type input "anua"
click at [142, 67] on link "anua" at bounding box center [139, 66] width 20 height 9
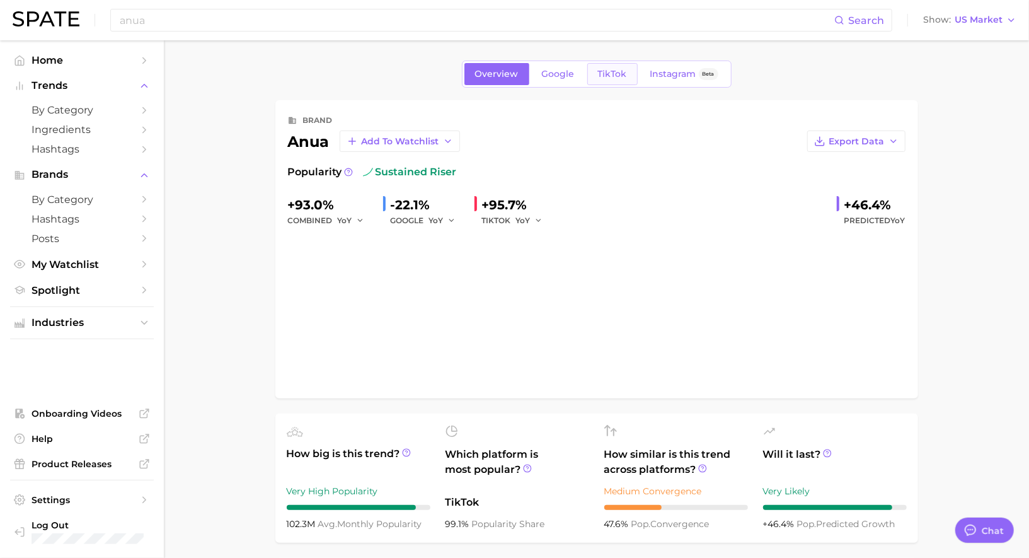
type textarea "x"
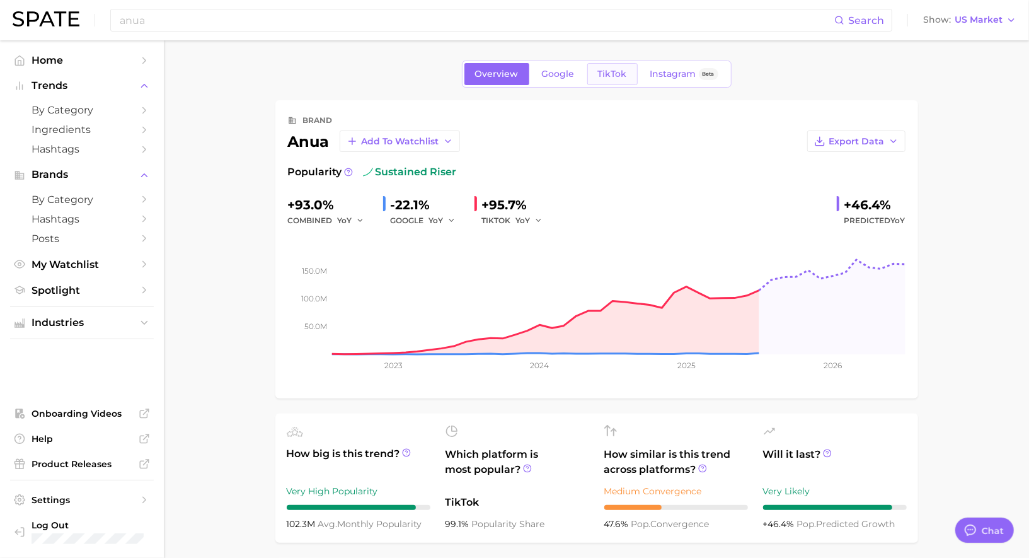
click at [614, 80] on link "TikTok" at bounding box center [612, 74] width 50 height 22
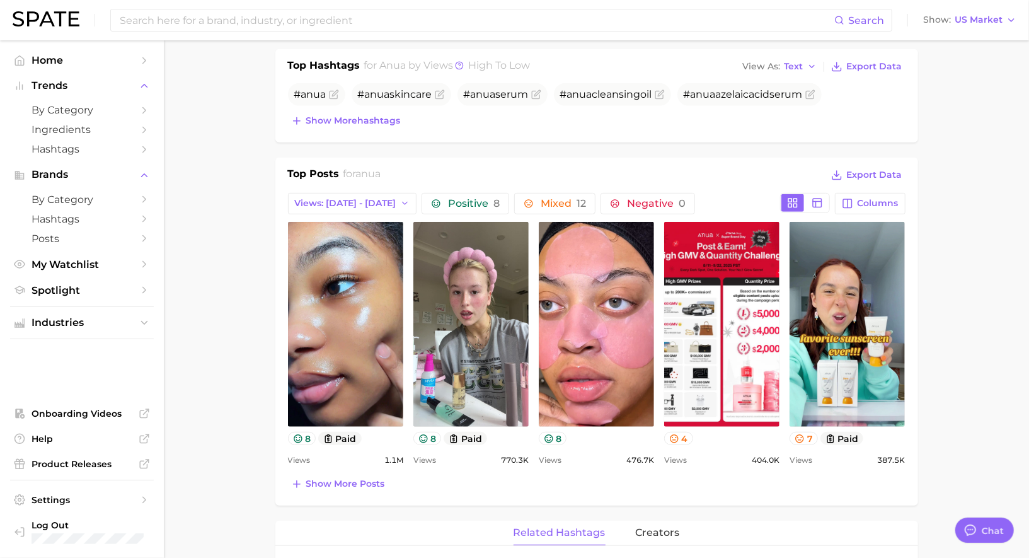
scroll to position [456, 0]
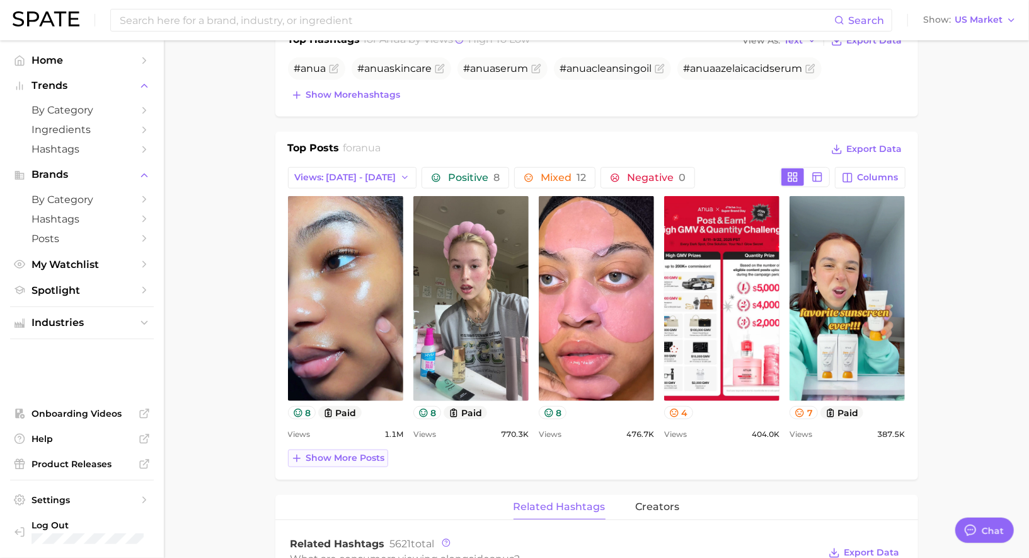
click at [370, 452] on span "Show more posts" at bounding box center [345, 457] width 79 height 11
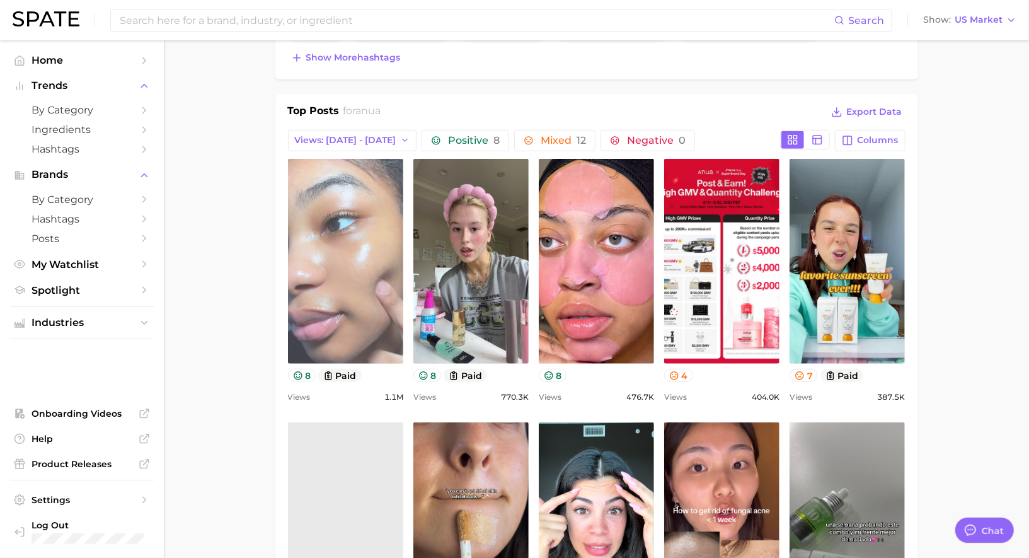
scroll to position [500, 0]
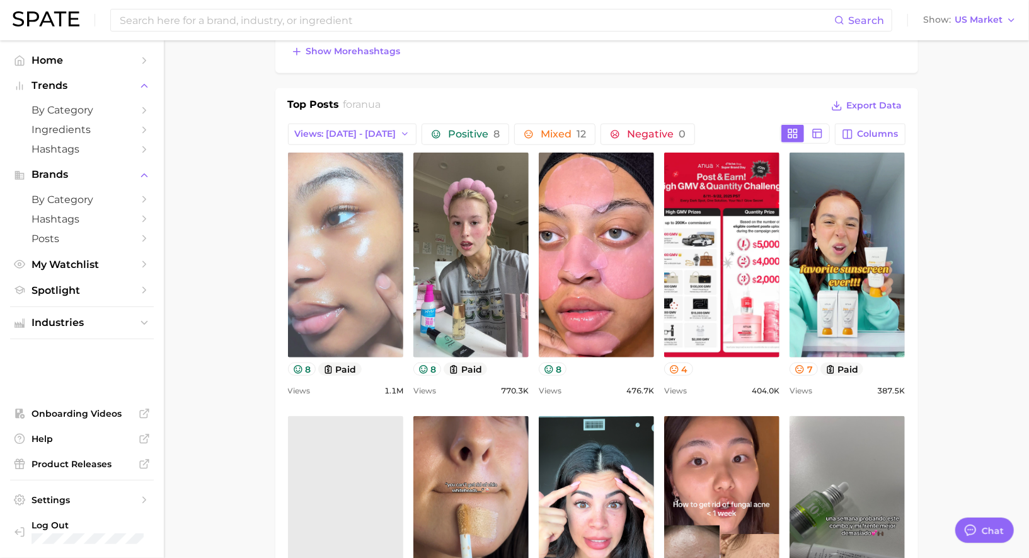
click at [346, 262] on link "view post on TikTok" at bounding box center [345, 254] width 115 height 205
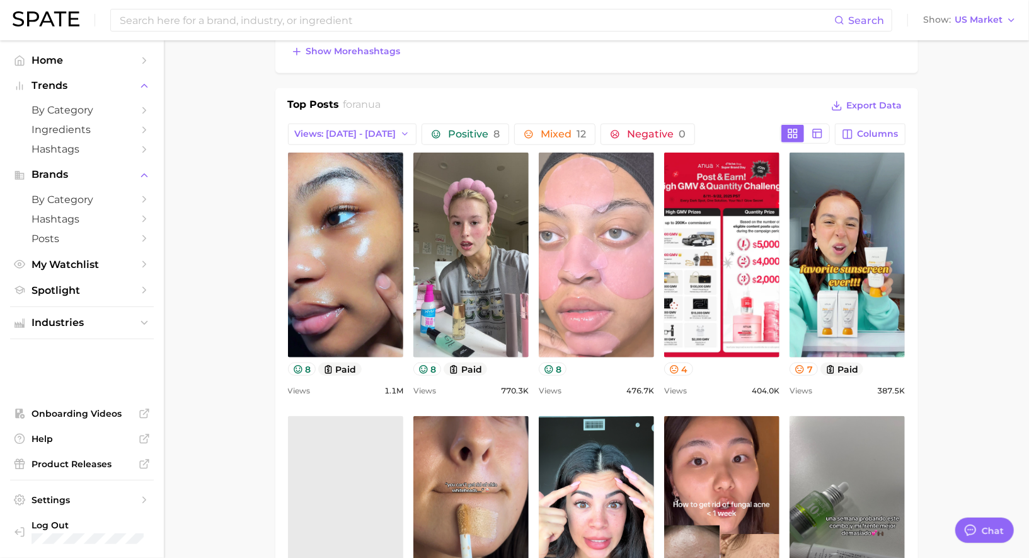
click at [619, 289] on link "view post on TikTok" at bounding box center [596, 254] width 115 height 205
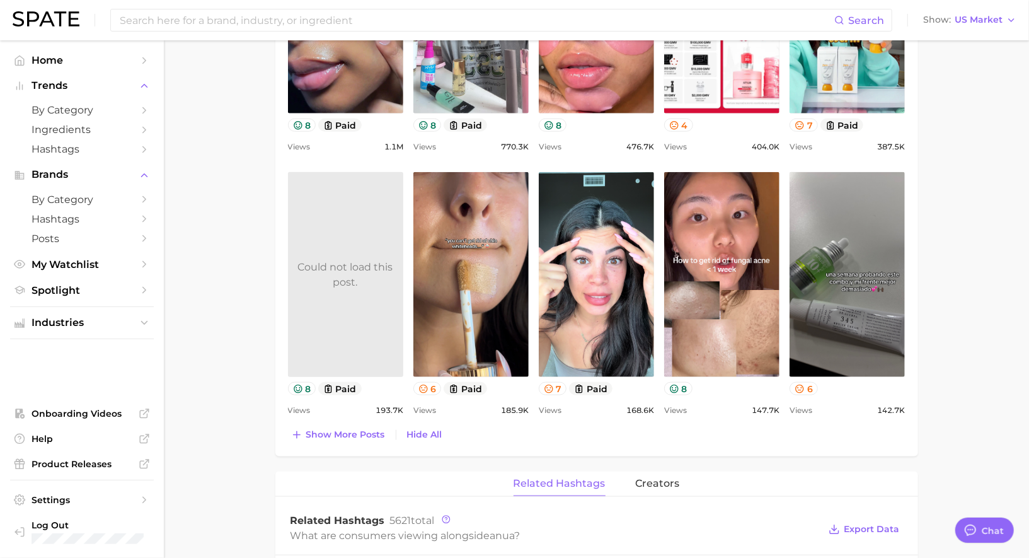
scroll to position [747, 0]
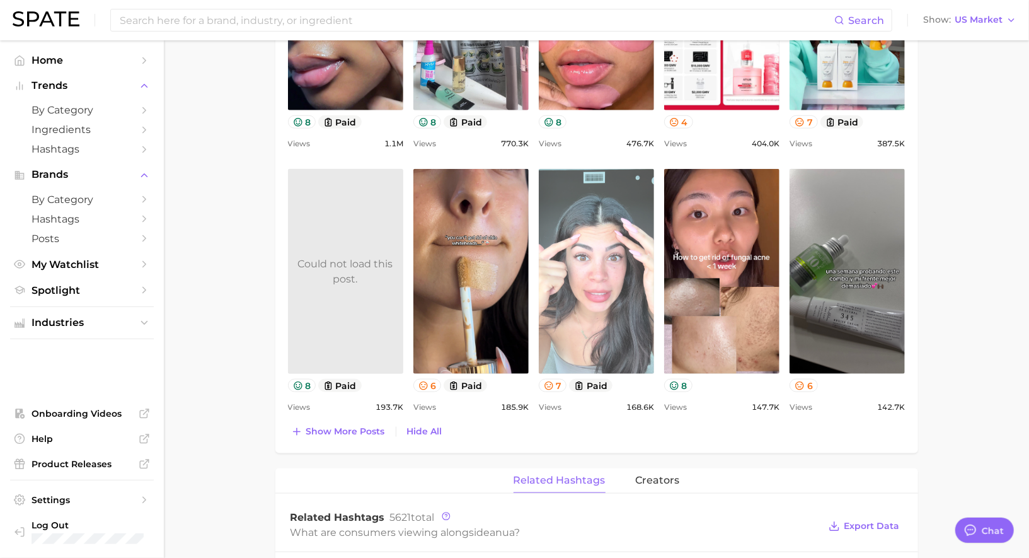
click at [583, 290] on link "view post on TikTok" at bounding box center [596, 271] width 115 height 205
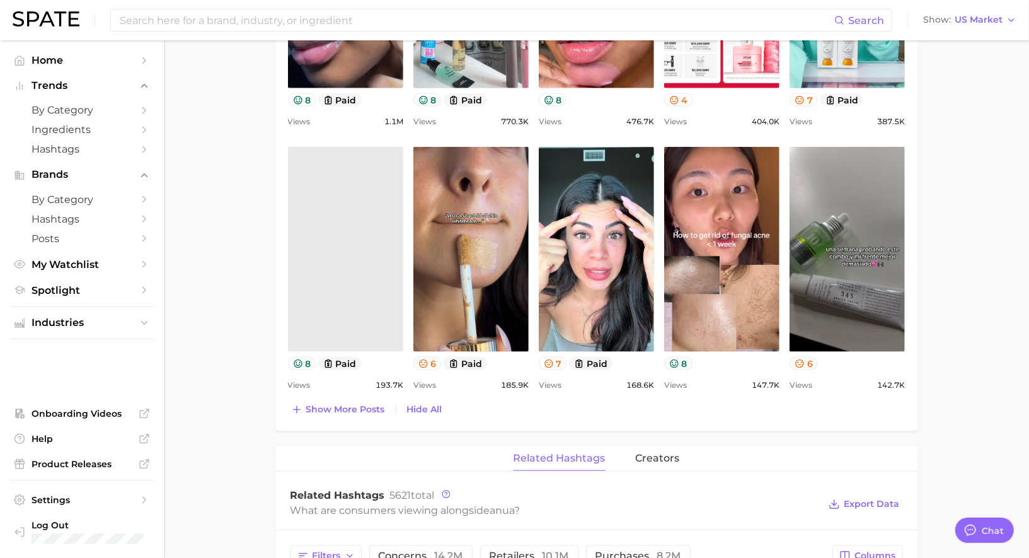
scroll to position [772, 0]
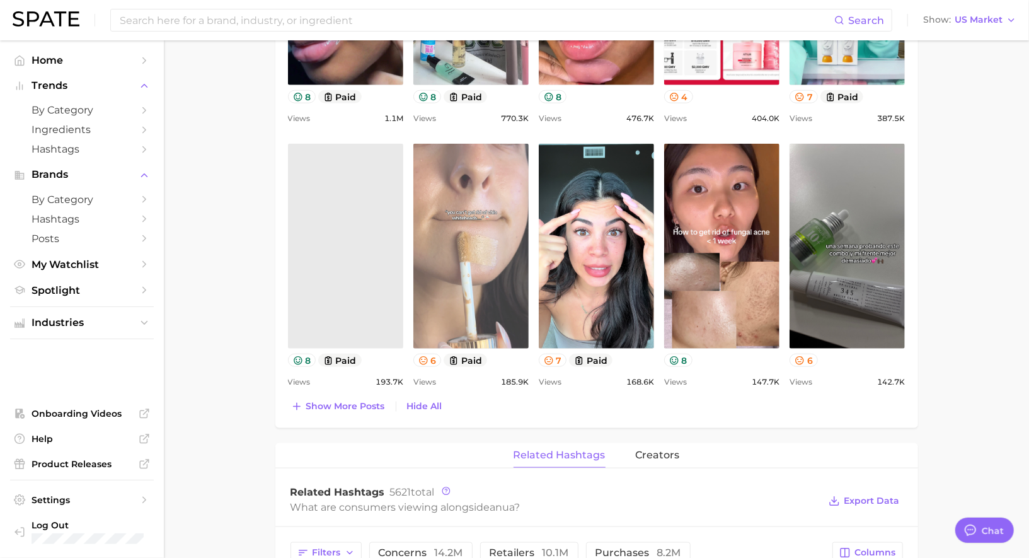
click at [479, 264] on link "view post on TikTok" at bounding box center [470, 246] width 115 height 205
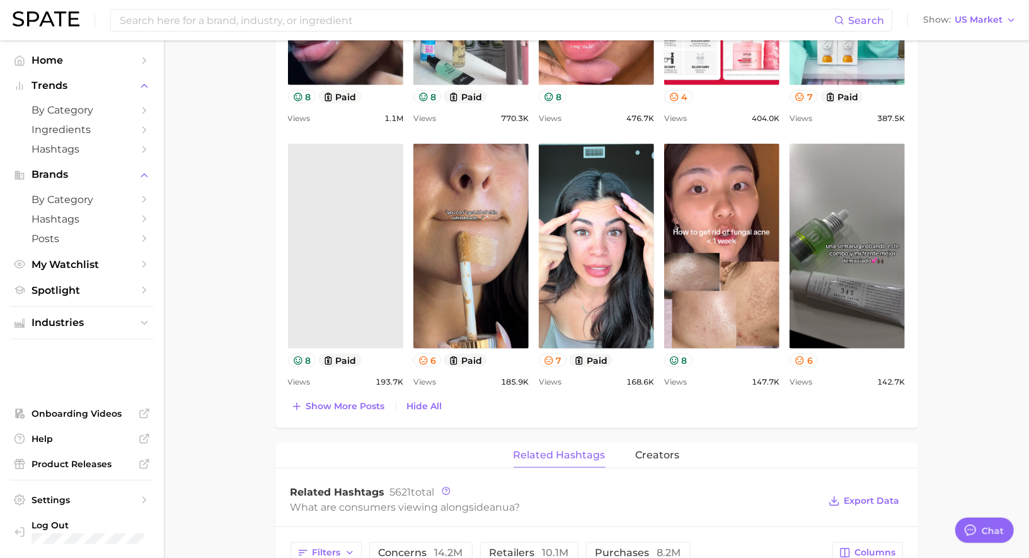
click at [352, 413] on div "Top Posts for anua Export Data Views: [DATE] - [DATE] Positive 8 Mixed 12 Negat…" at bounding box center [596, 122] width 643 height 612
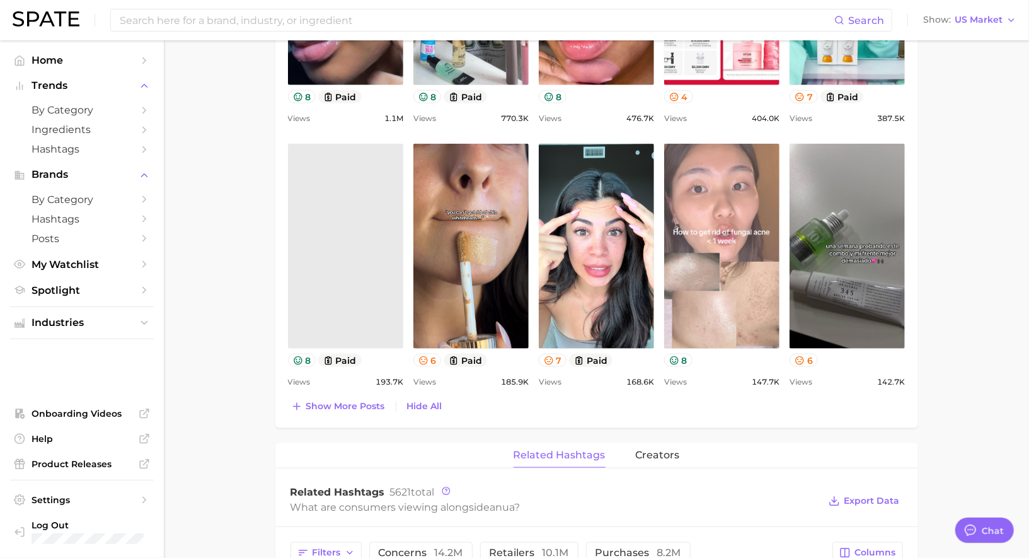
click at [750, 282] on link "view post on TikTok" at bounding box center [721, 246] width 115 height 205
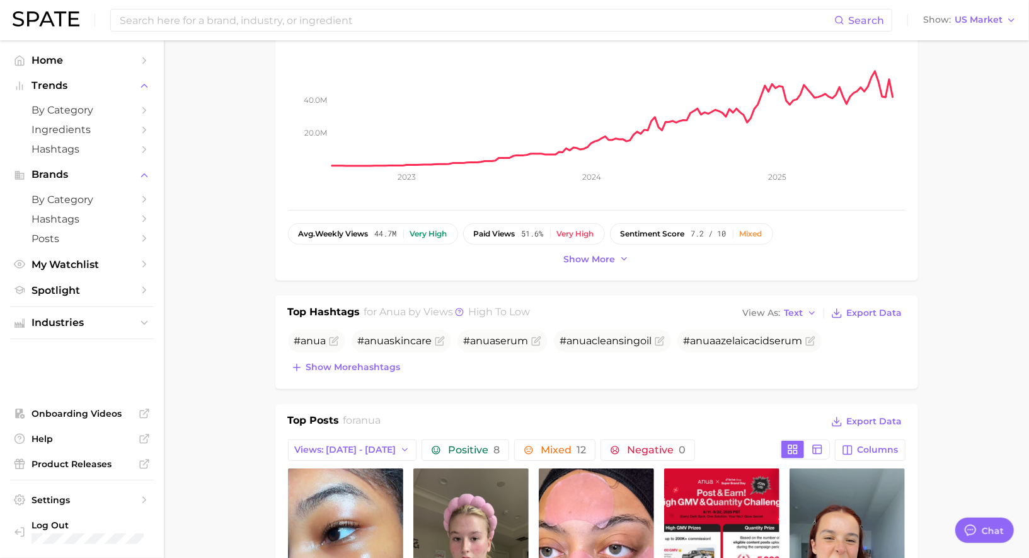
scroll to position [0, 0]
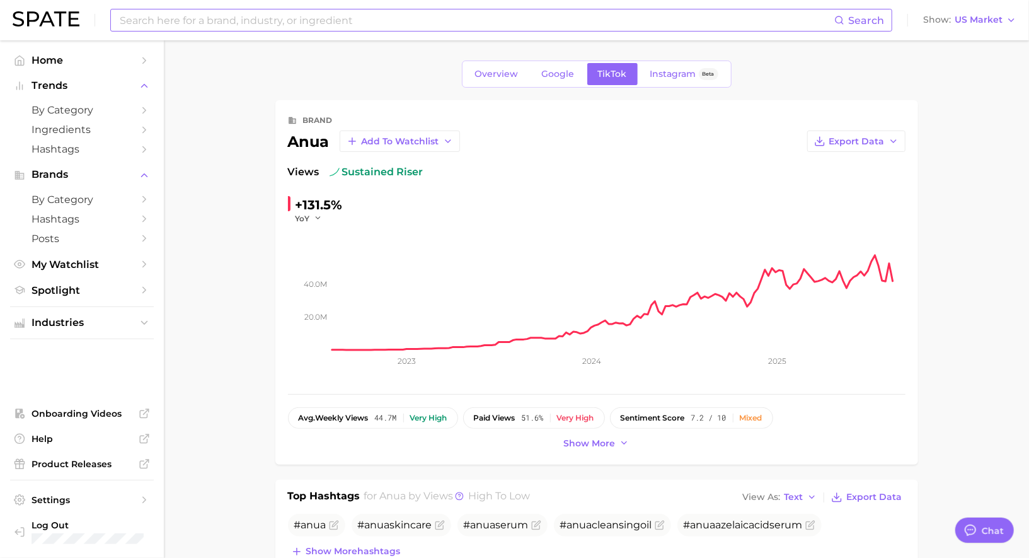
click at [323, 28] on input at bounding box center [476, 19] width 716 height 21
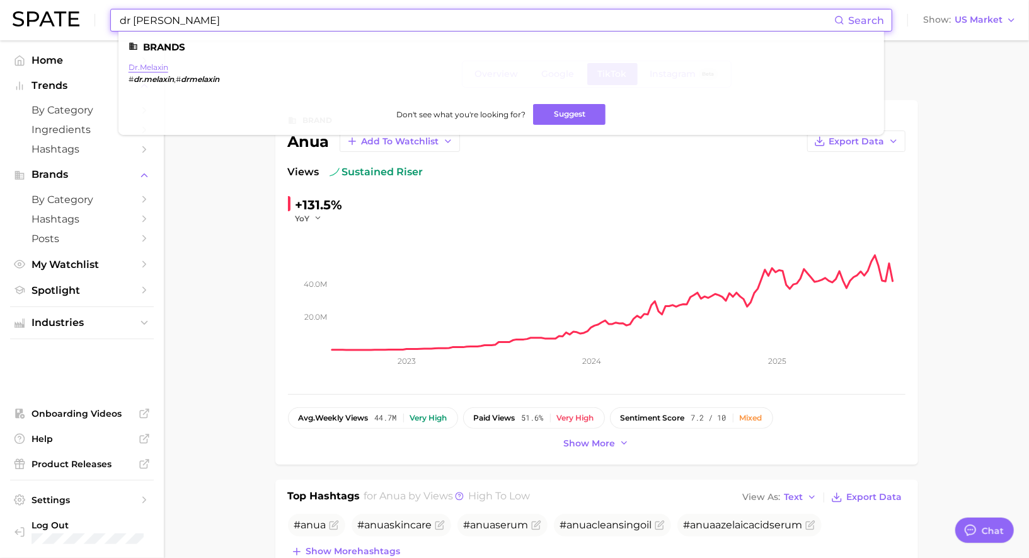
type input "dr [PERSON_NAME]"
click at [149, 67] on link "dr.melaxin" at bounding box center [149, 66] width 40 height 9
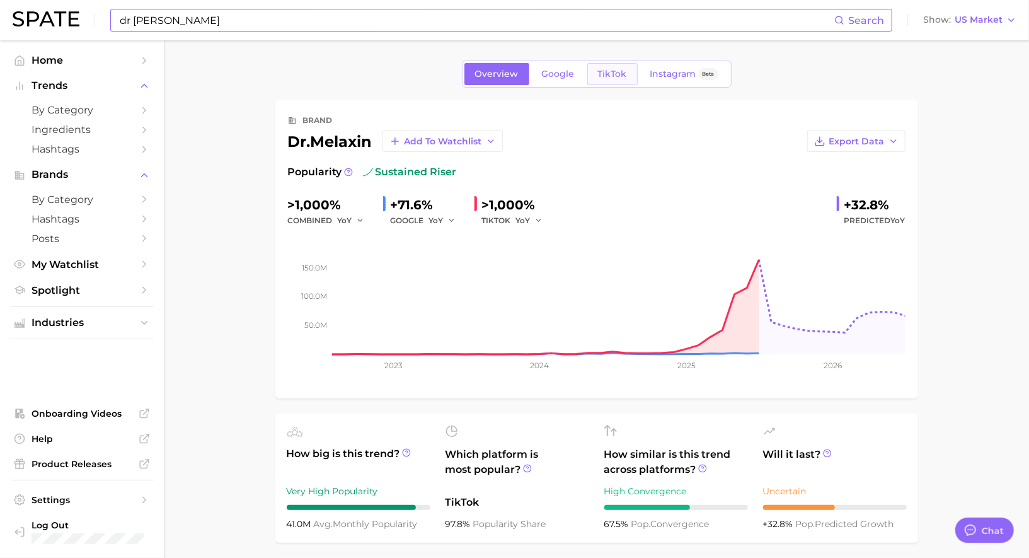
click at [598, 73] on span "TikTok" at bounding box center [612, 74] width 29 height 11
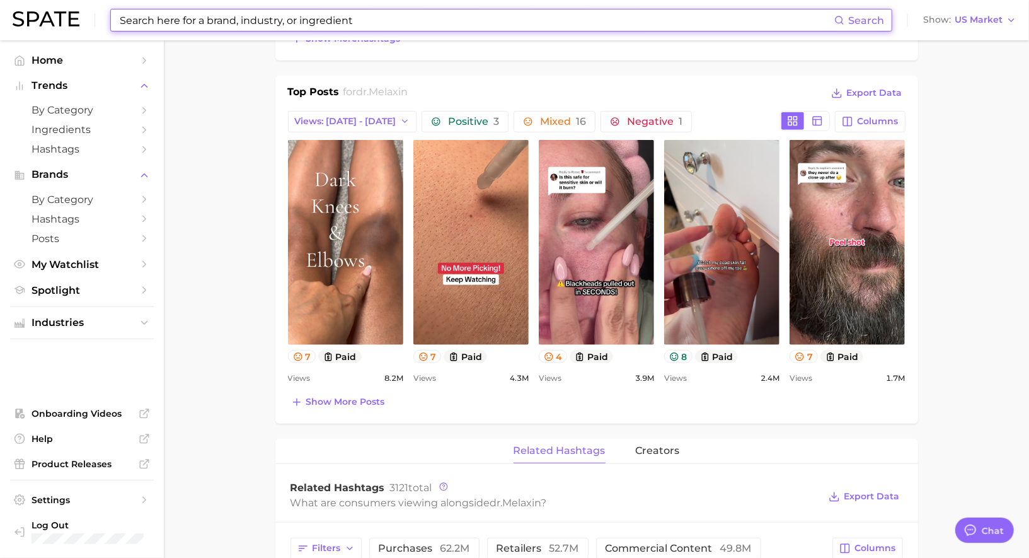
scroll to position [498, 0]
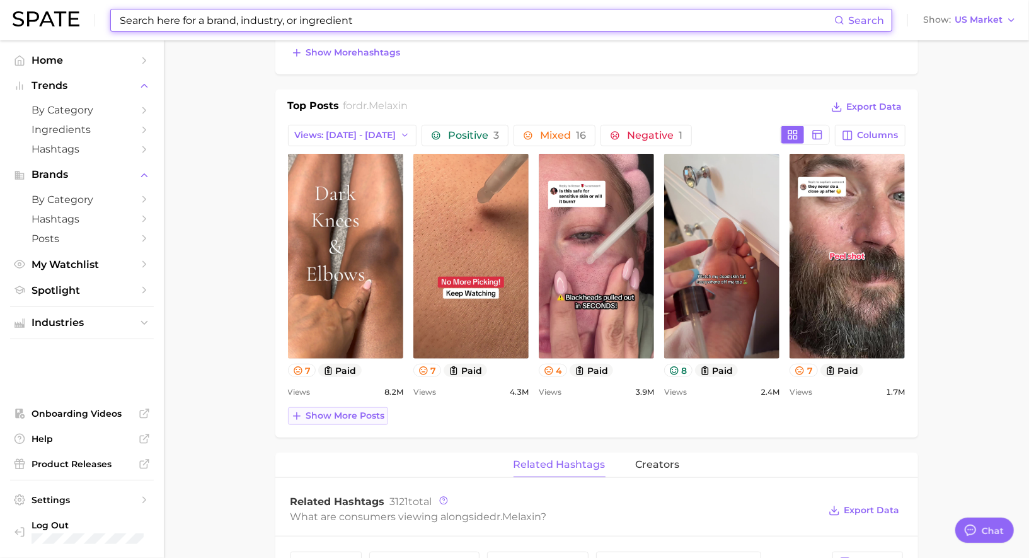
click at [361, 415] on span "Show more posts" at bounding box center [345, 415] width 79 height 11
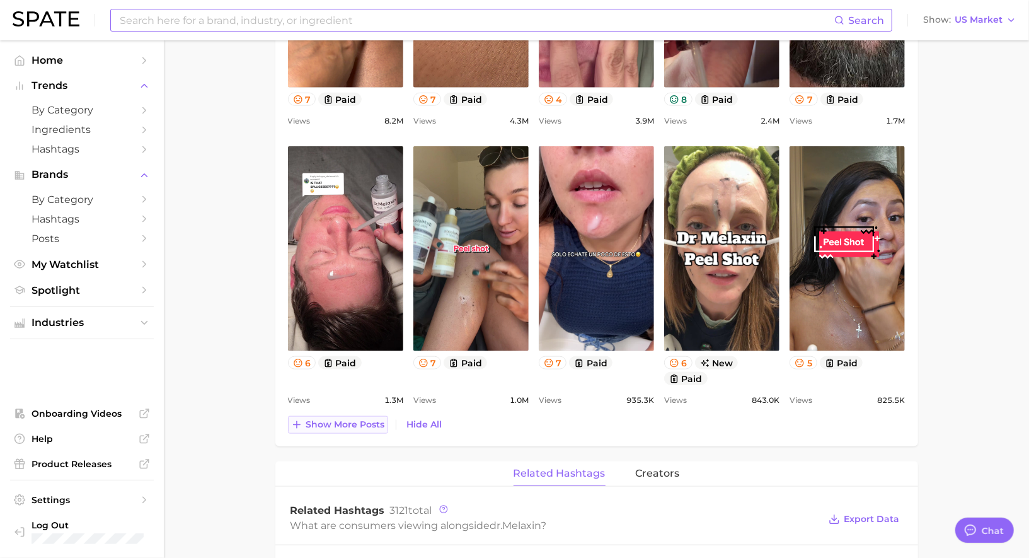
scroll to position [771, 0]
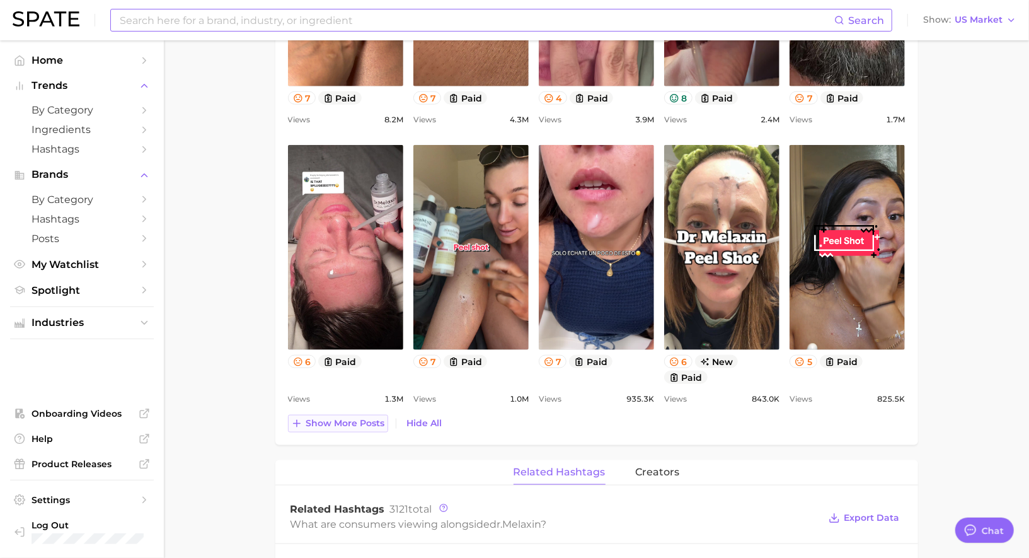
click at [329, 418] on span "Show more posts" at bounding box center [345, 423] width 79 height 11
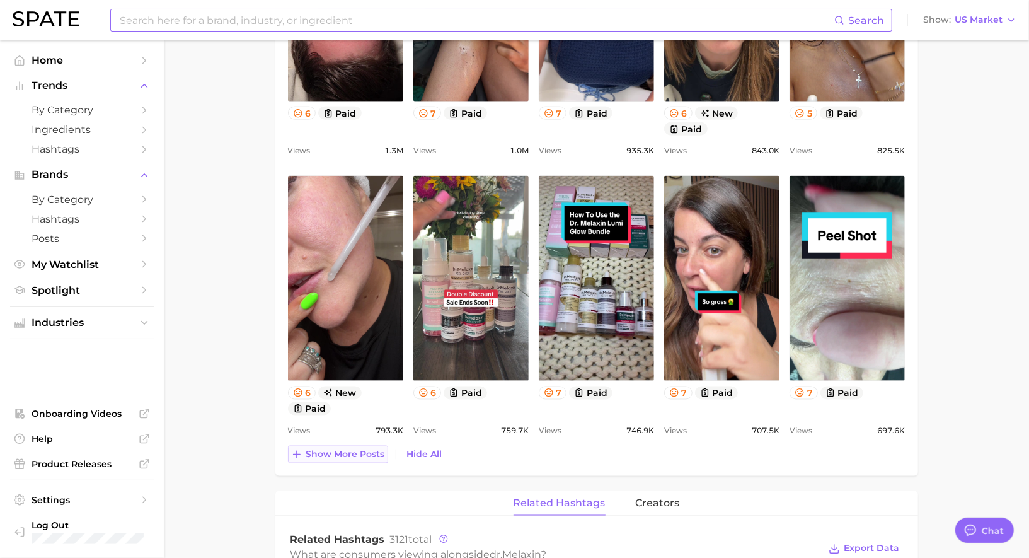
scroll to position [1021, 0]
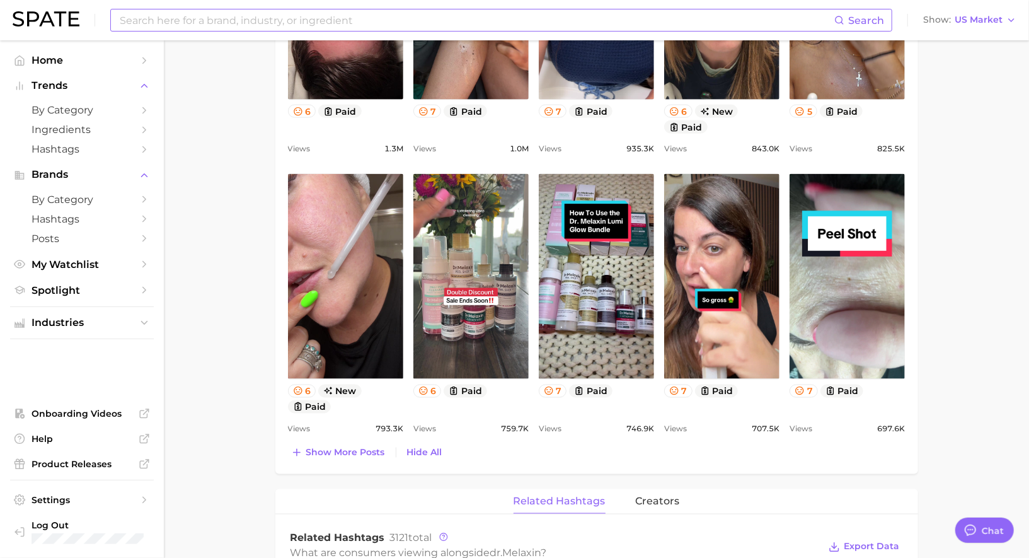
click at [325, 434] on div "Top Posts for dr.melaxin Export Data Views: [DATE] - [DATE] Positive 3 Mixed 16…" at bounding box center [596, 18] width 617 height 885
click at [333, 447] on span "Show more posts" at bounding box center [345, 452] width 79 height 11
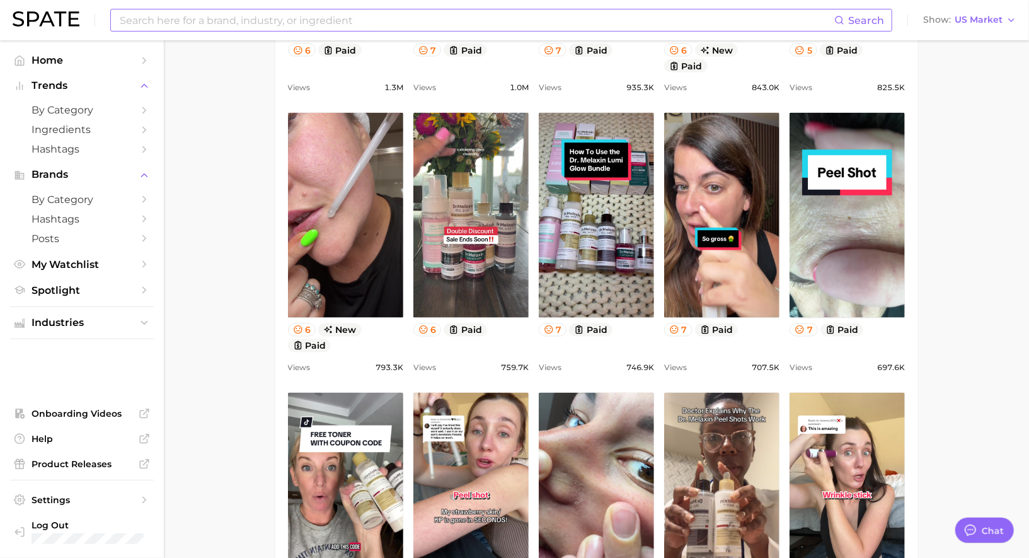
scroll to position [0, 0]
